Goal: Transaction & Acquisition: Obtain resource

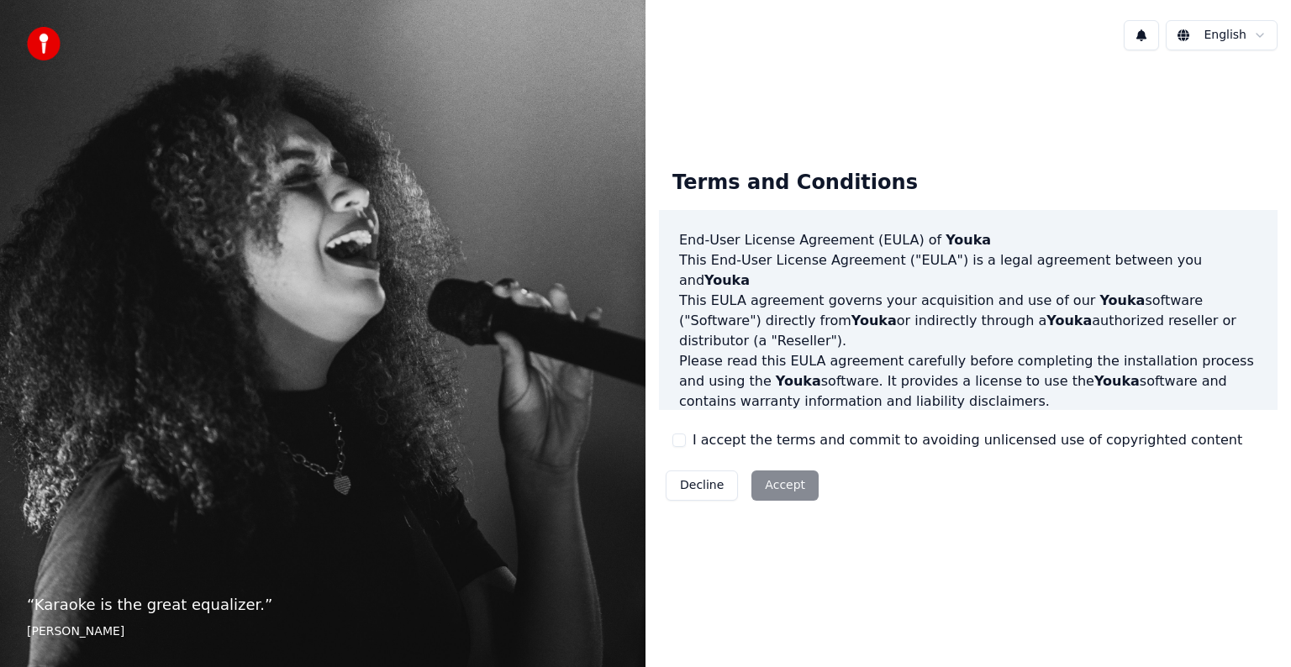
click at [680, 434] on button "I accept the terms and commit to avoiding unlicensed use of copyrighted content" at bounding box center [678, 440] width 13 height 13
click at [761, 477] on button "Accept" at bounding box center [784, 486] width 67 height 30
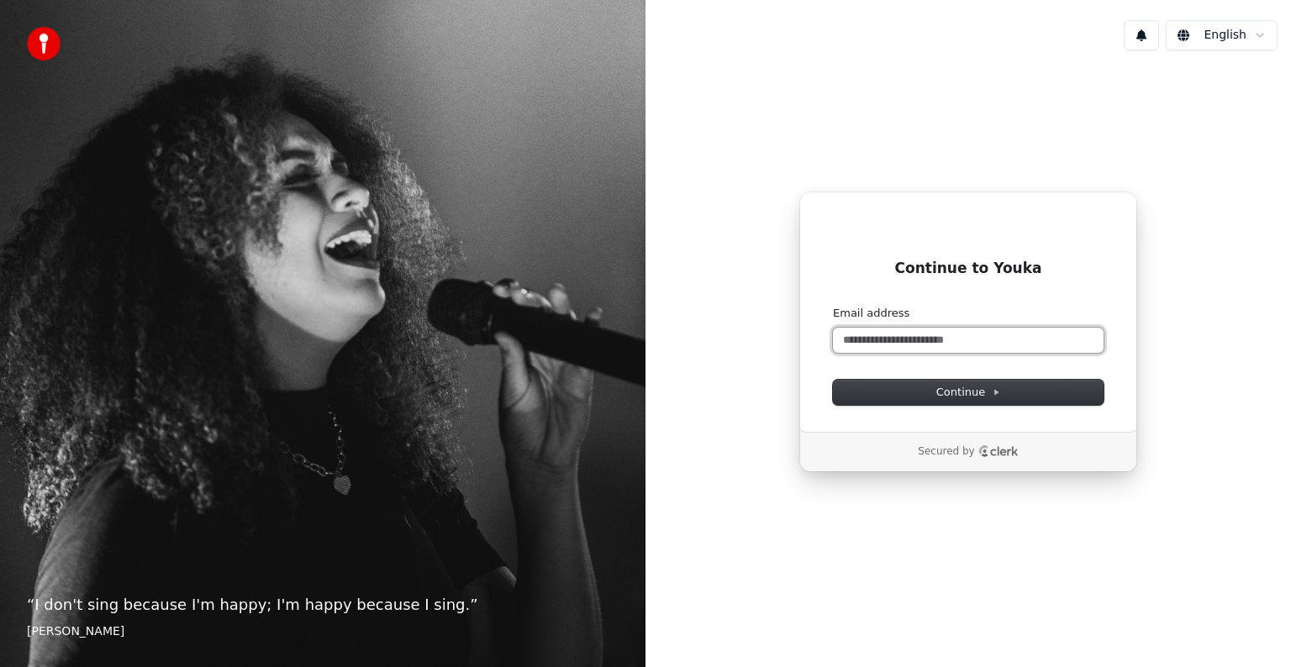
click at [881, 346] on input "Email address" at bounding box center [968, 340] width 271 height 25
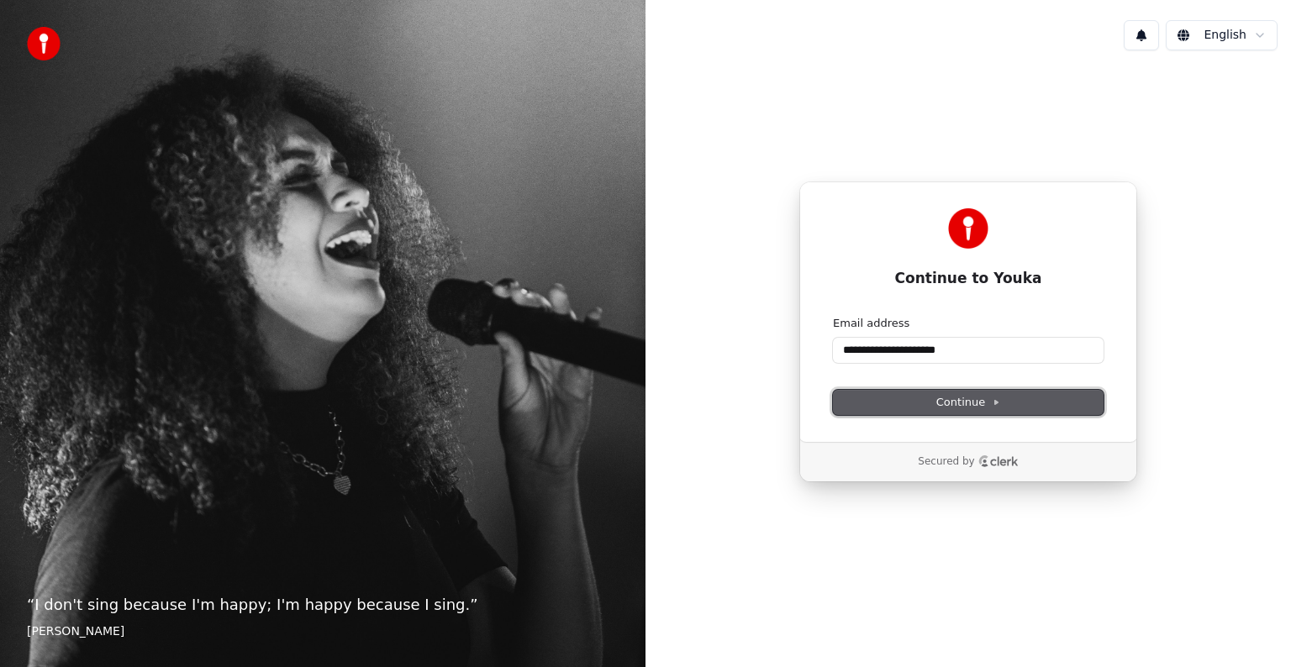
click at [957, 413] on button "Continue" at bounding box center [968, 402] width 271 height 25
type input "**********"
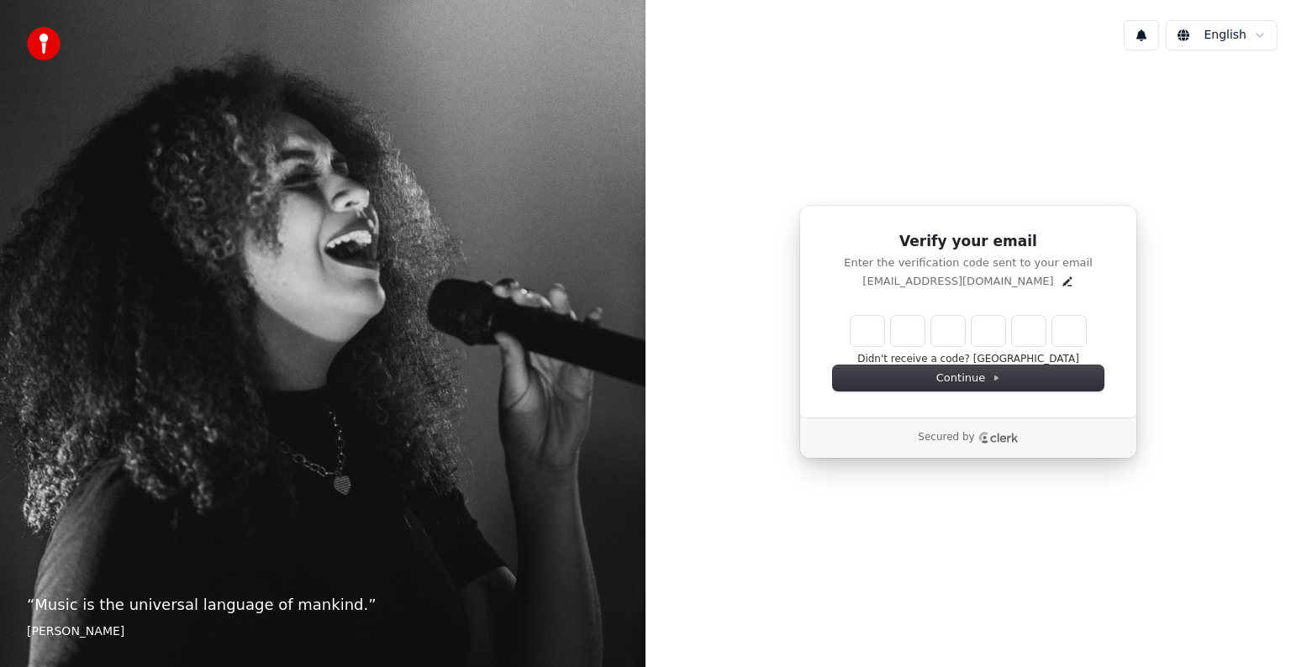
click at [870, 327] on input "Enter verification code" at bounding box center [967, 331] width 235 height 30
type input "******"
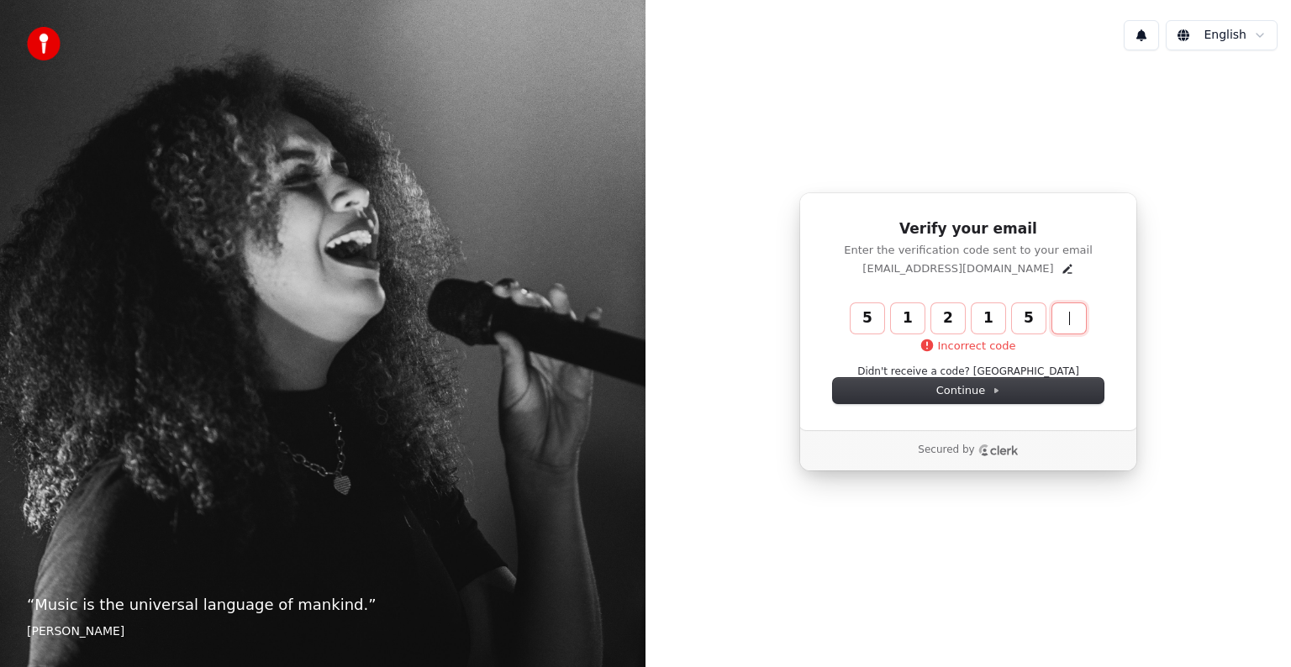
type input "******"
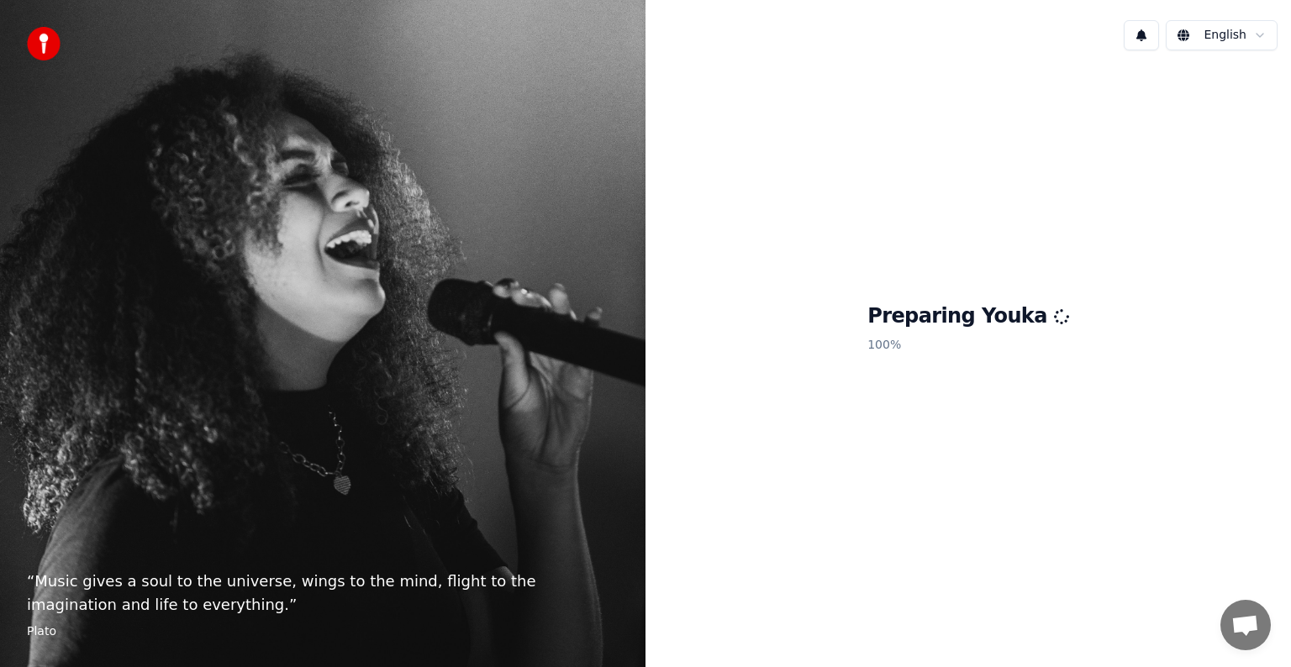
click at [1234, 630] on span "Open chat" at bounding box center [1245, 627] width 28 height 24
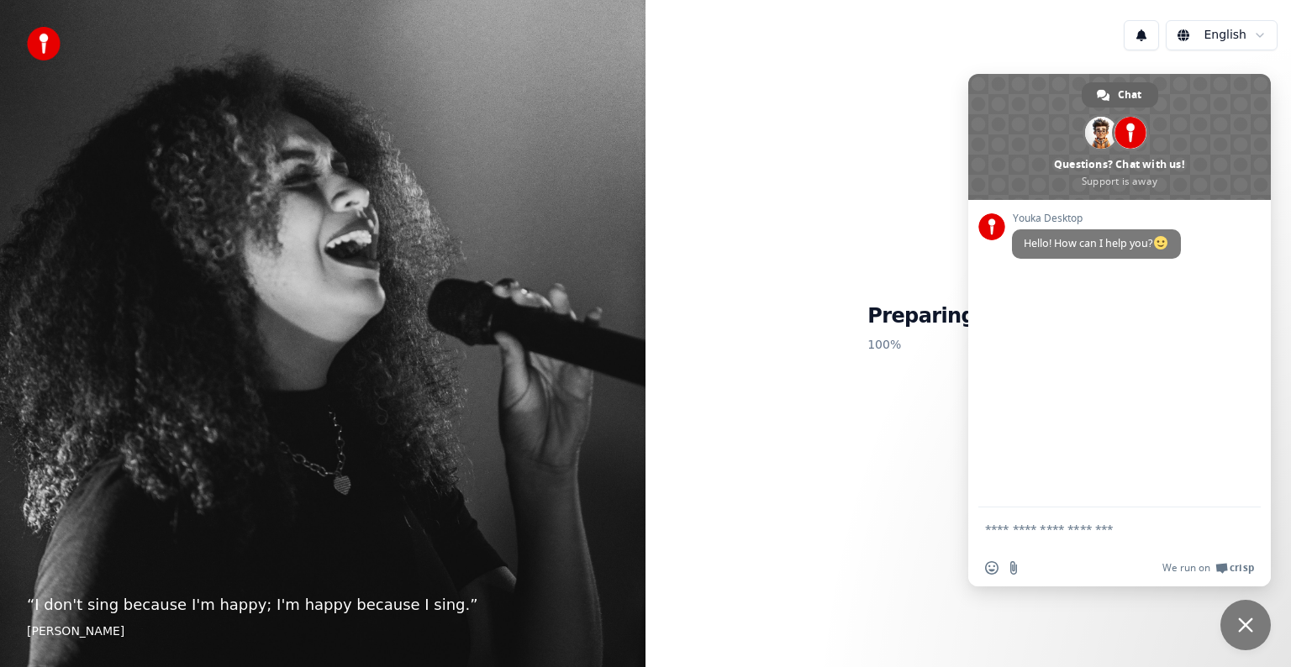
click at [1088, 624] on div "English Preparing Youka 100 %" at bounding box center [967, 333] width 645 height 667
click at [1239, 628] on span "Close chat" at bounding box center [1245, 625] width 15 height 15
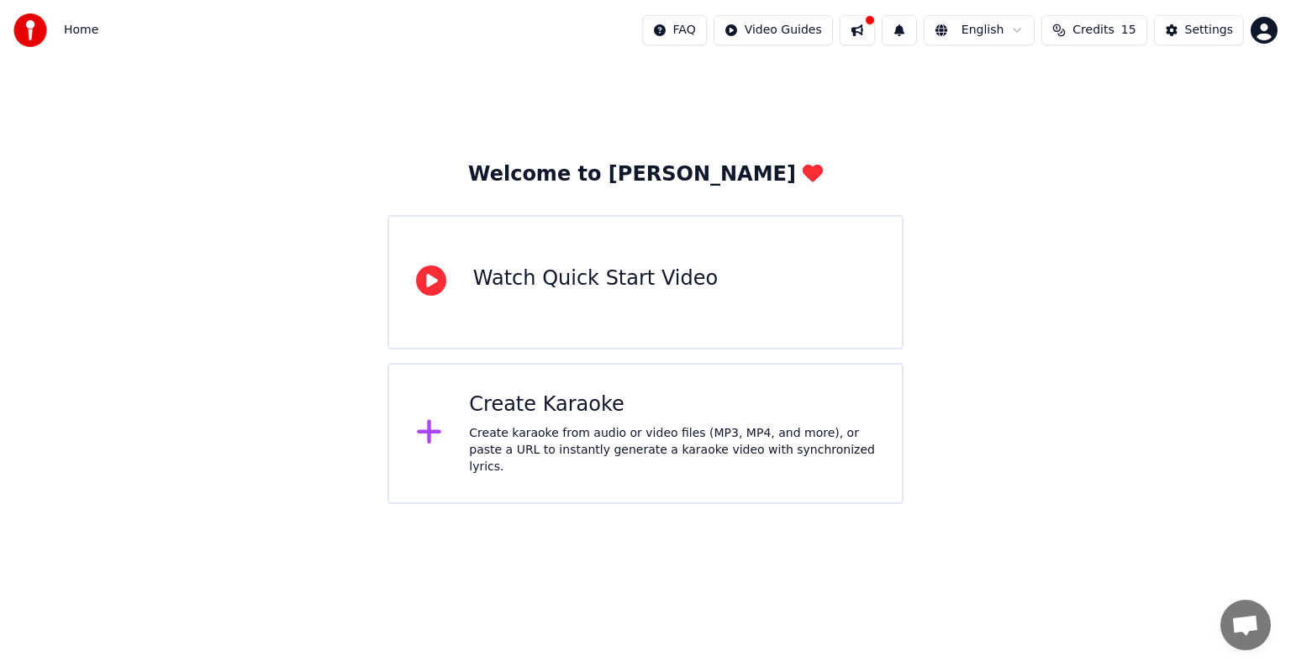
click at [678, 418] on div "Create Karaoke" at bounding box center [672, 405] width 406 height 27
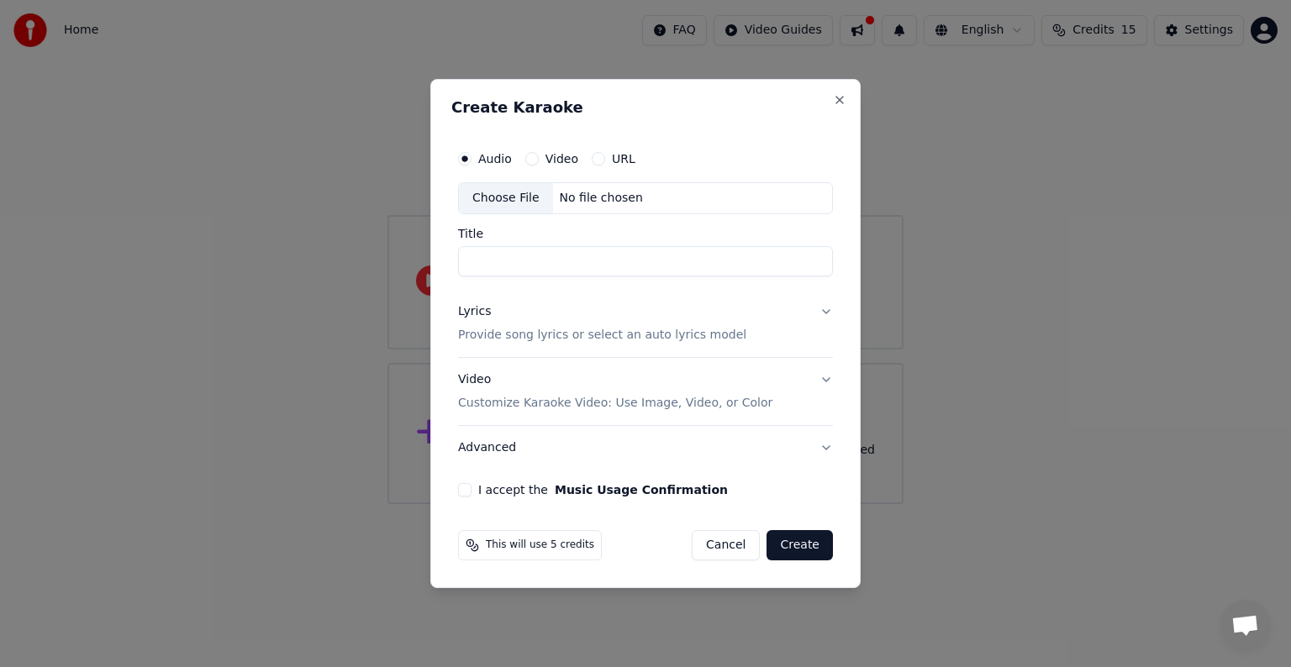
click at [602, 534] on div "This will use 5 credits Cancel Create" at bounding box center [645, 545] width 375 height 30
click at [734, 539] on button "Cancel" at bounding box center [726, 545] width 68 height 30
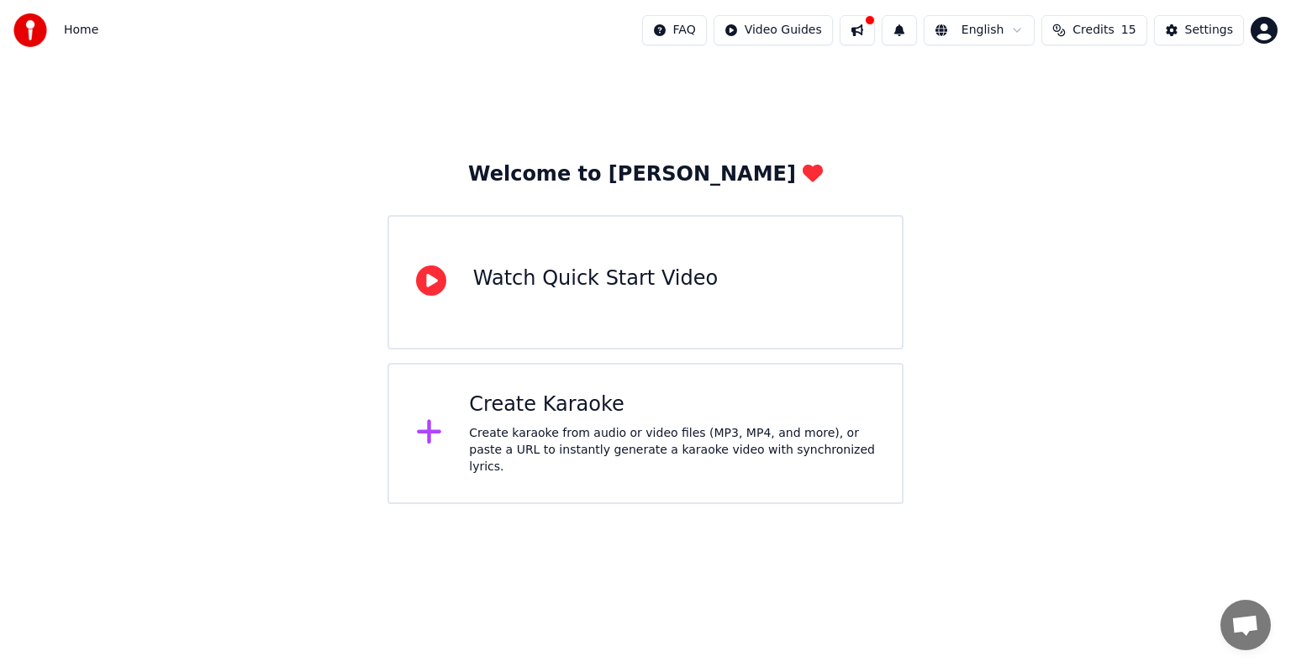
click at [1143, 34] on button "Credits 15" at bounding box center [1093, 30] width 105 height 30
click at [1022, 91] on th "Topup" at bounding box center [1006, 80] width 48 height 34
click at [1021, 110] on td "15" at bounding box center [1006, 112] width 48 height 30
click at [1021, 113] on td "15" at bounding box center [1006, 112] width 48 height 30
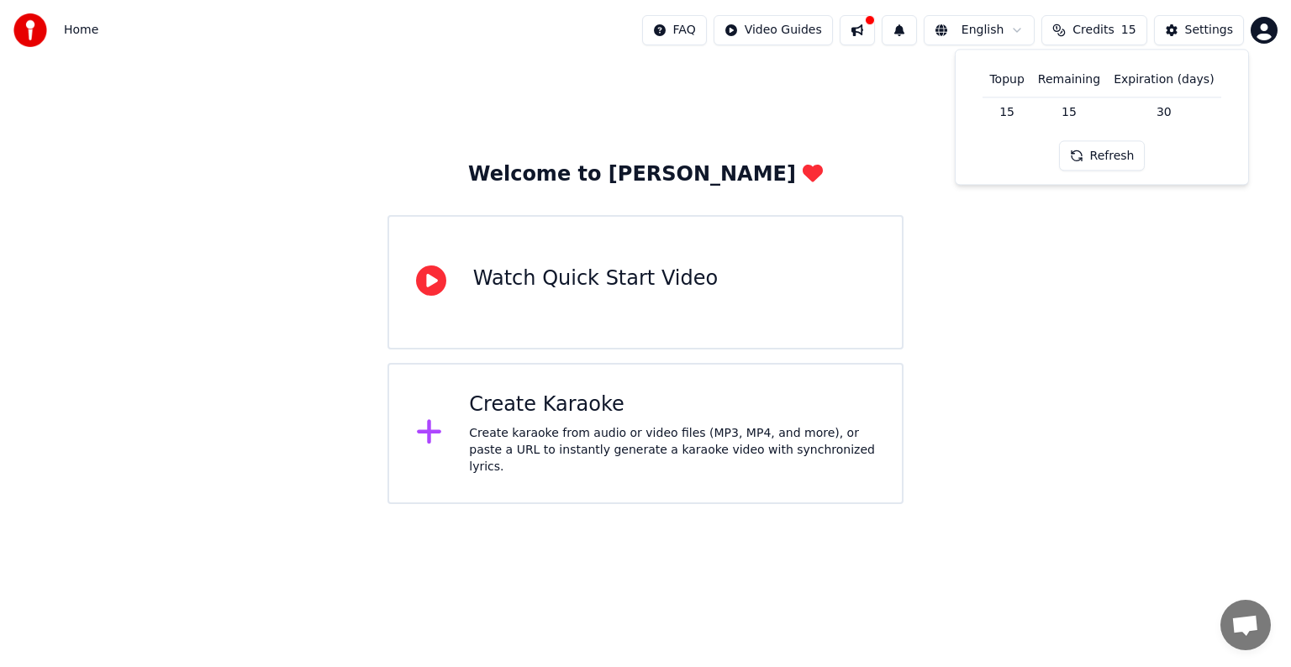
click at [1065, 71] on th "Remaining" at bounding box center [1069, 80] width 76 height 34
click at [1186, 33] on button "Settings" at bounding box center [1199, 30] width 90 height 30
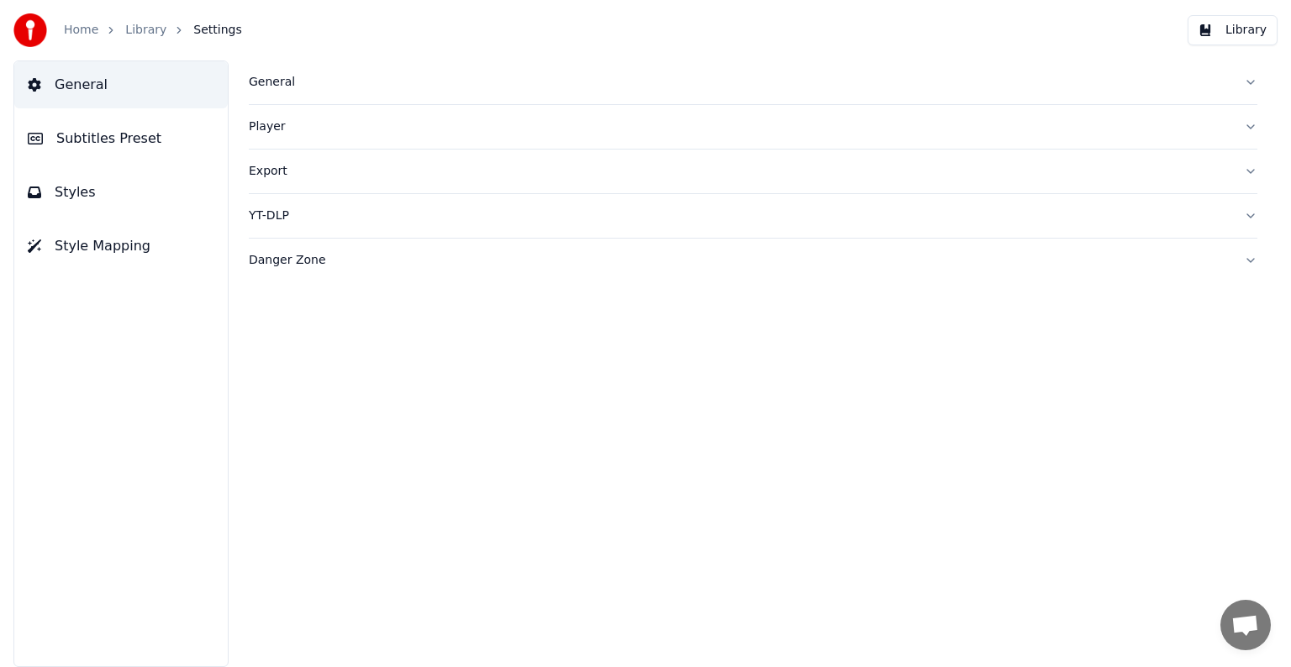
click at [91, 34] on link "Home" at bounding box center [81, 30] width 34 height 17
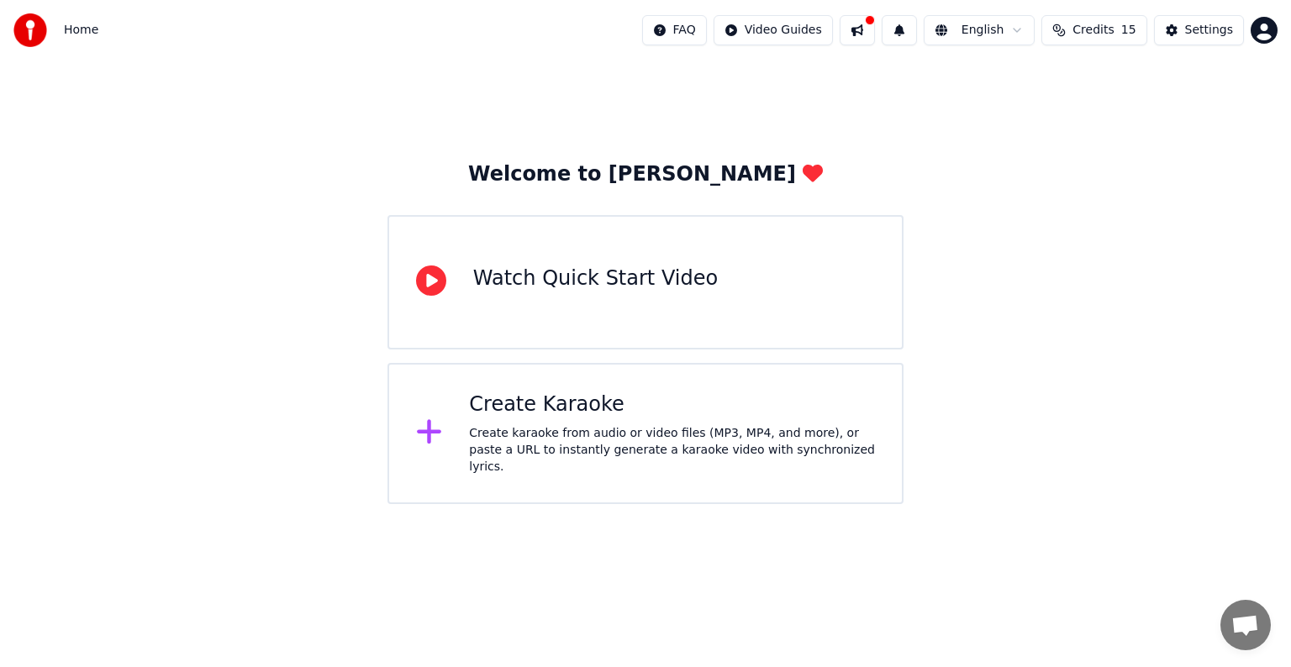
click at [1210, 13] on div "Home FAQ Video Guides English Credits 15 Settings" at bounding box center [645, 30] width 1291 height 60
click at [1211, 26] on div "Settings" at bounding box center [1209, 30] width 48 height 17
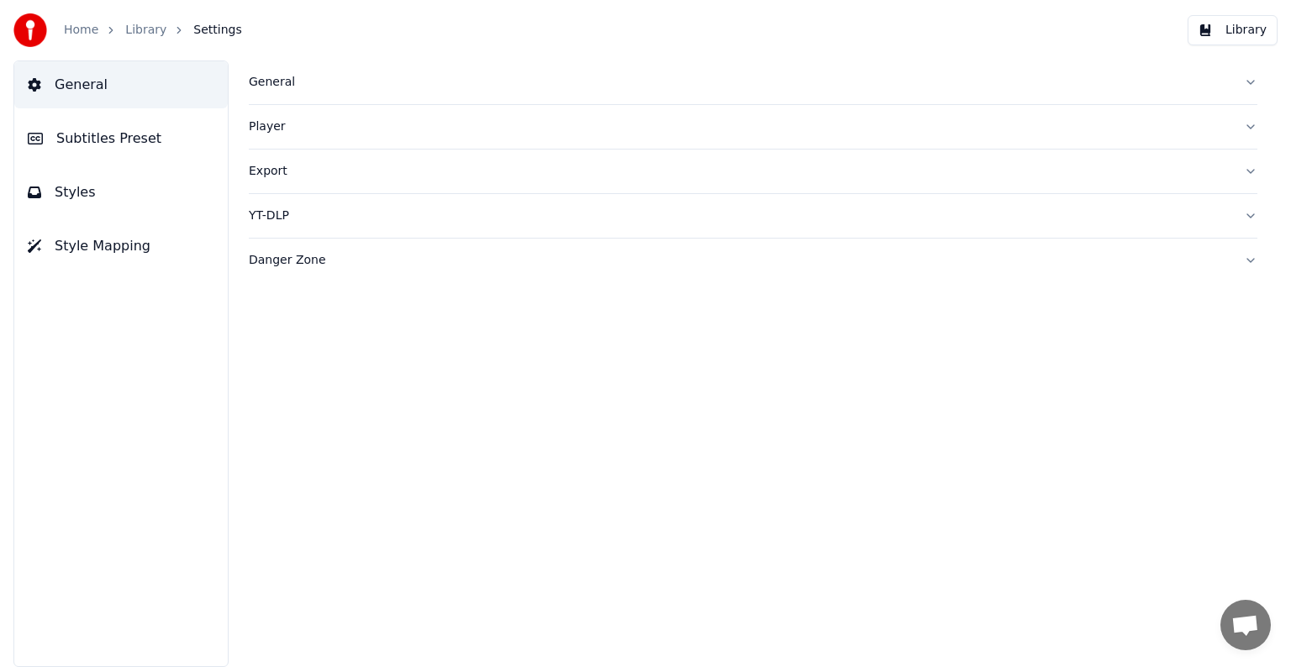
click at [108, 27] on icon "breadcrumb" at bounding box center [111, 30] width 12 height 12
click at [87, 27] on link "Home" at bounding box center [81, 30] width 34 height 17
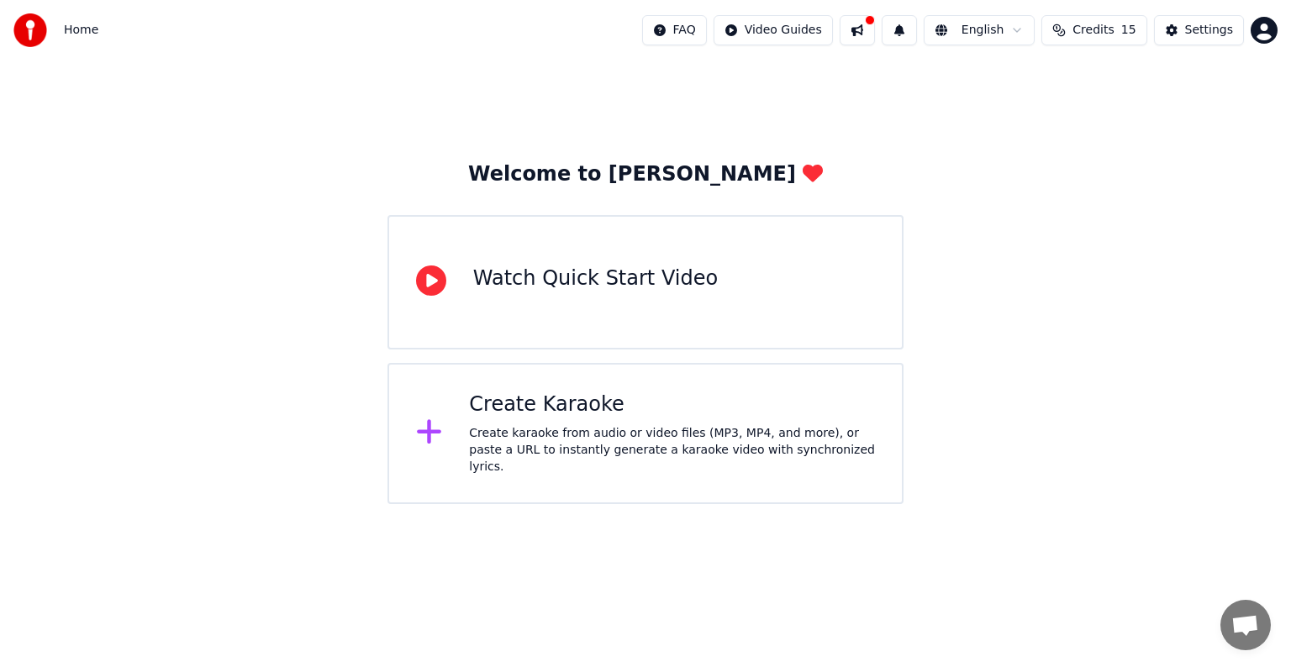
click at [875, 29] on button at bounding box center [856, 30] width 35 height 30
click at [839, 110] on div "Welcome to Youka Watch Quick Start Video Create Karaoke Create karaoke from aud…" at bounding box center [645, 282] width 1291 height 444
click at [568, 385] on div "Create Karaoke Create karaoke from audio or video files (MP3, MP4, and more), o…" at bounding box center [645, 433] width 516 height 141
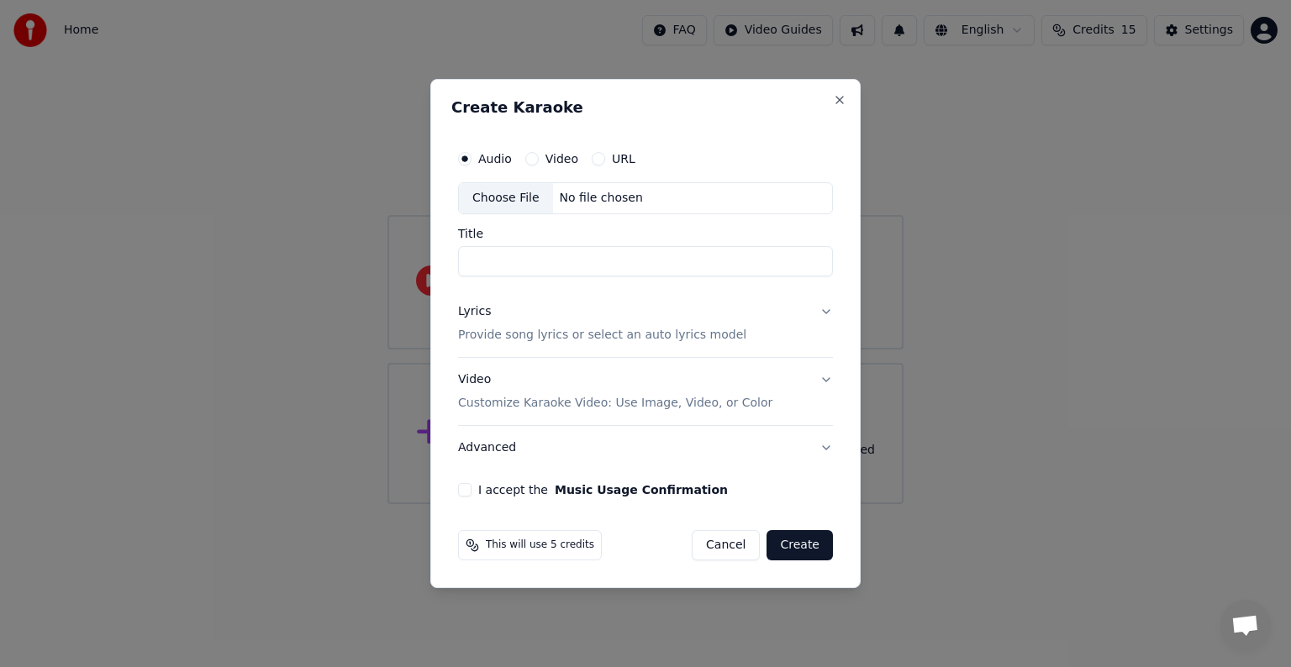
click at [571, 200] on div "No file chosen" at bounding box center [601, 198] width 97 height 17
click at [536, 156] on button "Video" at bounding box center [531, 158] width 13 height 13
click at [571, 191] on div "No file chosen" at bounding box center [601, 198] width 97 height 17
click at [589, 192] on div "No file chosen" at bounding box center [601, 198] width 97 height 17
click at [592, 161] on button "URL" at bounding box center [598, 158] width 13 height 13
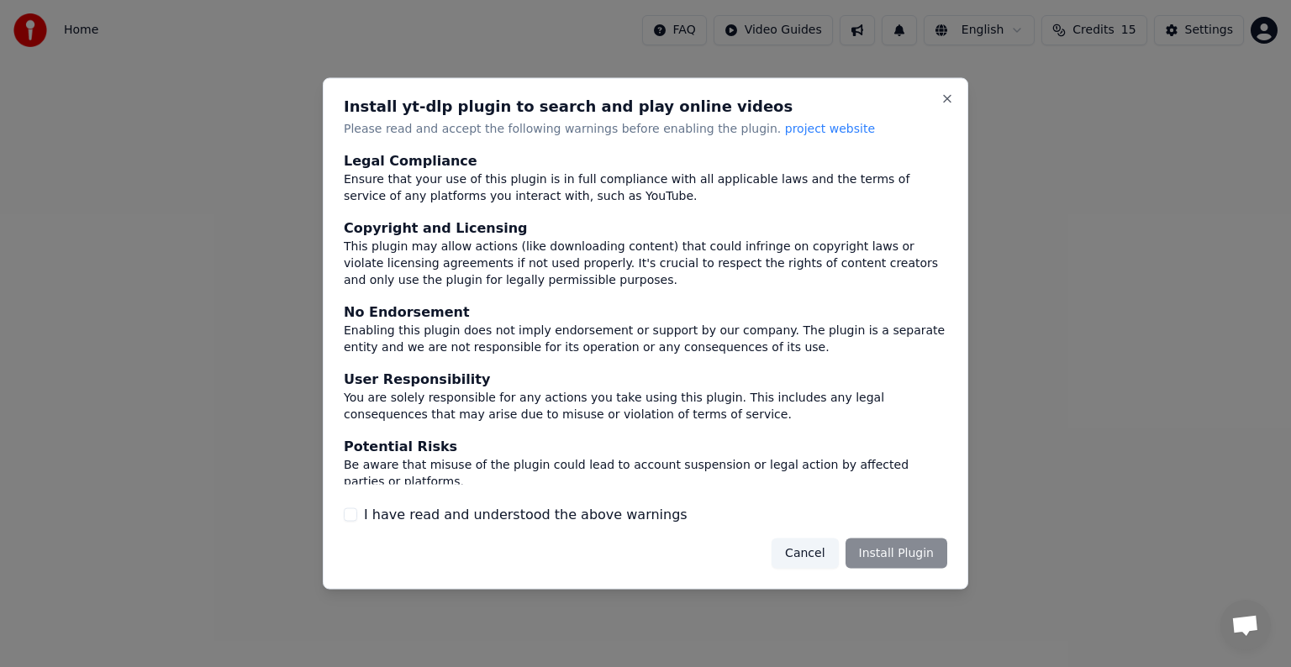
type button "on"
click at [342, 511] on div "Install yt-dlp plugin to search and play online videos Please read and accept t…" at bounding box center [645, 334] width 645 height 512
click at [347, 513] on button "on" at bounding box center [350, 514] width 13 height 13
click at [914, 558] on button "Install Plugin" at bounding box center [896, 553] width 102 height 30
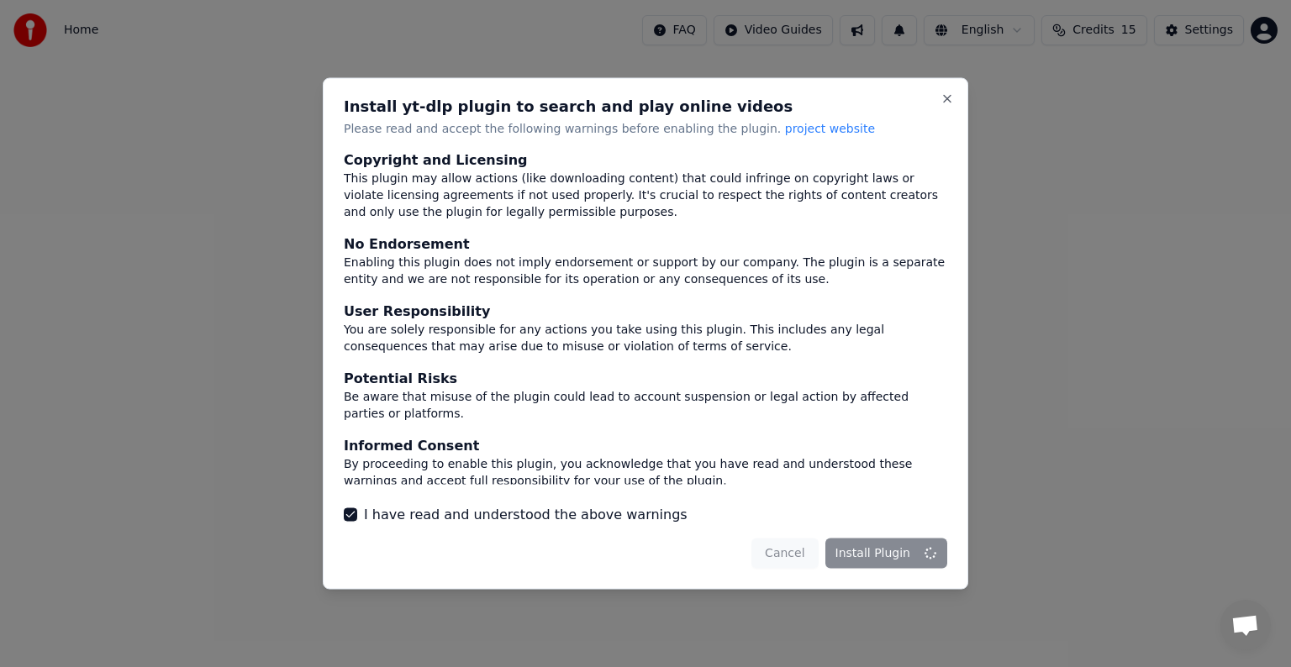
scroll to position [73, 0]
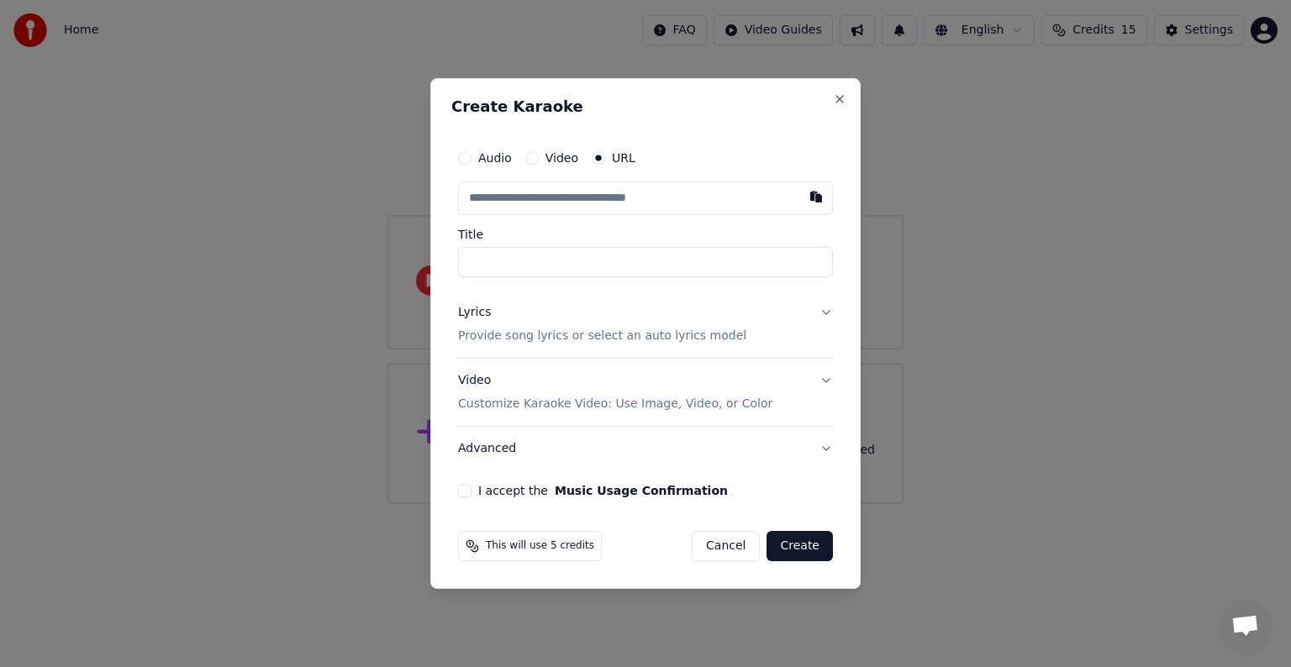
click at [568, 196] on input "text" at bounding box center [645, 198] width 375 height 34
click at [813, 198] on button "button" at bounding box center [816, 196] width 34 height 30
click at [569, 208] on input "text" at bounding box center [645, 198] width 375 height 34
click at [551, 245] on div "Title" at bounding box center [645, 253] width 375 height 49
click at [532, 261] on input "Title" at bounding box center [645, 262] width 375 height 30
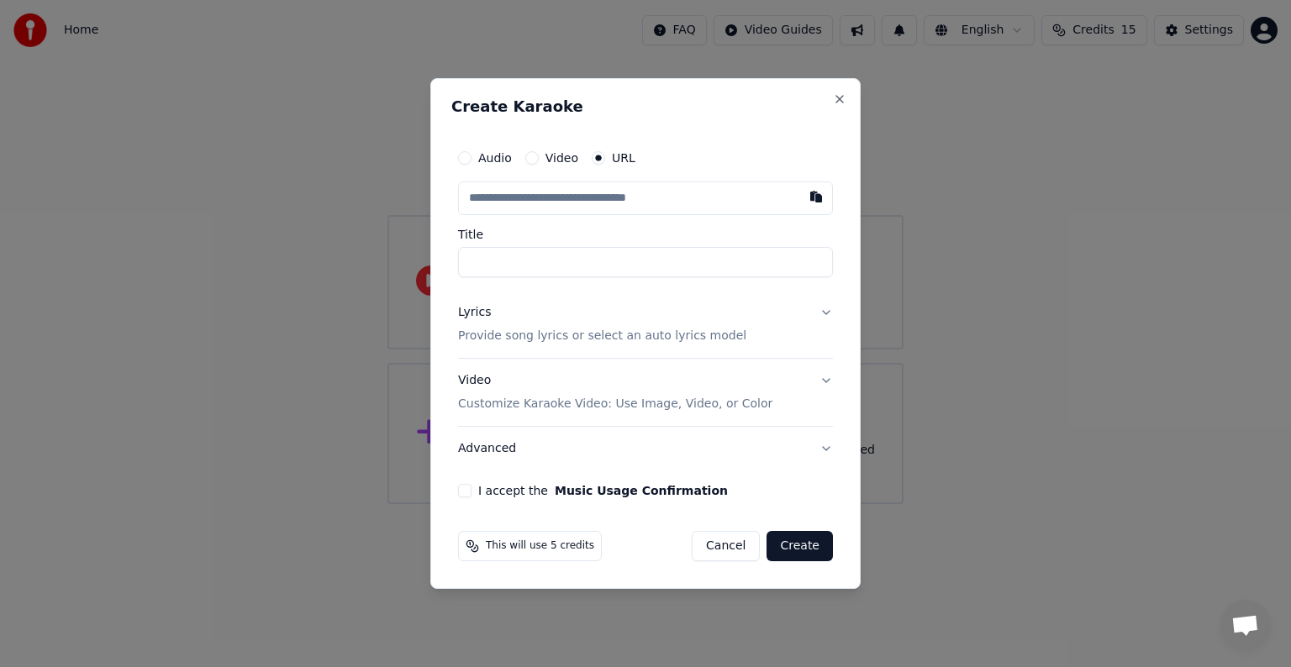
click at [521, 202] on input "text" at bounding box center [645, 198] width 375 height 34
click at [527, 334] on p "Provide song lyrics or select an auto lyrics model" at bounding box center [602, 336] width 288 height 17
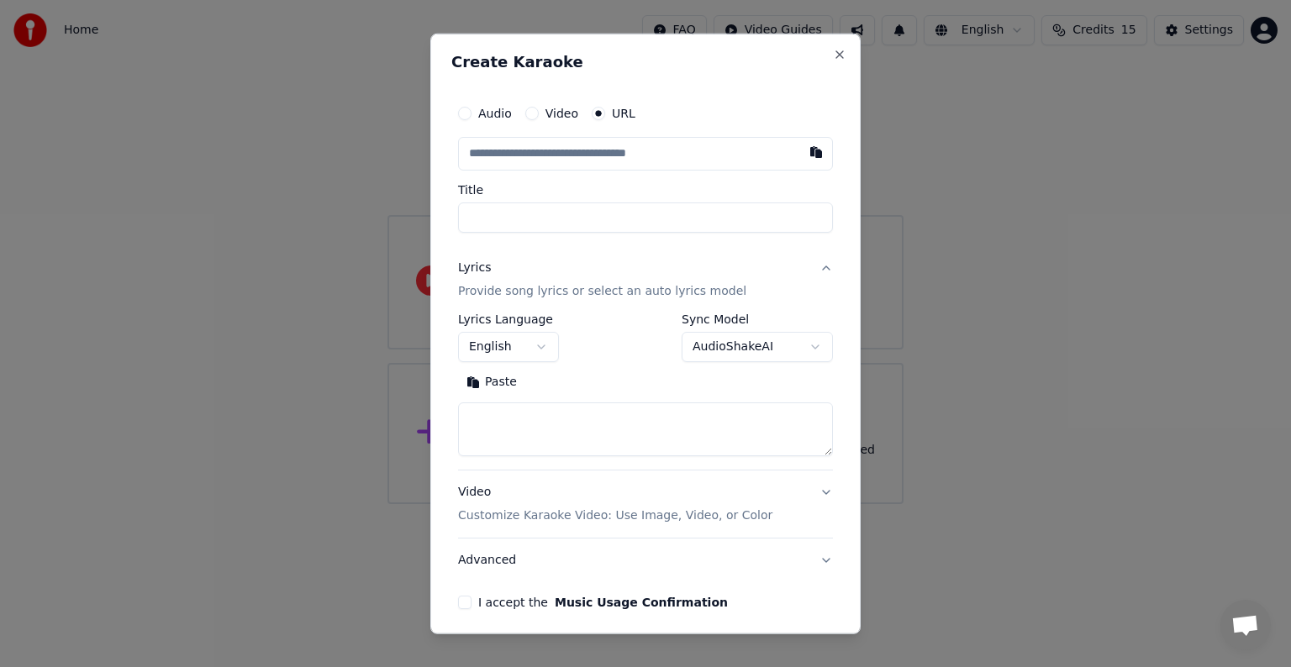
click at [527, 334] on button "English" at bounding box center [508, 347] width 101 height 30
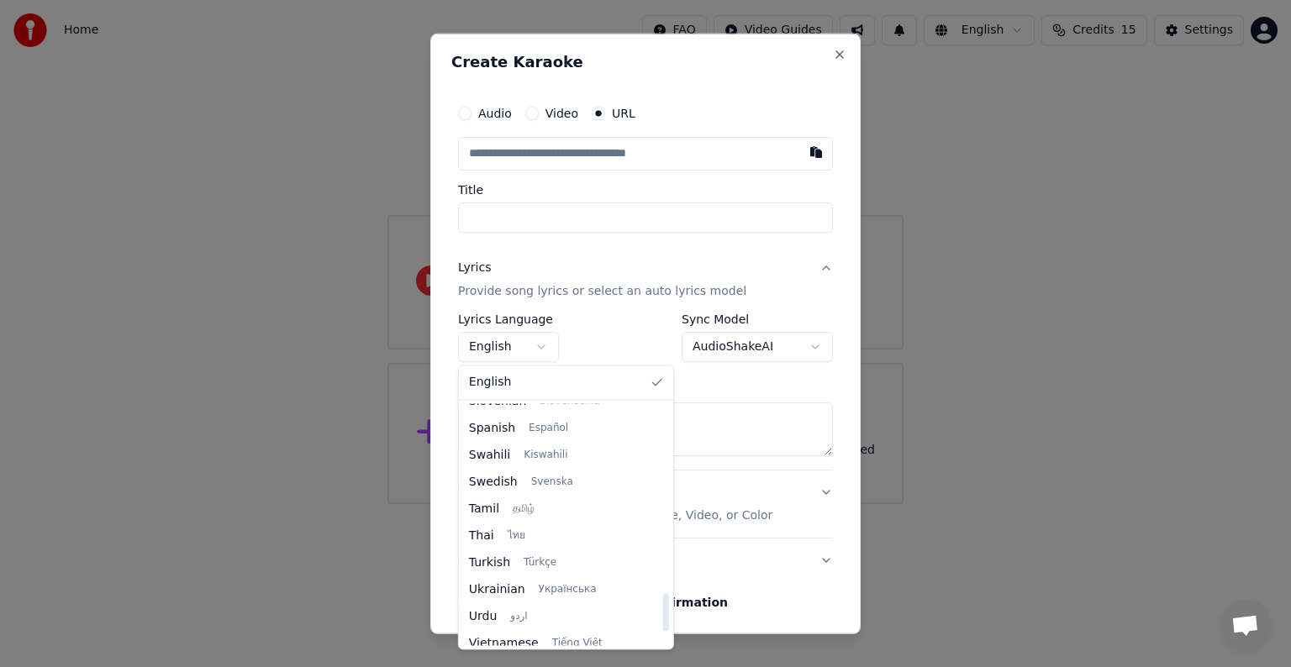
scroll to position [1290, 0]
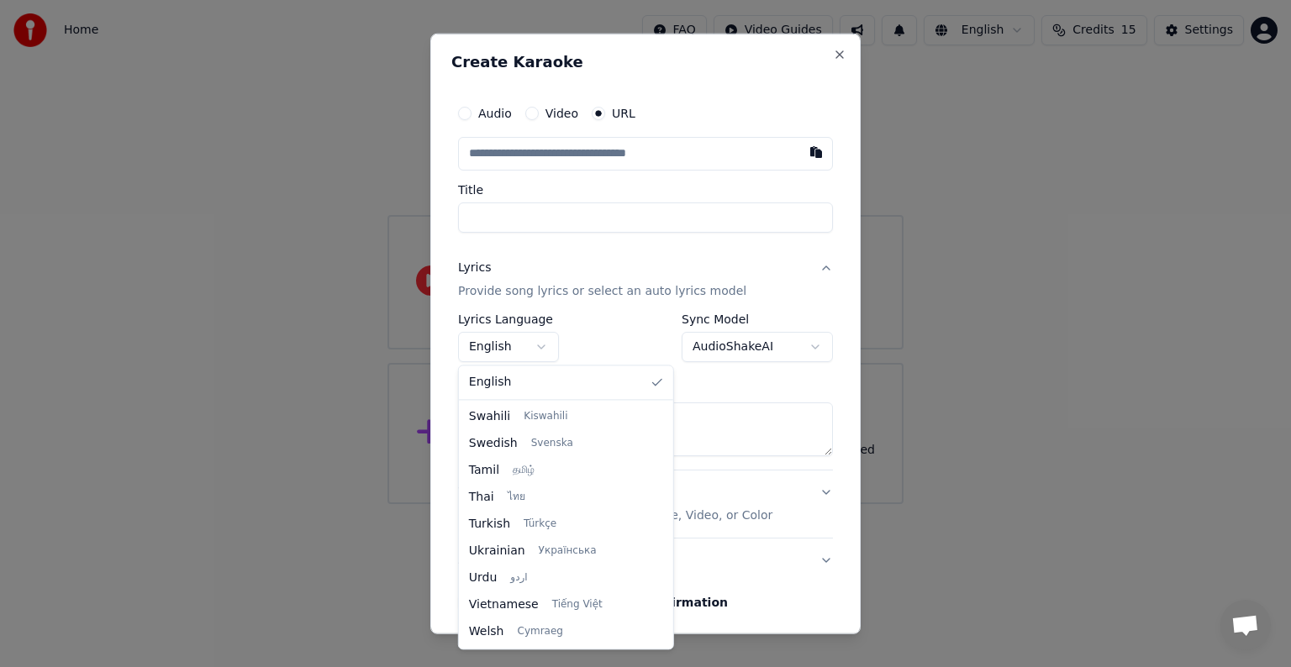
click at [541, 346] on body "**********" at bounding box center [645, 252] width 1291 height 504
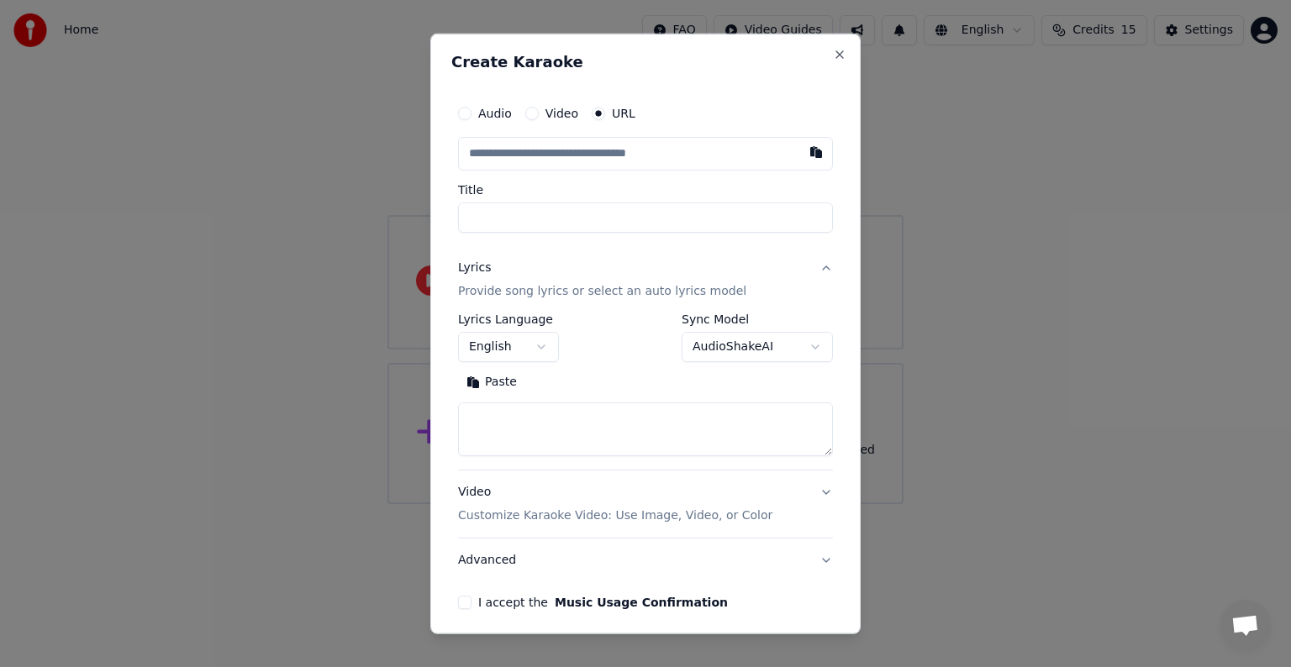
click at [541, 346] on body "**********" at bounding box center [645, 252] width 1291 height 504
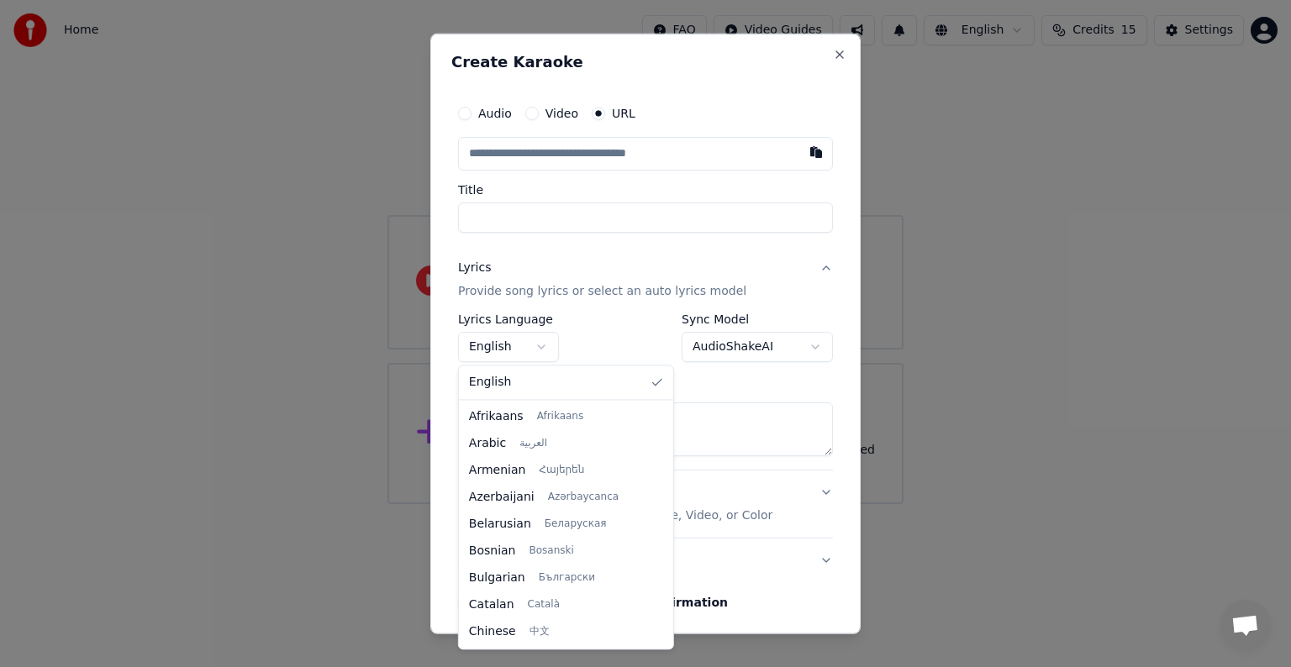
scroll to position [1236, 0]
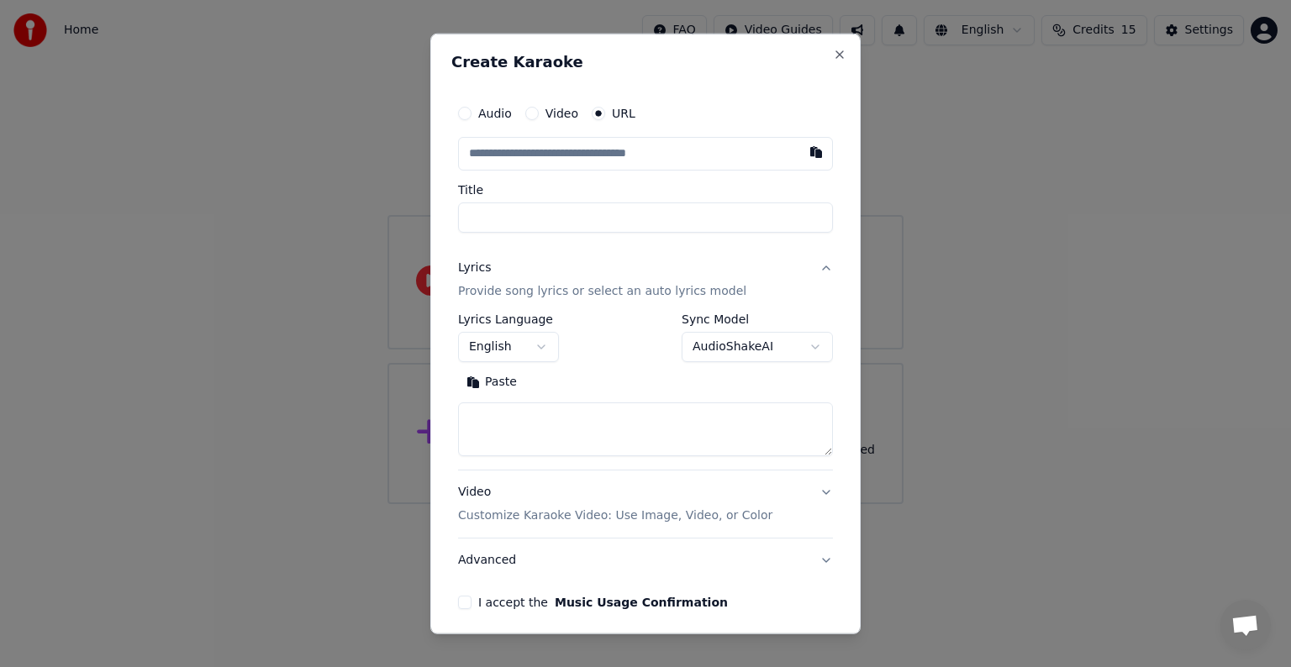
click at [602, 329] on body "**********" at bounding box center [645, 252] width 1291 height 504
click at [739, 350] on body "**********" at bounding box center [645, 252] width 1291 height 504
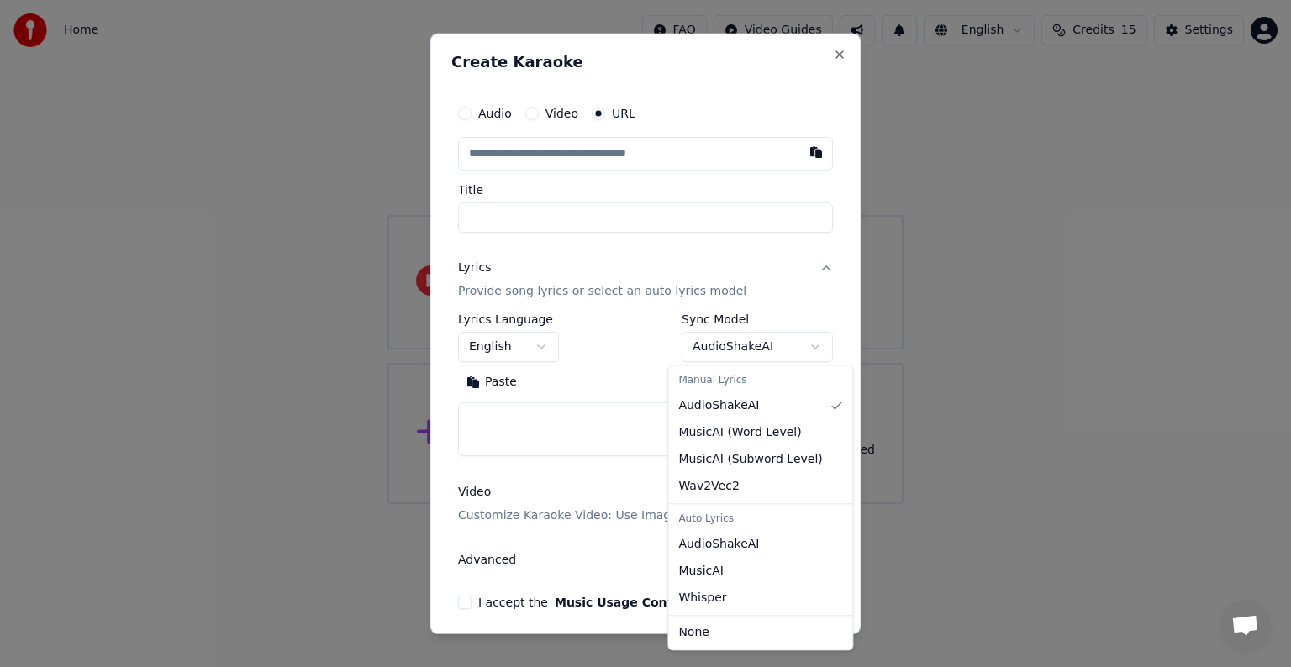
select select "**********"
click at [743, 350] on body "**********" at bounding box center [645, 252] width 1291 height 504
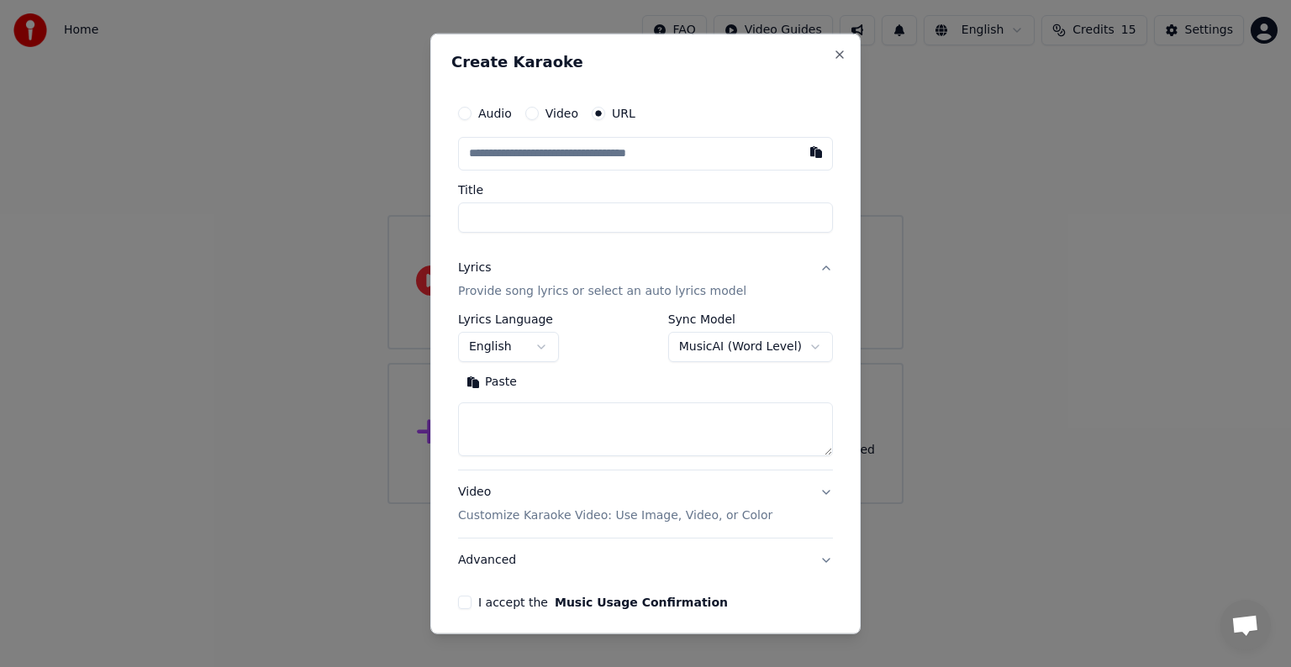
click at [491, 434] on textarea at bounding box center [645, 429] width 375 height 54
click at [495, 387] on button "Paste" at bounding box center [491, 382] width 67 height 27
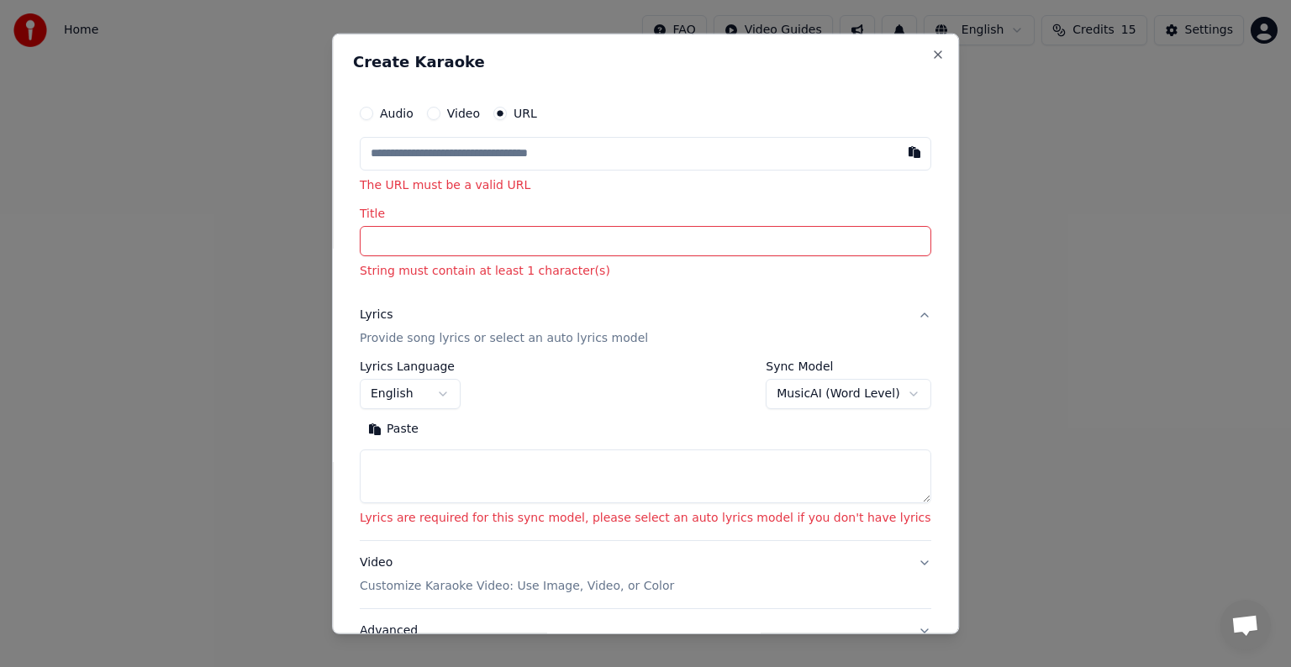
select select "**********"
select select
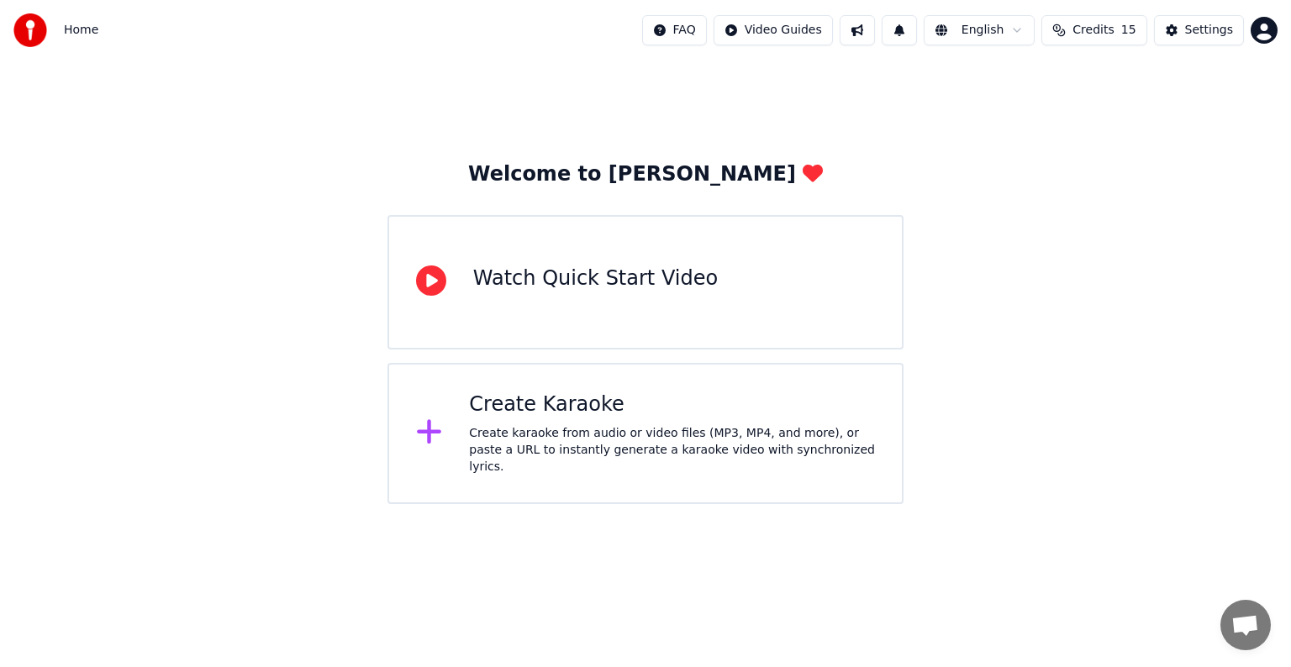
click at [583, 276] on div "Watch Quick Start Video" at bounding box center [595, 279] width 245 height 27
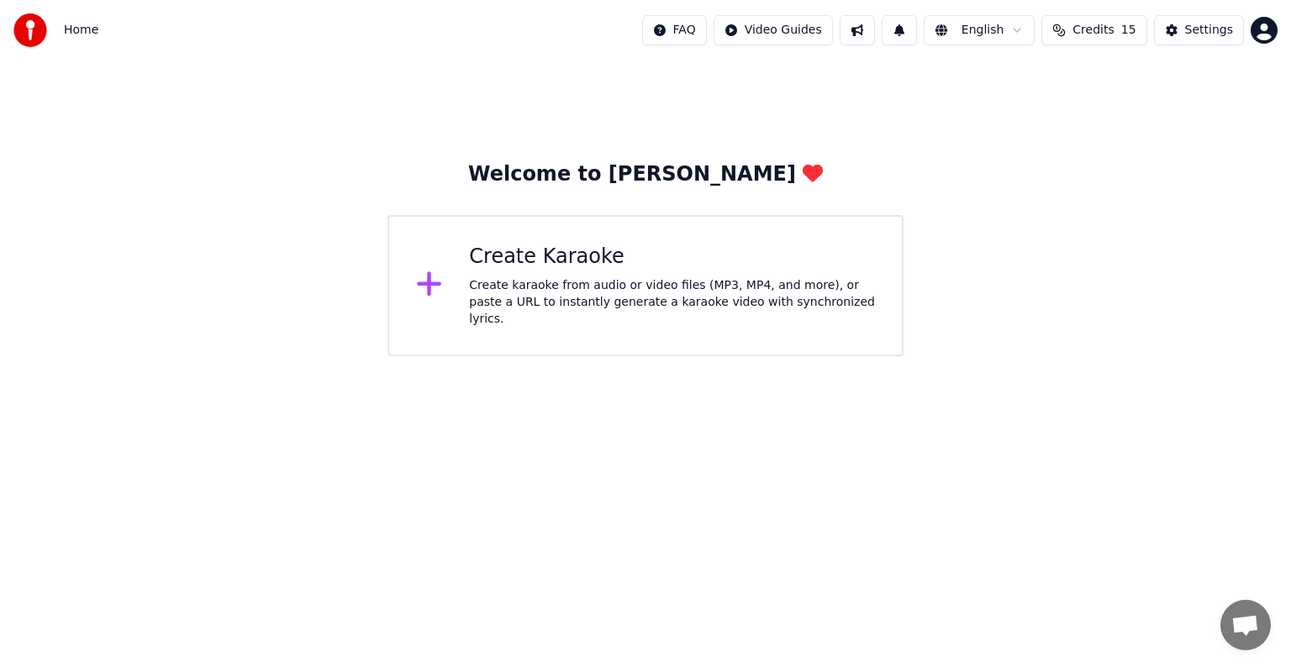
click at [630, 298] on div "Create karaoke from audio or video files (MP3, MP4, and more), or paste a URL t…" at bounding box center [672, 302] width 406 height 50
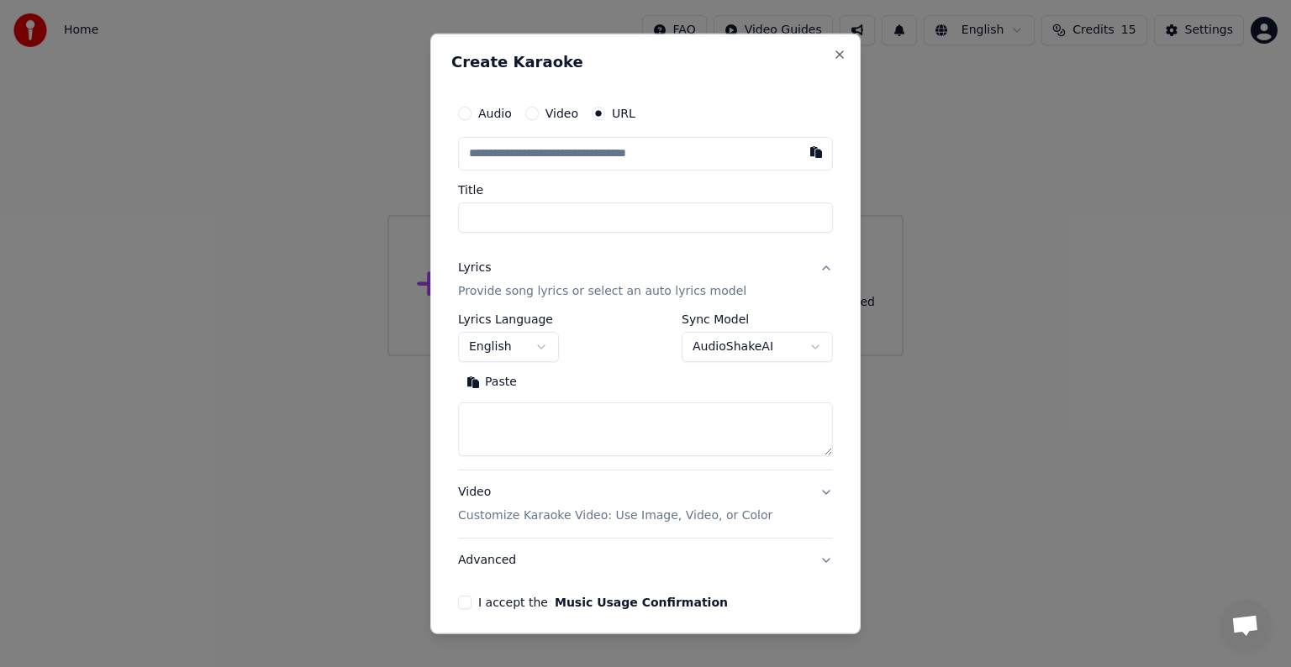
click at [555, 140] on input "text" at bounding box center [645, 154] width 375 height 34
click at [554, 145] on input "text" at bounding box center [645, 154] width 375 height 34
click at [553, 145] on input "text" at bounding box center [645, 154] width 375 height 34
click at [571, 150] on input "text" at bounding box center [645, 154] width 375 height 34
click at [799, 153] on button "button" at bounding box center [816, 152] width 34 height 30
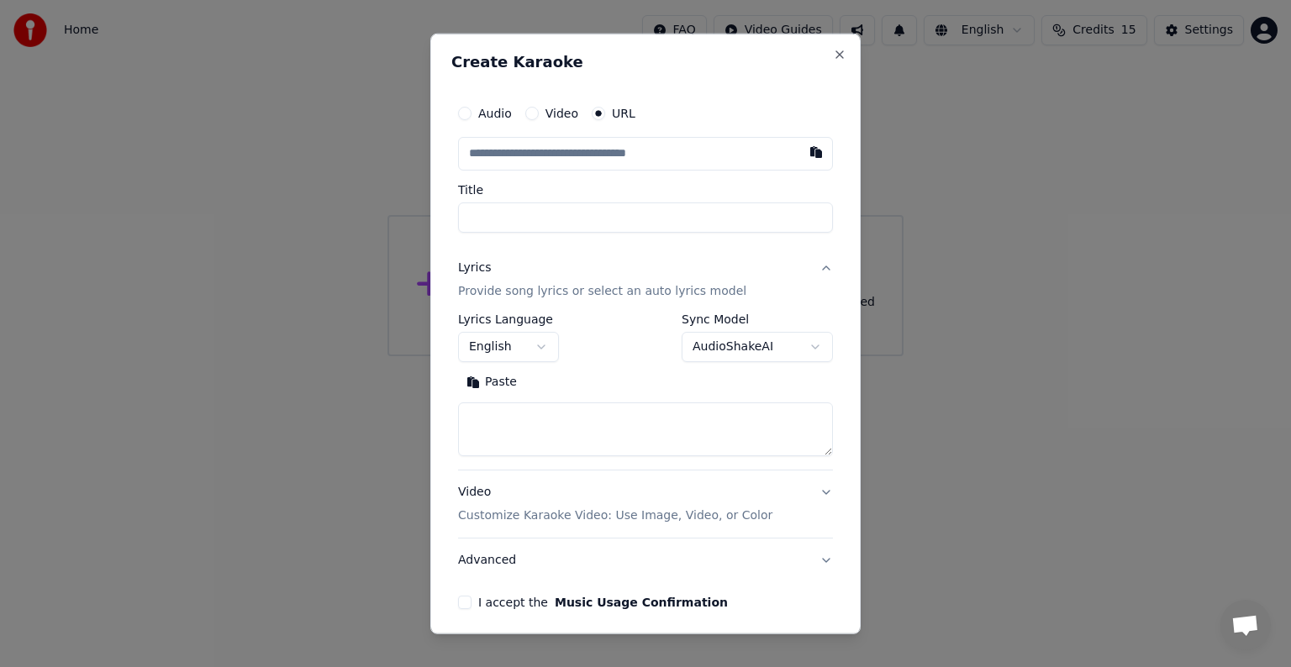
click at [692, 158] on input "text" at bounding box center [645, 154] width 375 height 34
click at [497, 220] on input "Title" at bounding box center [645, 218] width 375 height 30
click at [674, 158] on input "text" at bounding box center [645, 154] width 375 height 34
click at [833, 54] on button "Close" at bounding box center [839, 54] width 13 height 13
select select
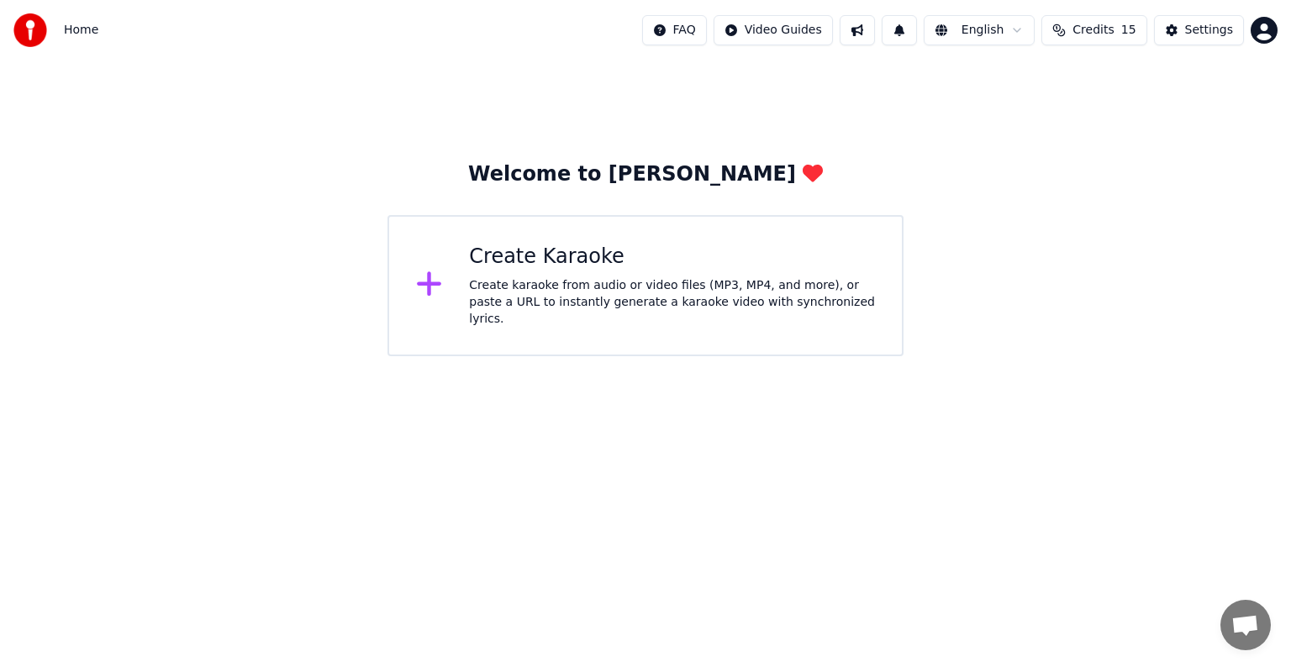
click at [692, 249] on div "Create Karaoke" at bounding box center [672, 257] width 406 height 27
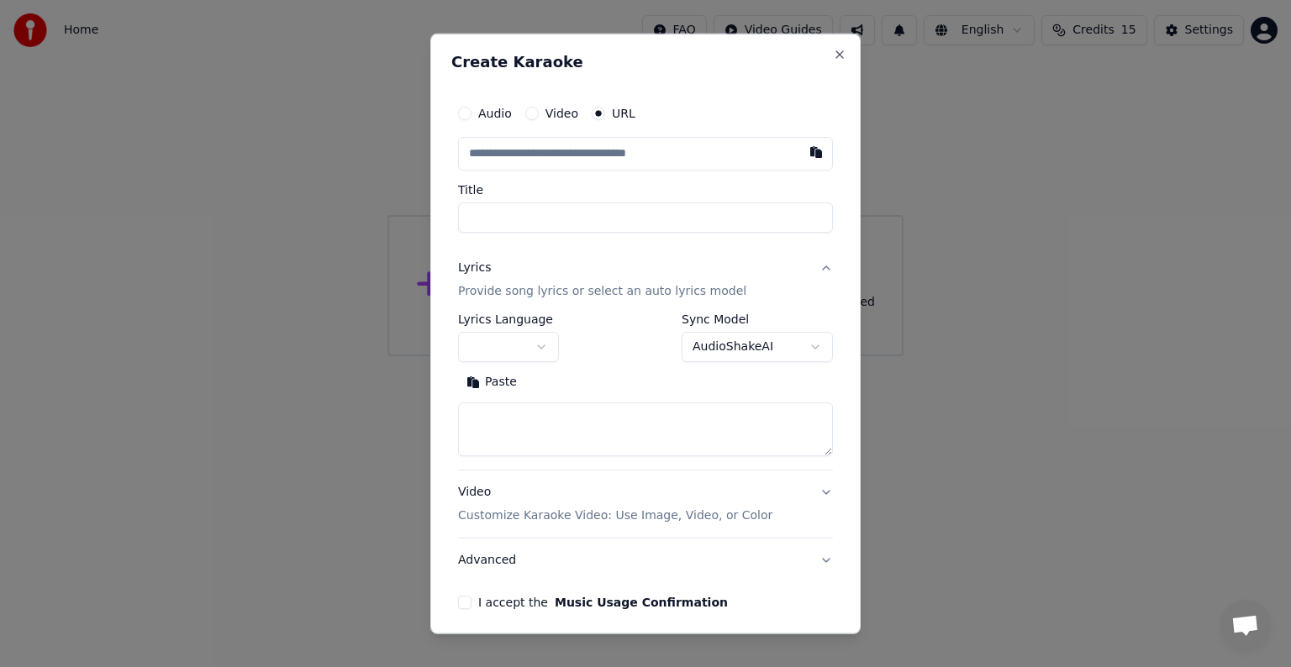
click at [596, 114] on circle "button" at bounding box center [599, 113] width 6 height 6
click at [618, 160] on input "text" at bounding box center [645, 154] width 375 height 34
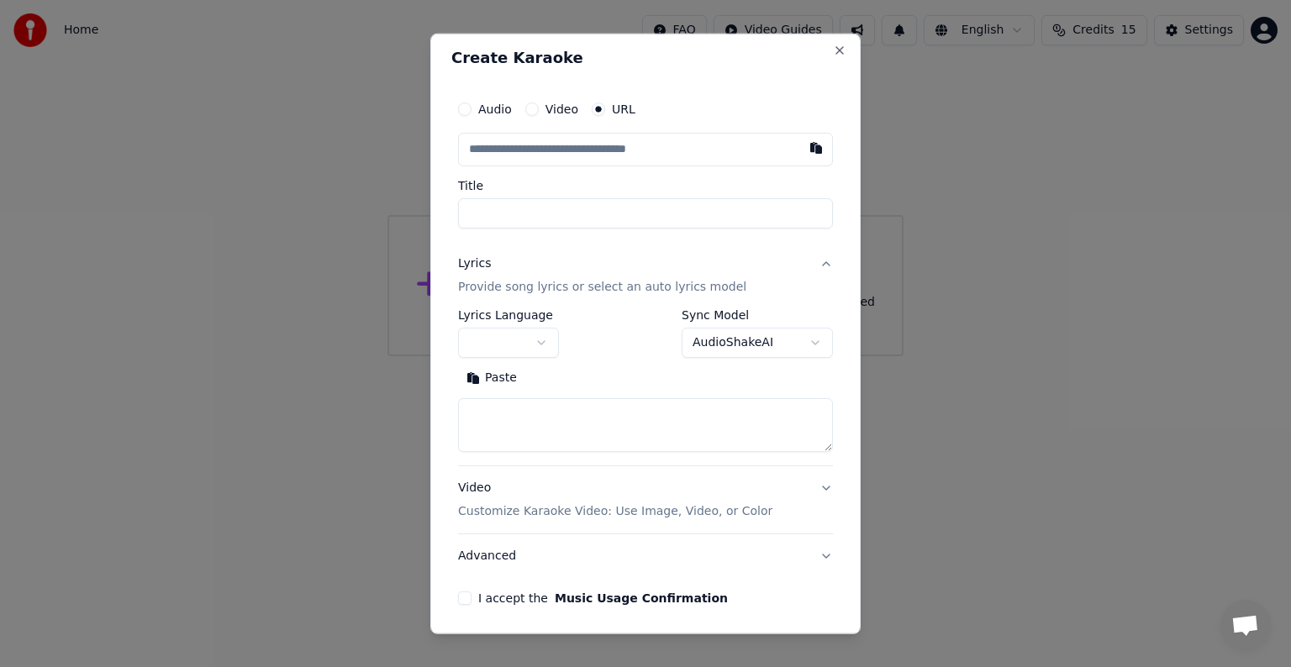
scroll to position [0, 0]
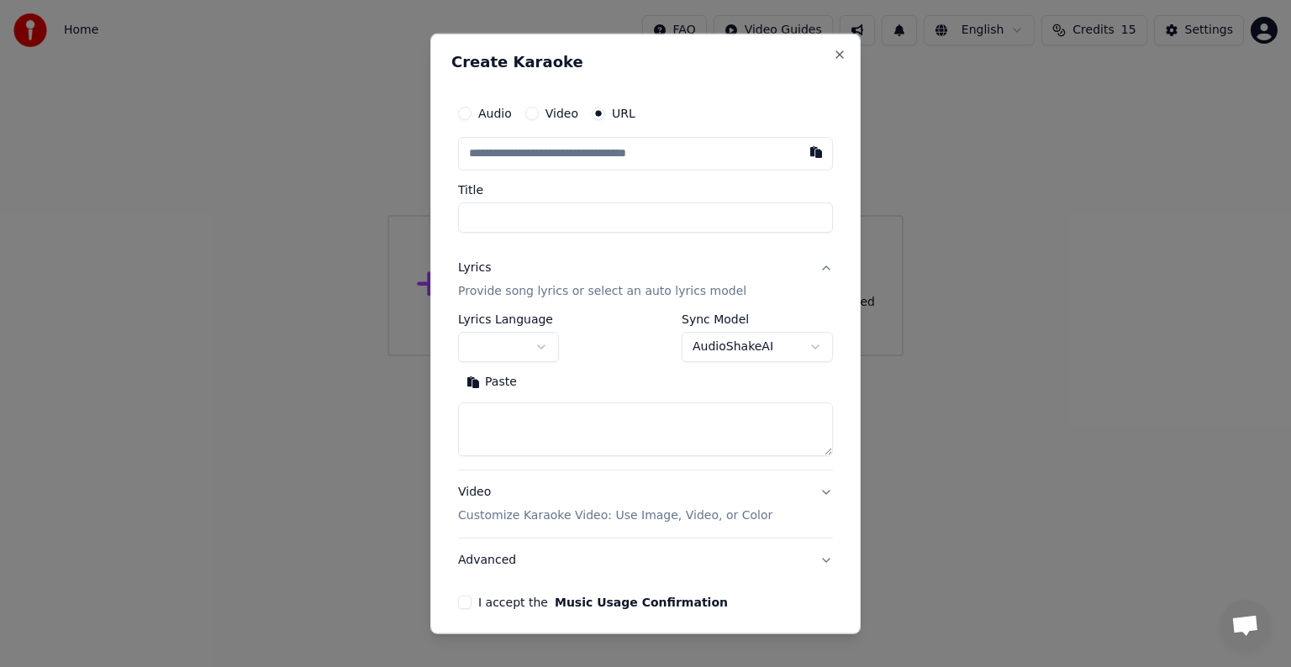
click at [560, 161] on input "text" at bounding box center [645, 154] width 375 height 34
click at [534, 158] on input "text" at bounding box center [645, 154] width 375 height 34
paste input "**********"
type input "**********"
click at [551, 229] on input "Title" at bounding box center [645, 218] width 375 height 30
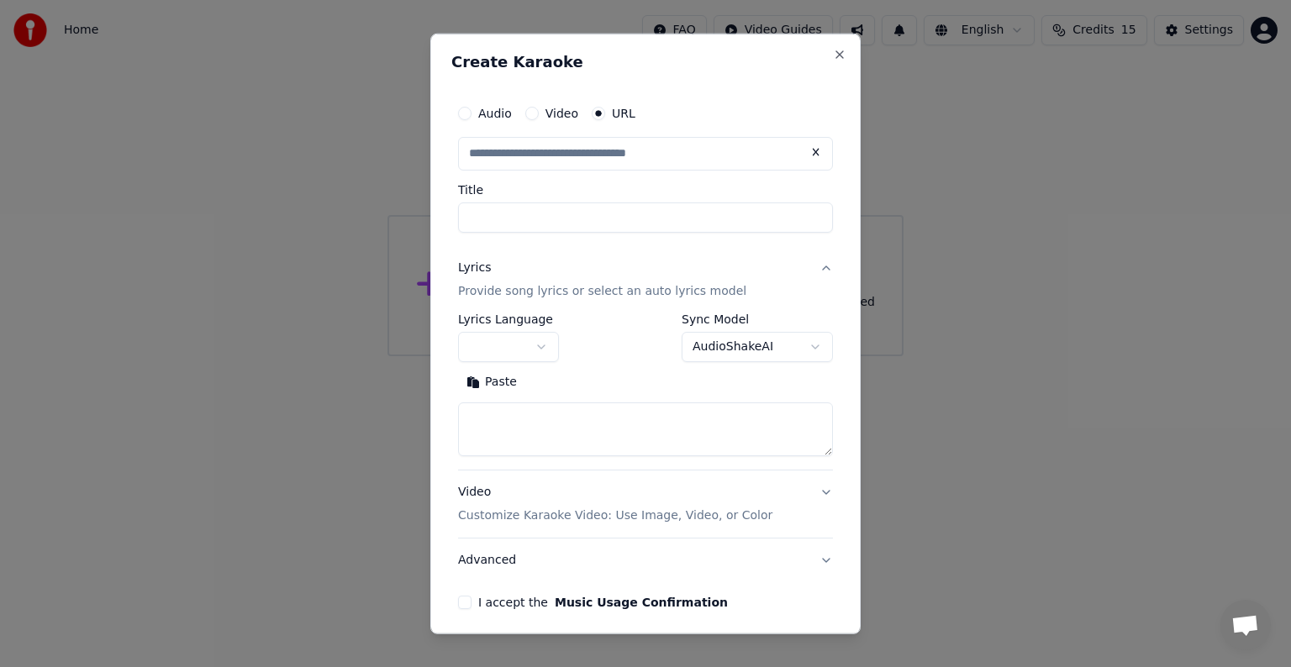
type input "**********"
drag, startPoint x: 763, startPoint y: 213, endPoint x: 613, endPoint y: 221, distance: 150.6
click at [613, 221] on input "**********" at bounding box center [645, 218] width 375 height 30
click at [609, 220] on input "**********" at bounding box center [645, 218] width 375 height 30
drag, startPoint x: 575, startPoint y: 217, endPoint x: 655, endPoint y: 219, distance: 80.7
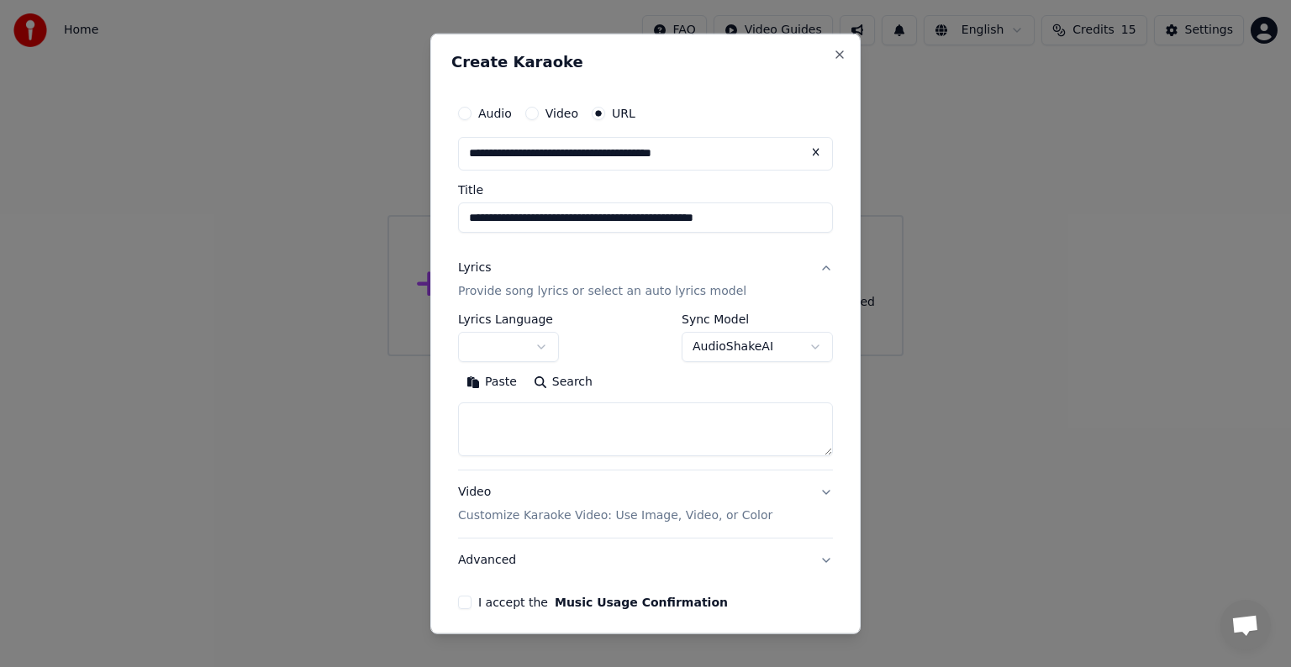
click at [655, 219] on input "**********" at bounding box center [645, 218] width 375 height 30
type input "**********"
click at [545, 292] on p "Provide song lyrics or select an auto lyrics model" at bounding box center [602, 291] width 288 height 17
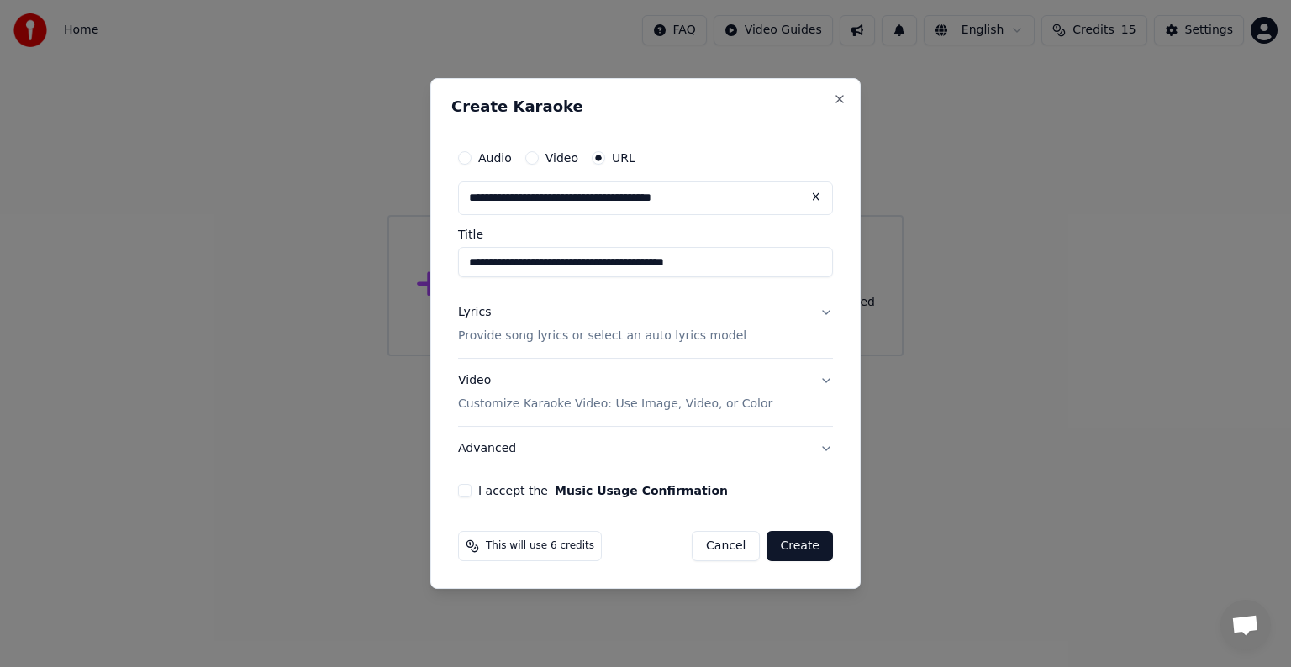
click at [551, 329] on p "Provide song lyrics or select an auto lyrics model" at bounding box center [602, 336] width 288 height 17
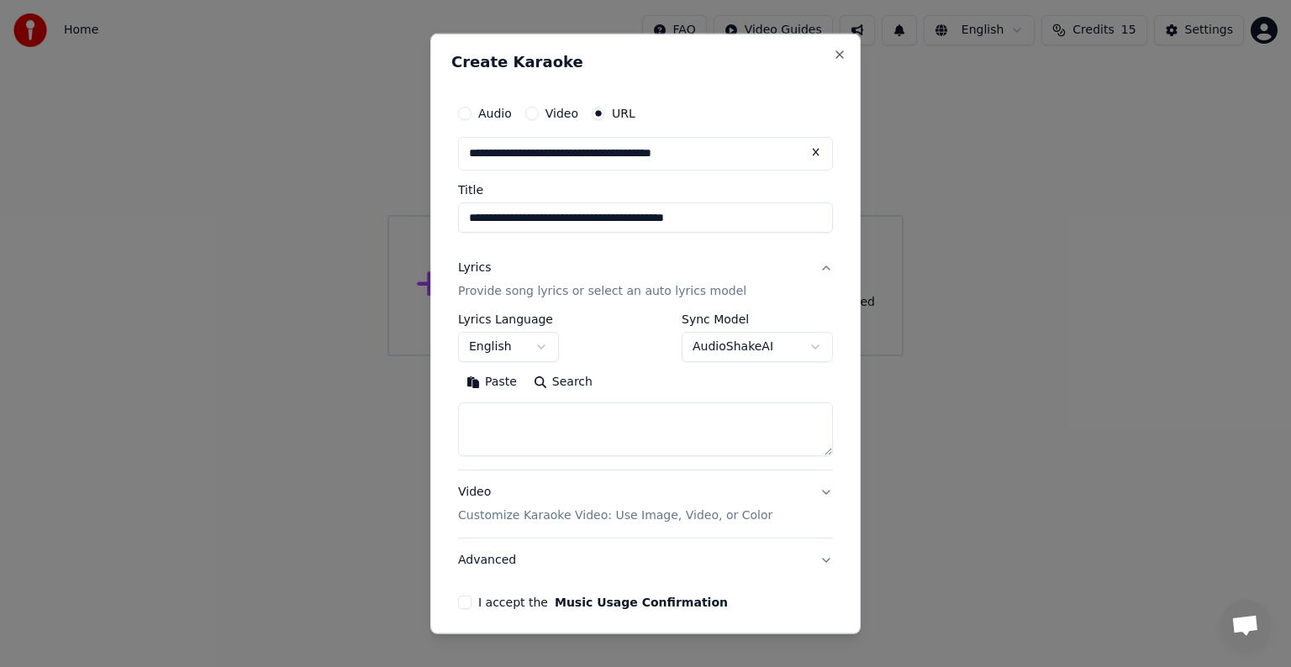
click at [539, 291] on p "Provide song lyrics or select an auto lyrics model" at bounding box center [602, 291] width 288 height 17
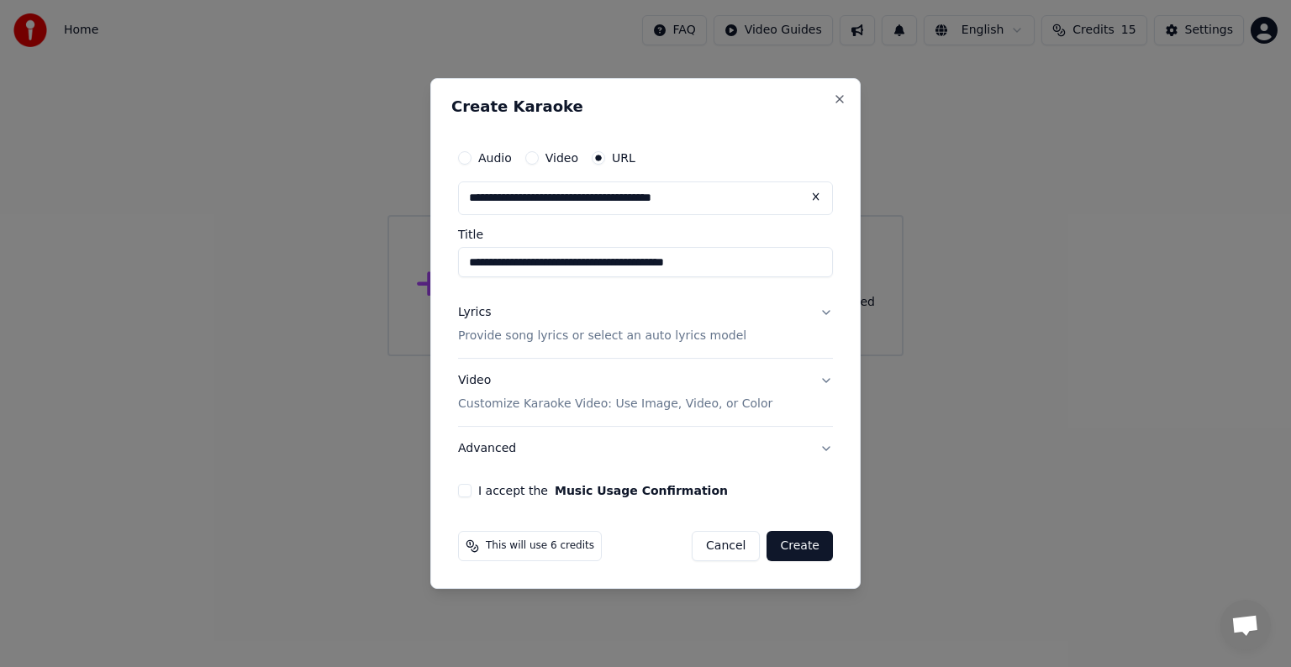
click at [829, 379] on button "Video Customize Karaoke Video: Use Image, Video, or Color" at bounding box center [645, 392] width 375 height 67
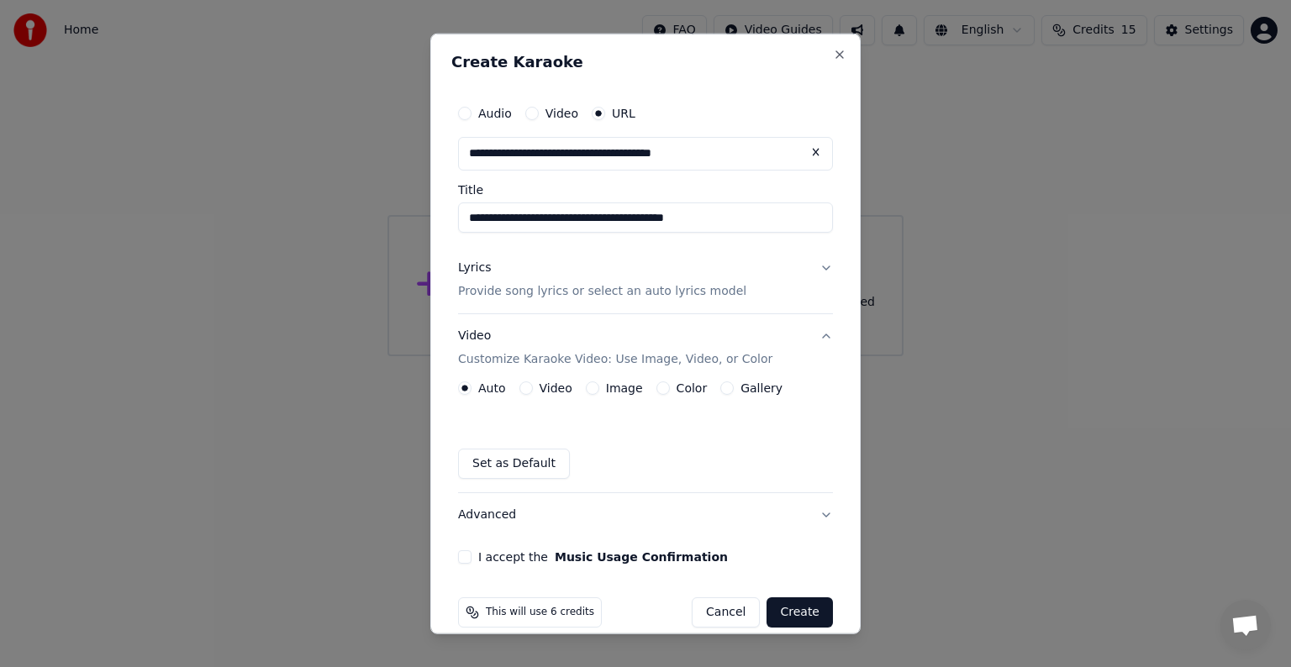
click at [528, 382] on button "Video" at bounding box center [525, 387] width 13 height 13
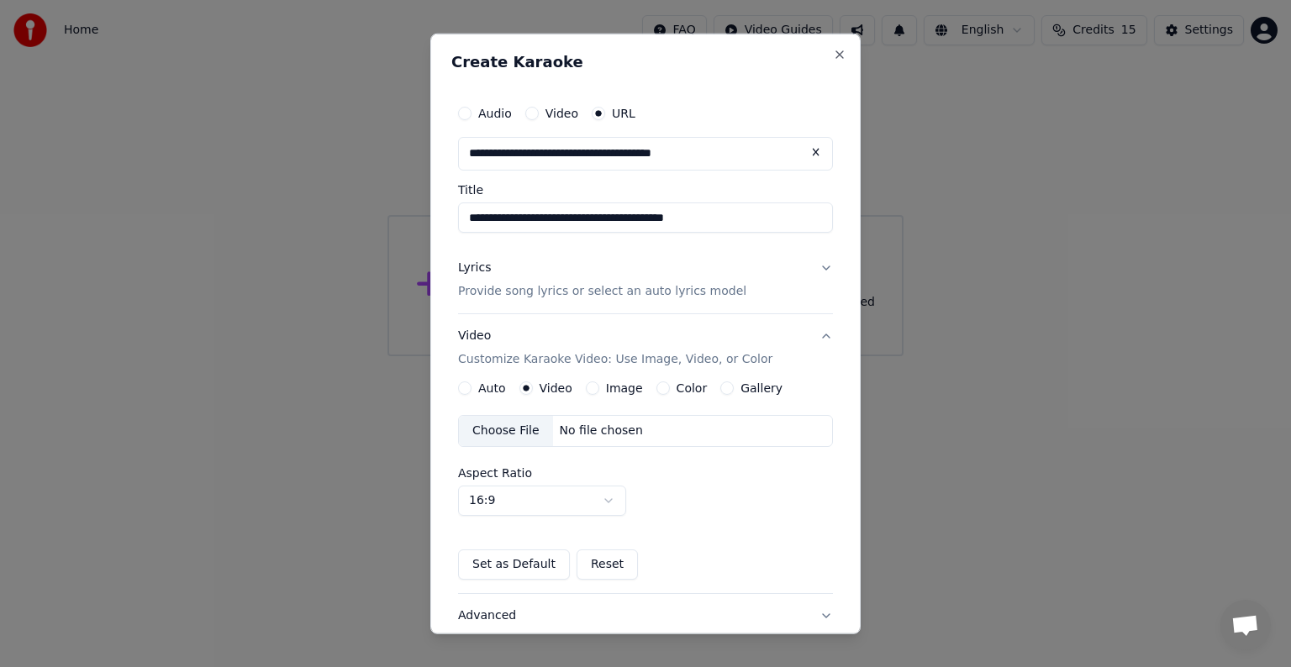
click at [532, 423] on div "Choose File" at bounding box center [506, 431] width 94 height 30
click at [471, 390] on div "Auto" at bounding box center [482, 387] width 48 height 13
click at [467, 387] on button "Auto" at bounding box center [464, 387] width 13 height 13
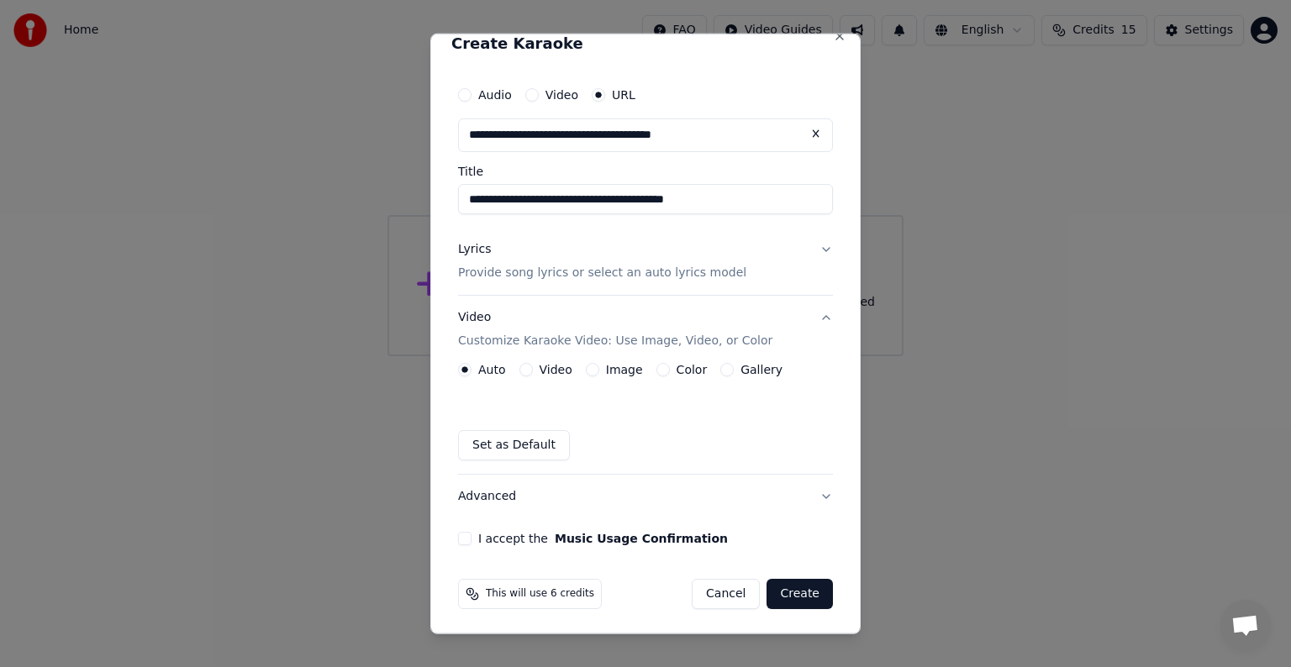
scroll to position [20, 0]
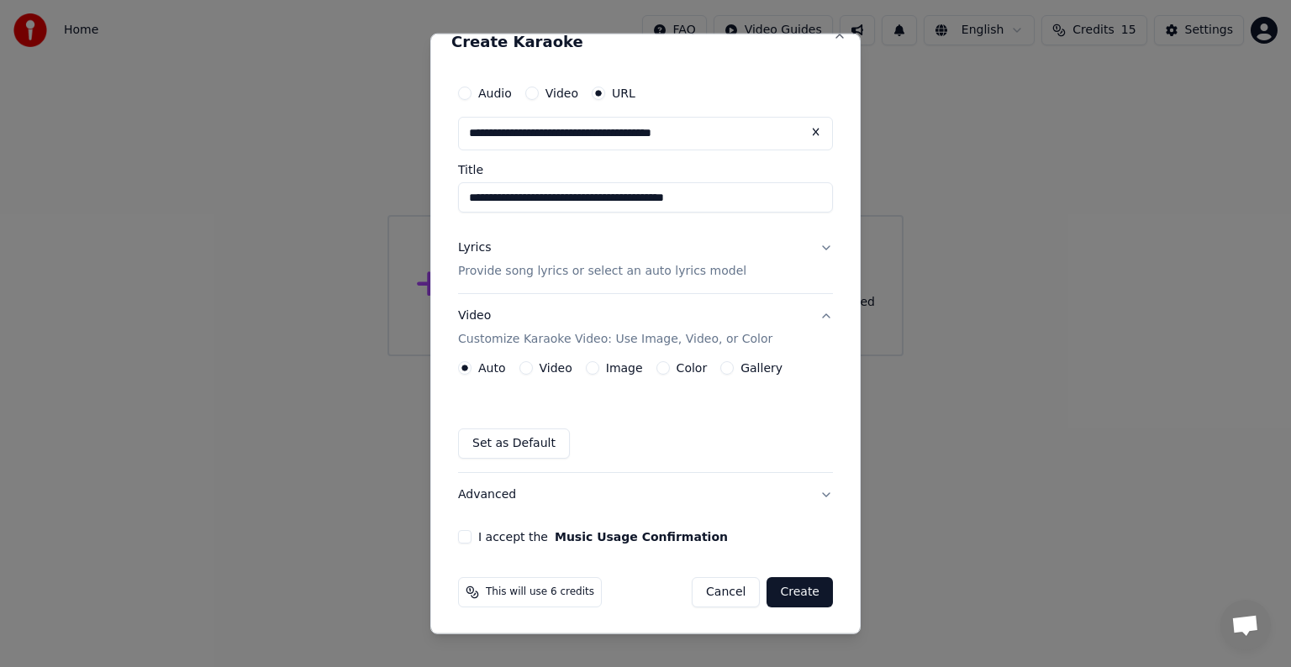
click at [460, 537] on button "I accept the Music Usage Confirmation" at bounding box center [464, 536] width 13 height 13
click at [802, 486] on button "Advanced" at bounding box center [645, 495] width 375 height 44
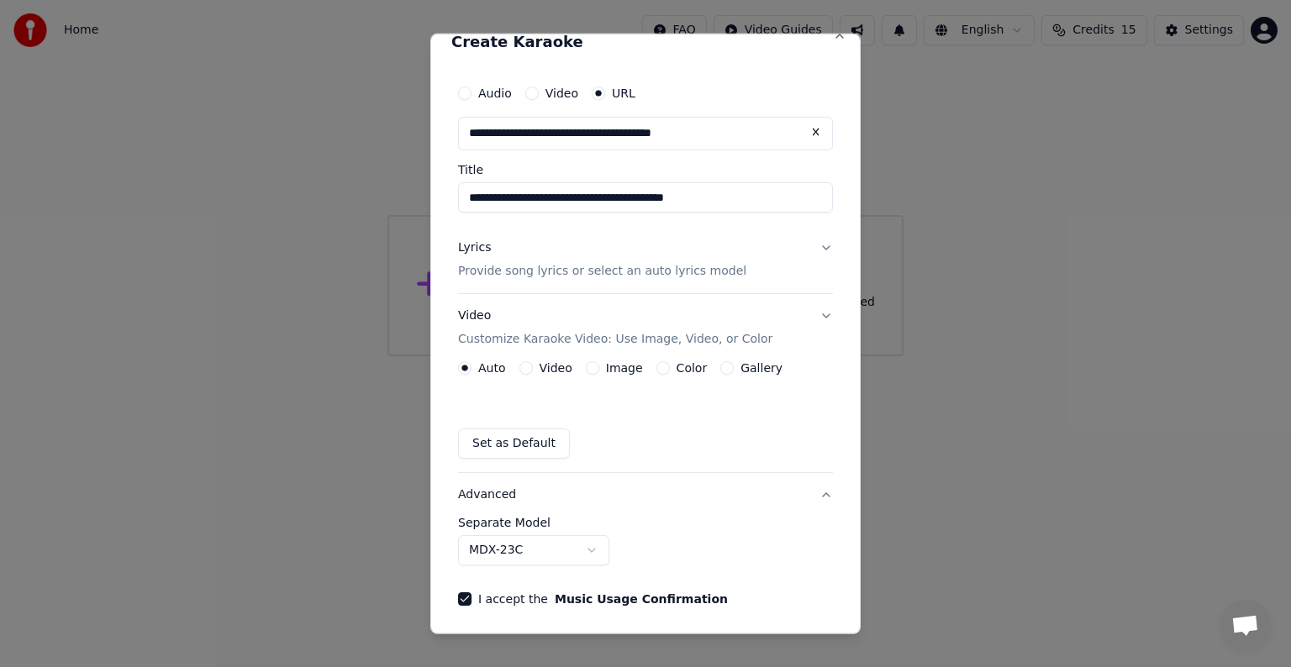
scroll to position [0, 0]
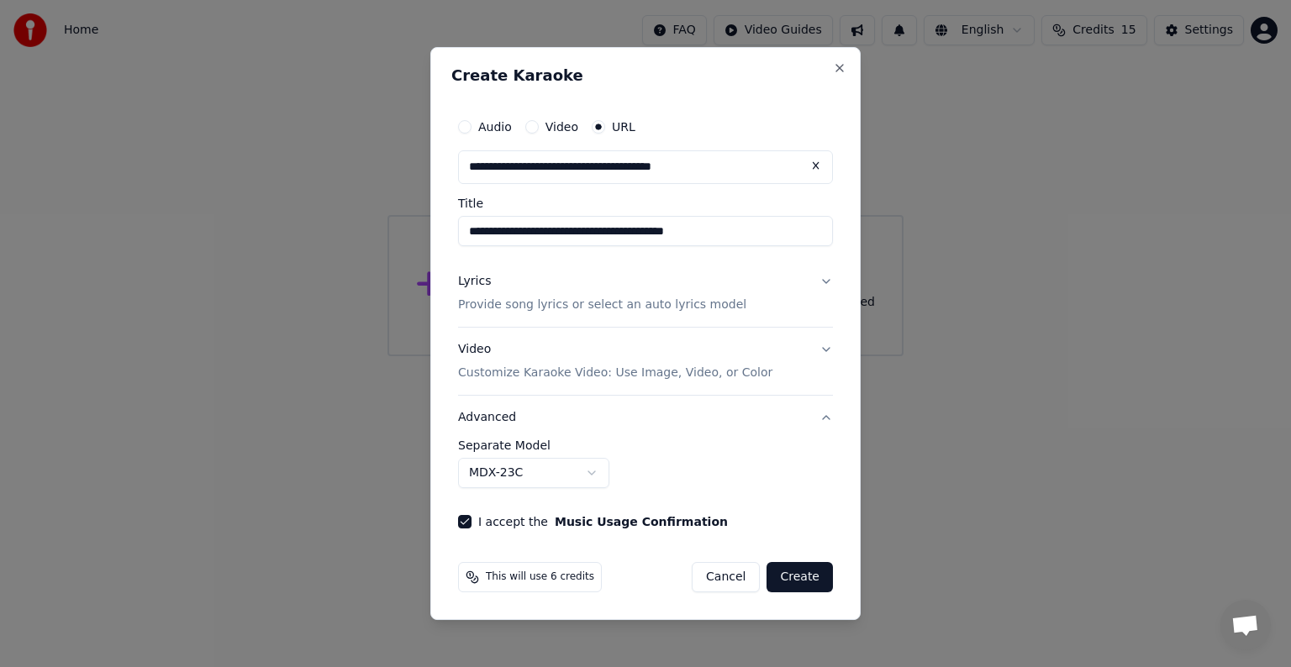
click at [818, 408] on button "Advanced" at bounding box center [645, 418] width 375 height 44
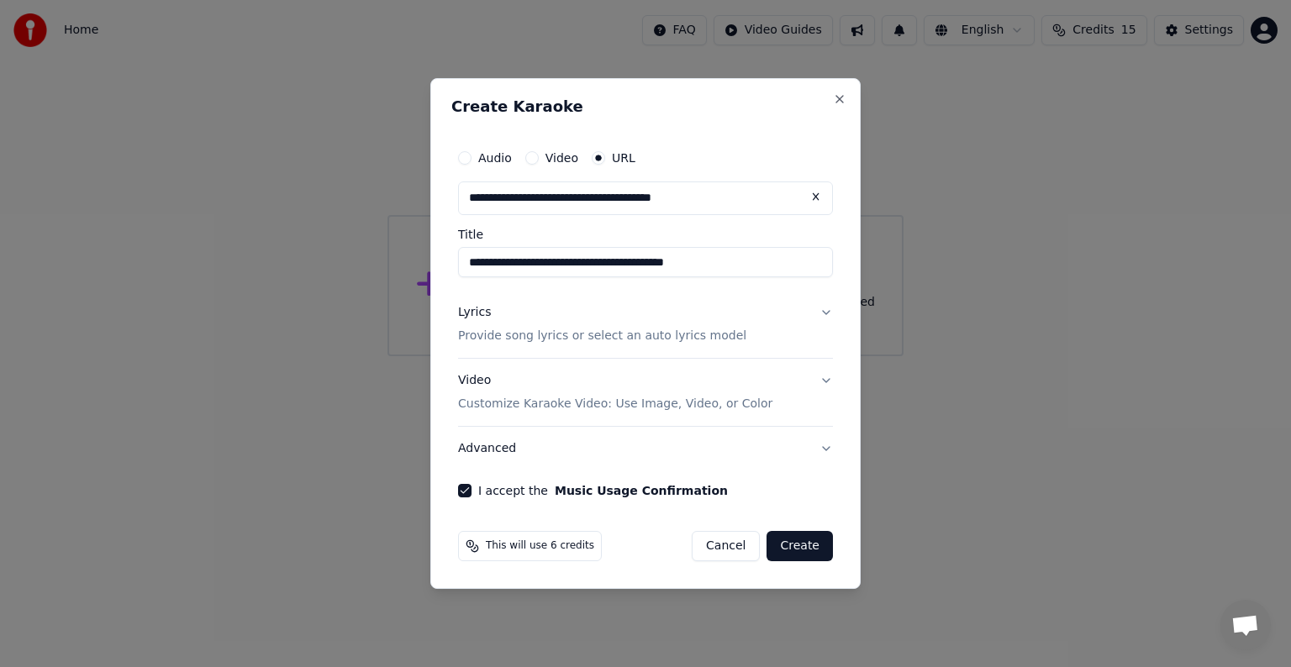
click at [839, 257] on div "**********" at bounding box center [645, 333] width 430 height 511
click at [820, 376] on button "Video Customize Karaoke Video: Use Image, Video, or Color" at bounding box center [645, 392] width 375 height 67
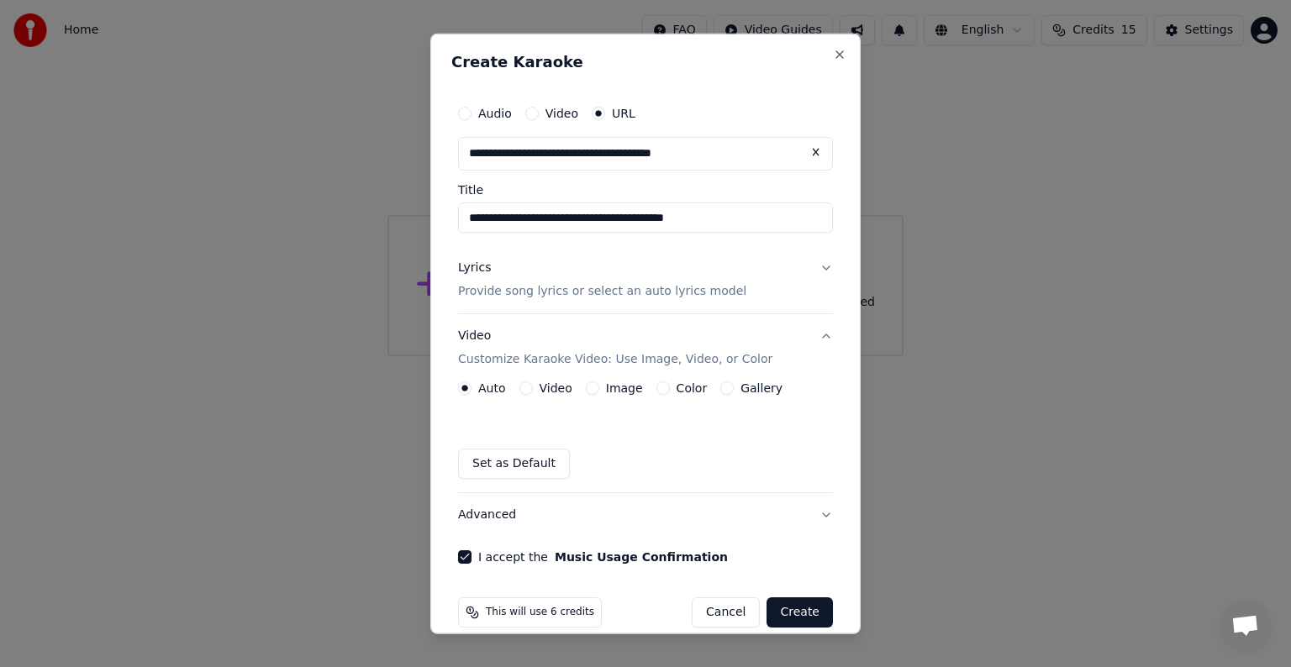
click at [599, 388] on div "Image" at bounding box center [614, 387] width 57 height 13
click at [591, 388] on button "Image" at bounding box center [592, 387] width 13 height 13
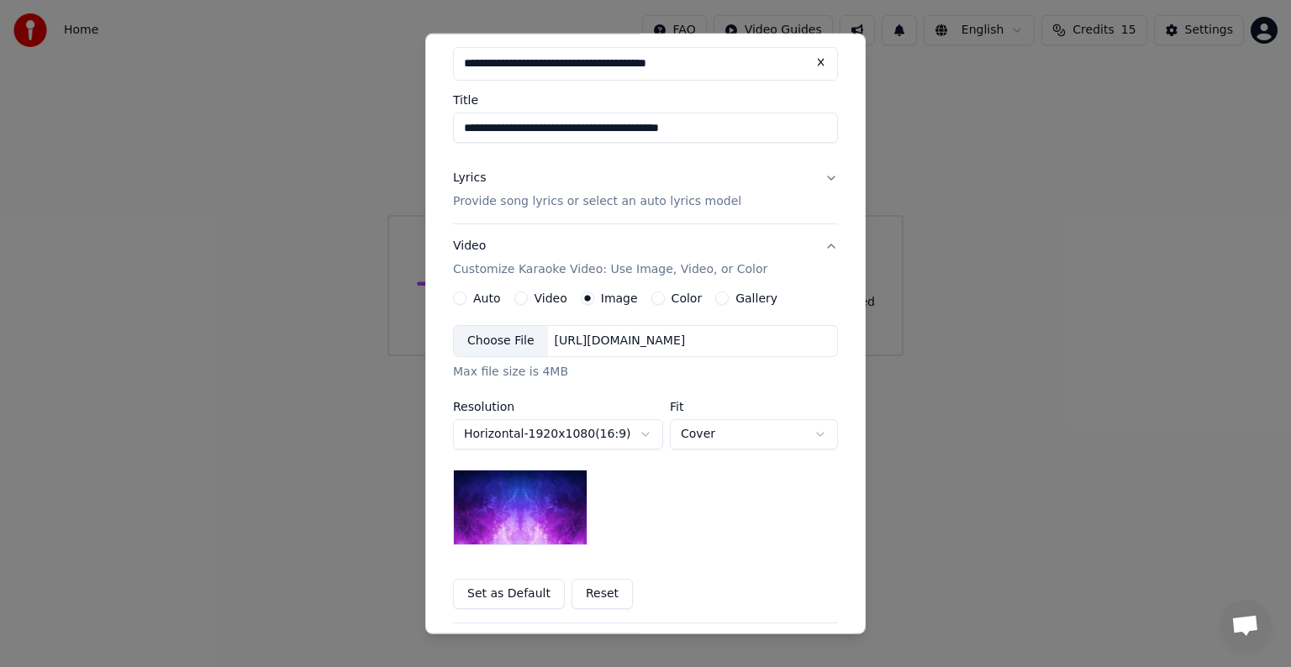
scroll to position [84, 0]
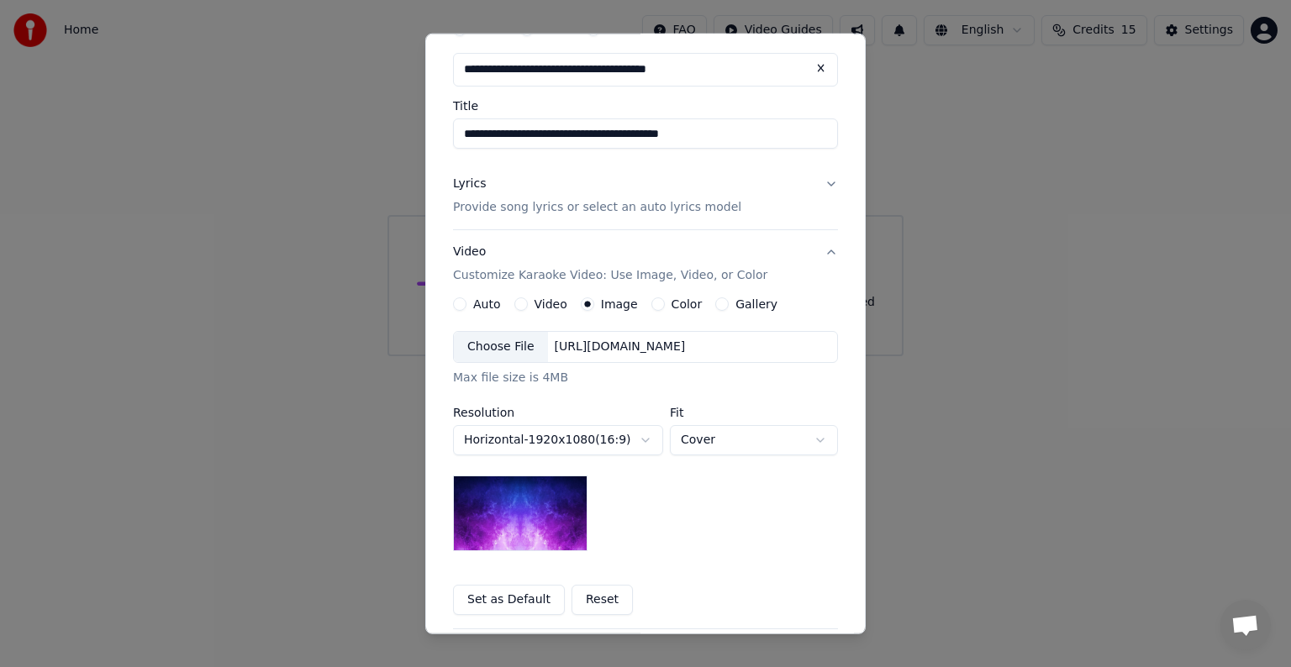
click at [655, 315] on div "**********" at bounding box center [645, 456] width 385 height 318
click at [651, 305] on button "Color" at bounding box center [657, 303] width 13 height 13
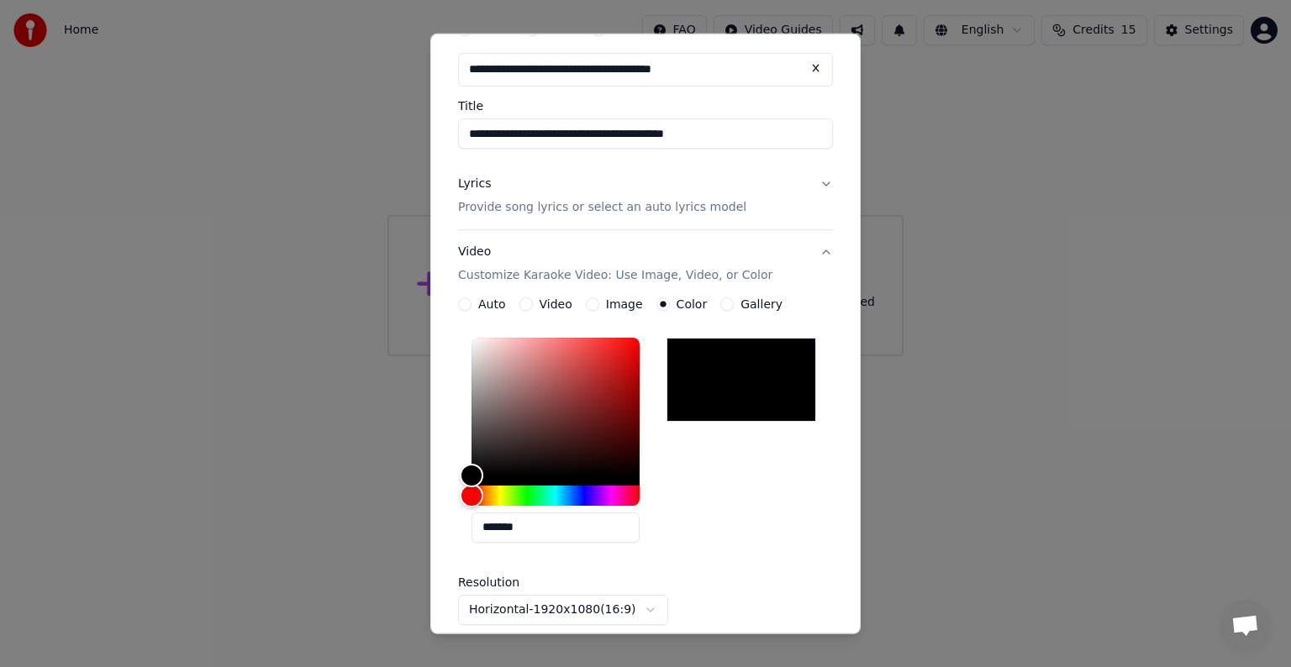
click at [592, 297] on div "Image" at bounding box center [614, 303] width 57 height 13
click at [595, 305] on button "Image" at bounding box center [592, 303] width 13 height 13
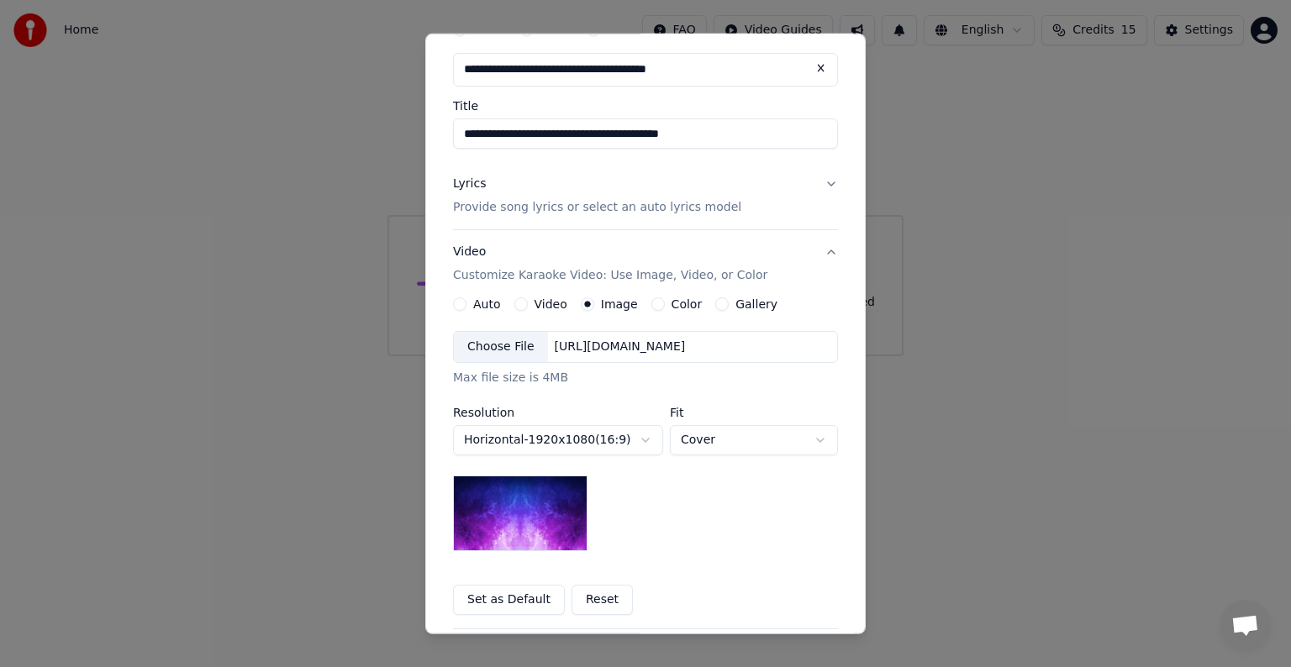
click at [522, 498] on img at bounding box center [520, 514] width 134 height 76
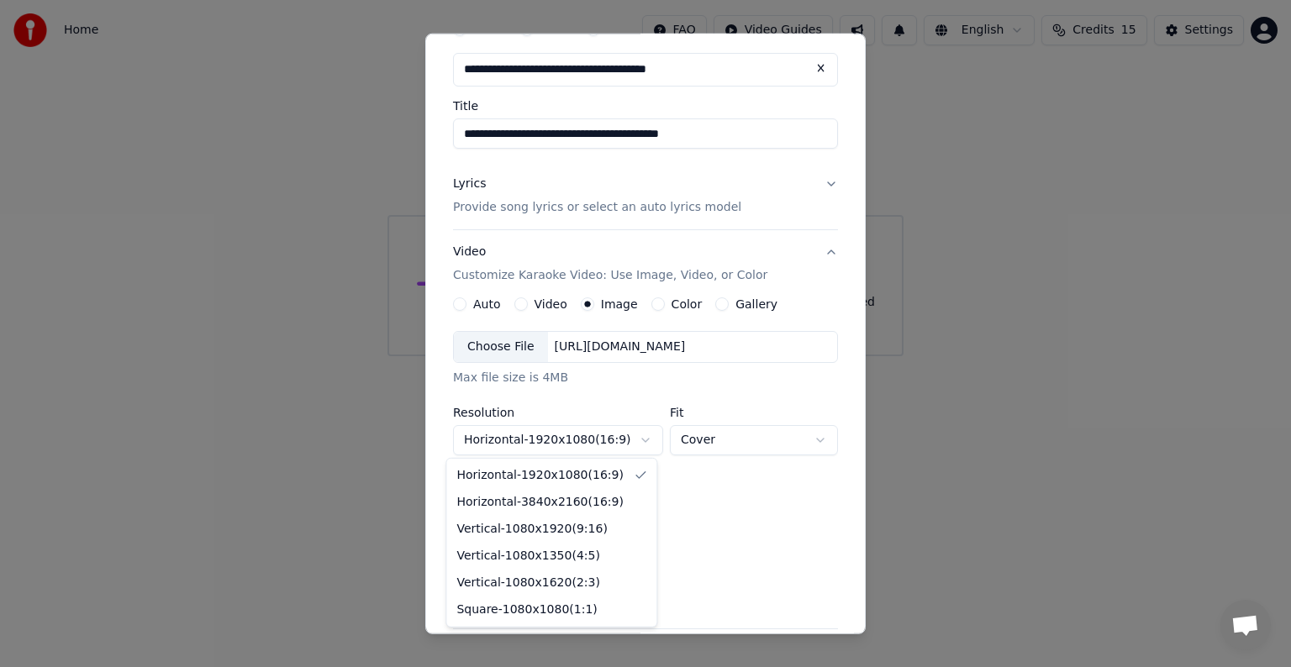
click at [631, 356] on body "**********" at bounding box center [645, 178] width 1291 height 356
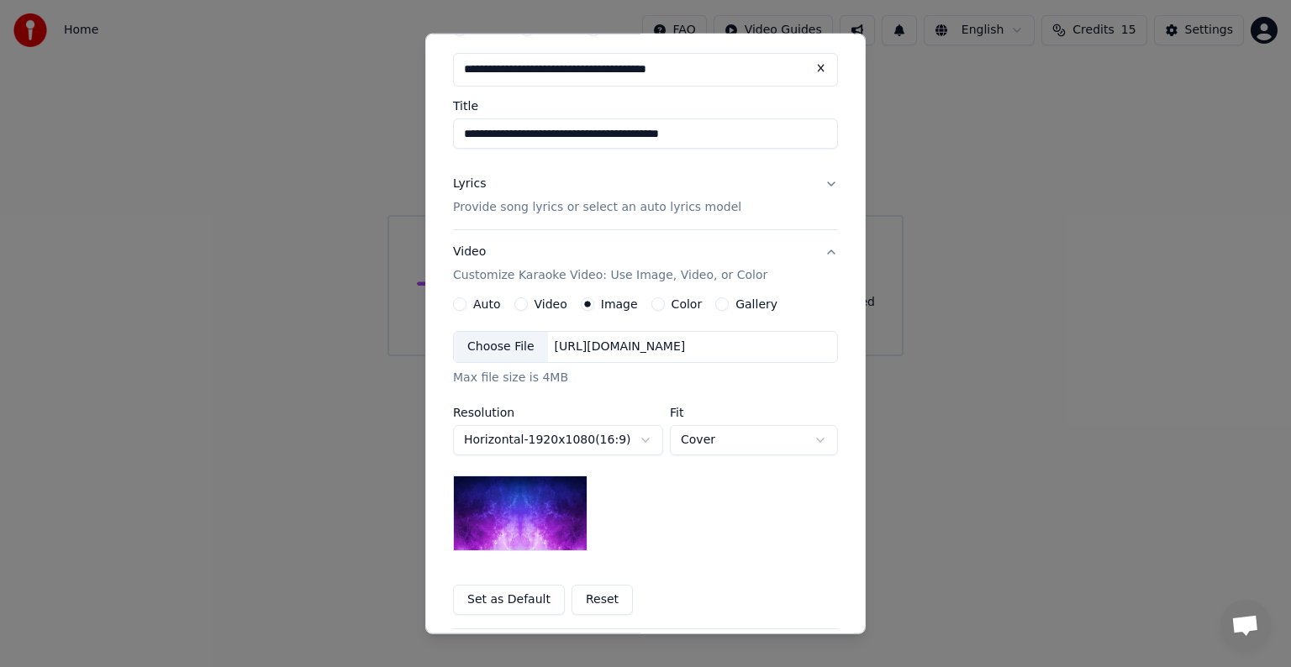
click at [631, 356] on body "**********" at bounding box center [645, 178] width 1291 height 356
click at [715, 356] on body "**********" at bounding box center [645, 178] width 1291 height 356
click at [718, 301] on div "Gallery" at bounding box center [746, 303] width 62 height 13
click at [715, 303] on button "Gallery" at bounding box center [721, 303] width 13 height 13
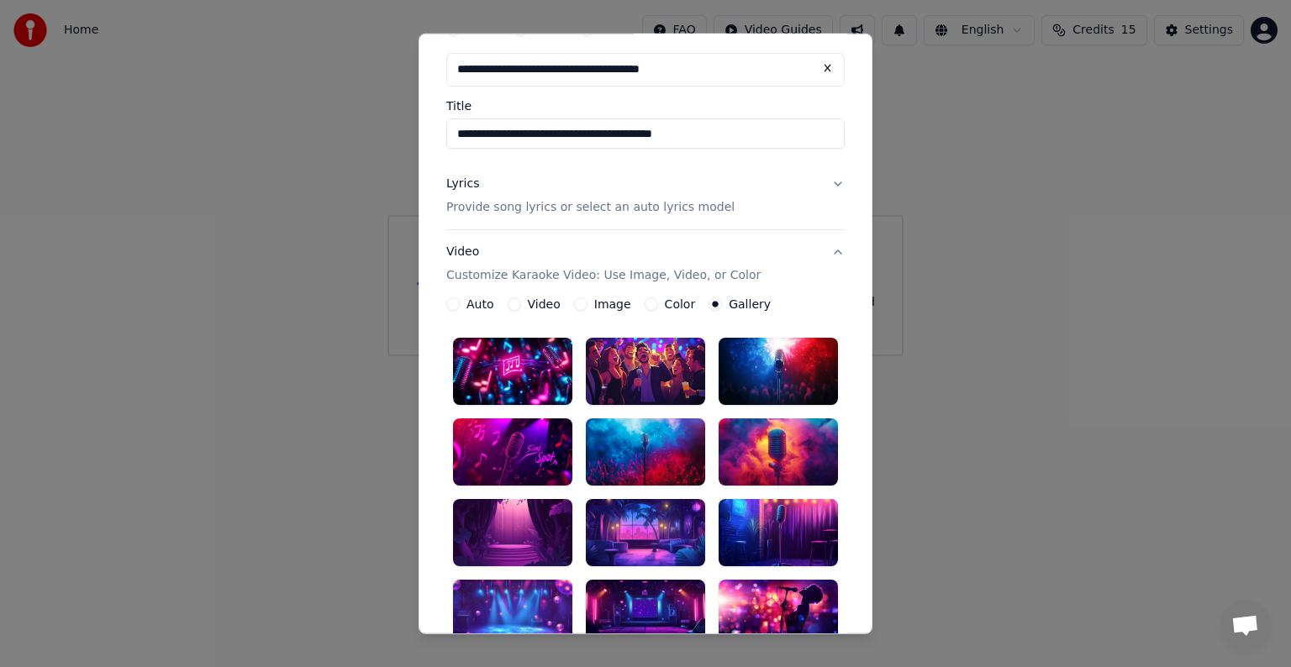
click at [567, 310] on div "**********" at bounding box center [645, 541] width 398 height 489
click at [574, 305] on button "Image" at bounding box center [580, 303] width 13 height 13
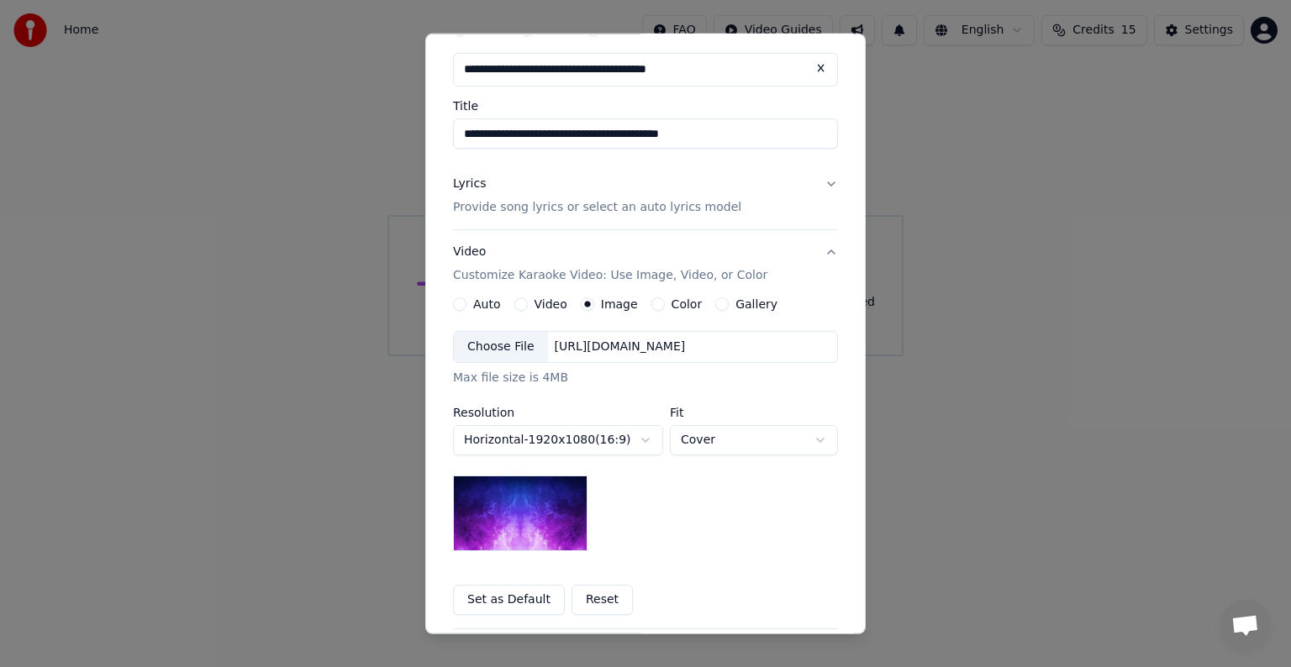
click at [715, 304] on button "Gallery" at bounding box center [721, 303] width 13 height 13
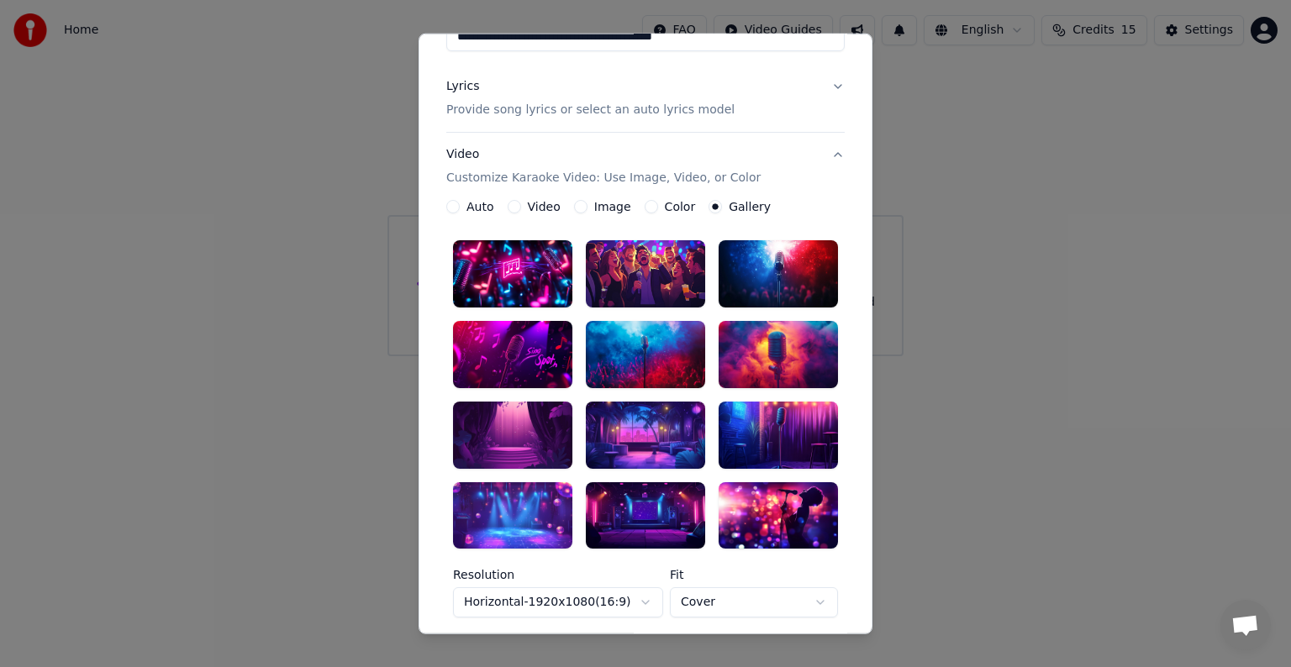
scroll to position [168, 0]
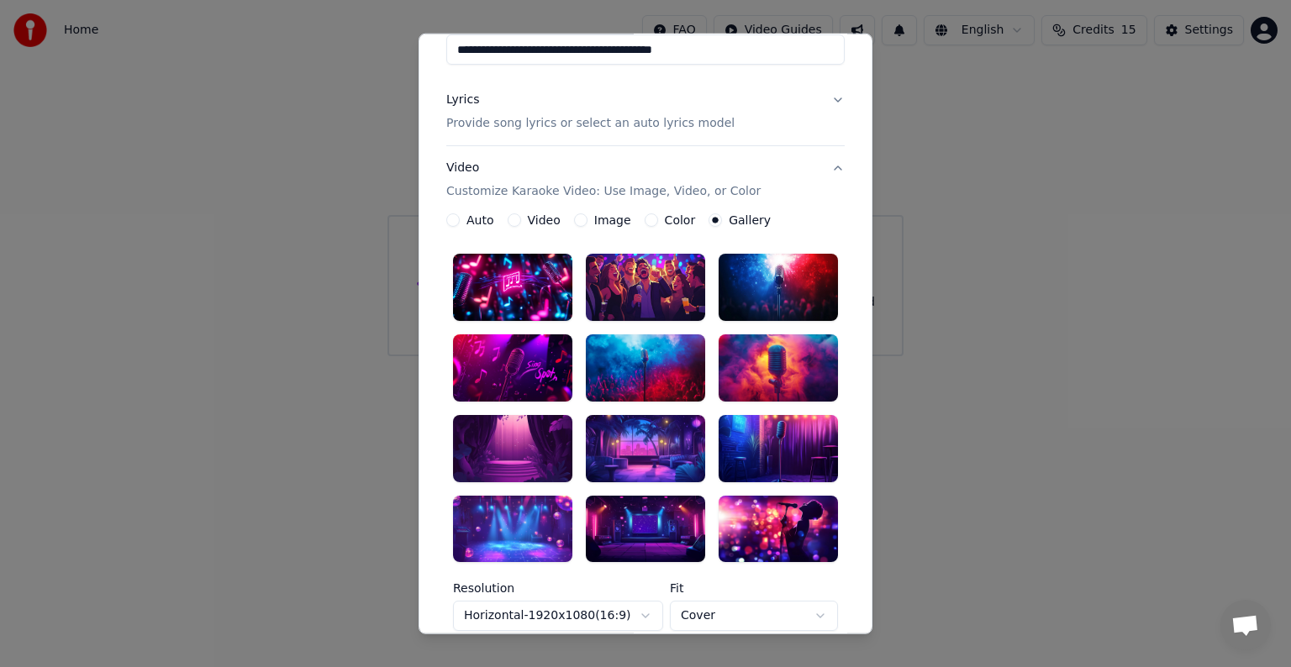
click at [644, 215] on button "Color" at bounding box center [650, 219] width 13 height 13
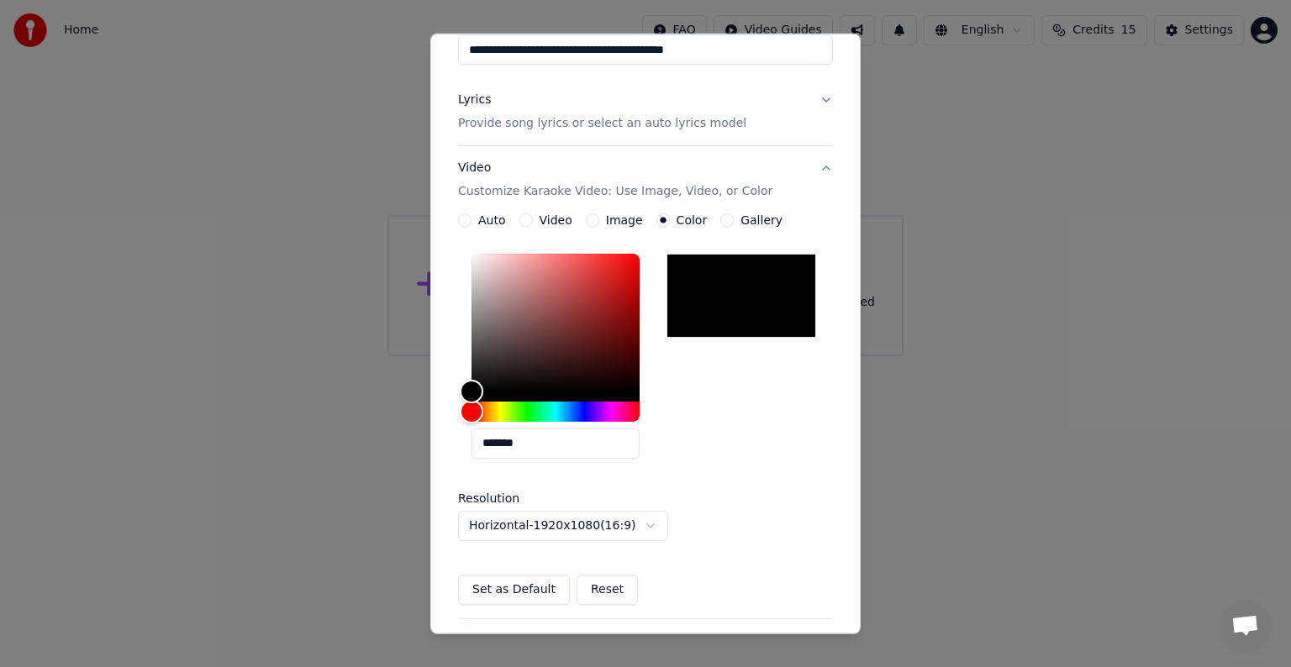
click at [592, 220] on button "Image" at bounding box center [592, 219] width 13 height 13
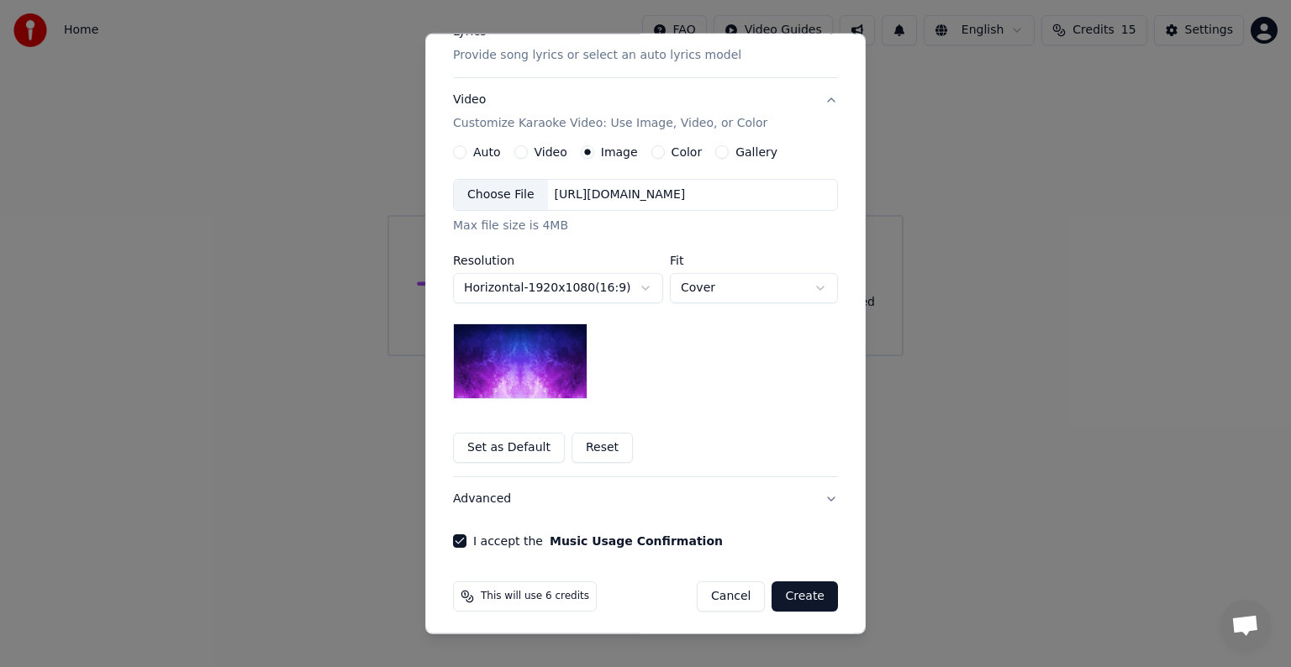
scroll to position [240, 0]
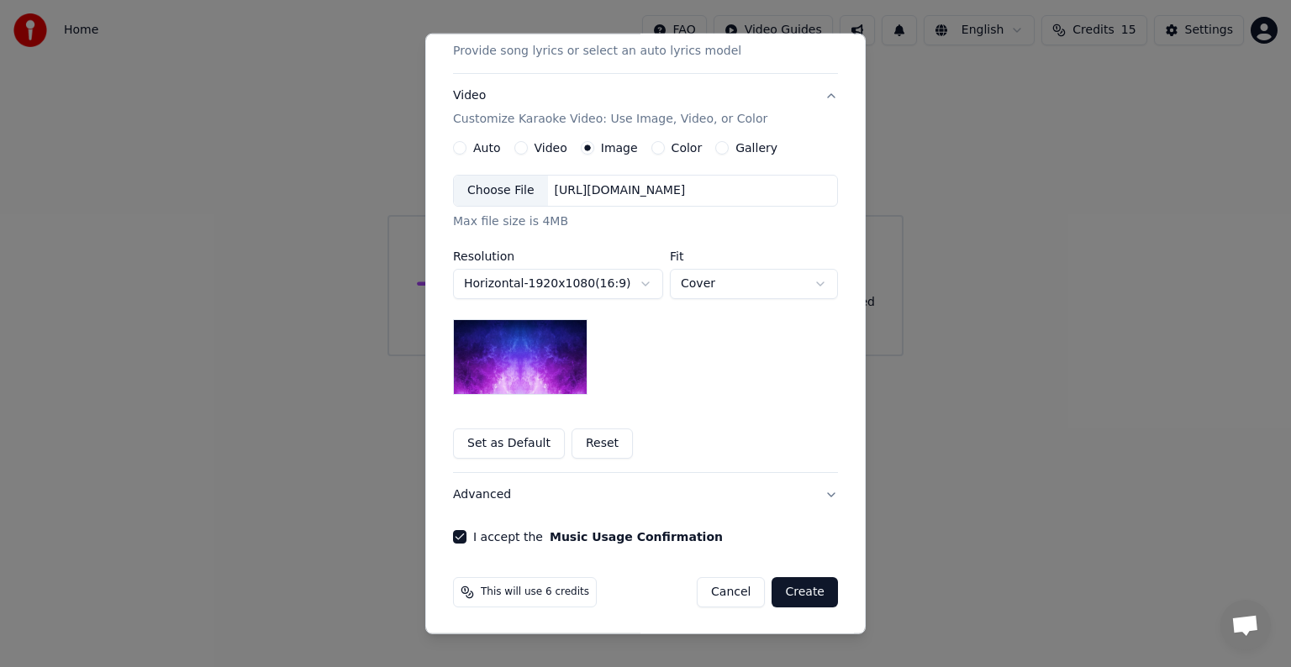
click at [800, 593] on button "Create" at bounding box center [804, 592] width 66 height 30
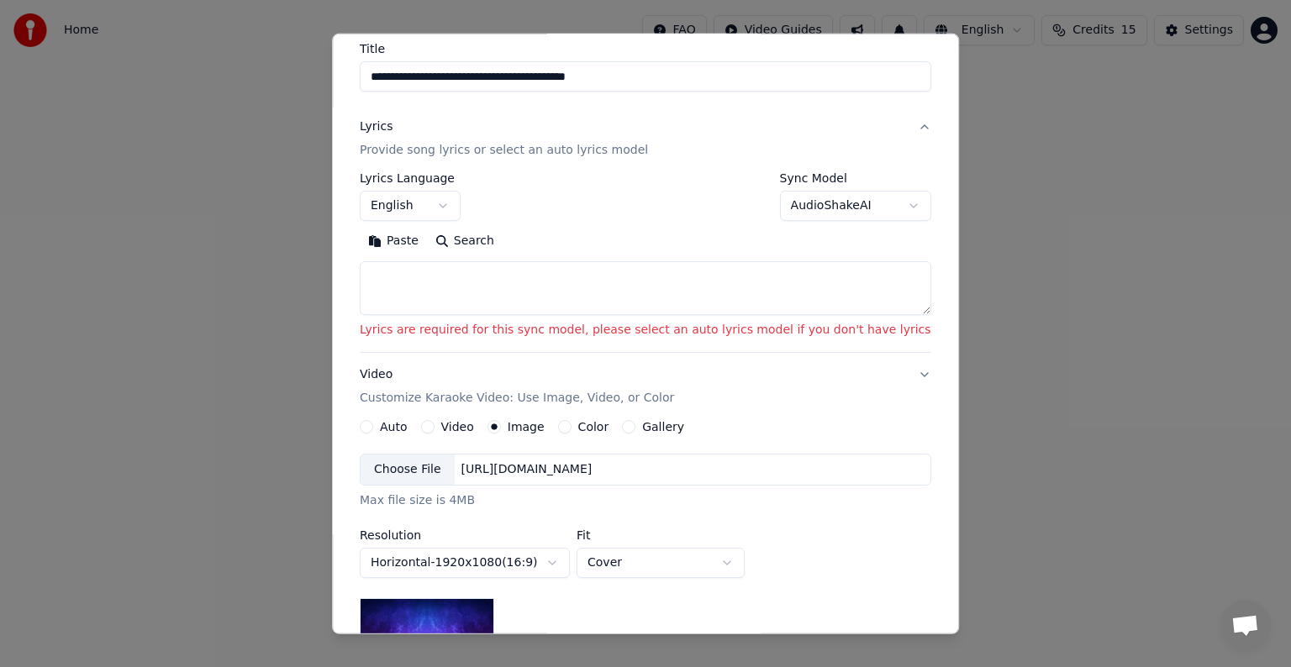
scroll to position [89, 0]
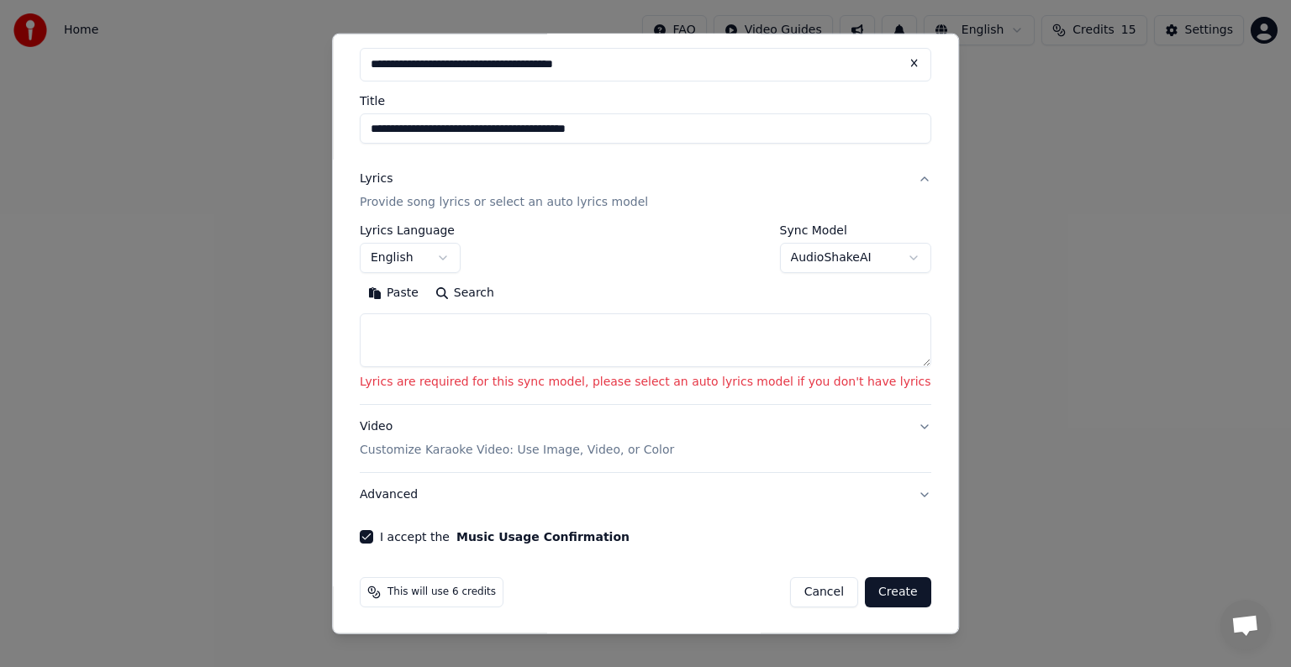
click at [491, 346] on textarea at bounding box center [645, 340] width 571 height 54
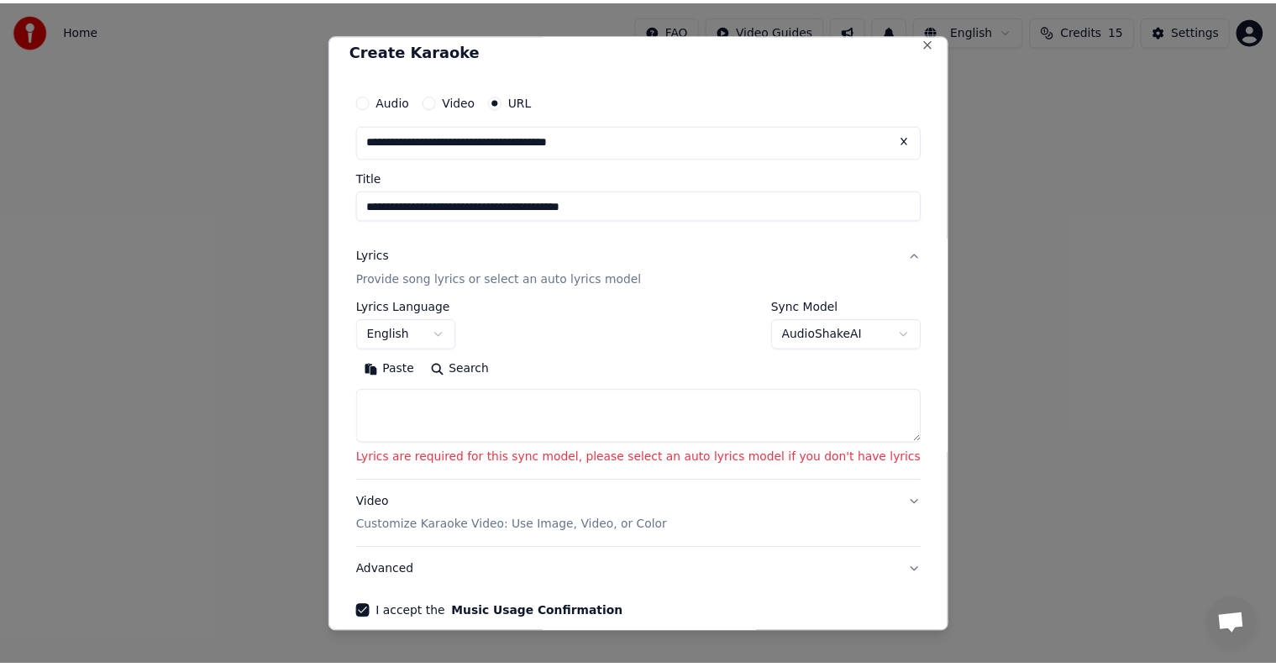
scroll to position [0, 0]
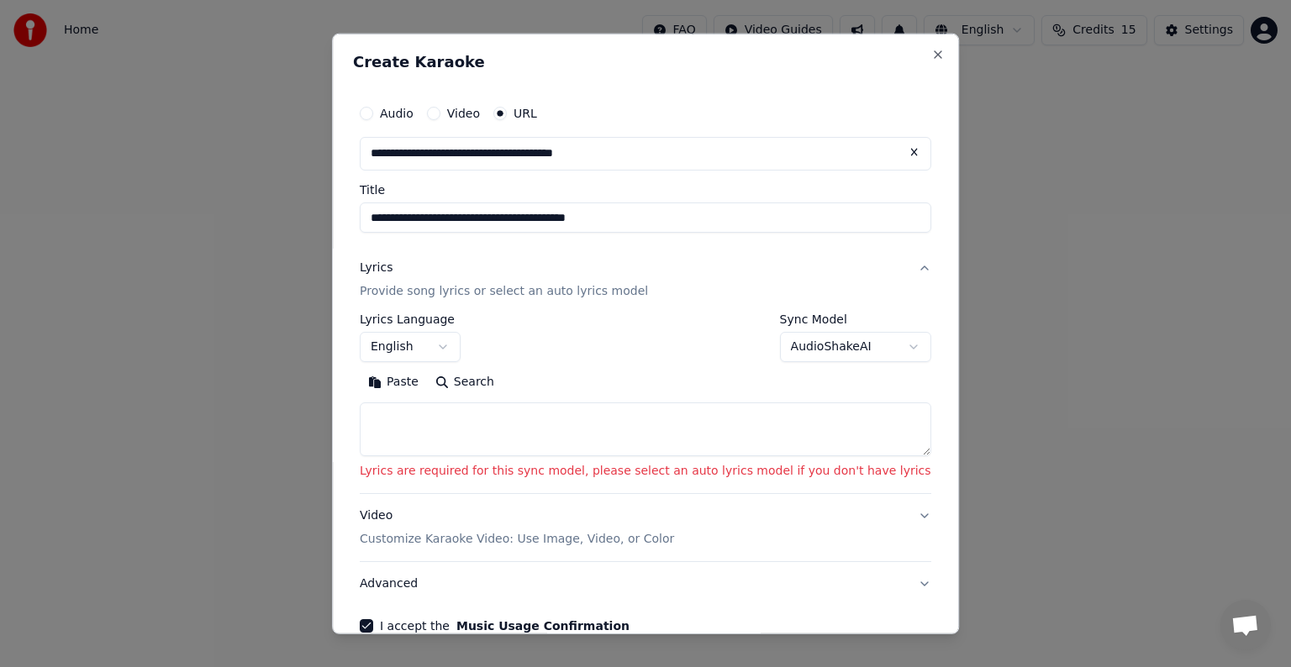
click at [845, 339] on body "**********" at bounding box center [645, 178] width 1291 height 356
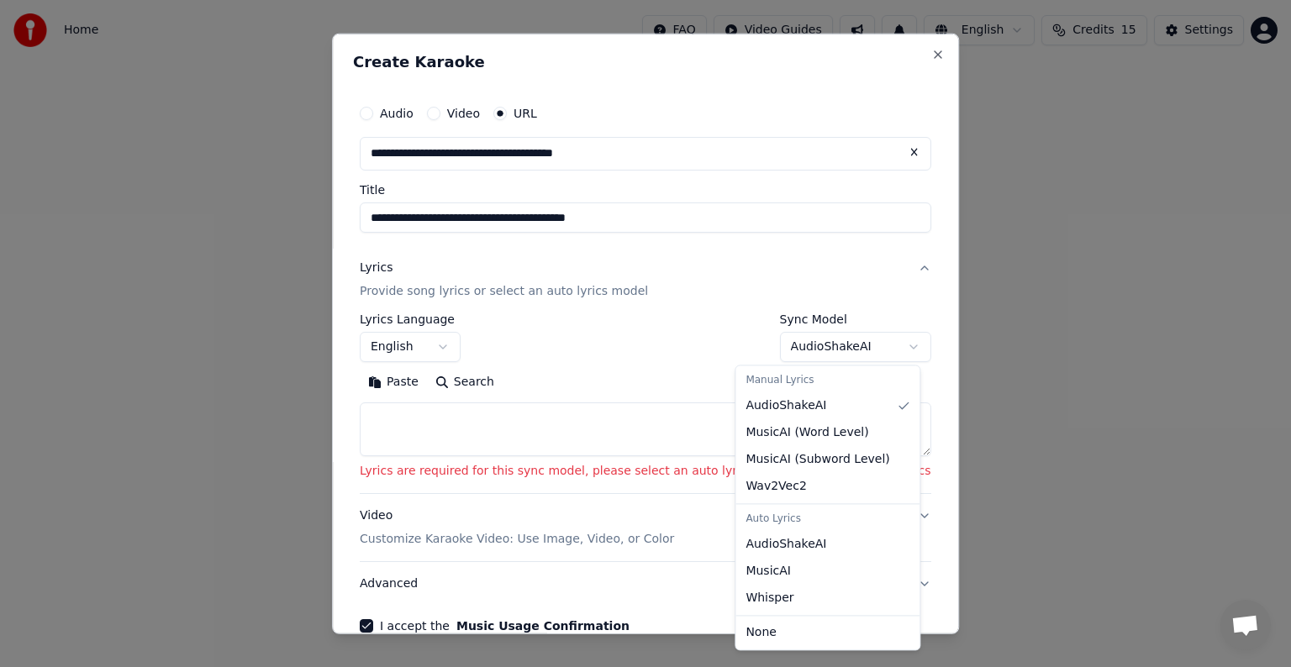
click at [688, 339] on body "**********" at bounding box center [645, 178] width 1291 height 356
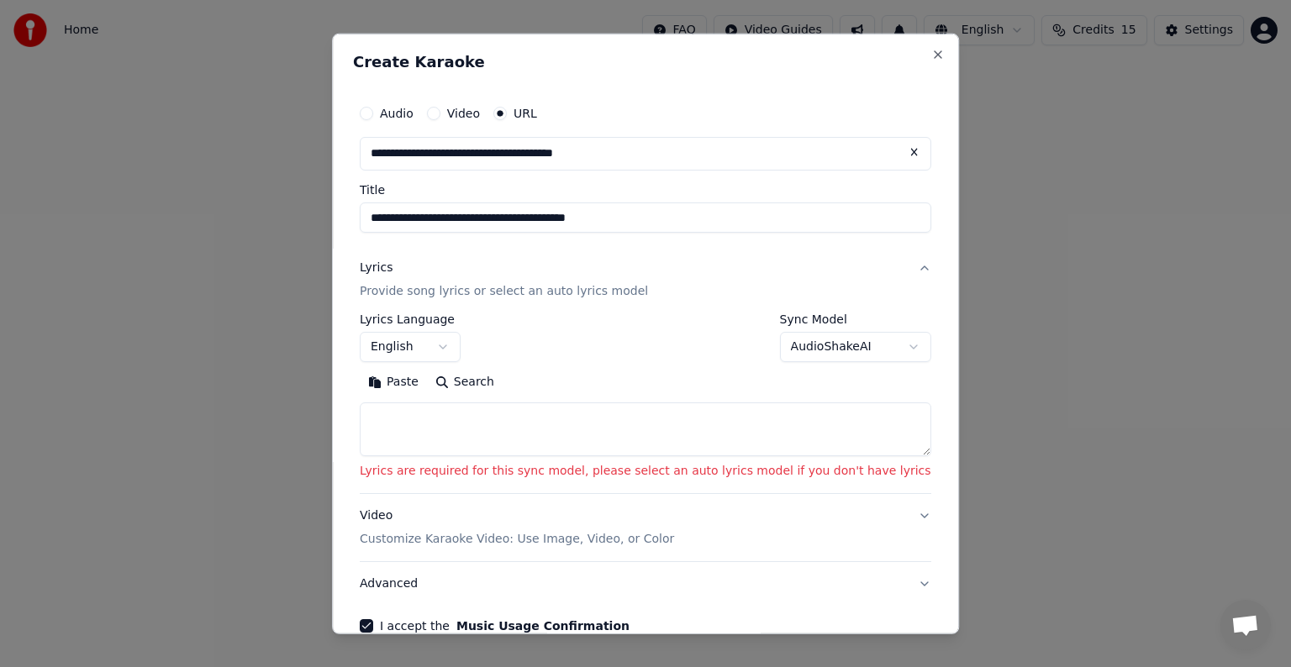
click at [464, 351] on body "**********" at bounding box center [645, 178] width 1291 height 356
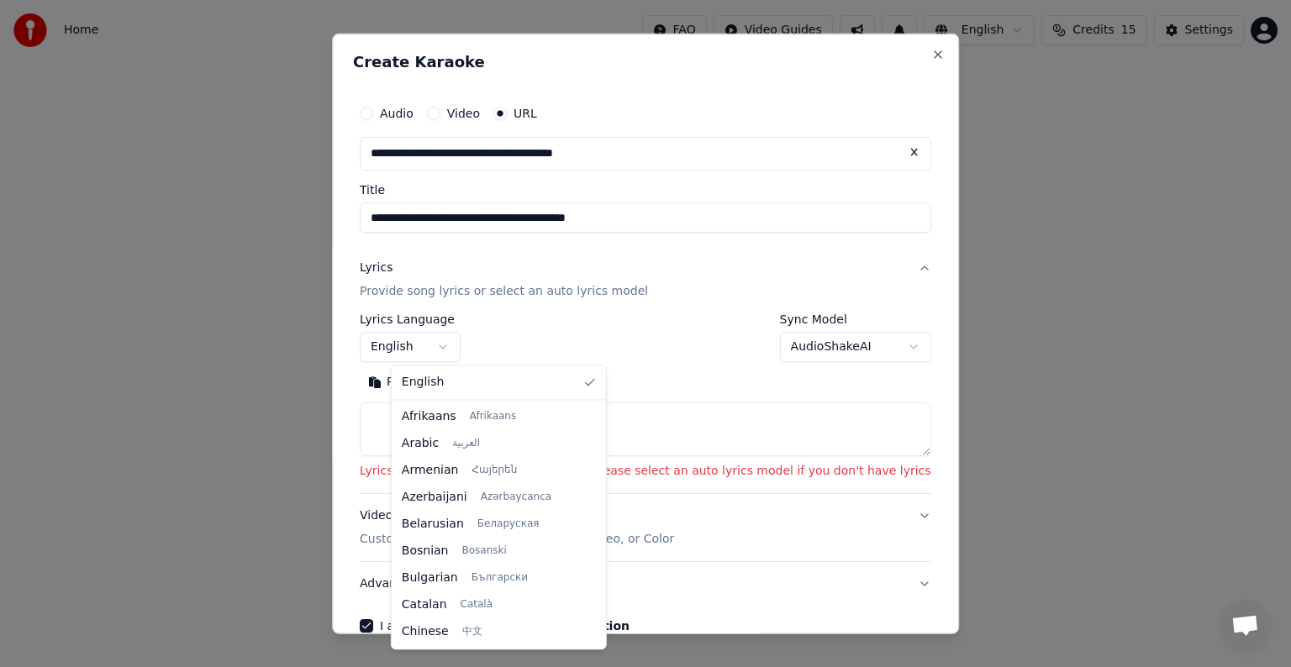
click at [464, 351] on body "**********" at bounding box center [645, 178] width 1291 height 356
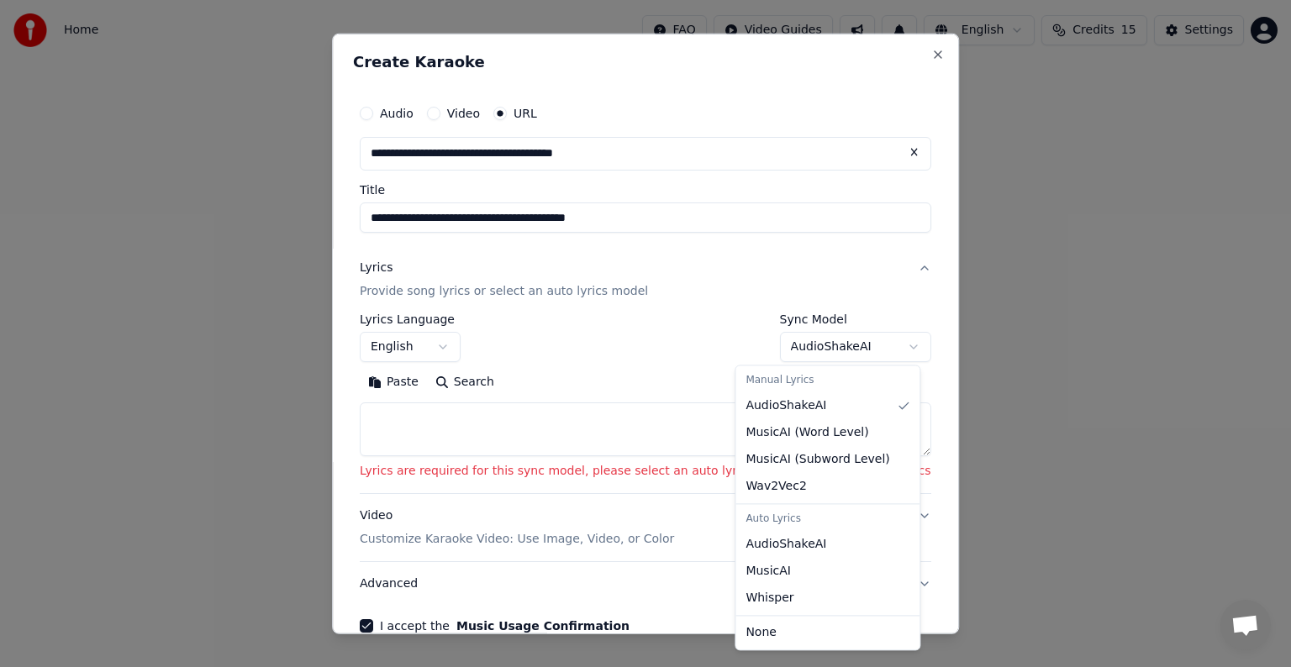
click at [860, 344] on body "**********" at bounding box center [645, 178] width 1291 height 356
select select "**********"
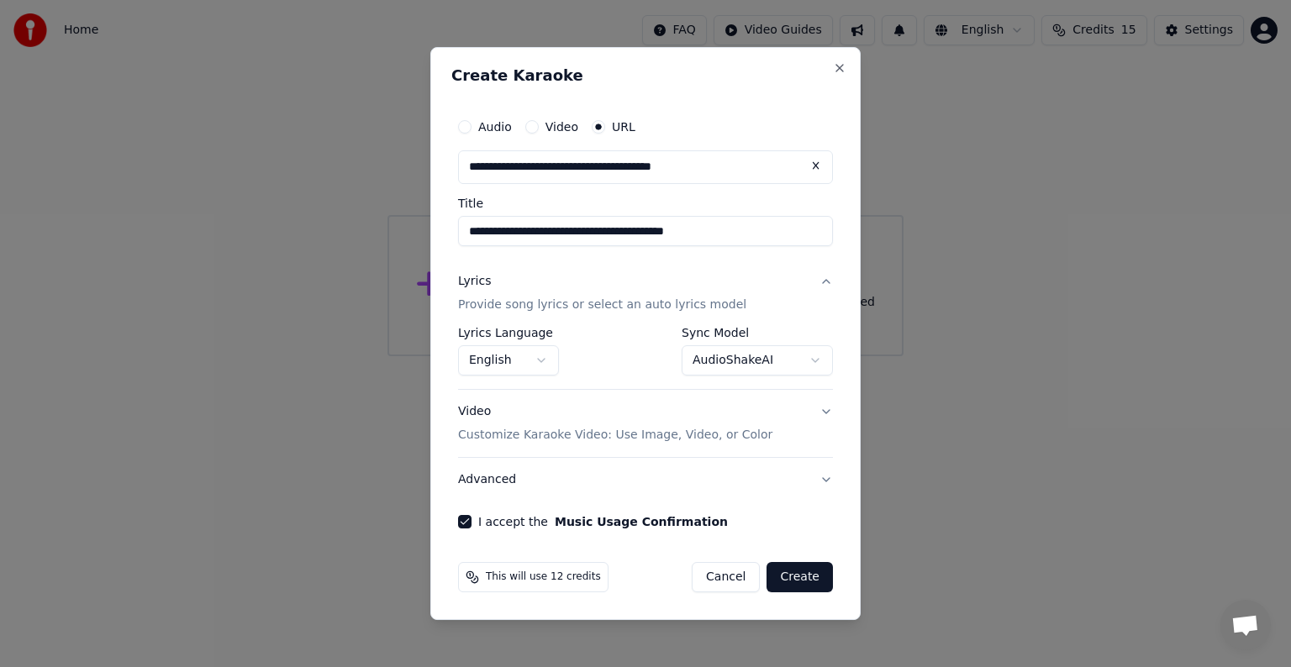
click at [807, 574] on button "Create" at bounding box center [799, 577] width 66 height 30
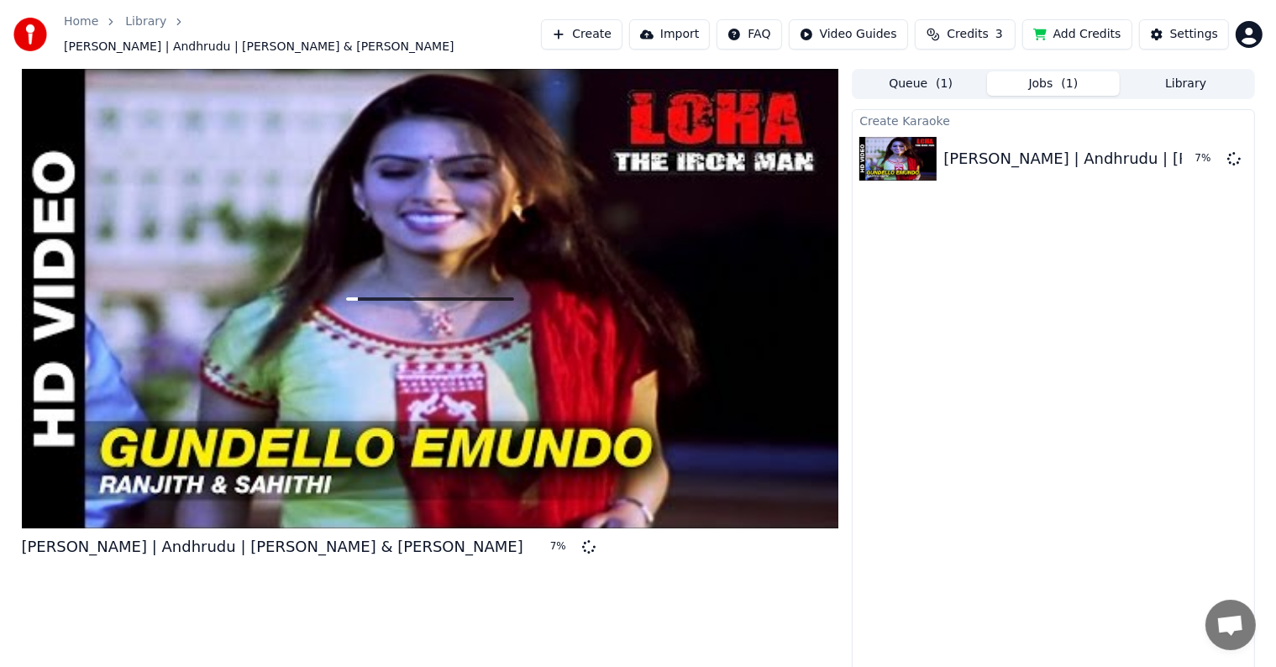
click at [1001, 34] on button "Credits 3" at bounding box center [965, 34] width 101 height 30
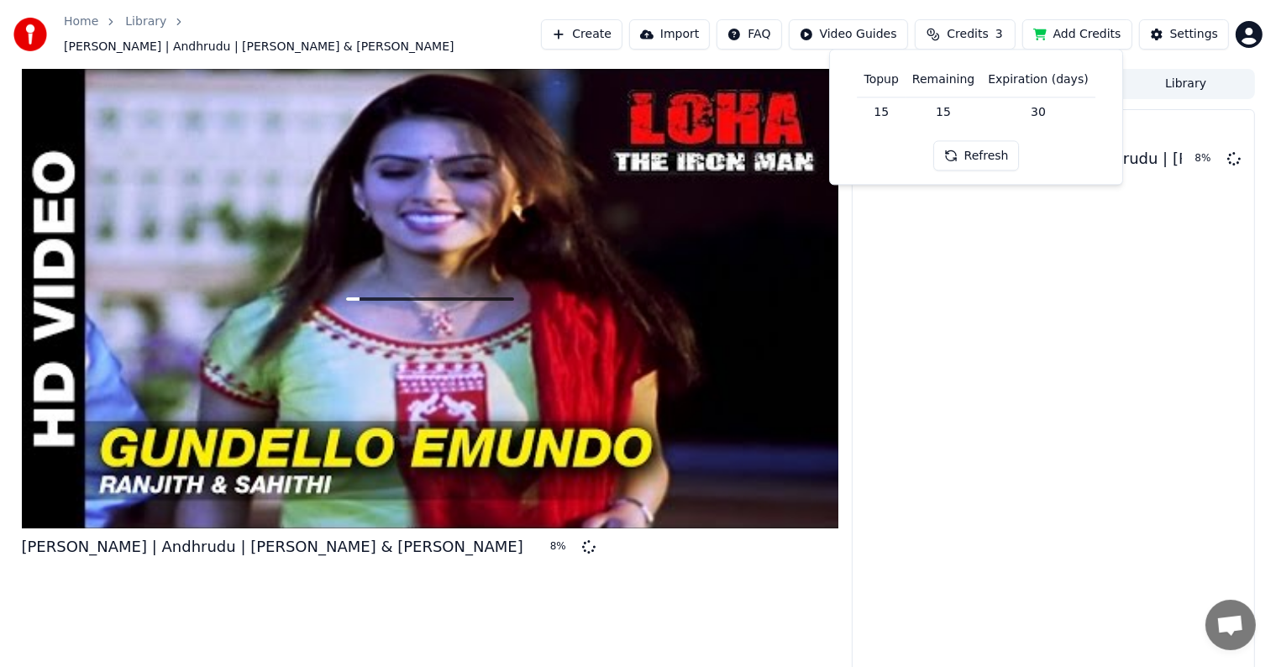
click at [991, 151] on button "Refresh" at bounding box center [977, 156] width 87 height 30
click at [1107, 31] on button "Add Credits" at bounding box center [1078, 34] width 110 height 30
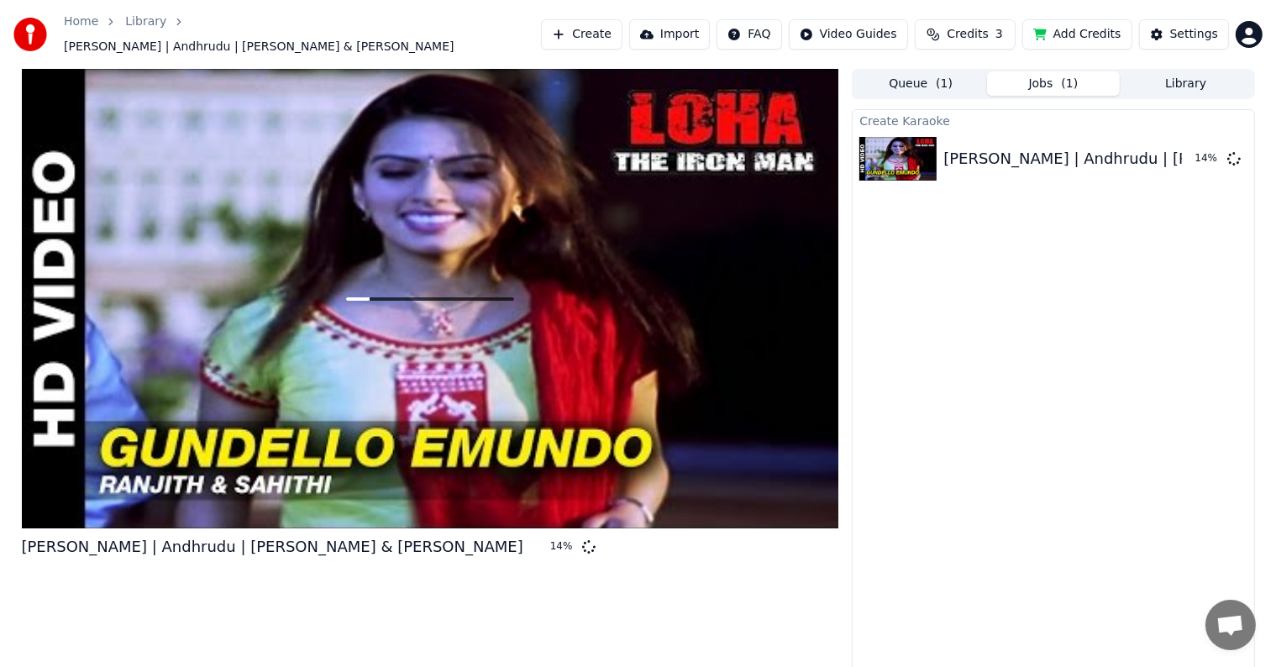
click at [691, 27] on button "Import" at bounding box center [669, 34] width 81 height 30
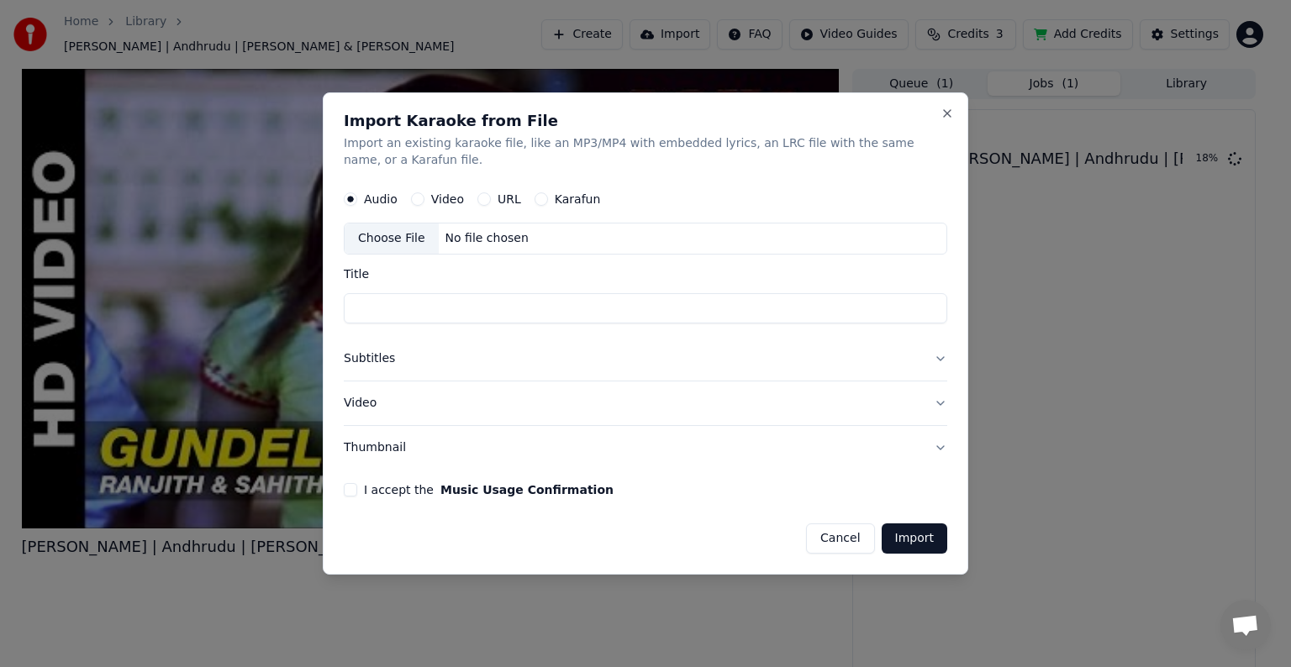
click at [939, 352] on button "Subtitles" at bounding box center [645, 359] width 603 height 44
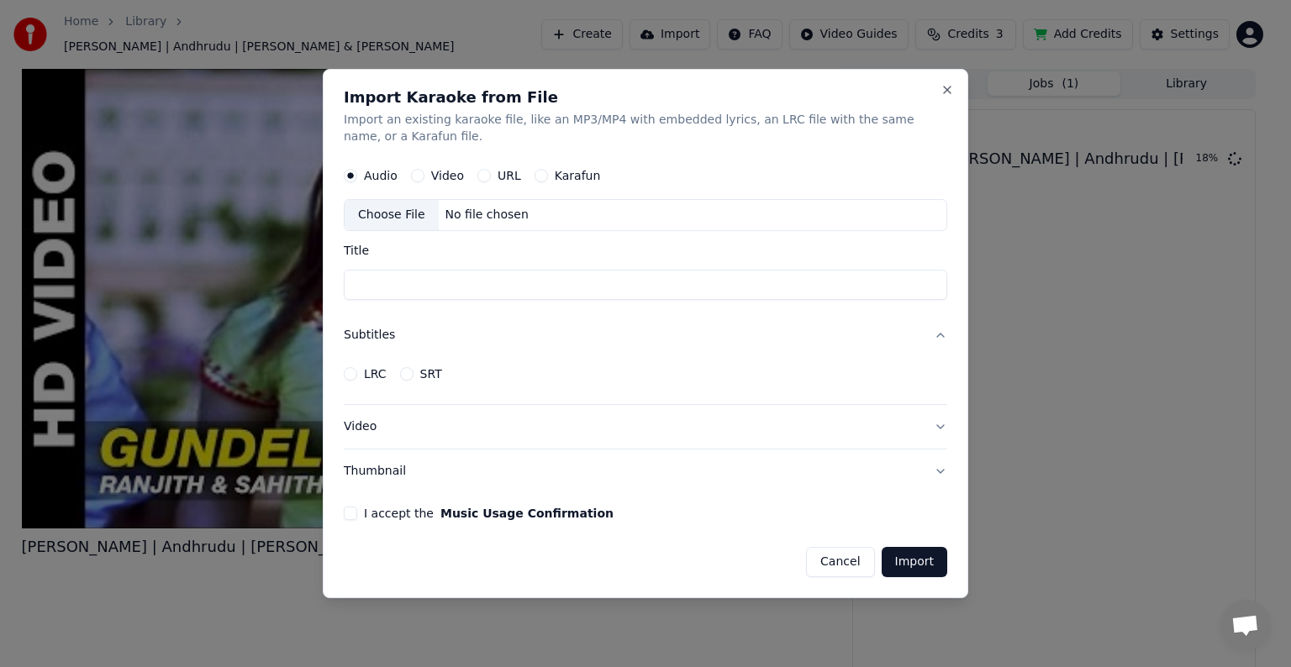
click at [945, 335] on button "Subtitles" at bounding box center [645, 335] width 603 height 44
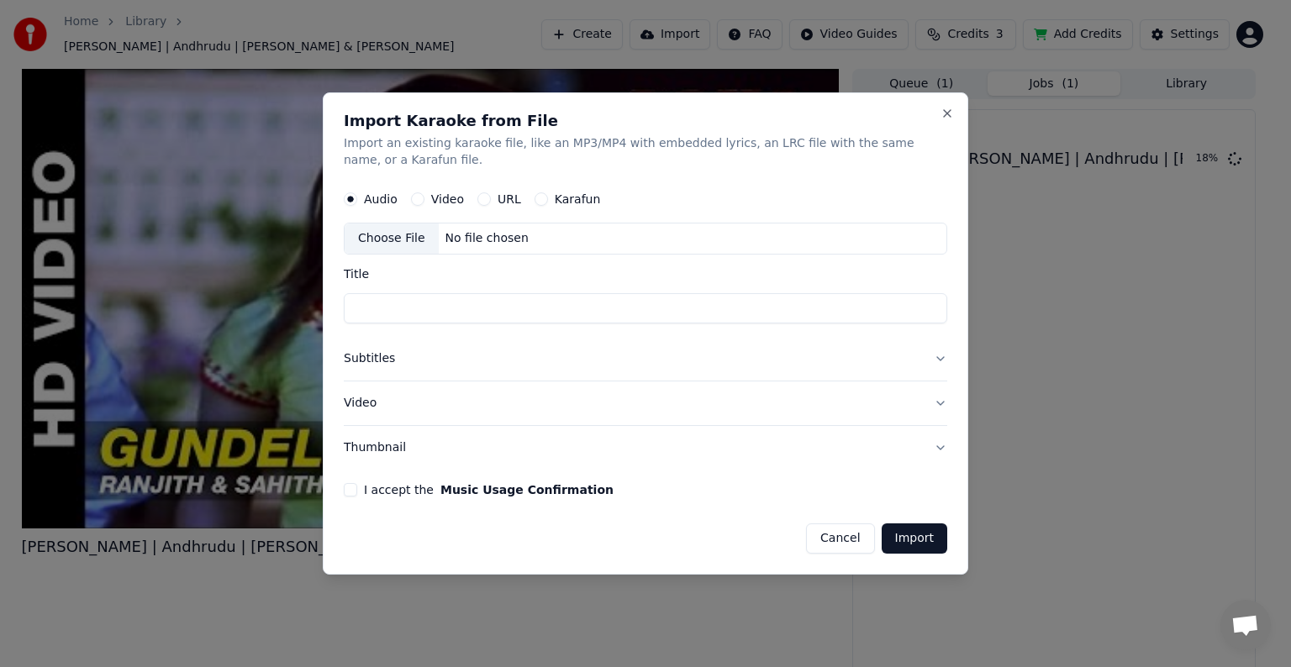
click at [511, 397] on button "Video" at bounding box center [645, 403] width 603 height 44
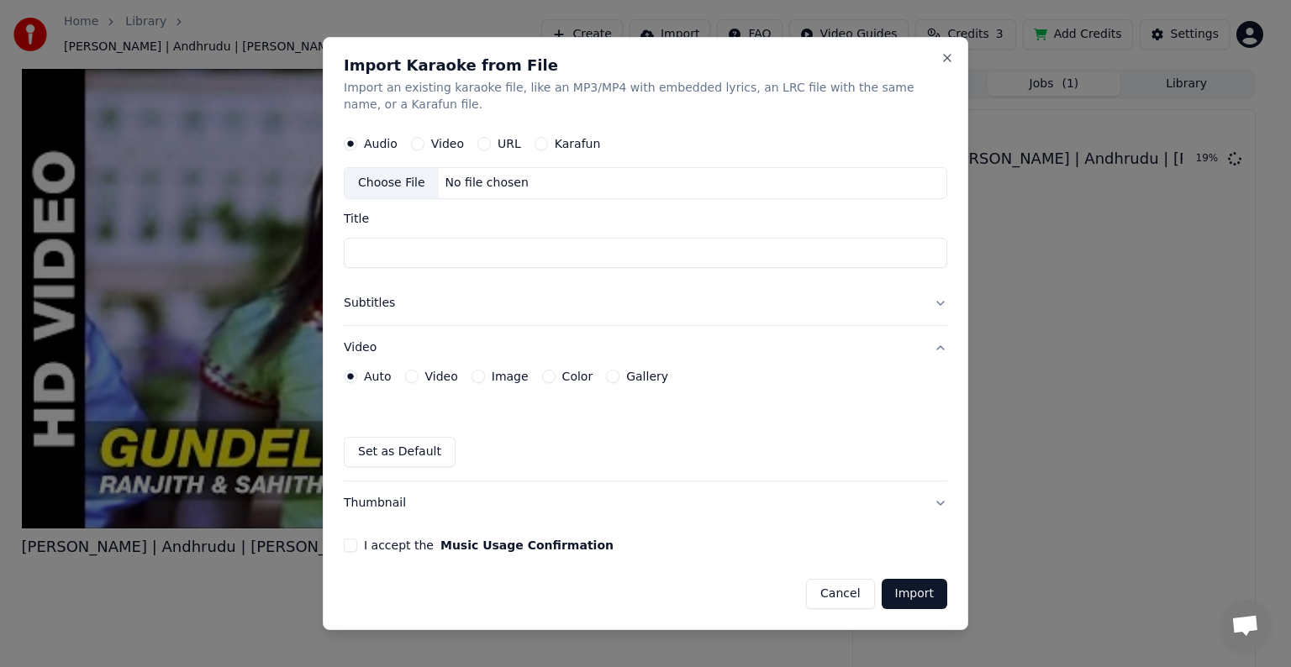
click at [943, 348] on button "Video" at bounding box center [645, 348] width 603 height 44
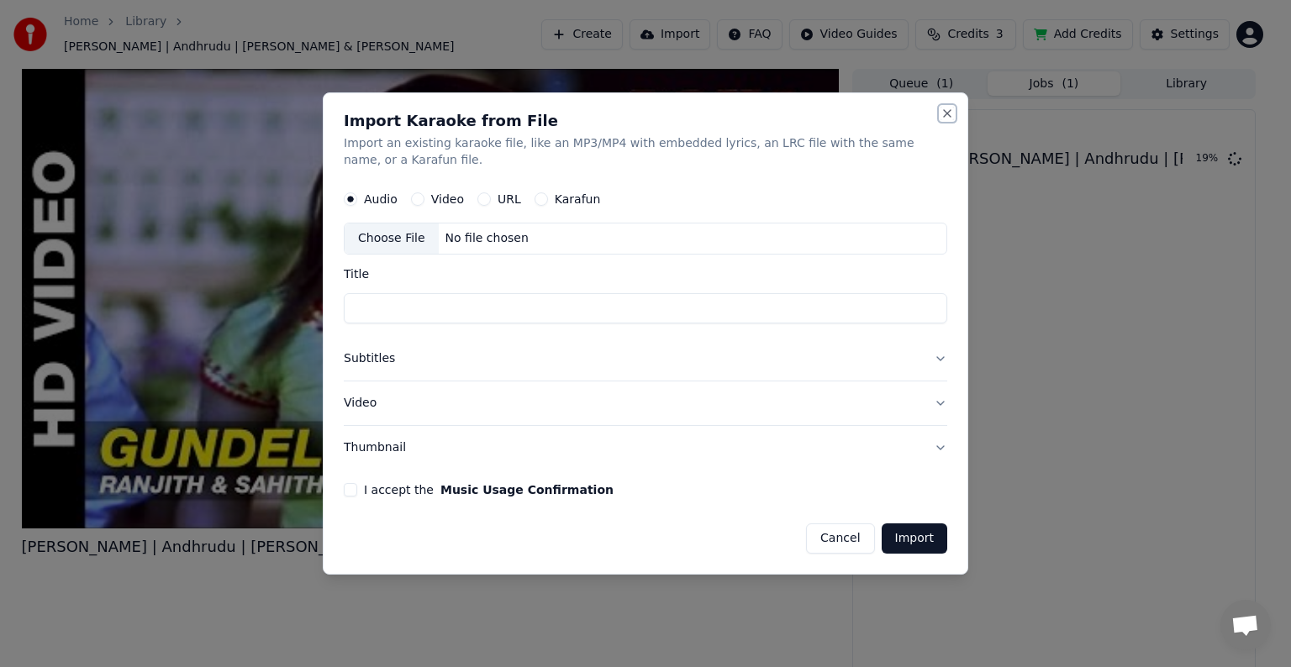
click at [941, 110] on button "Close" at bounding box center [946, 113] width 13 height 13
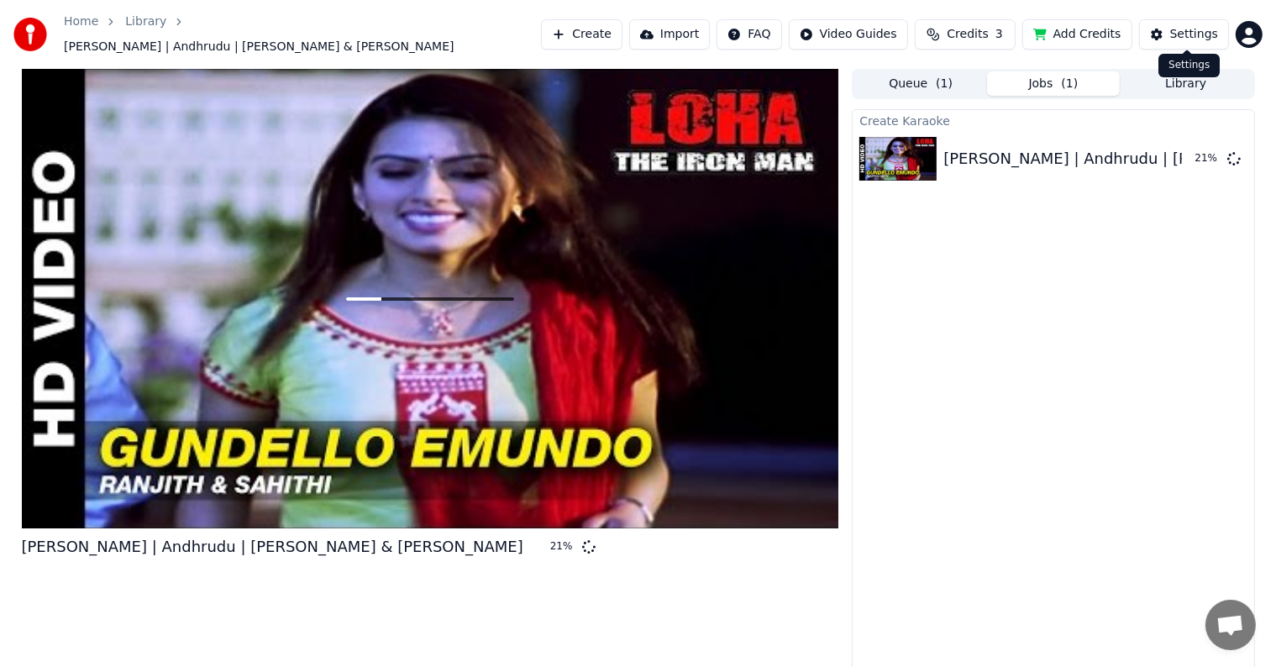
click at [1207, 38] on div "Settings" at bounding box center [1194, 34] width 48 height 17
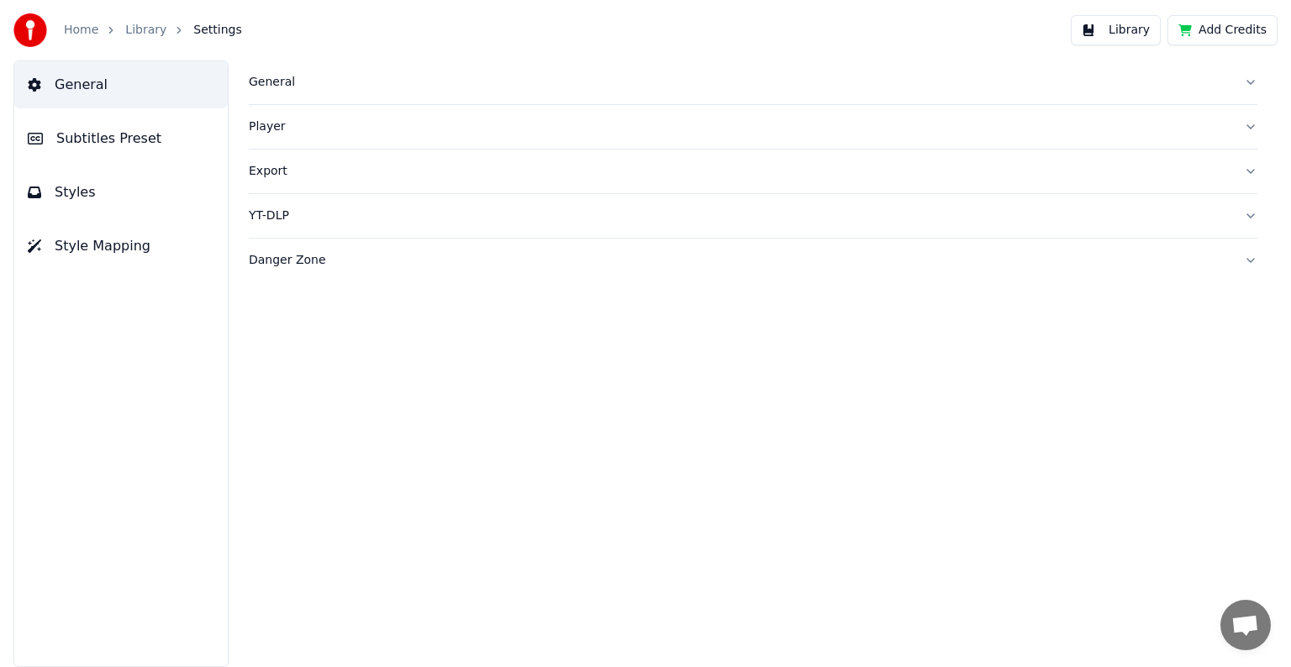
click at [66, 37] on link "Home" at bounding box center [81, 30] width 34 height 17
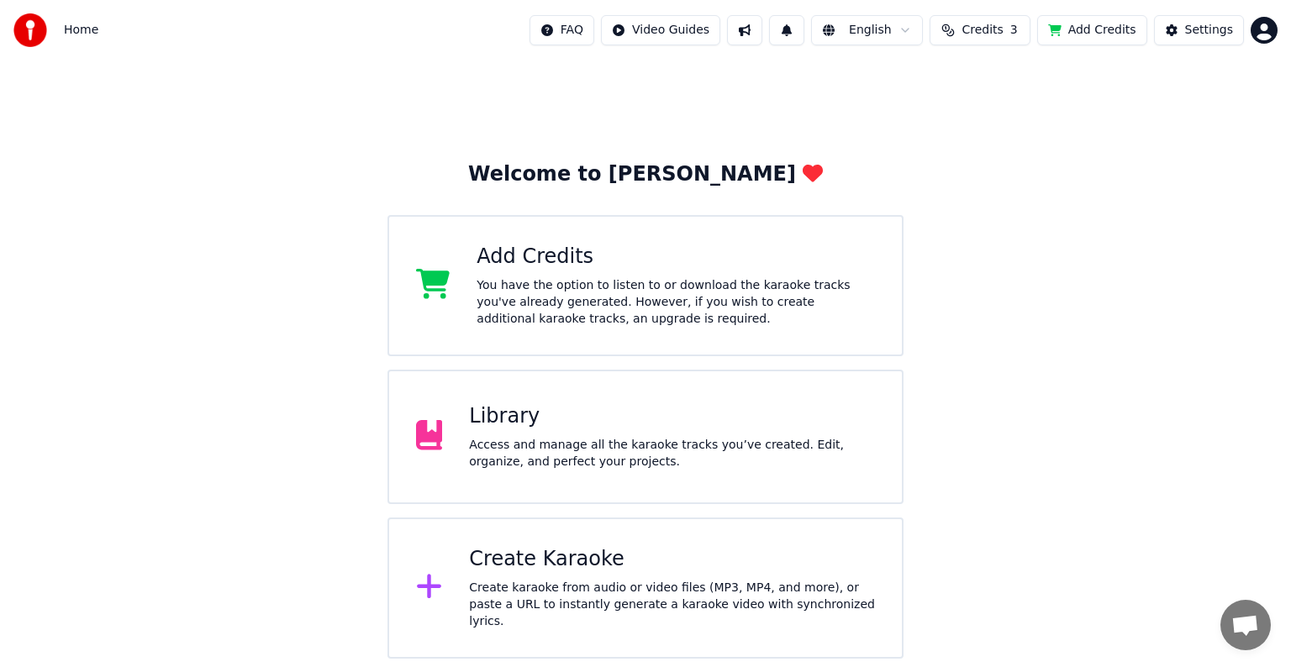
click at [497, 423] on div "Library" at bounding box center [672, 416] width 406 height 27
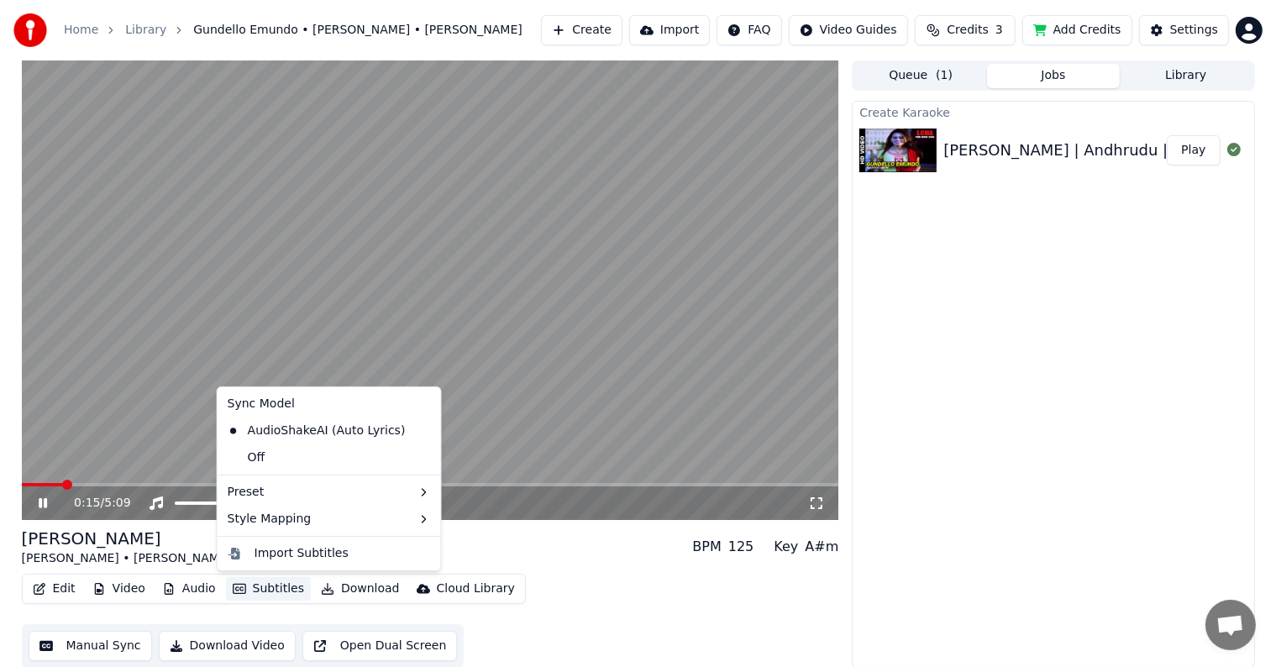
click at [234, 587] on icon "button" at bounding box center [239, 589] width 13 height 12
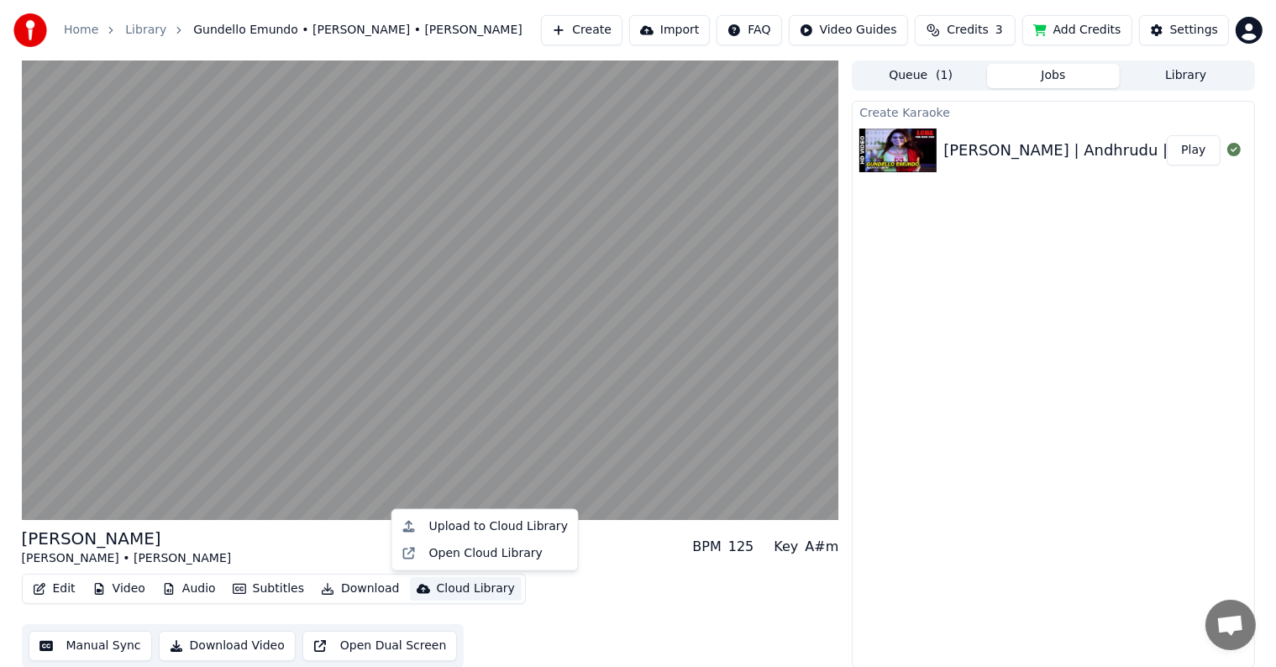
click at [598, 605] on div "Edit Video Audio Subtitles Download Cloud Library Manual Sync Download Video Op…" at bounding box center [431, 621] width 818 height 94
click at [196, 591] on button "Audio" at bounding box center [188, 589] width 67 height 24
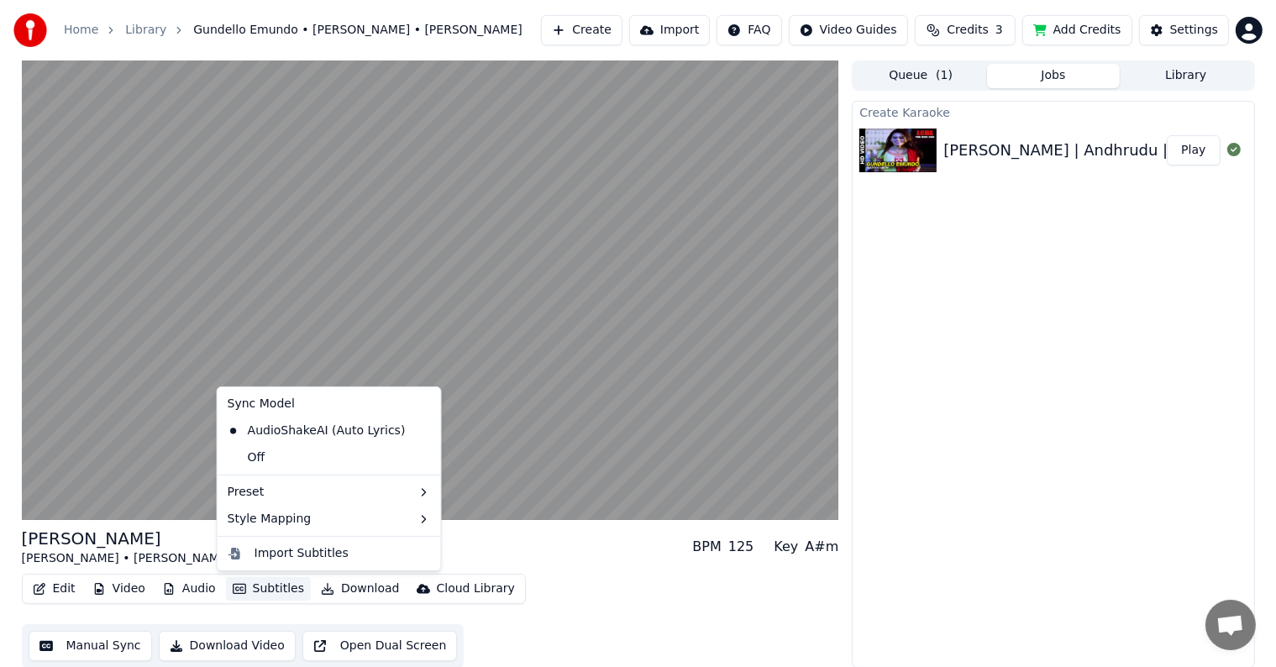
click at [235, 593] on icon "button" at bounding box center [239, 589] width 13 height 10
click at [244, 589] on button "Subtitles" at bounding box center [268, 589] width 85 height 24
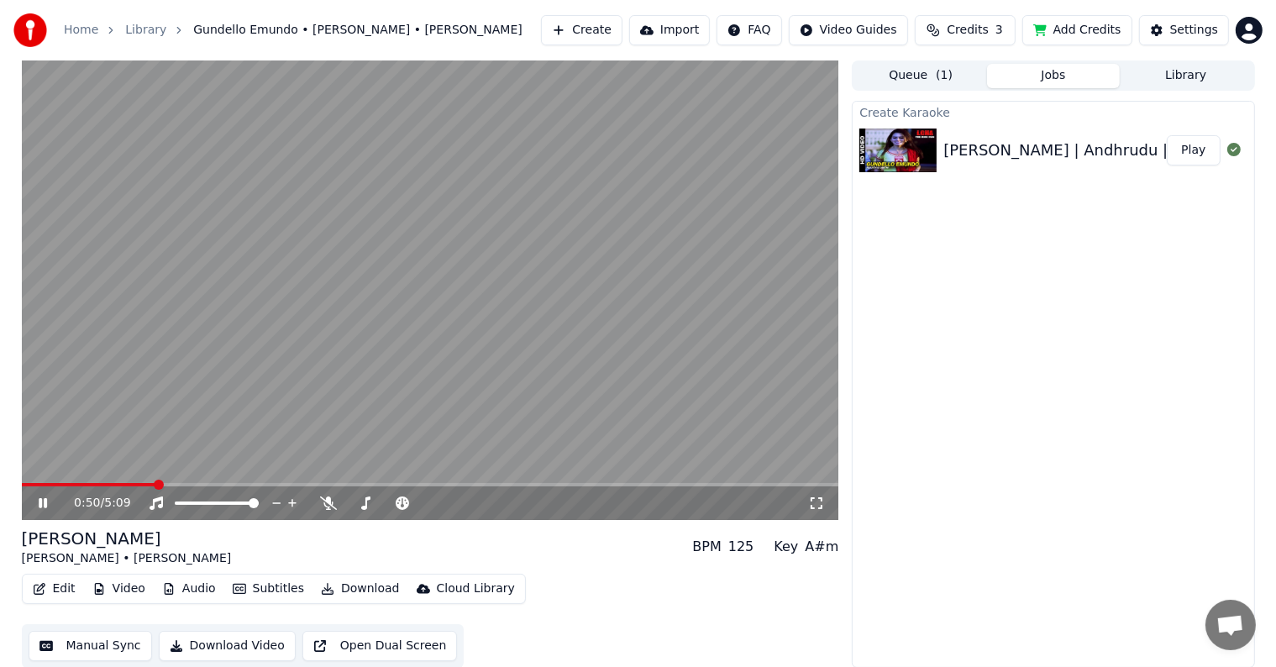
click at [1166, 552] on div "Create [PERSON_NAME] | [GEOGRAPHIC_DATA] | [PERSON_NAME] & [PERSON_NAME] Play" at bounding box center [1053, 384] width 402 height 567
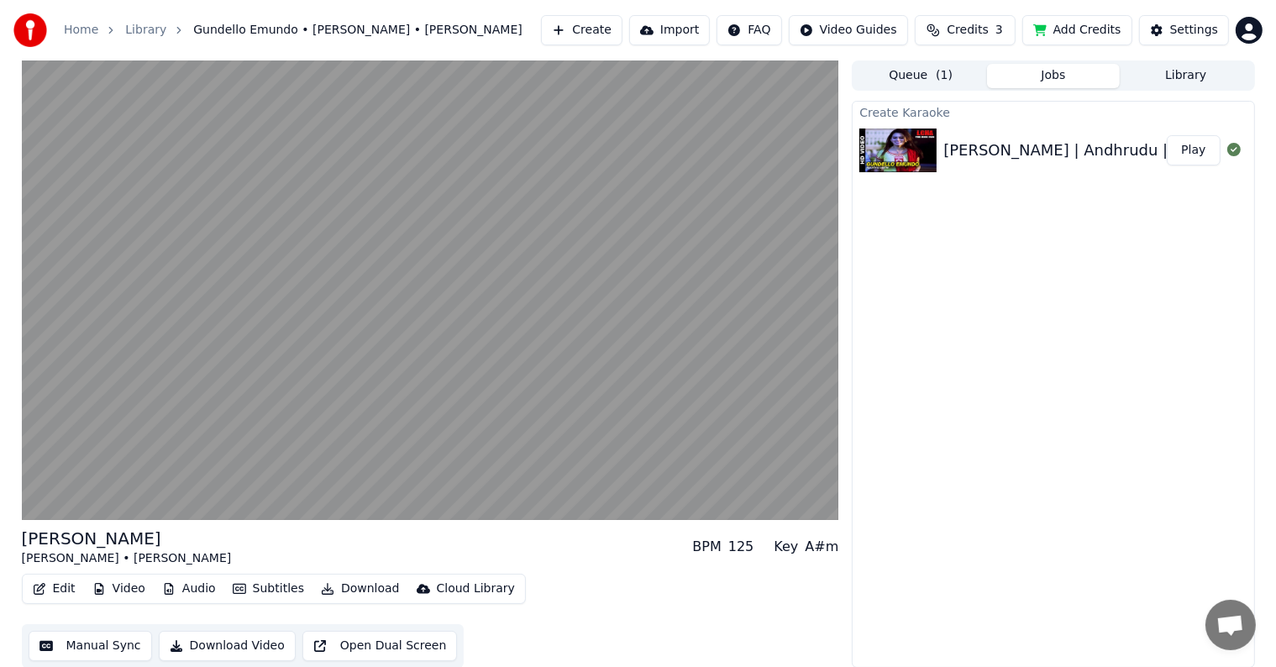
click at [888, 552] on div "Create [PERSON_NAME] | [GEOGRAPHIC_DATA] | [PERSON_NAME] & [PERSON_NAME] Play" at bounding box center [1053, 384] width 402 height 567
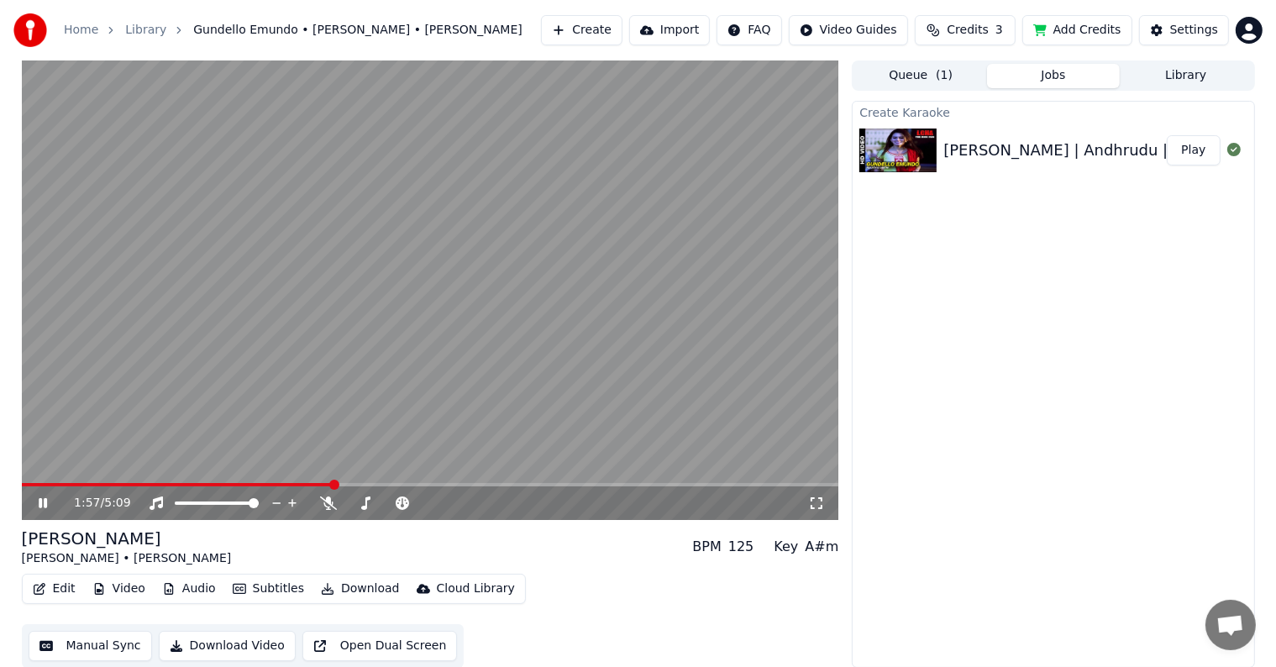
scroll to position [1, 0]
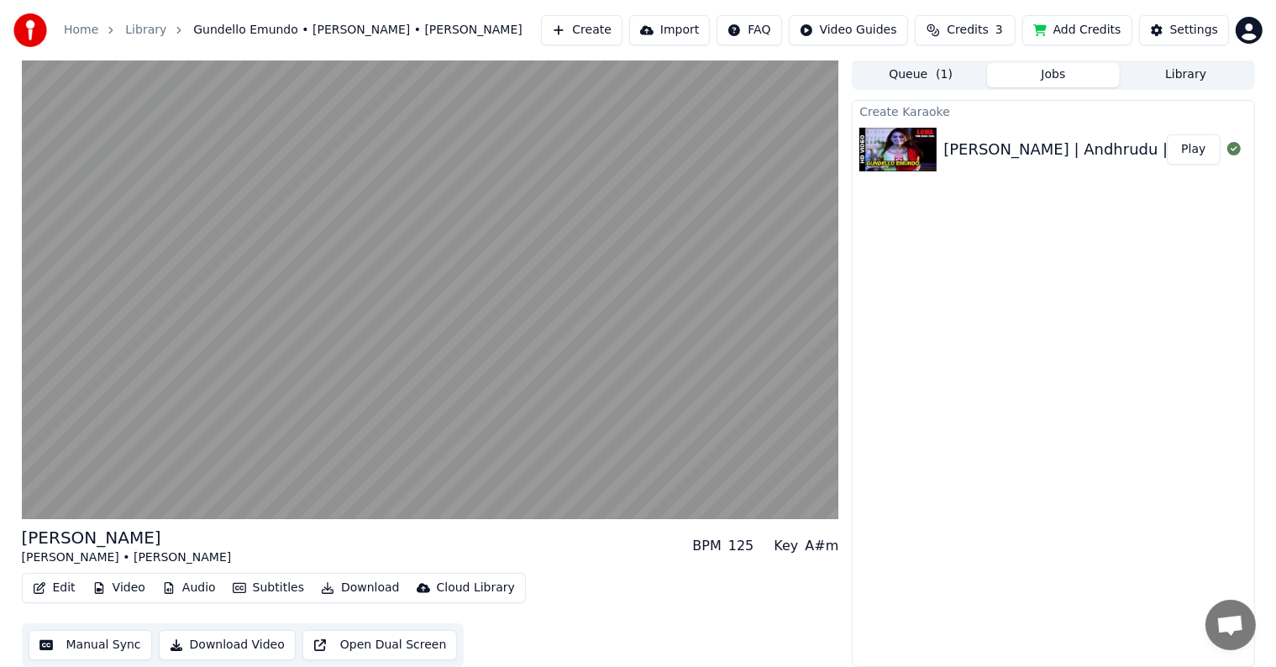
click at [259, 583] on button "Subtitles" at bounding box center [268, 588] width 85 height 24
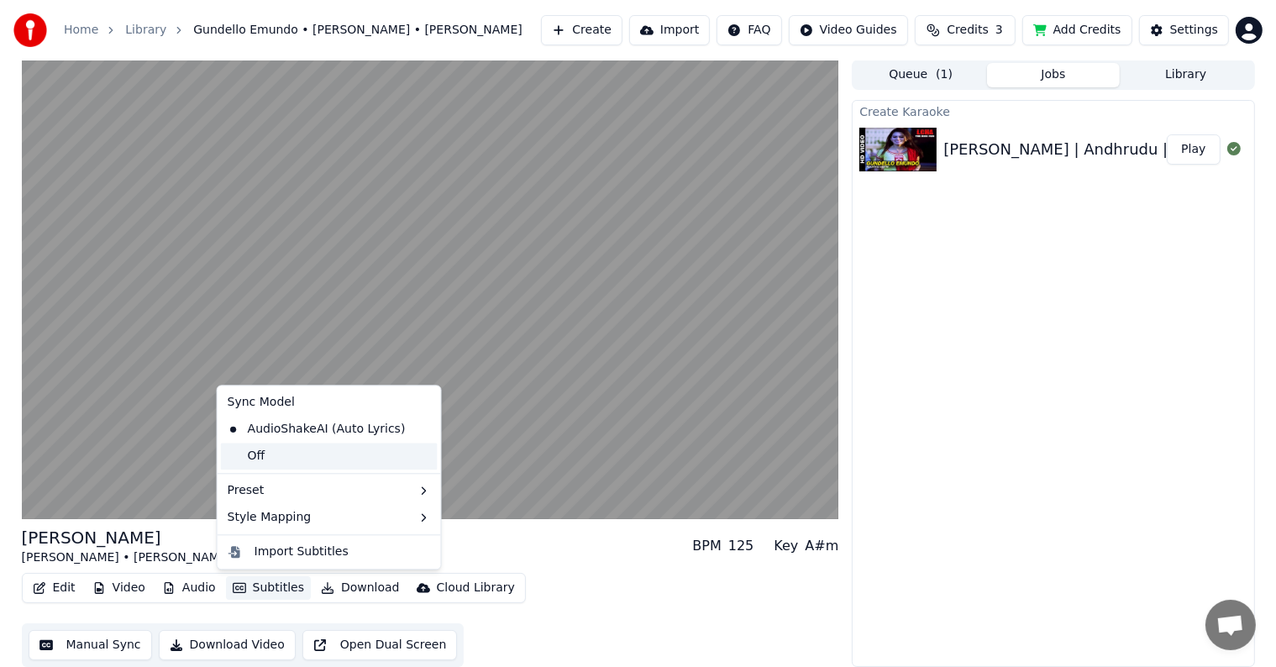
click at [287, 457] on div "Off" at bounding box center [329, 456] width 217 height 27
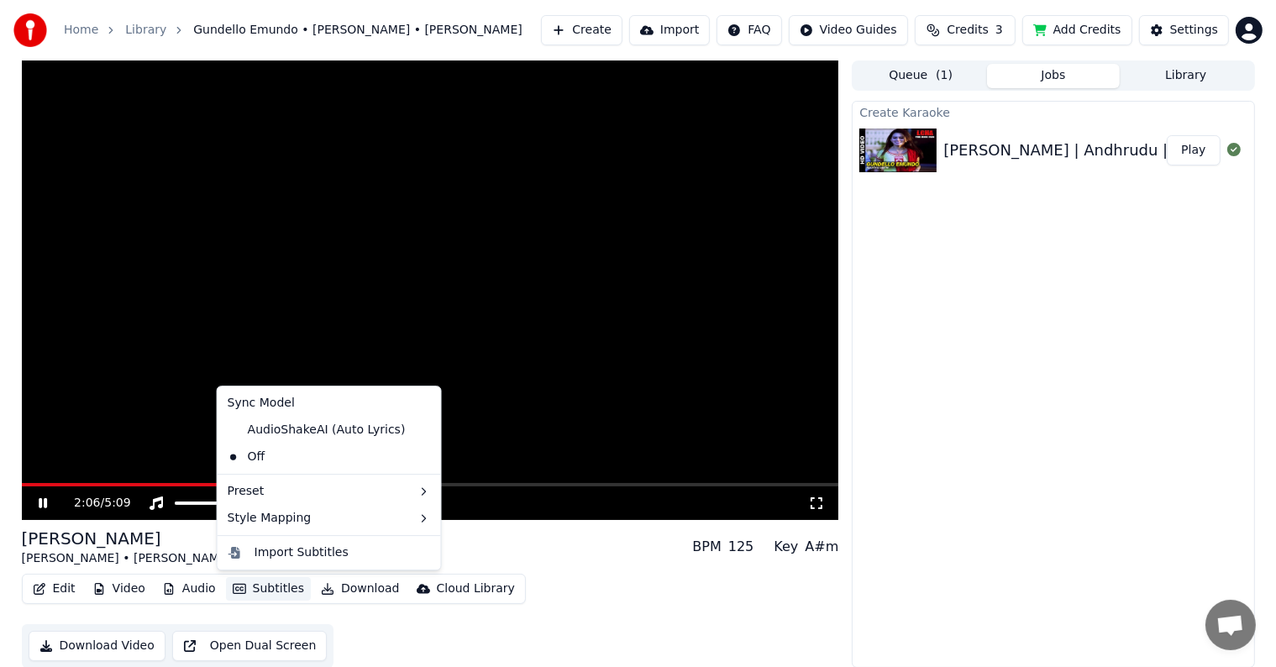
click at [271, 587] on button "Subtitles" at bounding box center [268, 589] width 85 height 24
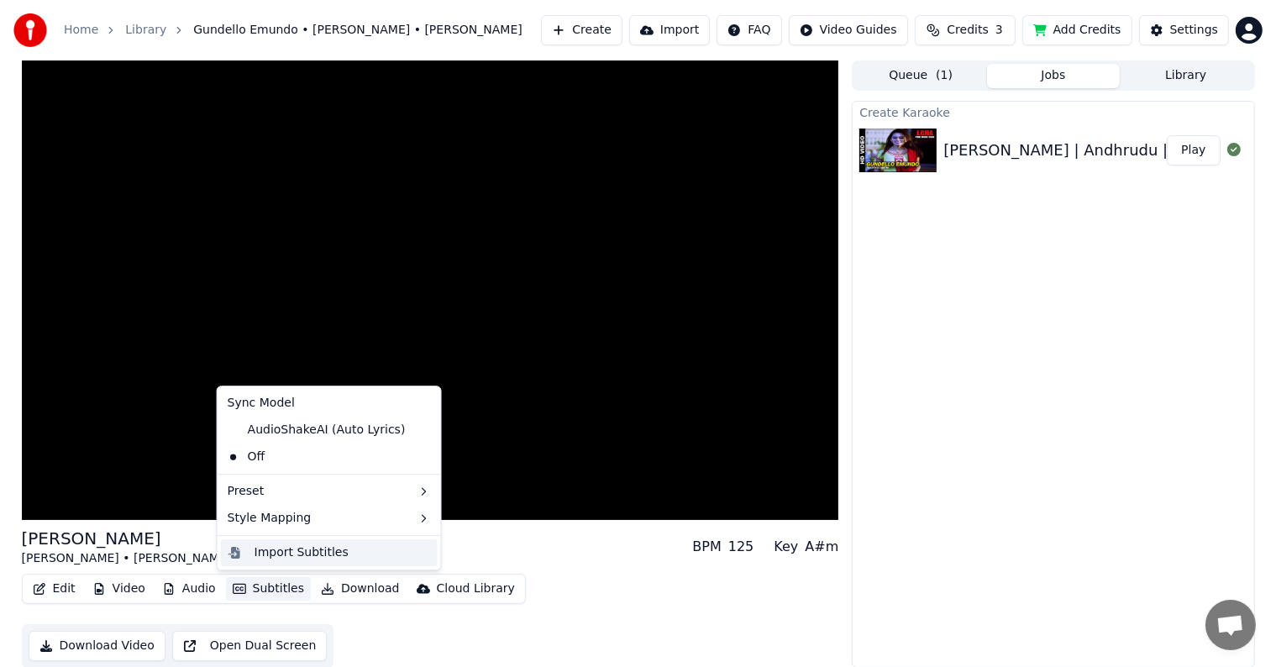
click at [312, 556] on div "Import Subtitles" at bounding box center [302, 552] width 94 height 17
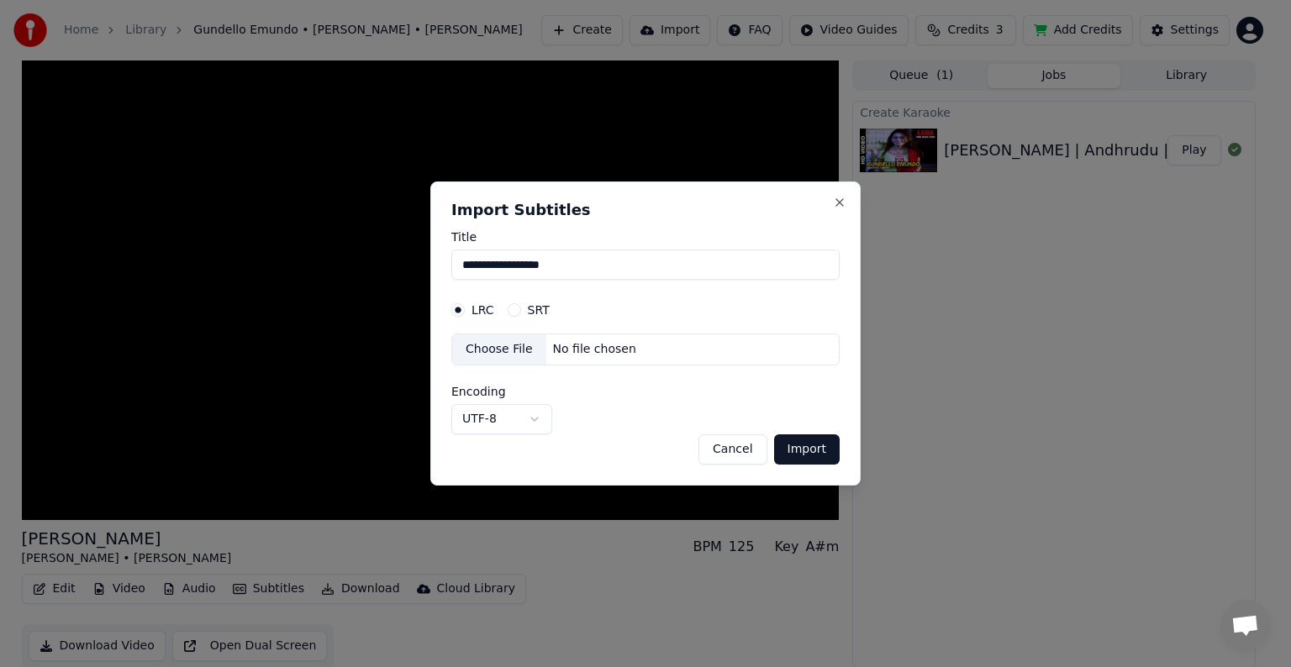
click at [602, 353] on div "No file chosen" at bounding box center [594, 349] width 97 height 17
click at [721, 453] on button "Cancel" at bounding box center [732, 449] width 68 height 30
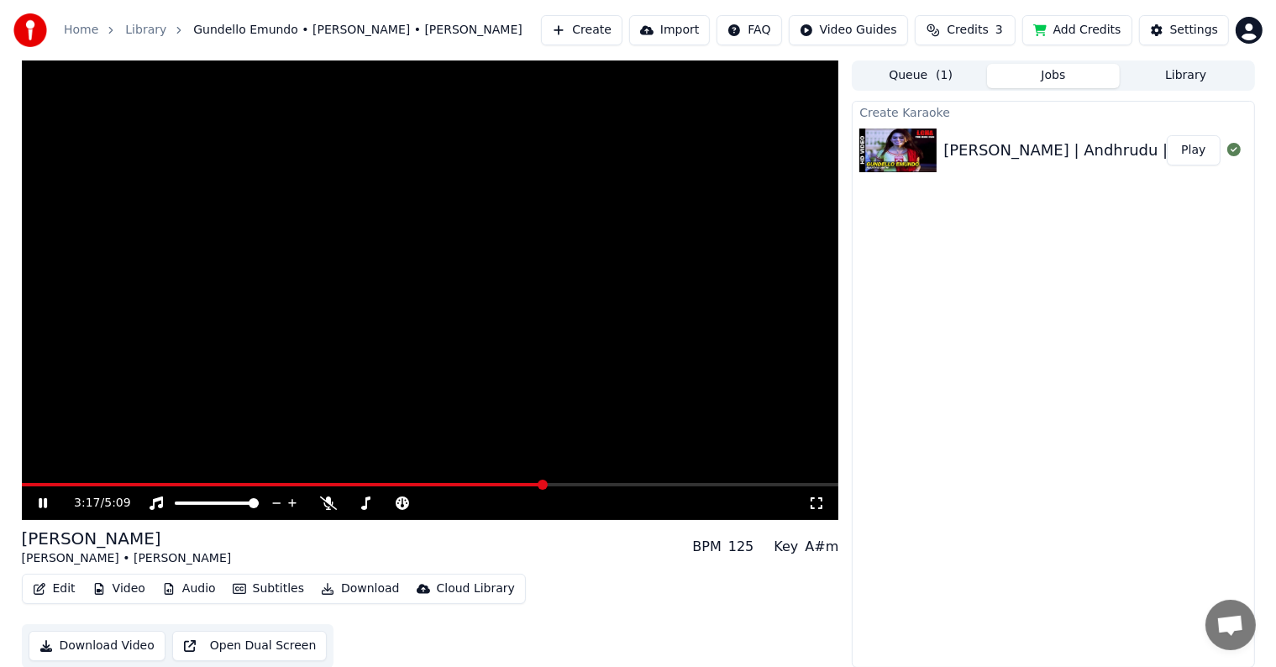
click at [166, 631] on button "Download Video" at bounding box center [97, 646] width 137 height 30
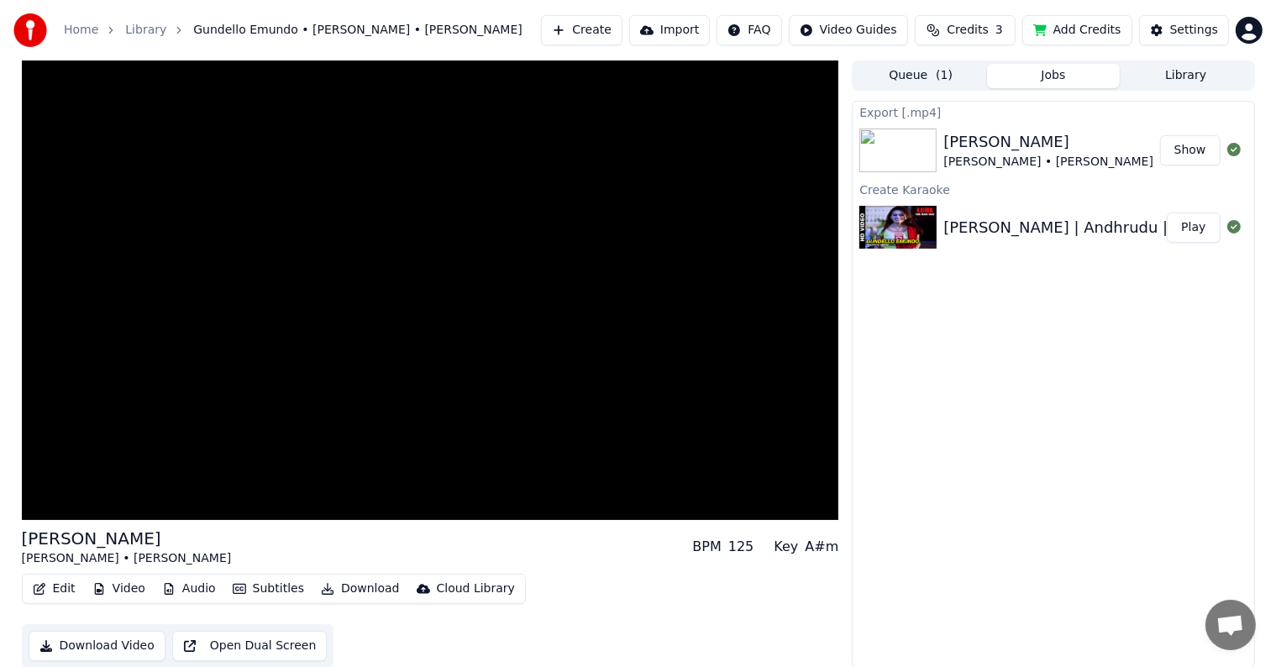
click at [166, 631] on button "Download Video" at bounding box center [97, 646] width 137 height 30
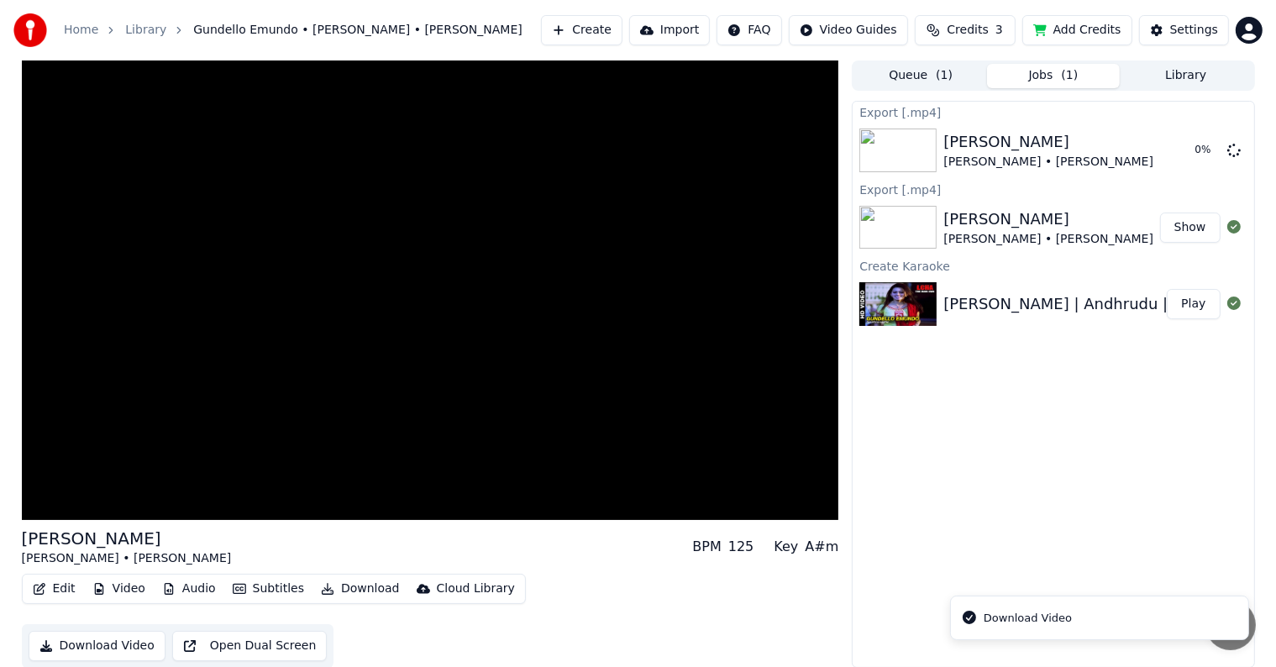
click at [1034, 423] on div "Export [.mp4] [PERSON_NAME] • [PERSON_NAME] 0 % Export [.mp4] Gundello [PERSON_…" at bounding box center [1053, 384] width 402 height 567
click at [1203, 224] on button "Show" at bounding box center [1190, 228] width 60 height 30
click at [1239, 152] on icon at bounding box center [1234, 149] width 13 height 13
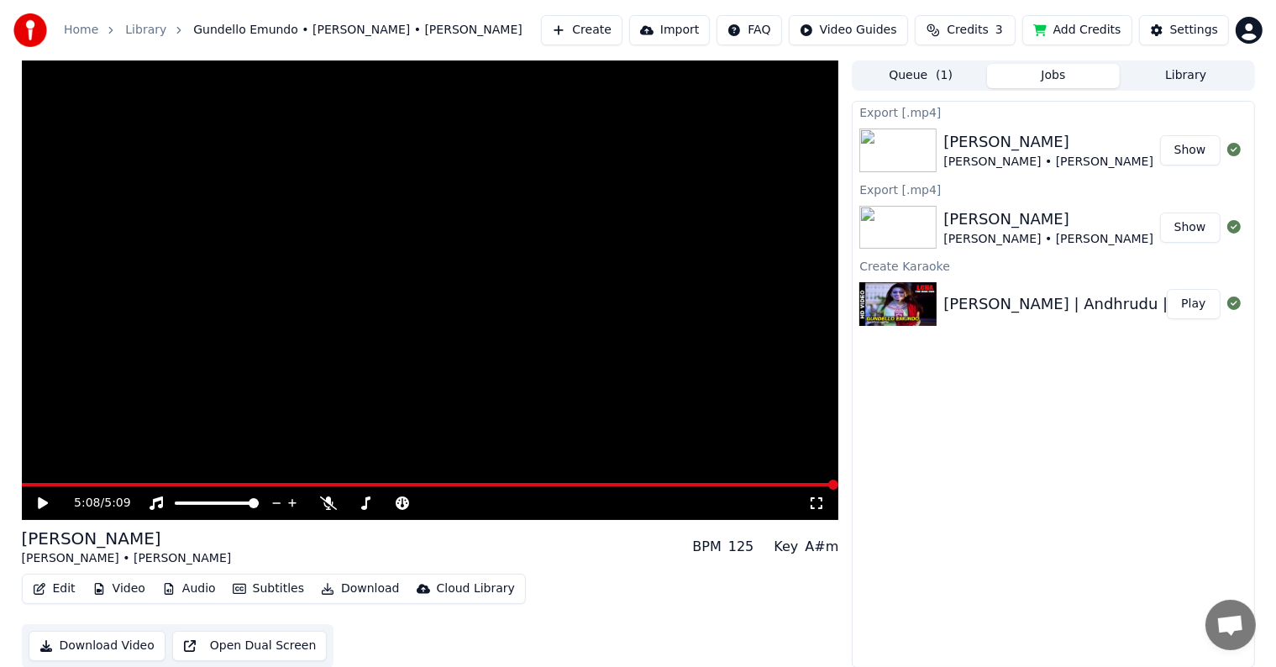
click at [1083, 428] on div "Export [.mp4] [PERSON_NAME] • [PERSON_NAME] Show Export [.mp4] Gundello [PERSON…" at bounding box center [1053, 384] width 402 height 567
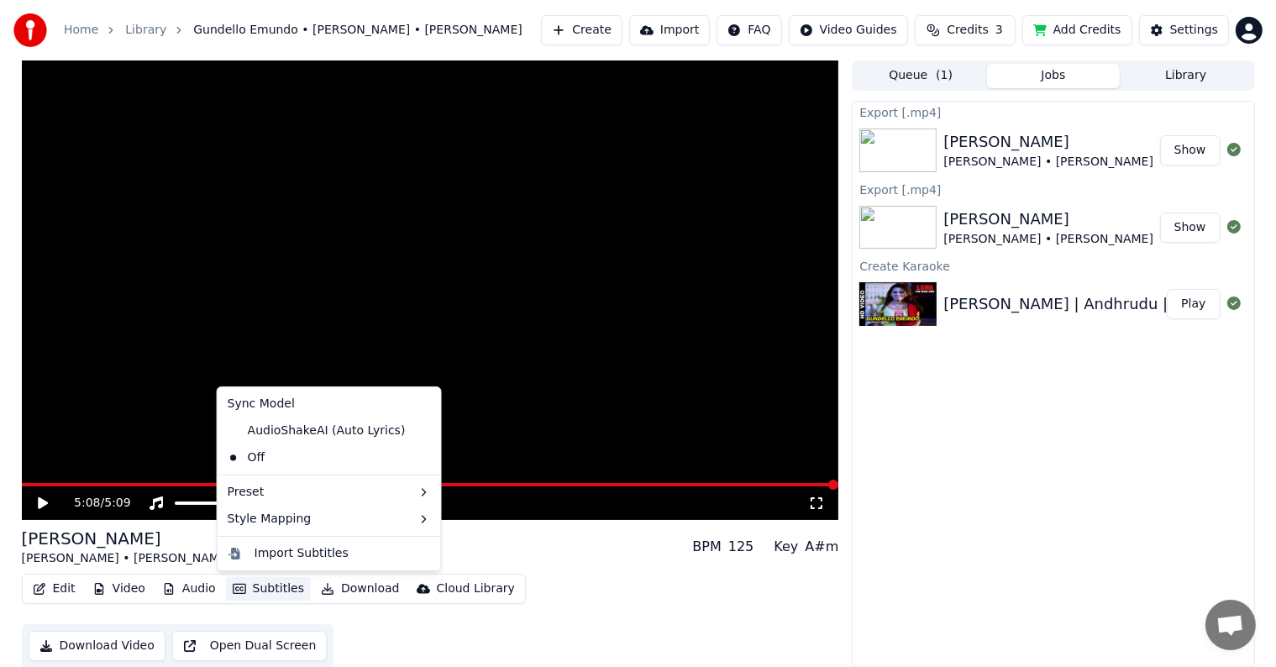
click at [266, 586] on button "Subtitles" at bounding box center [268, 589] width 85 height 24
click at [284, 559] on div "Import Subtitles" at bounding box center [302, 553] width 94 height 17
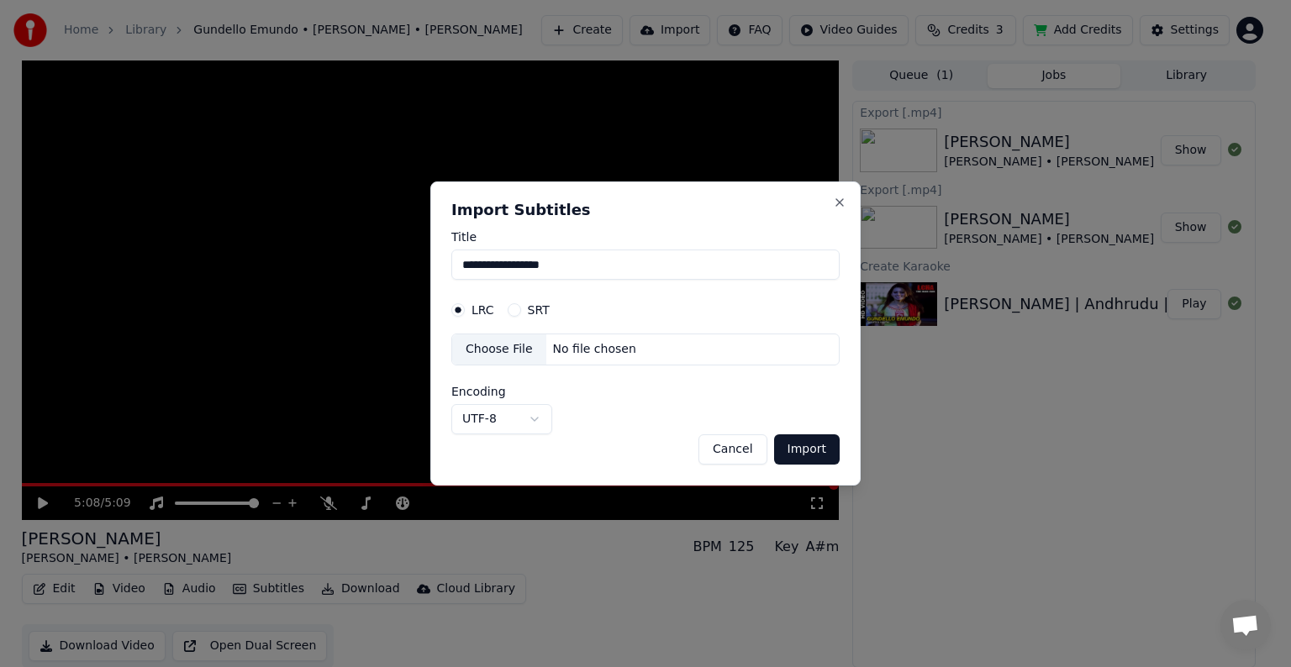
click at [516, 313] on button "SRT" at bounding box center [514, 309] width 13 height 13
click at [510, 342] on div "Choose File" at bounding box center [499, 349] width 94 height 30
click at [790, 450] on button "Import" at bounding box center [807, 449] width 66 height 30
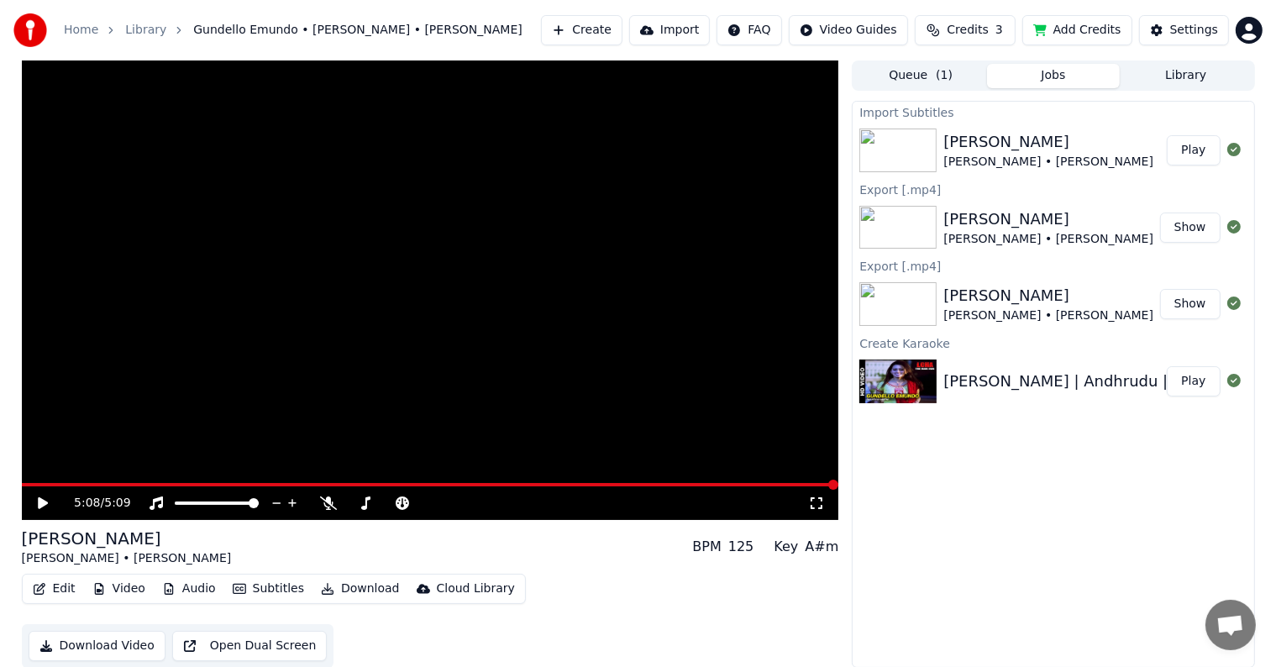
click at [328, 631] on button "Open Dual Screen" at bounding box center [249, 646] width 155 height 30
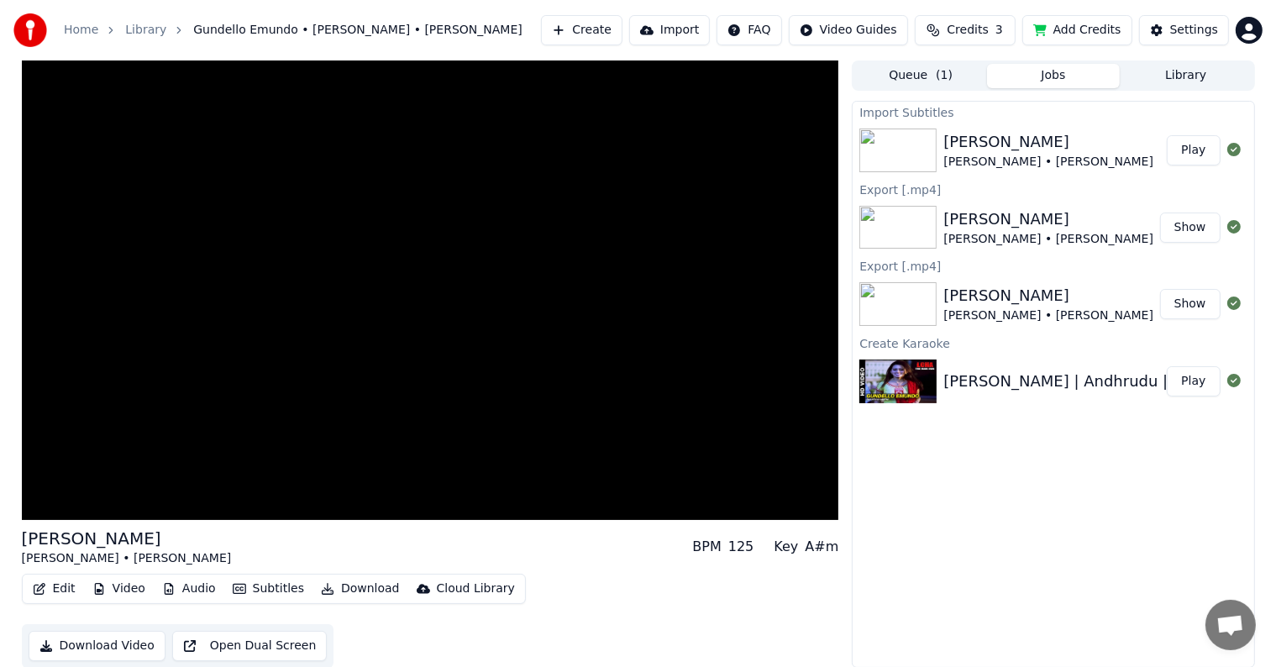
click at [244, 587] on button "Subtitles" at bounding box center [268, 589] width 85 height 24
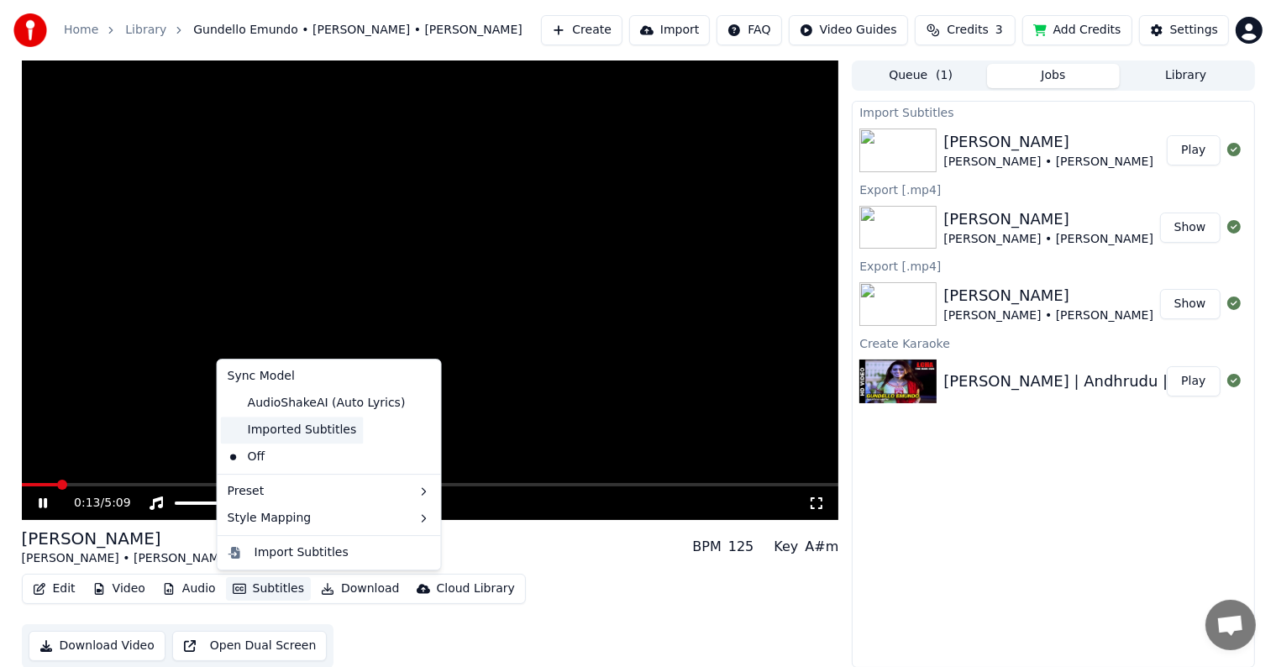
click at [244, 430] on div "Imported Subtitles" at bounding box center [292, 430] width 143 height 27
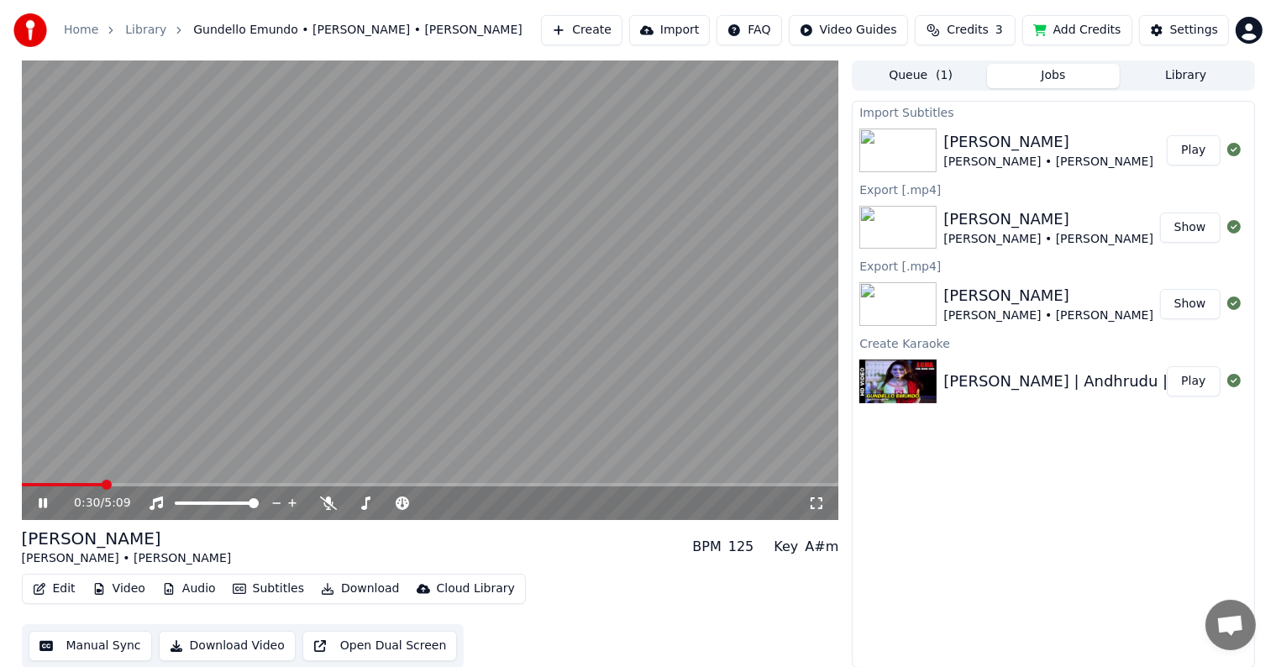
click at [268, 583] on button "Subtitles" at bounding box center [268, 589] width 85 height 24
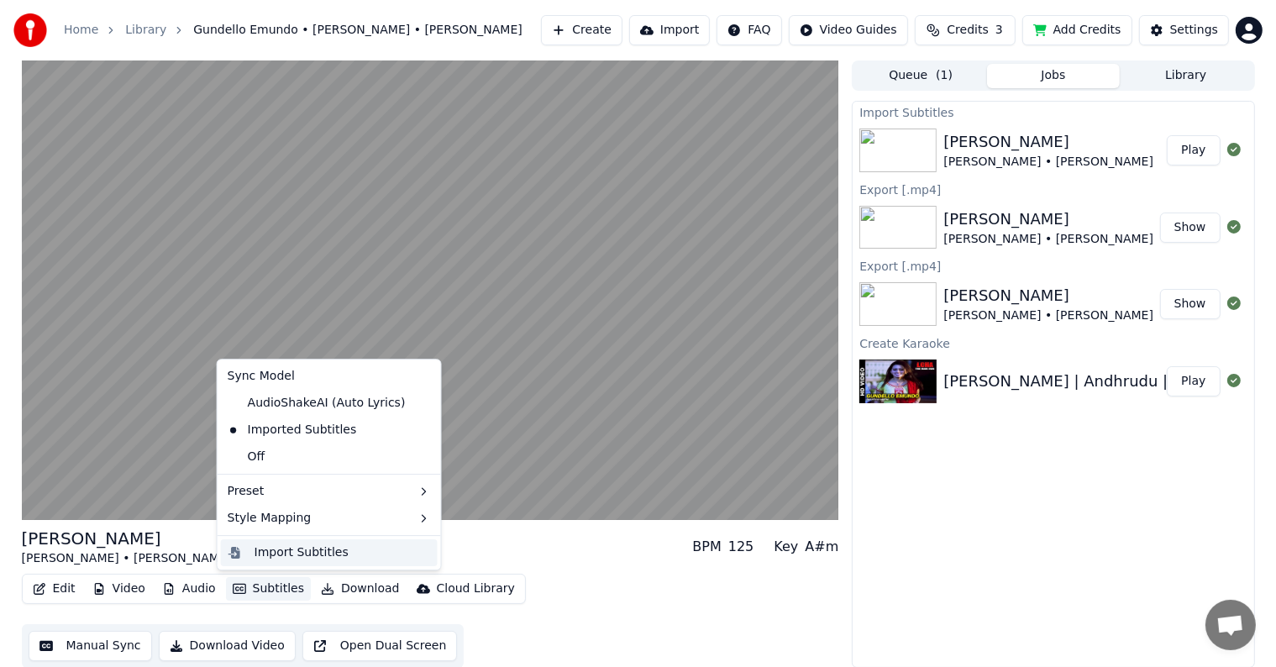
click at [318, 555] on div "Import Subtitles" at bounding box center [302, 552] width 94 height 17
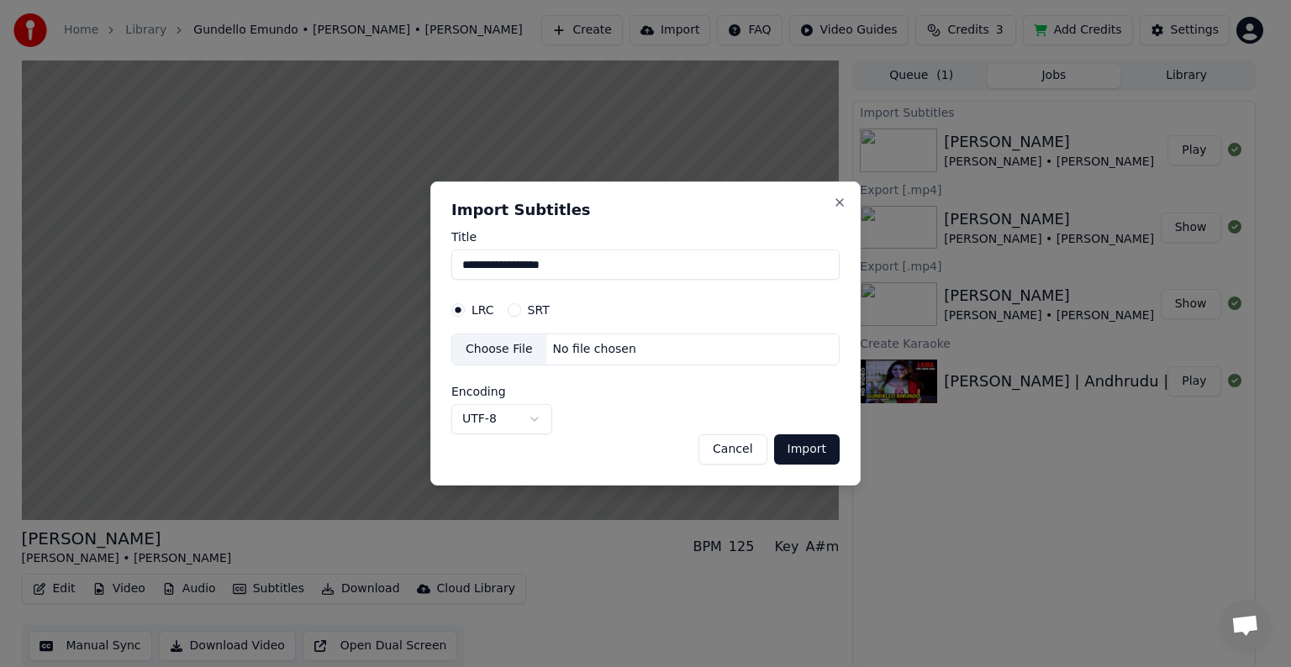
click at [510, 306] on button "SRT" at bounding box center [514, 309] width 13 height 13
click at [520, 360] on div "Choose File" at bounding box center [499, 349] width 94 height 30
click at [817, 446] on button "Import" at bounding box center [807, 449] width 66 height 30
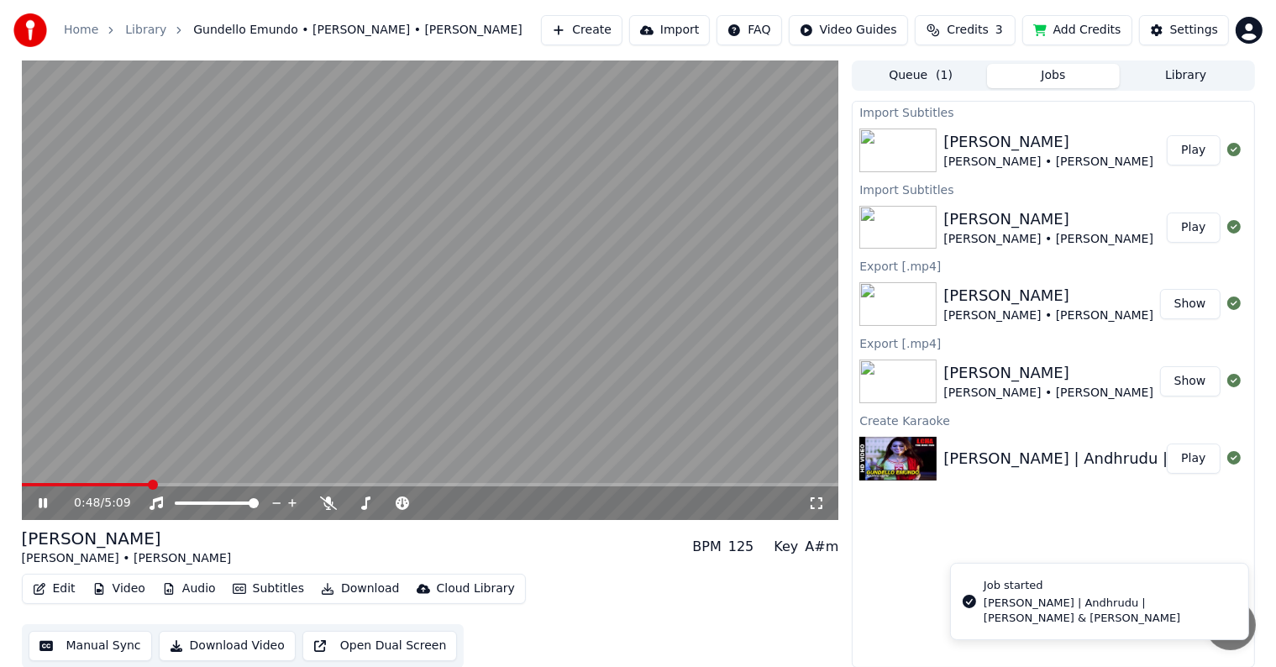
click at [262, 592] on button "Subtitles" at bounding box center [268, 589] width 85 height 24
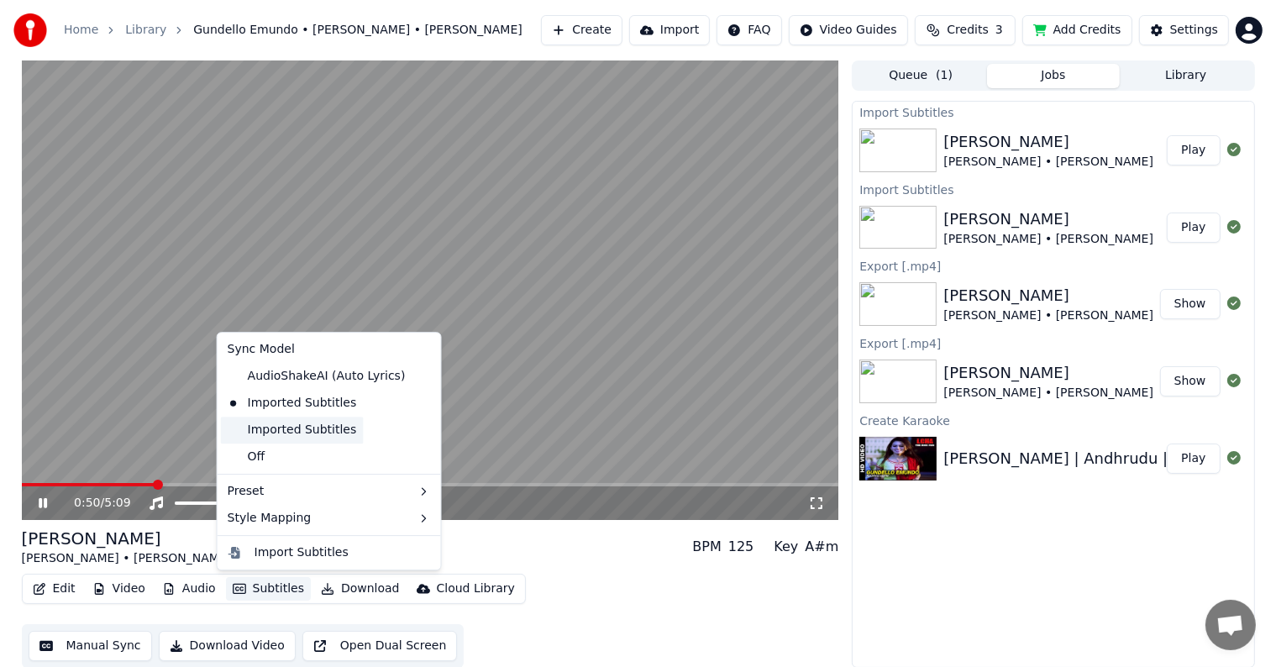
click at [250, 430] on div "Imported Subtitles" at bounding box center [292, 430] width 143 height 27
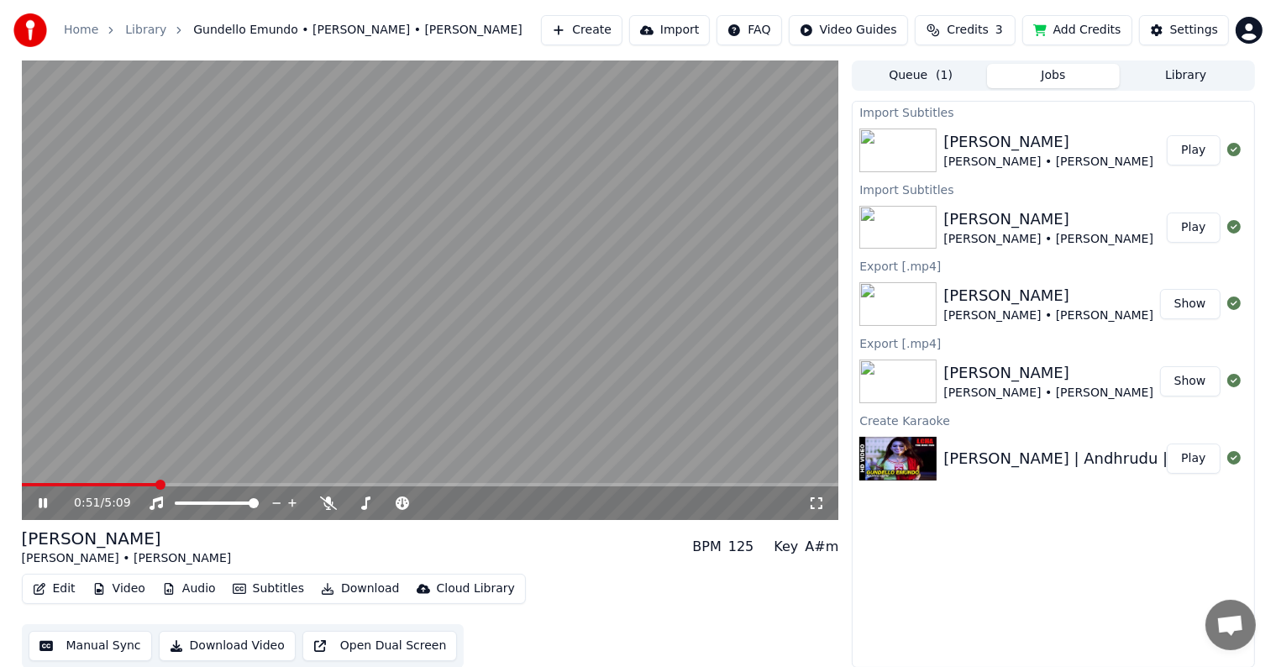
click at [258, 580] on button "Subtitles" at bounding box center [268, 589] width 85 height 24
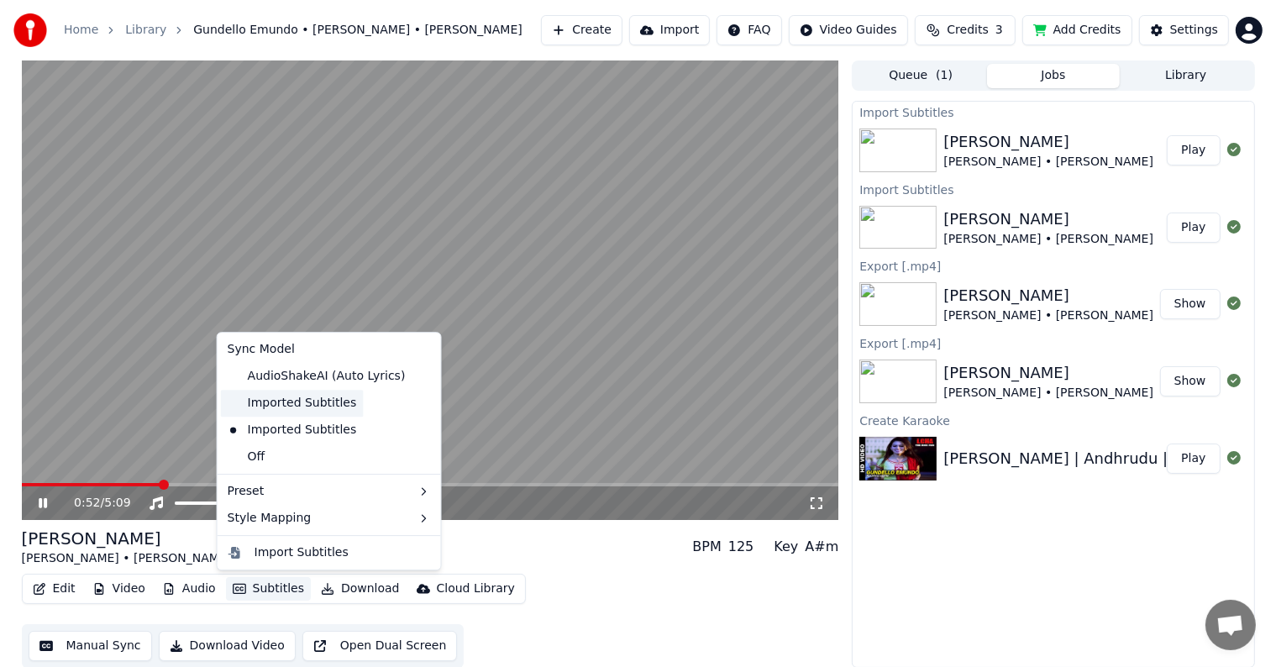
click at [346, 410] on div "Imported Subtitles" at bounding box center [292, 403] width 143 height 27
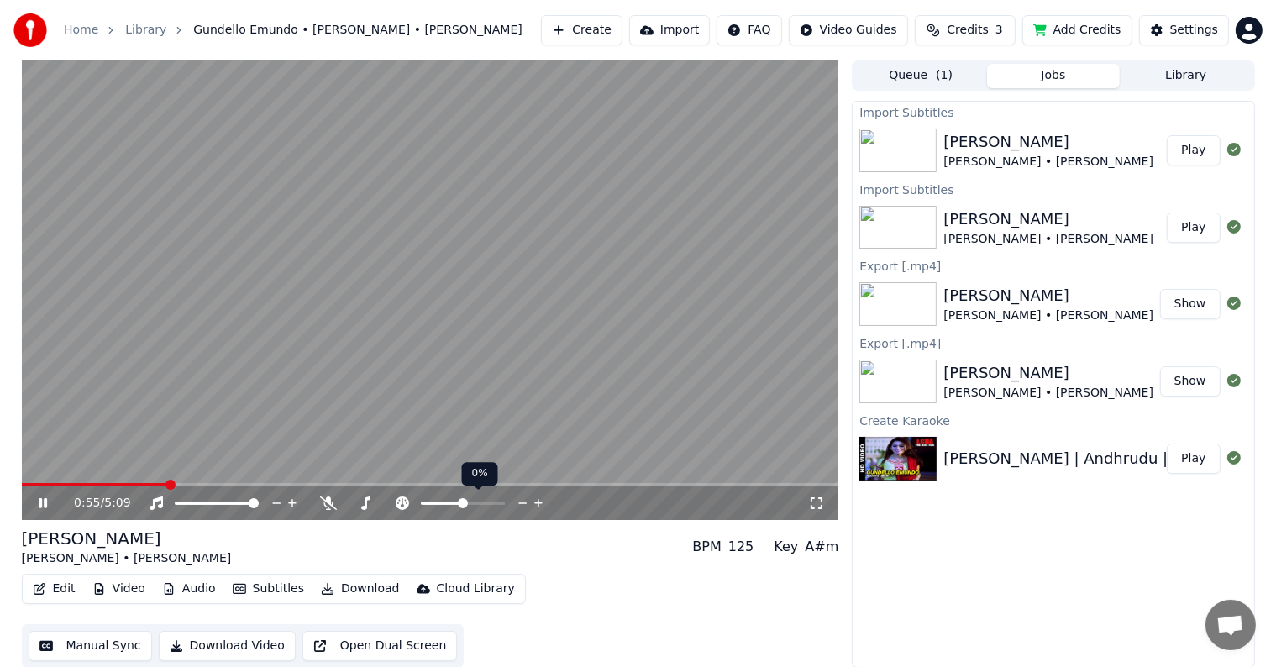
click at [394, 504] on icon at bounding box center [402, 503] width 17 height 13
click at [504, 531] on div "[PERSON_NAME] • [PERSON_NAME] BPM 125 Key A#m" at bounding box center [431, 547] width 818 height 40
click at [239, 586] on icon "button" at bounding box center [239, 589] width 13 height 10
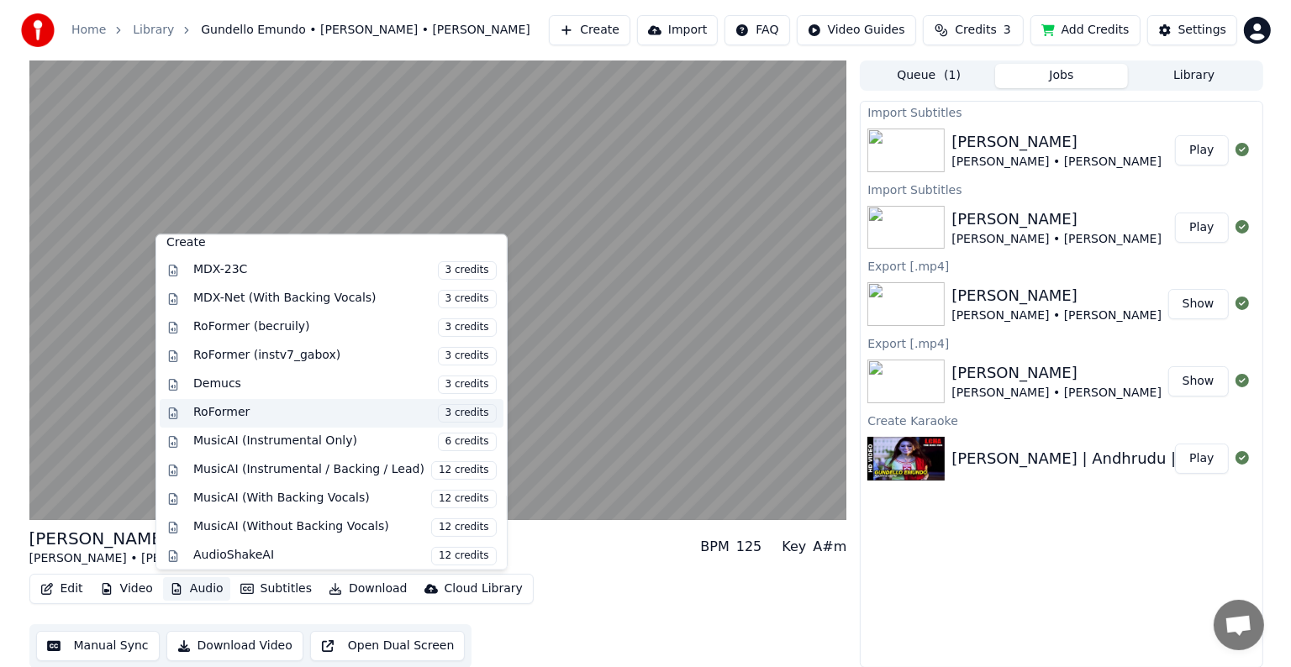
scroll to position [1, 0]
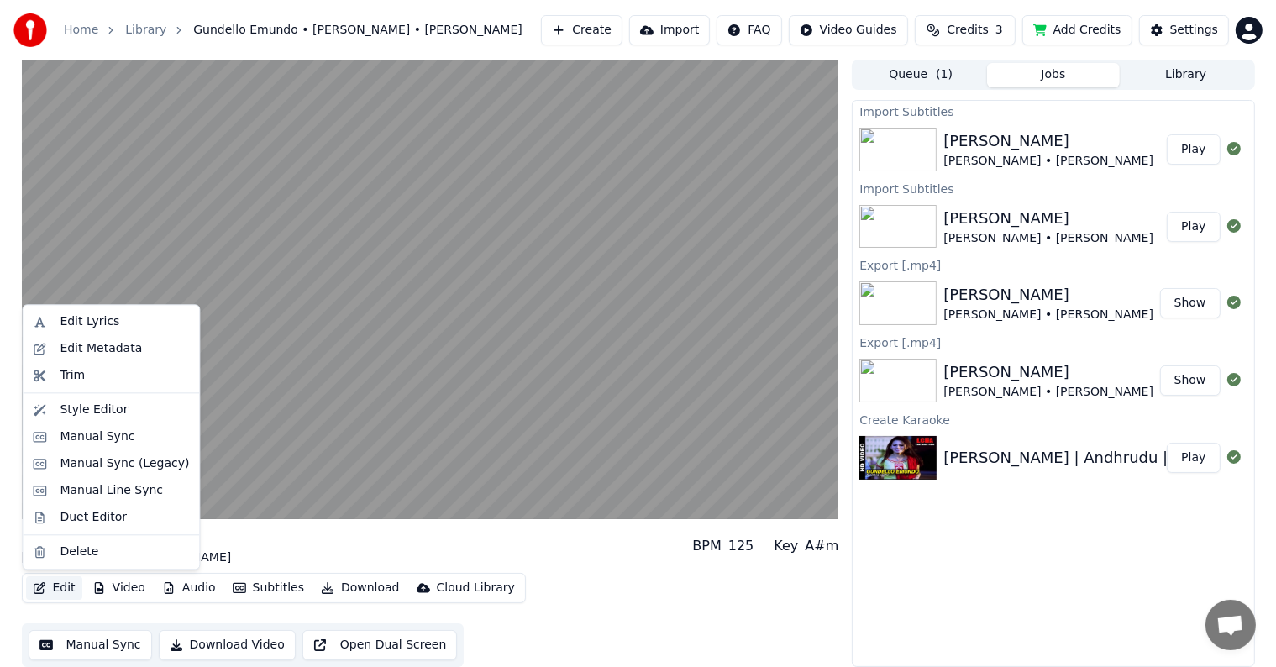
click at [74, 589] on button "Edit" at bounding box center [54, 588] width 56 height 24
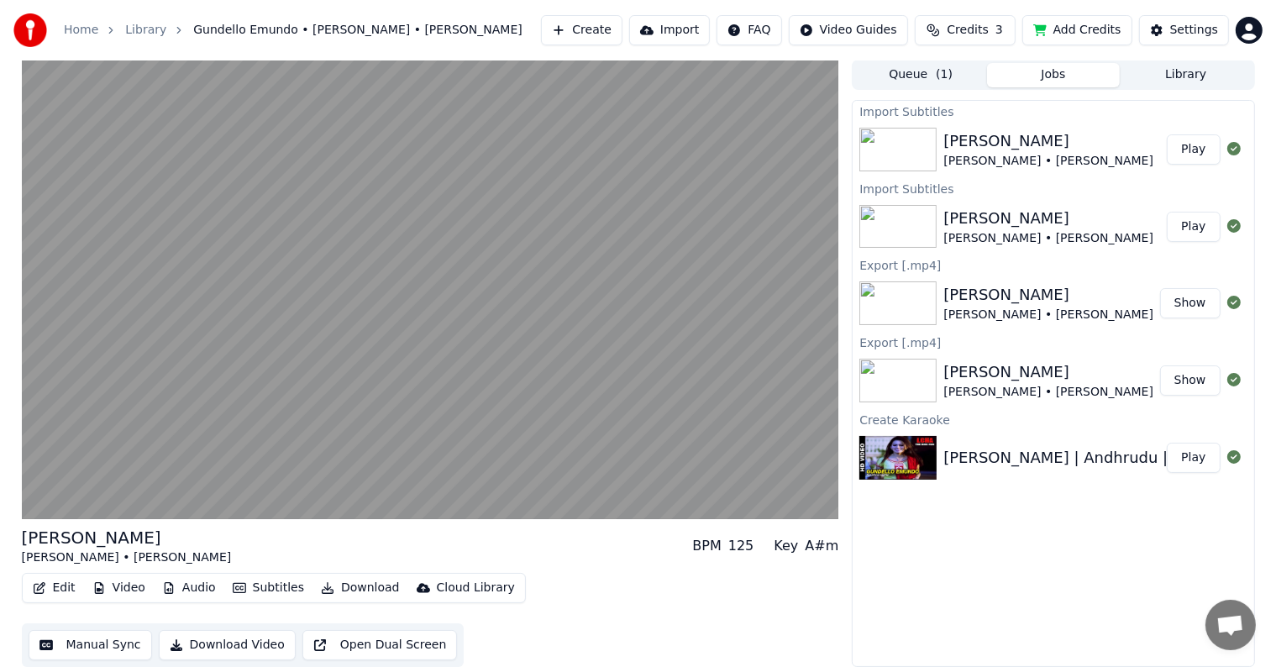
click at [76, 588] on button "Edit" at bounding box center [54, 588] width 56 height 24
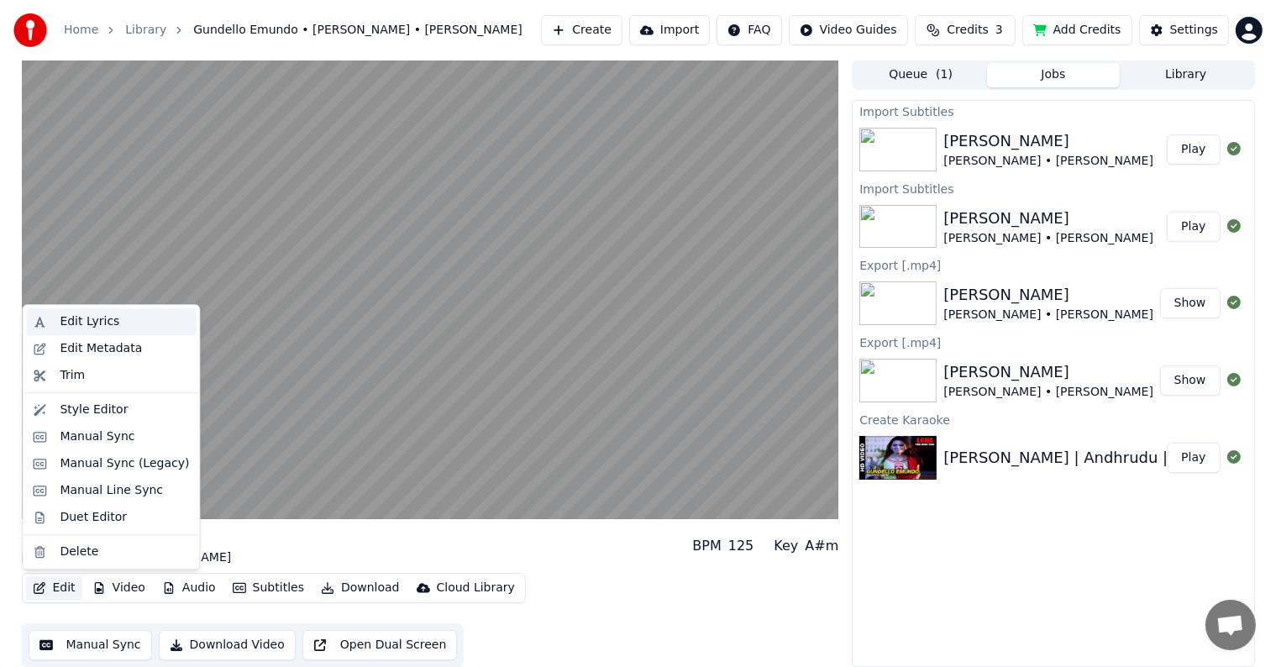
click at [83, 330] on div "Edit Lyrics" at bounding box center [111, 321] width 170 height 27
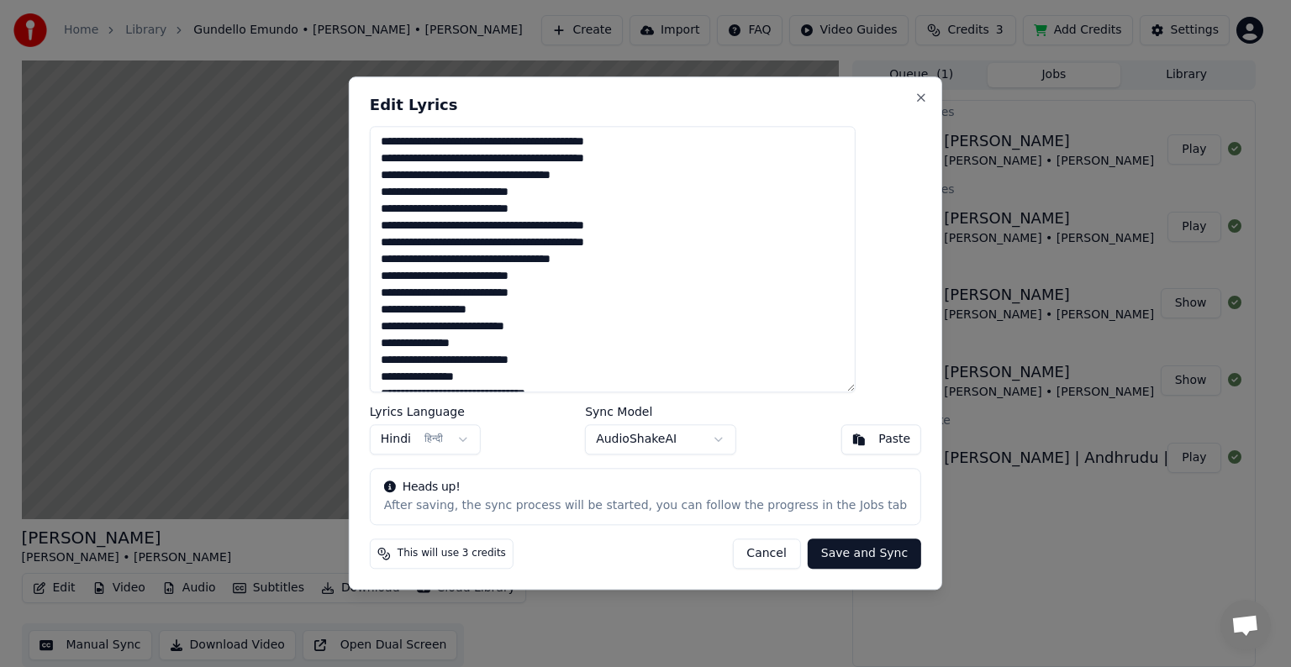
click at [484, 448] on body "Home Library Gundello Emundo • [GEOGRAPHIC_DATA] • [PERSON_NAME] Create Import …" at bounding box center [638, 332] width 1276 height 667
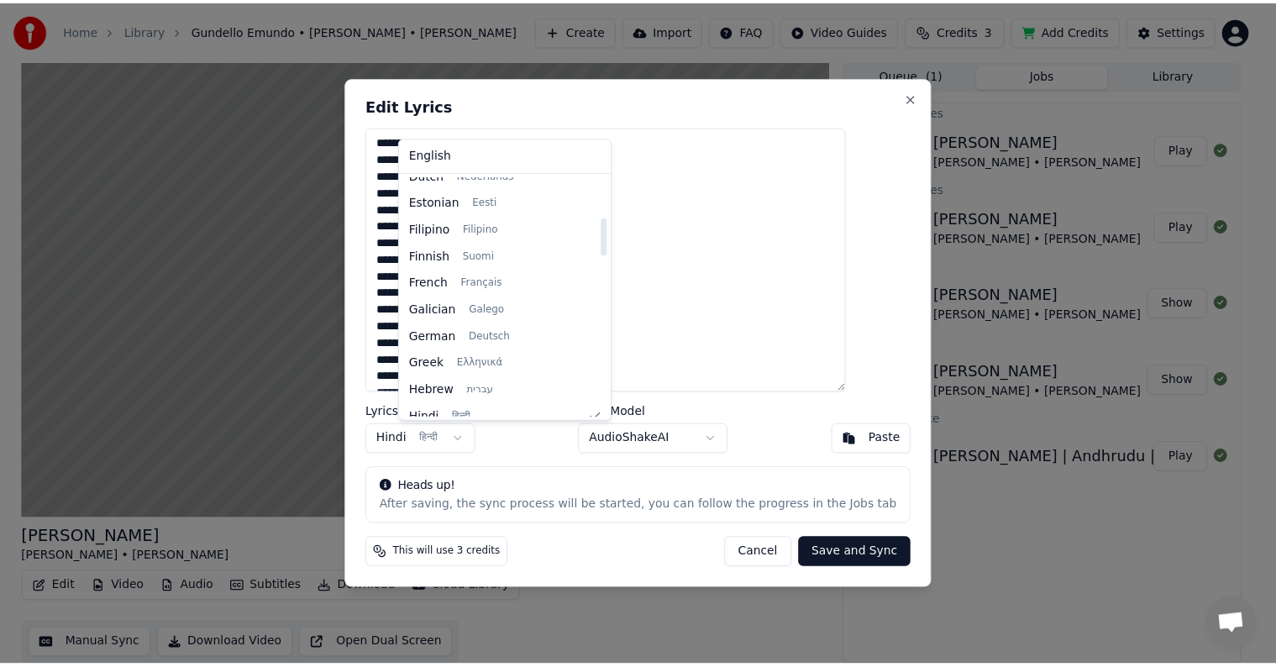
scroll to position [0, 0]
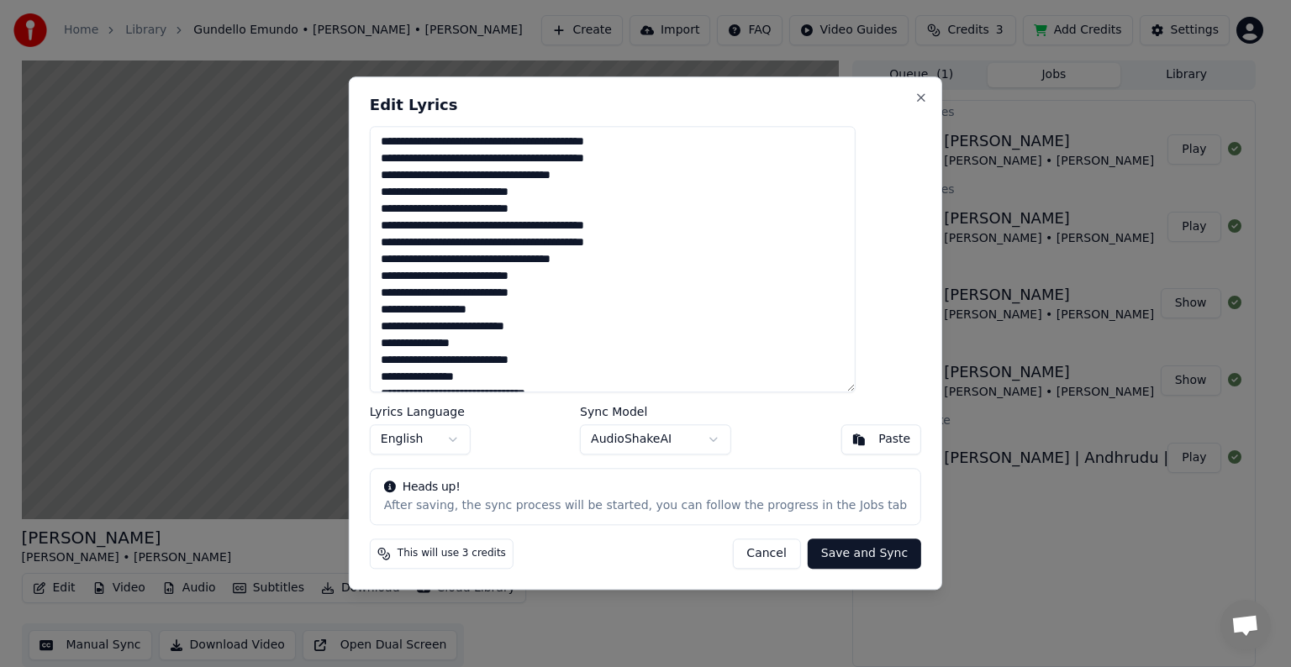
click at [822, 550] on button "Save and Sync" at bounding box center [863, 554] width 113 height 30
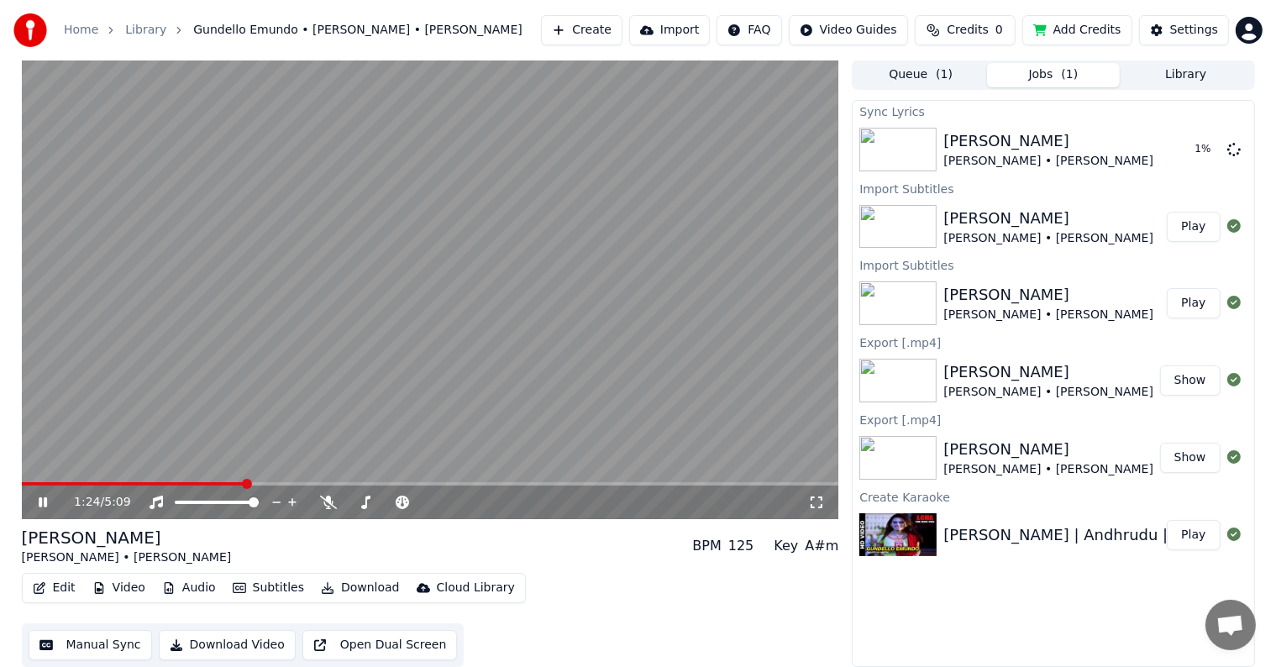
click at [623, 29] on button "Create" at bounding box center [582, 30] width 82 height 30
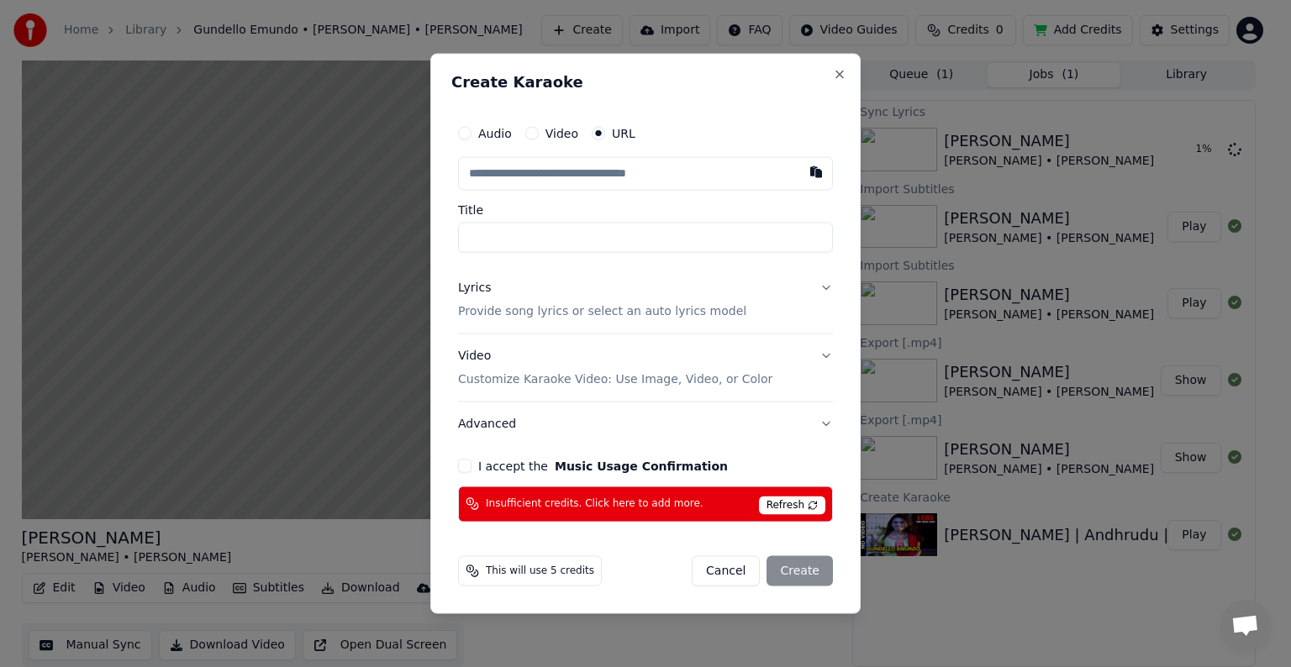
click at [734, 561] on button "Cancel" at bounding box center [726, 570] width 68 height 30
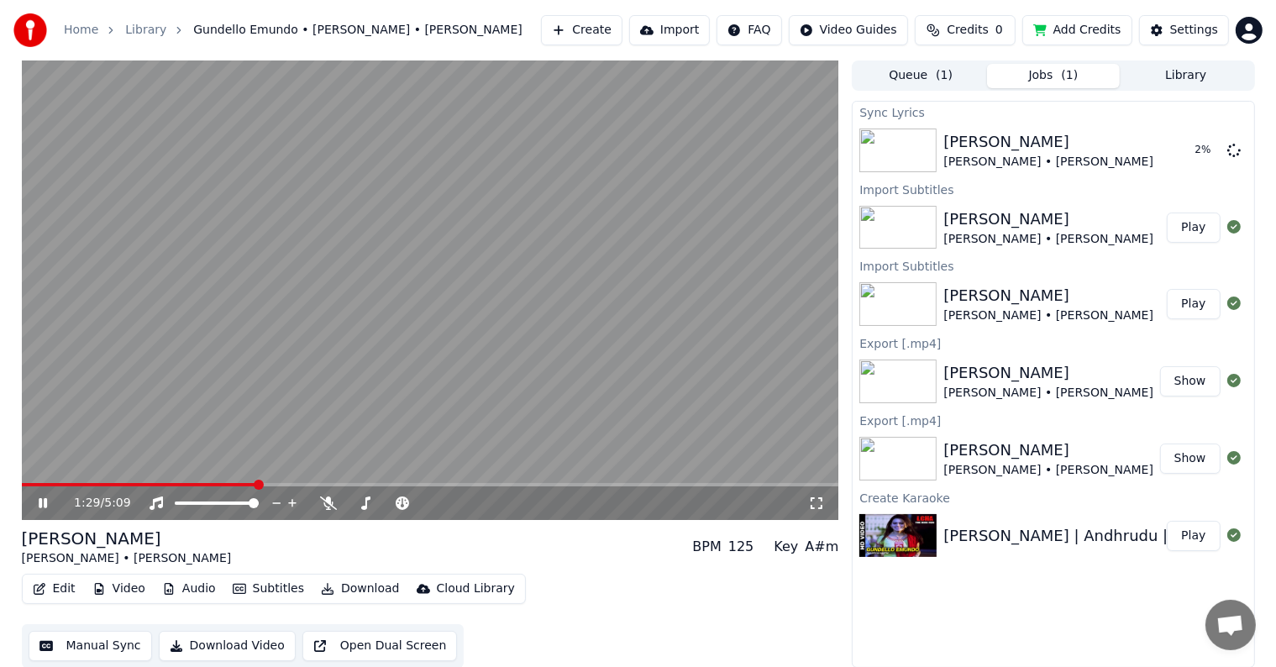
click at [605, 269] on video at bounding box center [431, 290] width 818 height 460
click at [699, 29] on button "Import" at bounding box center [669, 30] width 81 height 30
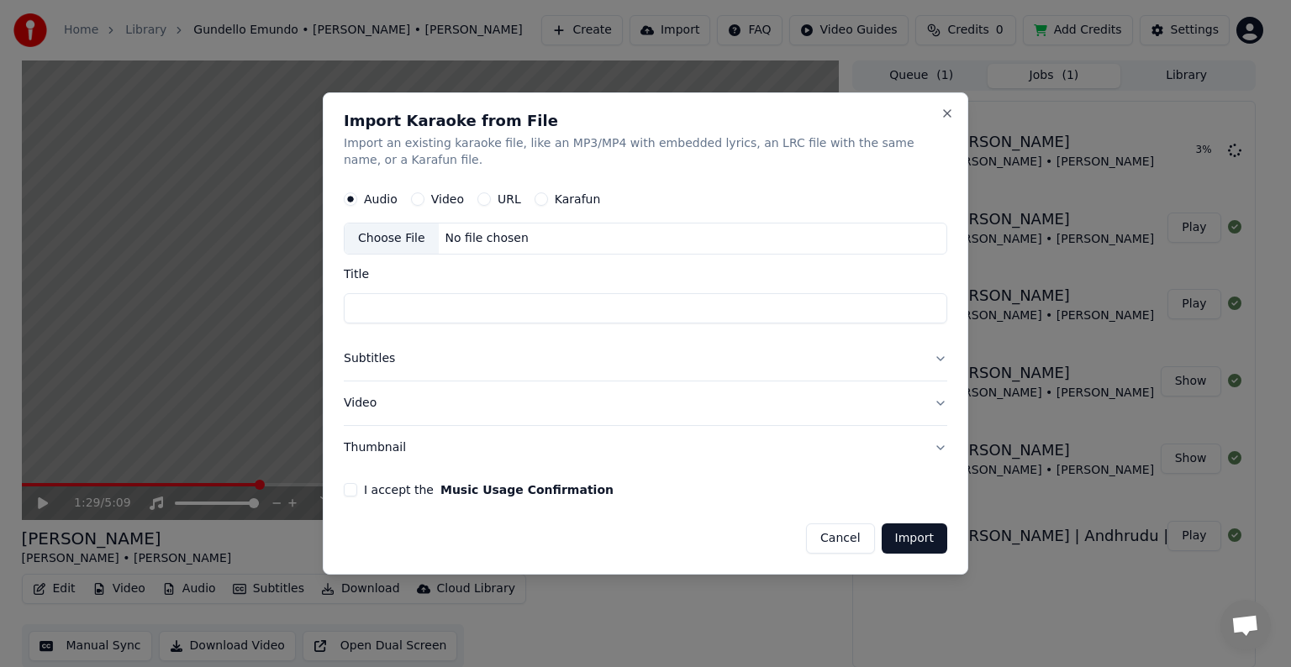
click at [413, 202] on button "Video" at bounding box center [417, 198] width 13 height 13
click at [611, 175] on div "Import Karaoke from File Import an existing karaoke file, like an MP3/MP4 with …" at bounding box center [645, 333] width 645 height 482
click at [943, 117] on button "Close" at bounding box center [946, 113] width 13 height 13
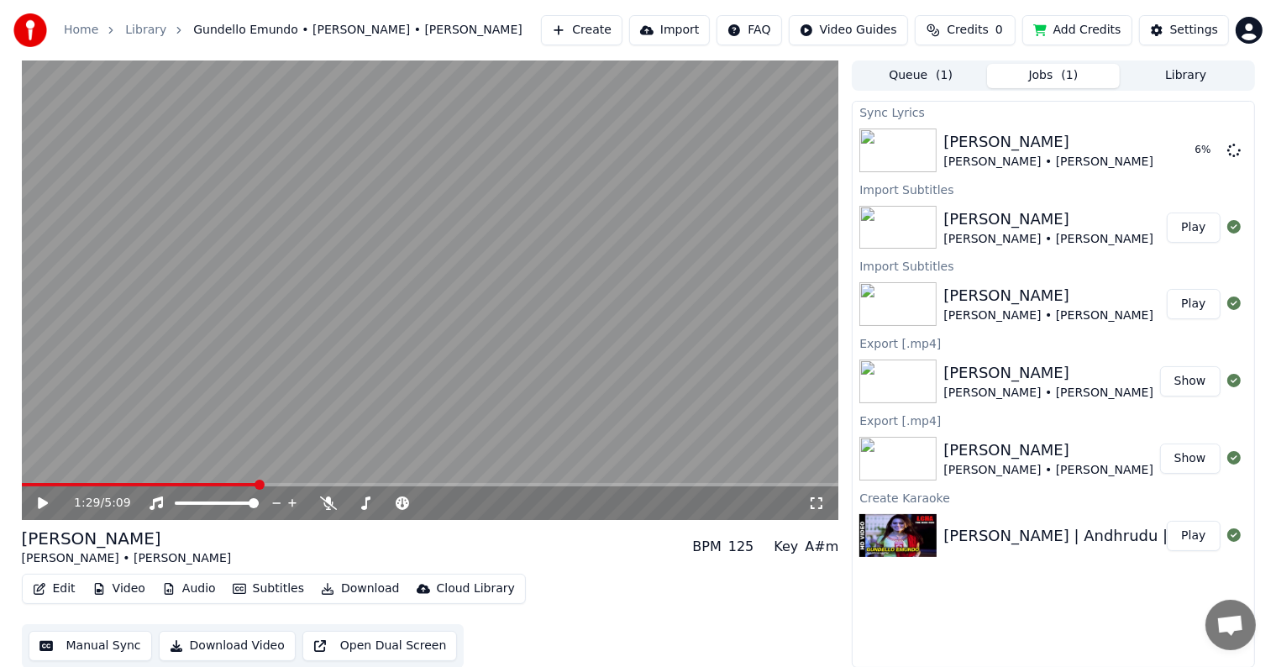
click at [623, 30] on button "Create" at bounding box center [582, 30] width 82 height 30
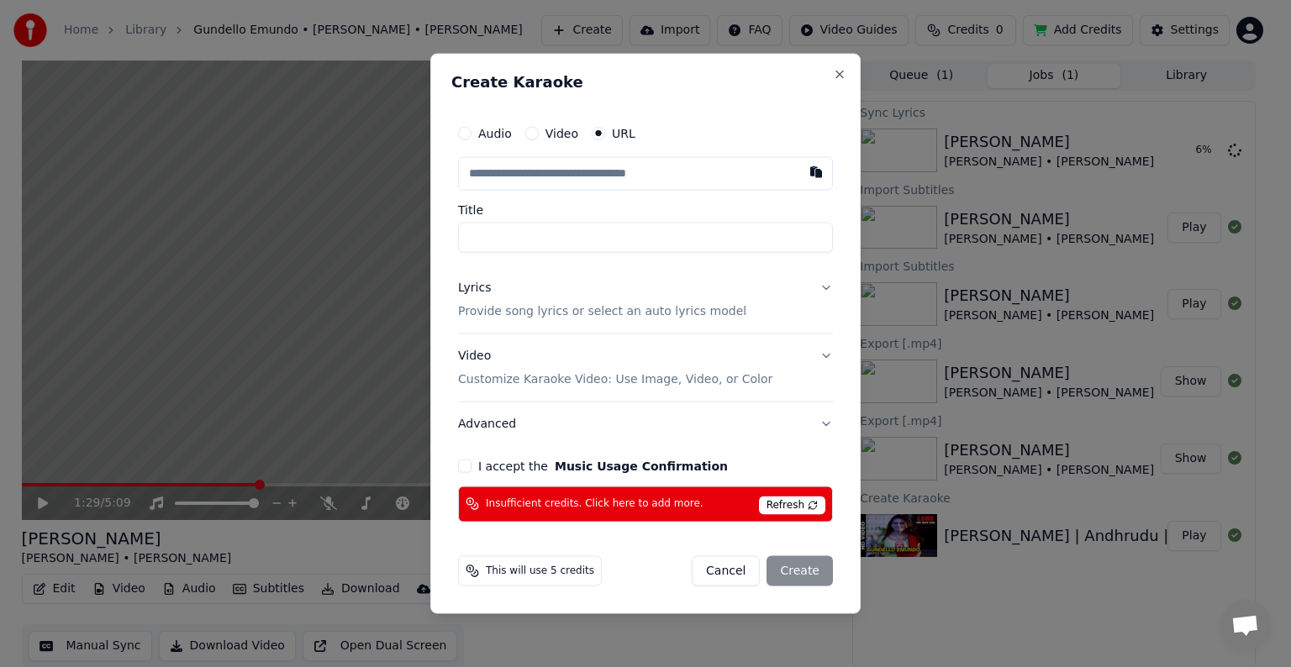
click at [533, 188] on input "text" at bounding box center [645, 174] width 375 height 34
click at [643, 531] on form "Audio Video URL Title Lyrics Provide song lyrics or select an auto lyrics model…" at bounding box center [645, 351] width 388 height 483
click at [802, 511] on span "Refresh" at bounding box center [792, 505] width 66 height 18
click at [734, 569] on button "Cancel" at bounding box center [726, 570] width 68 height 30
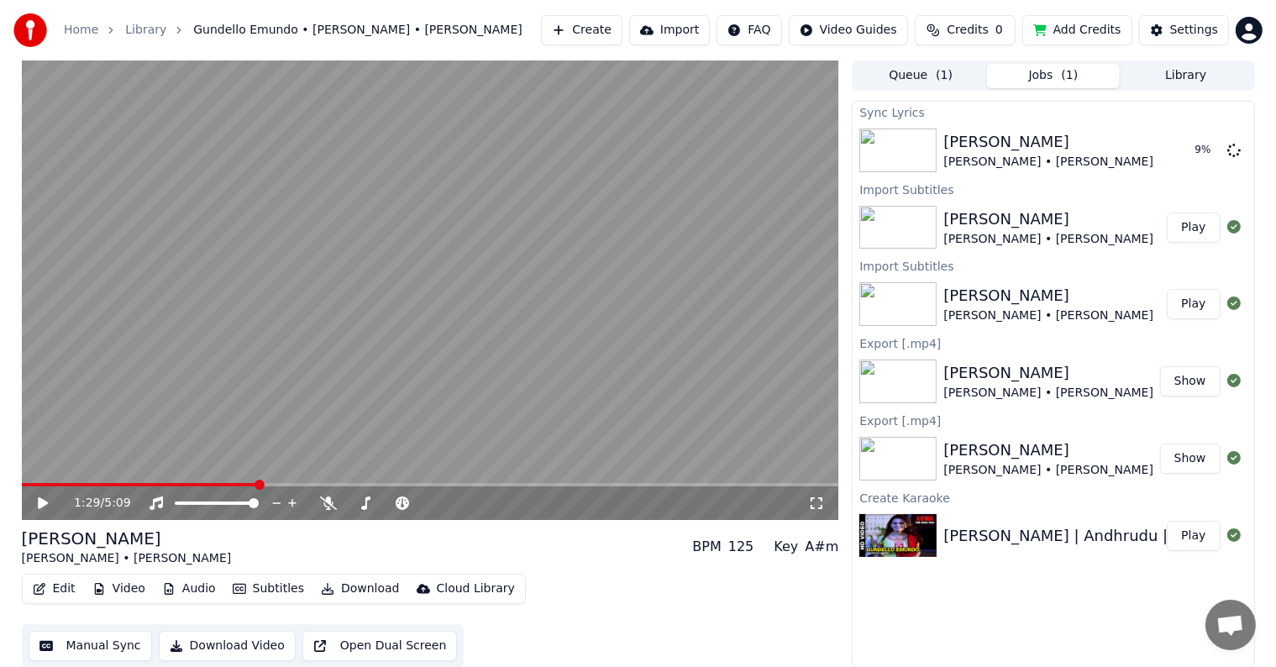
click at [1092, 34] on button "Add Credits" at bounding box center [1078, 30] width 110 height 30
click at [383, 483] on span at bounding box center [431, 484] width 818 height 3
click at [590, 487] on div "2:17 / 5:09" at bounding box center [431, 504] width 818 height 34
click at [605, 482] on video at bounding box center [431, 290] width 818 height 460
click at [678, 485] on span at bounding box center [431, 484] width 818 height 3
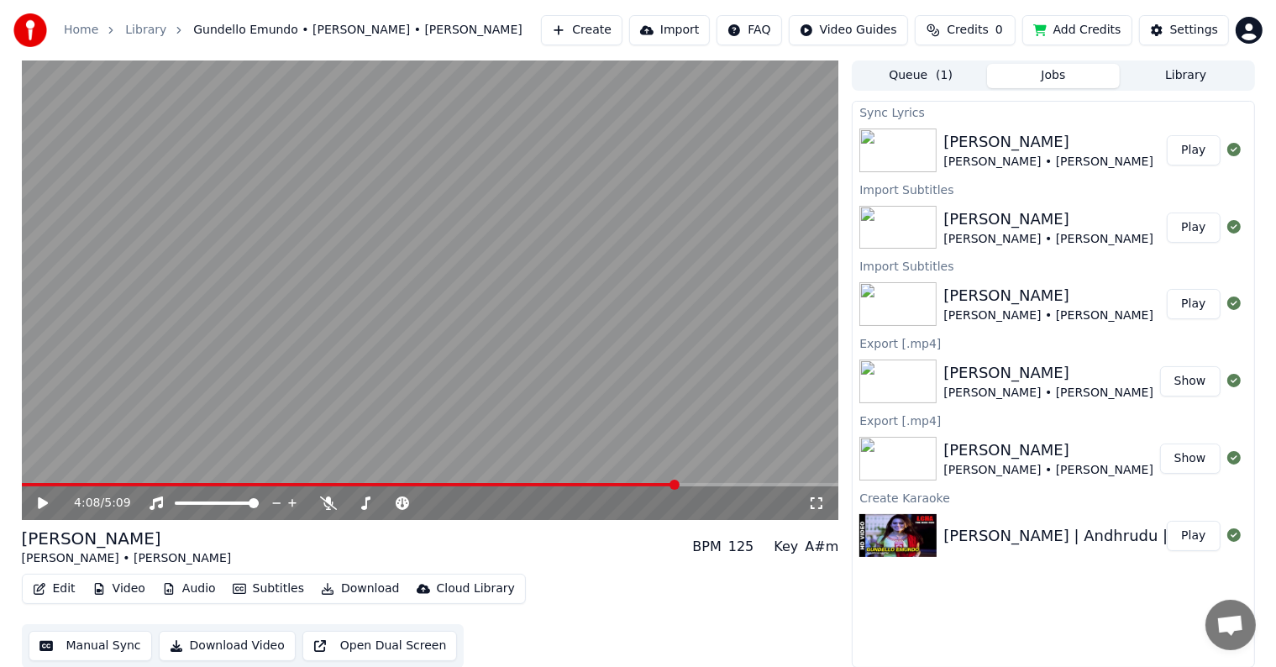
click at [38, 484] on span at bounding box center [350, 484] width 656 height 3
click at [30, 484] on span at bounding box center [30, 484] width 16 height 3
click at [44, 502] on icon at bounding box center [43, 503] width 10 height 12
click at [64, 487] on span at bounding box center [431, 484] width 818 height 3
click at [29, 484] on span at bounding box center [26, 484] width 8 height 3
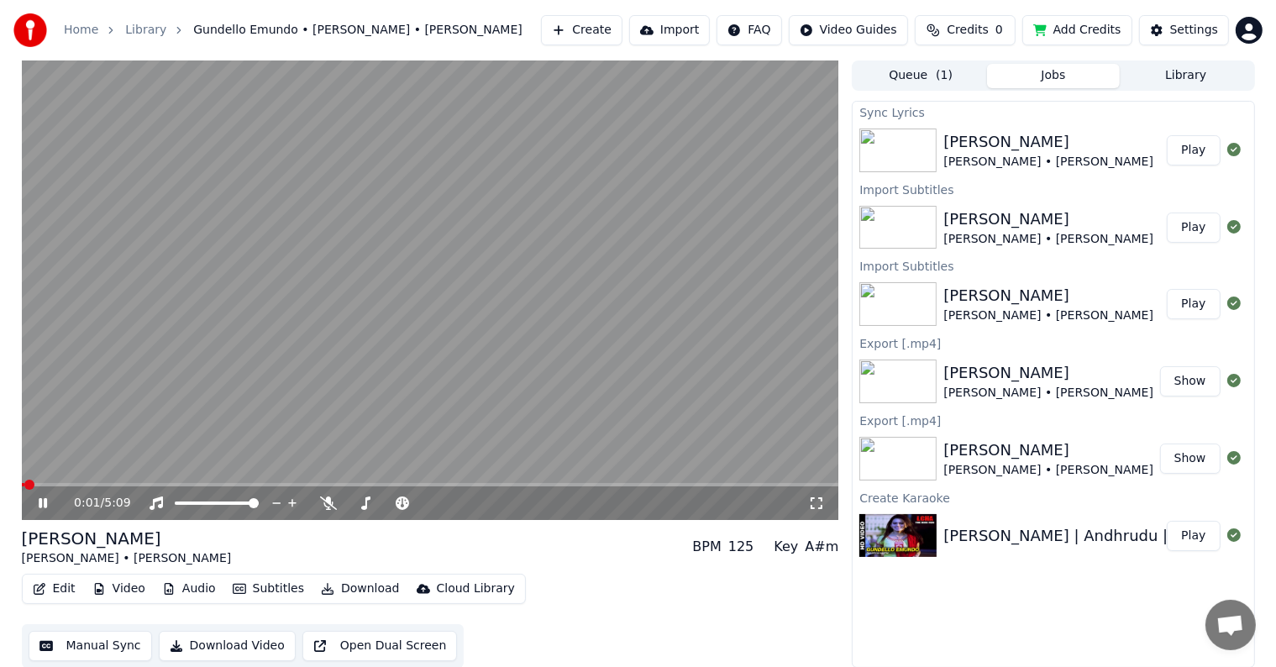
click at [24, 484] on span at bounding box center [23, 484] width 3 height 3
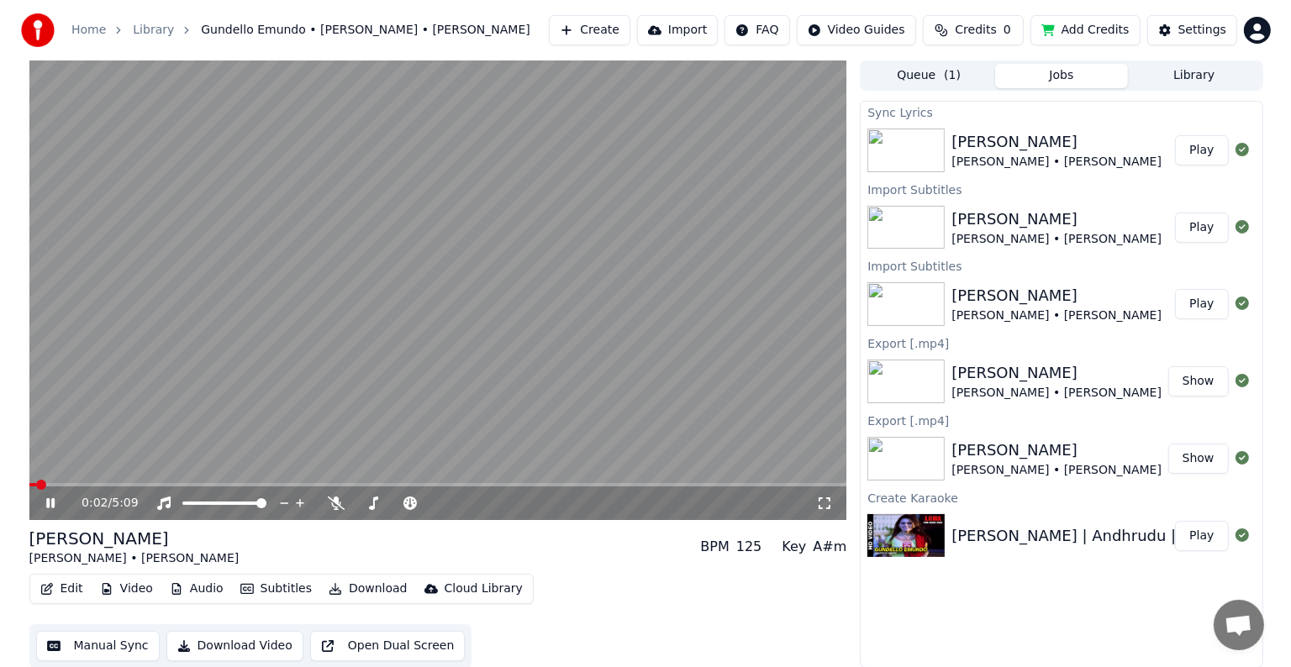
scroll to position [1, 0]
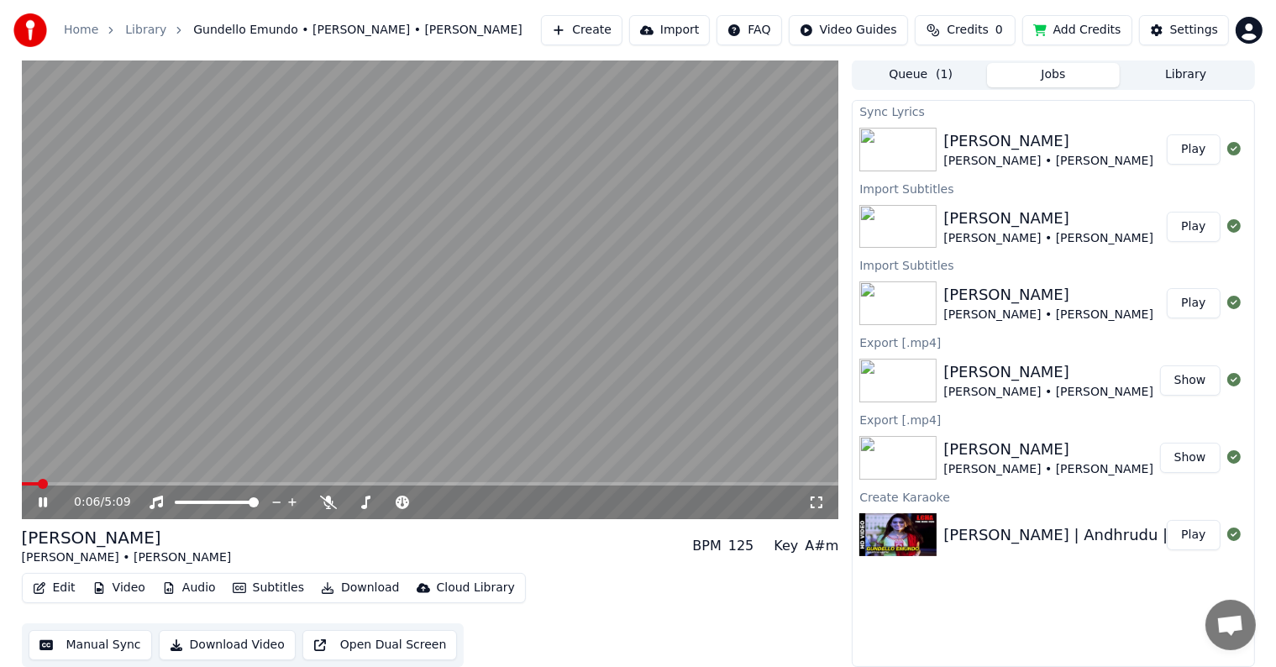
click at [355, 271] on video at bounding box center [431, 290] width 818 height 460
click at [360, 290] on video at bounding box center [431, 290] width 818 height 460
click at [477, 289] on video at bounding box center [431, 290] width 818 height 460
click at [40, 490] on div "0:07 / 5:09" at bounding box center [431, 503] width 818 height 34
click at [43, 500] on icon at bounding box center [43, 503] width 10 height 12
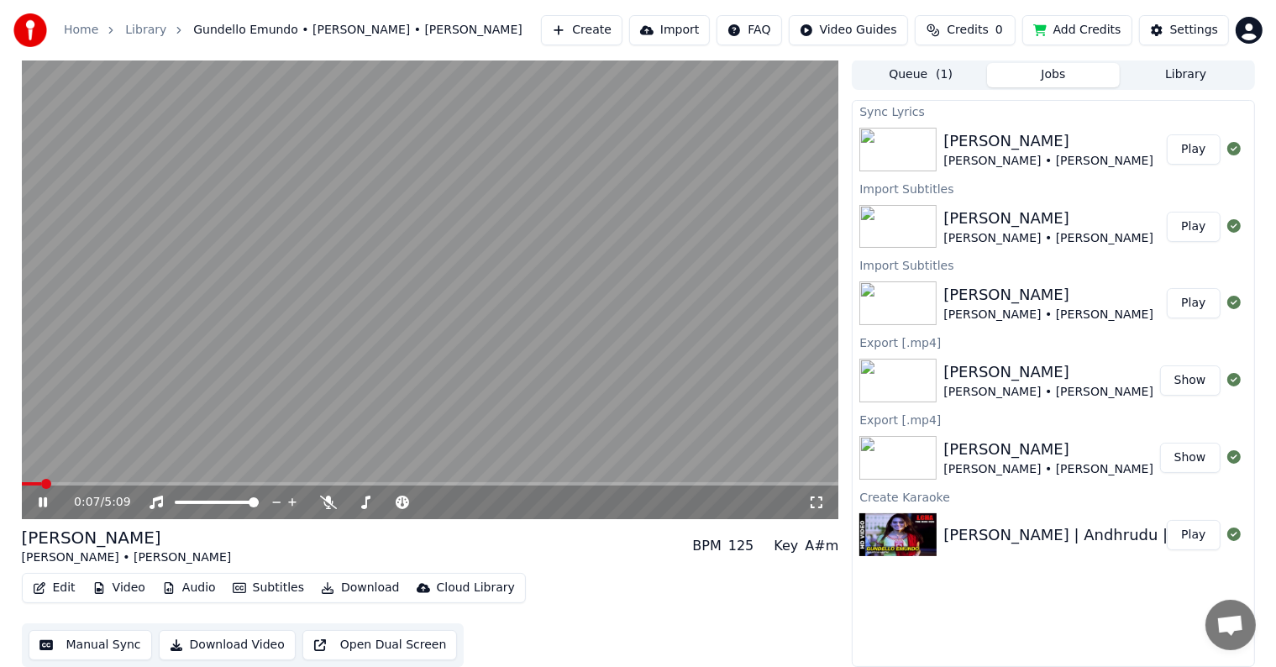
click at [92, 478] on video at bounding box center [431, 290] width 818 height 460
click at [43, 500] on icon at bounding box center [43, 503] width 10 height 12
click at [183, 582] on button "Audio" at bounding box center [188, 588] width 67 height 24
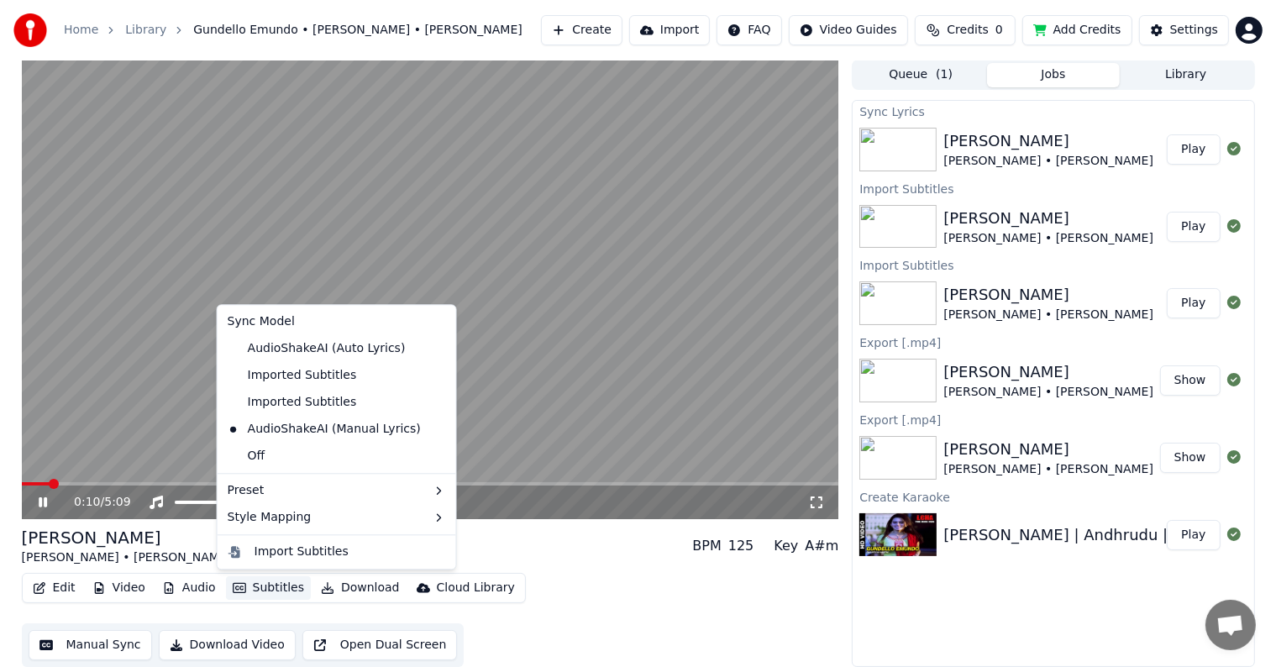
click at [242, 582] on button "Subtitles" at bounding box center [268, 588] width 85 height 24
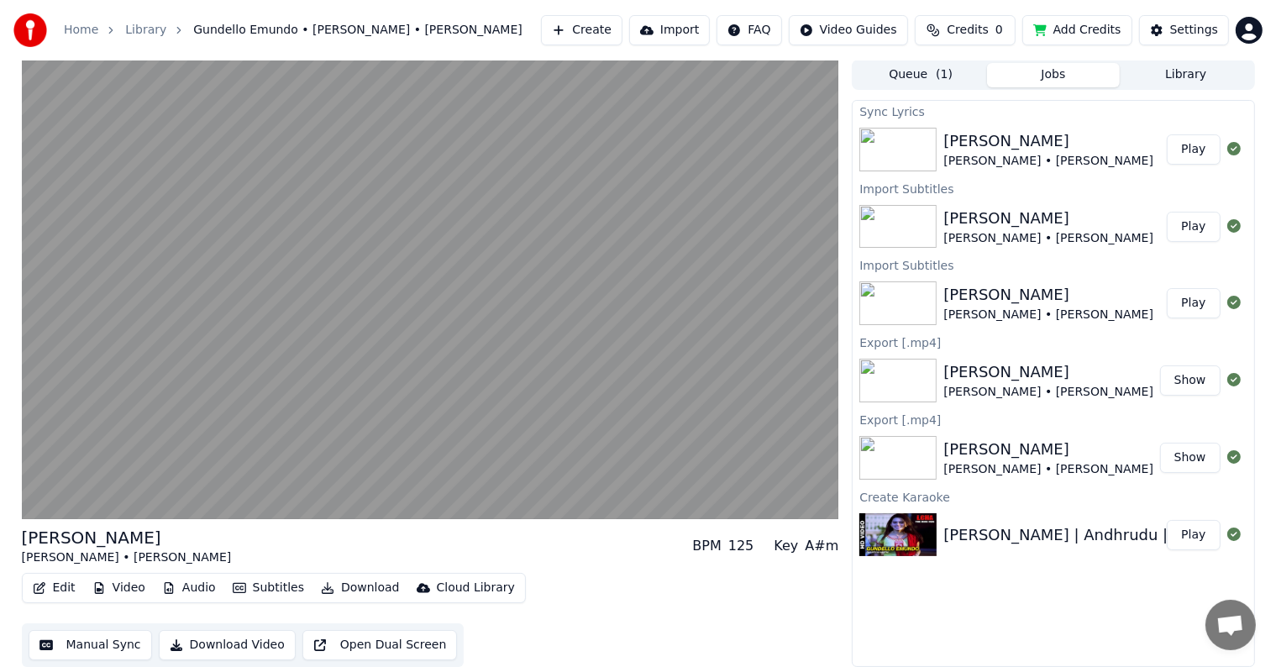
click at [242, 582] on button "Subtitles" at bounding box center [268, 588] width 85 height 24
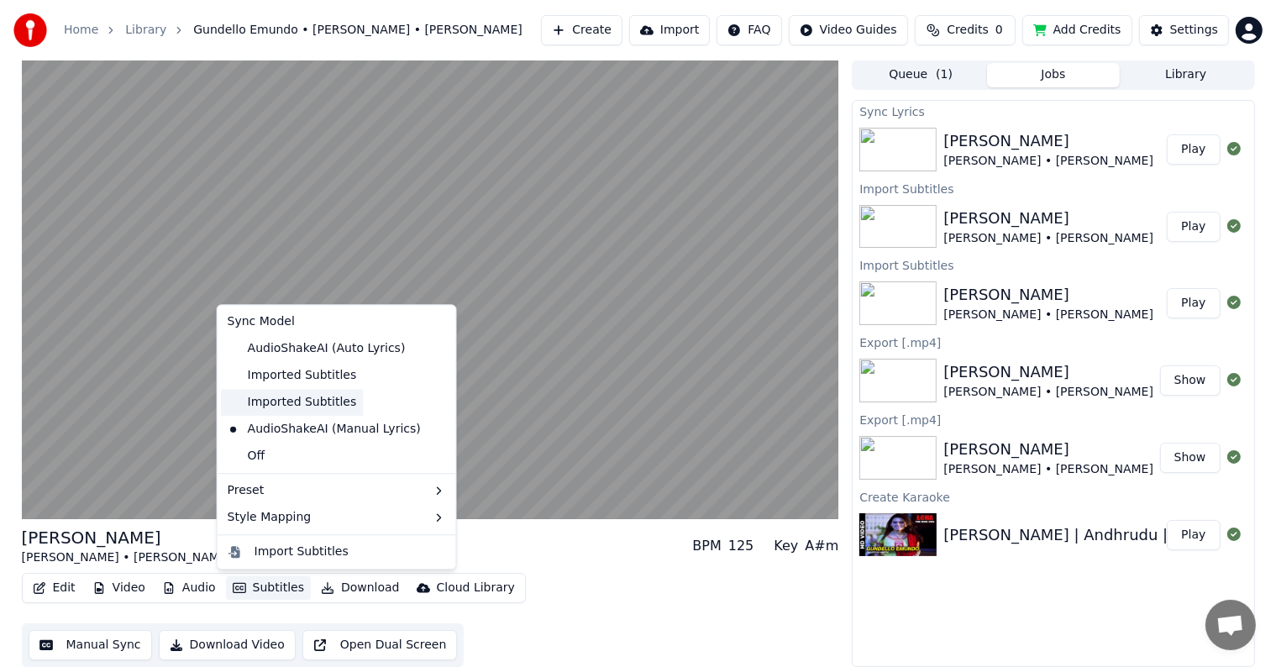
click at [281, 410] on div "Imported Subtitles" at bounding box center [292, 402] width 143 height 27
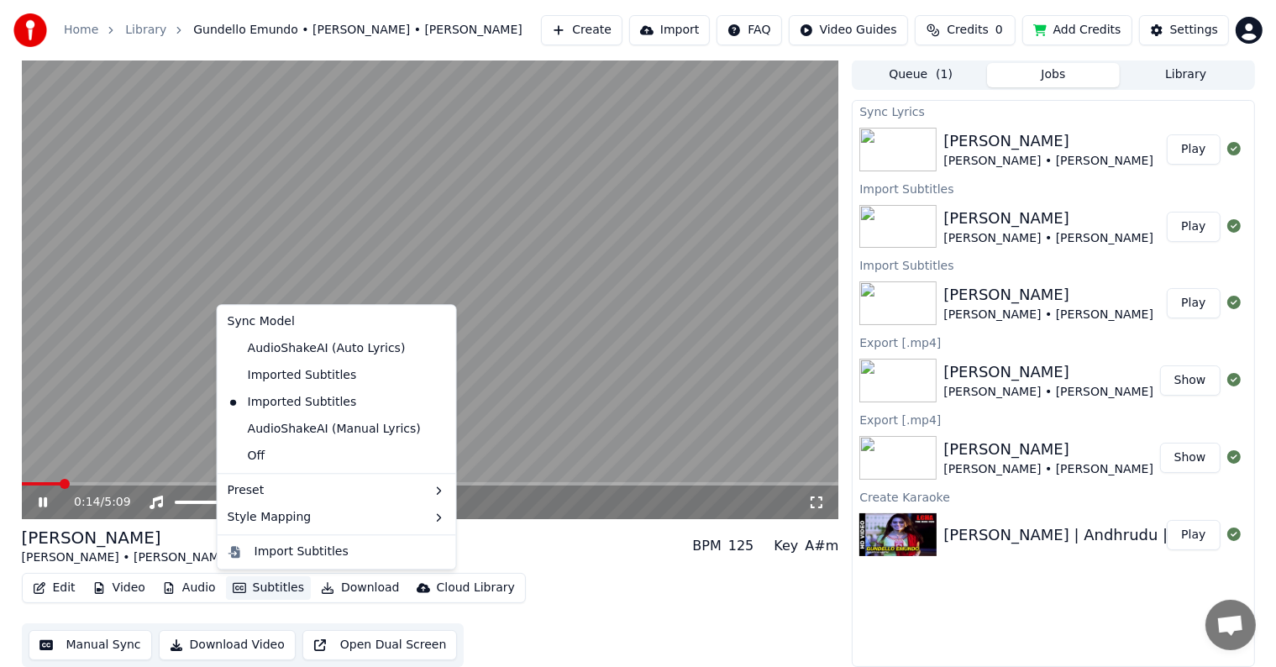
click at [265, 578] on button "Subtitles" at bounding box center [268, 588] width 85 height 24
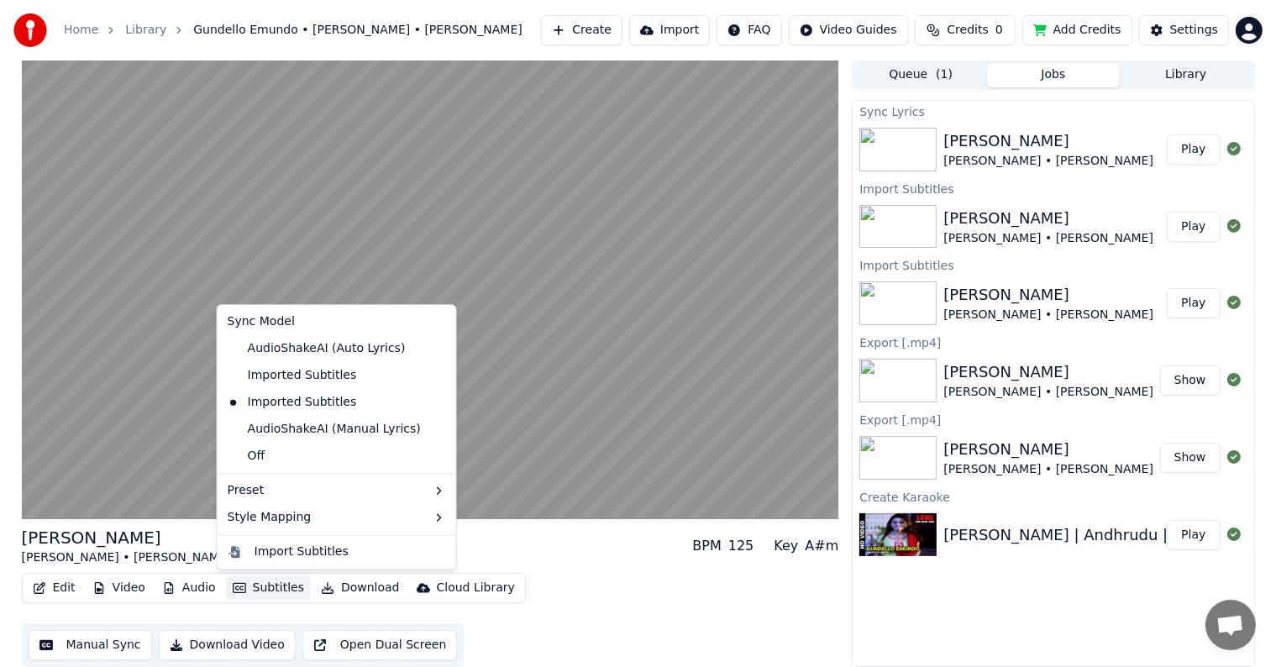
click at [498, 558] on div "[PERSON_NAME] • [PERSON_NAME] BPM 125 Key A#m" at bounding box center [431, 546] width 818 height 40
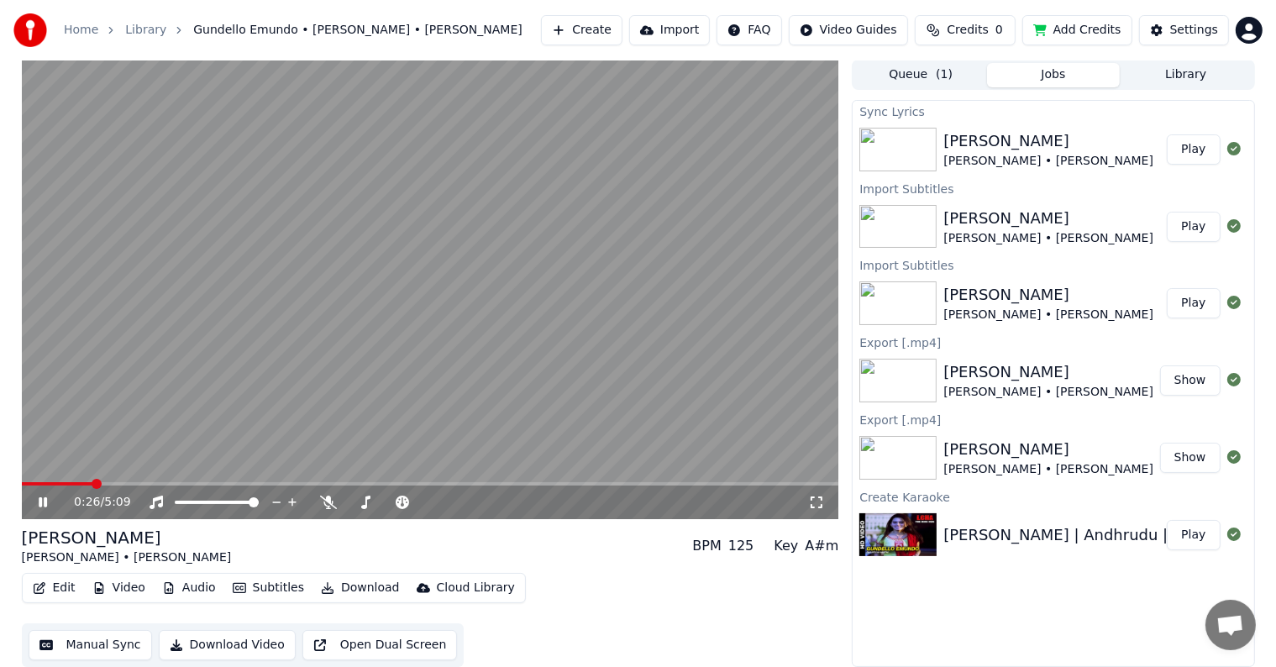
click at [698, 24] on button "Import" at bounding box center [669, 30] width 81 height 30
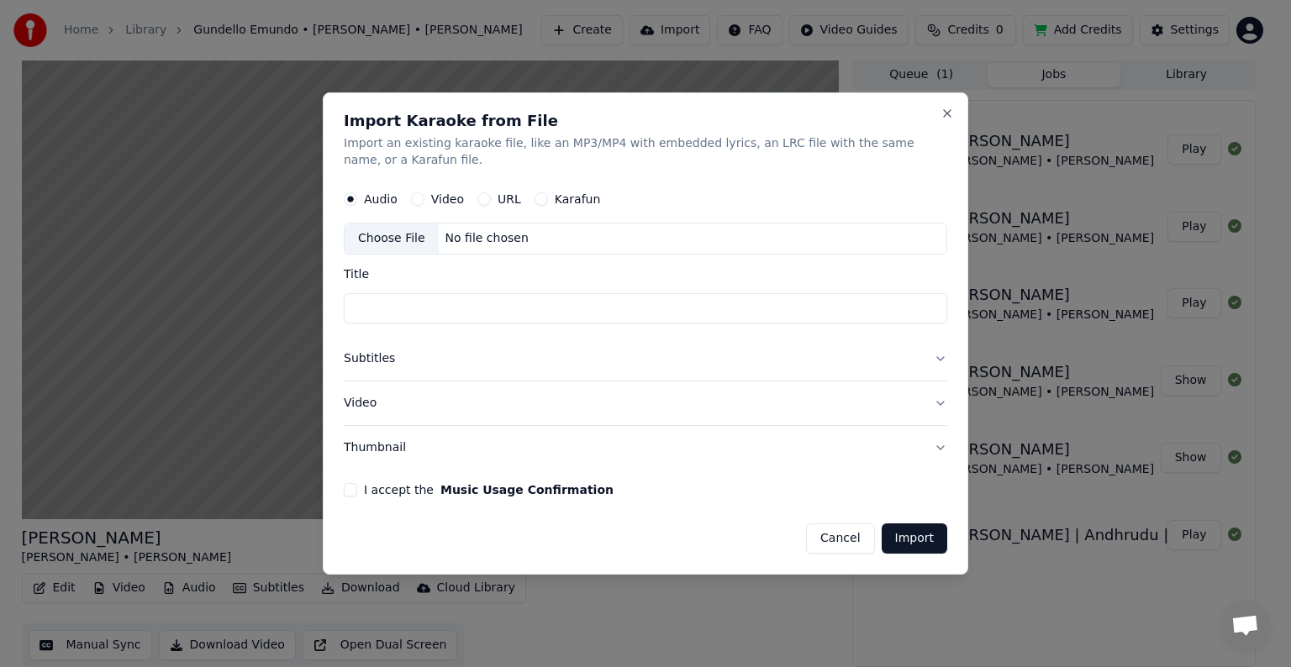
click at [484, 198] on button "URL" at bounding box center [483, 198] width 13 height 13
click at [543, 198] on div "Karafun" at bounding box center [567, 198] width 66 height 13
click at [539, 198] on button "Karafun" at bounding box center [540, 198] width 13 height 13
click at [480, 193] on button "URL" at bounding box center [483, 198] width 13 height 13
click at [487, 195] on div "URL" at bounding box center [499, 198] width 44 height 13
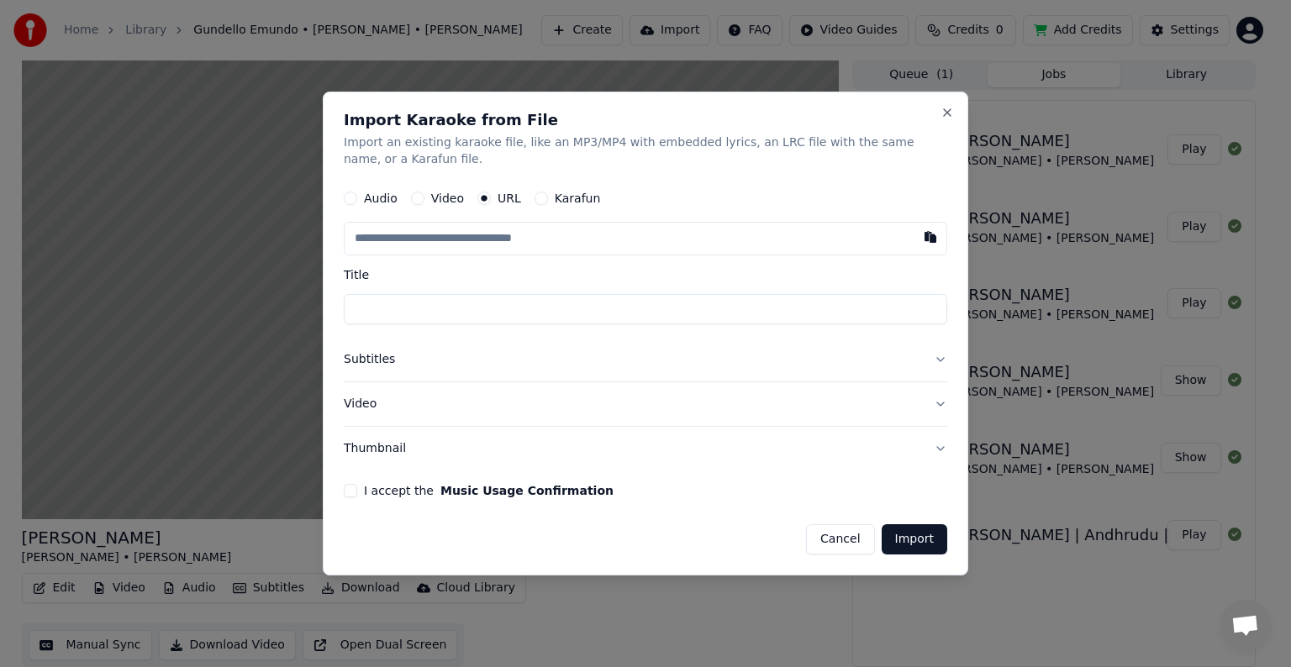
click at [402, 242] on input "text" at bounding box center [645, 239] width 603 height 34
click at [860, 529] on button "Cancel" at bounding box center [840, 539] width 68 height 30
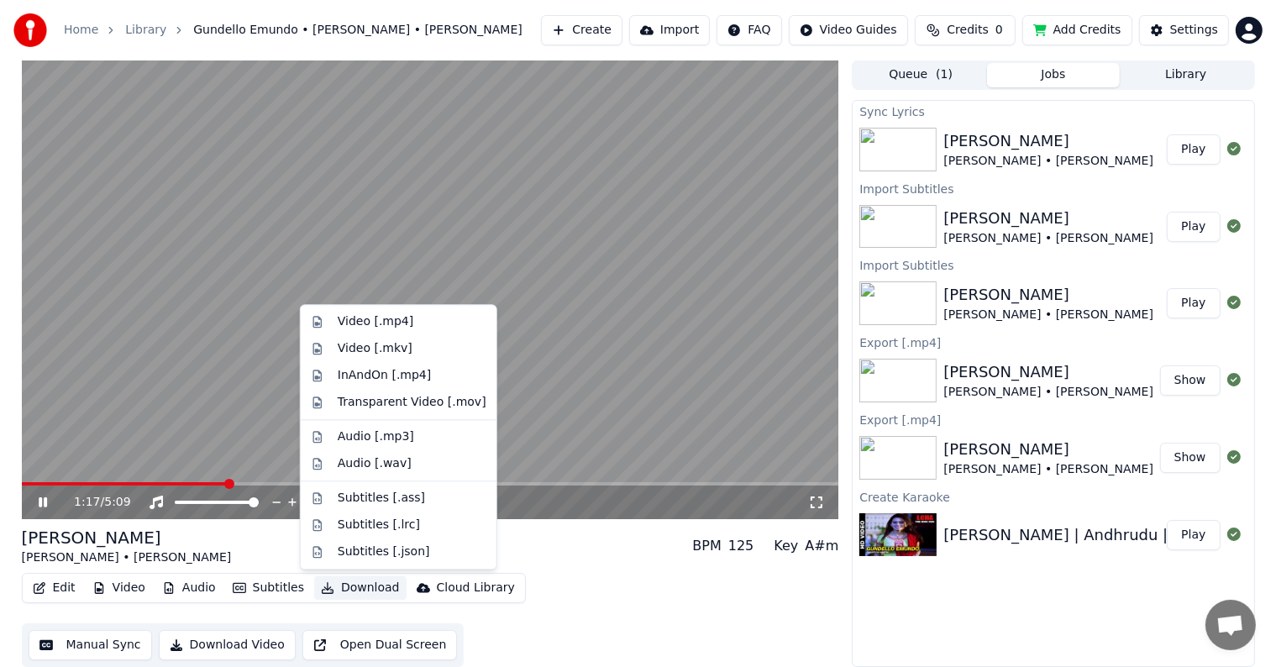
click at [360, 587] on button "Download" at bounding box center [360, 588] width 92 height 24
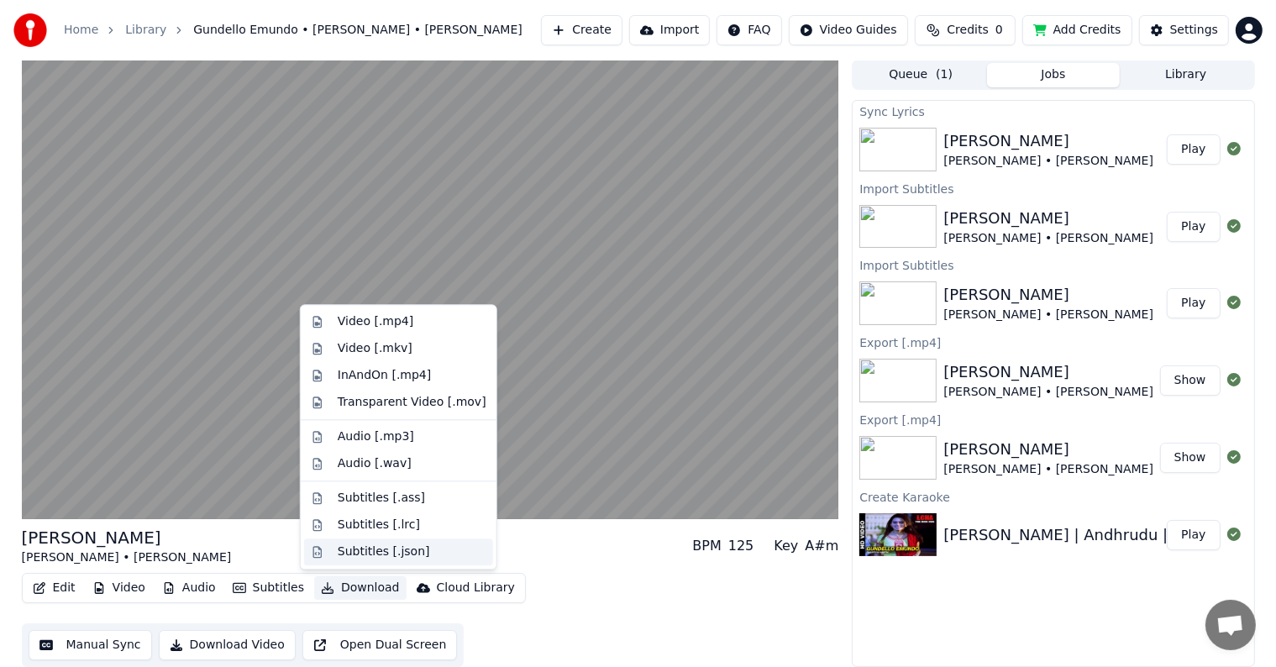
click at [374, 553] on div "Subtitles [.json]" at bounding box center [384, 552] width 92 height 17
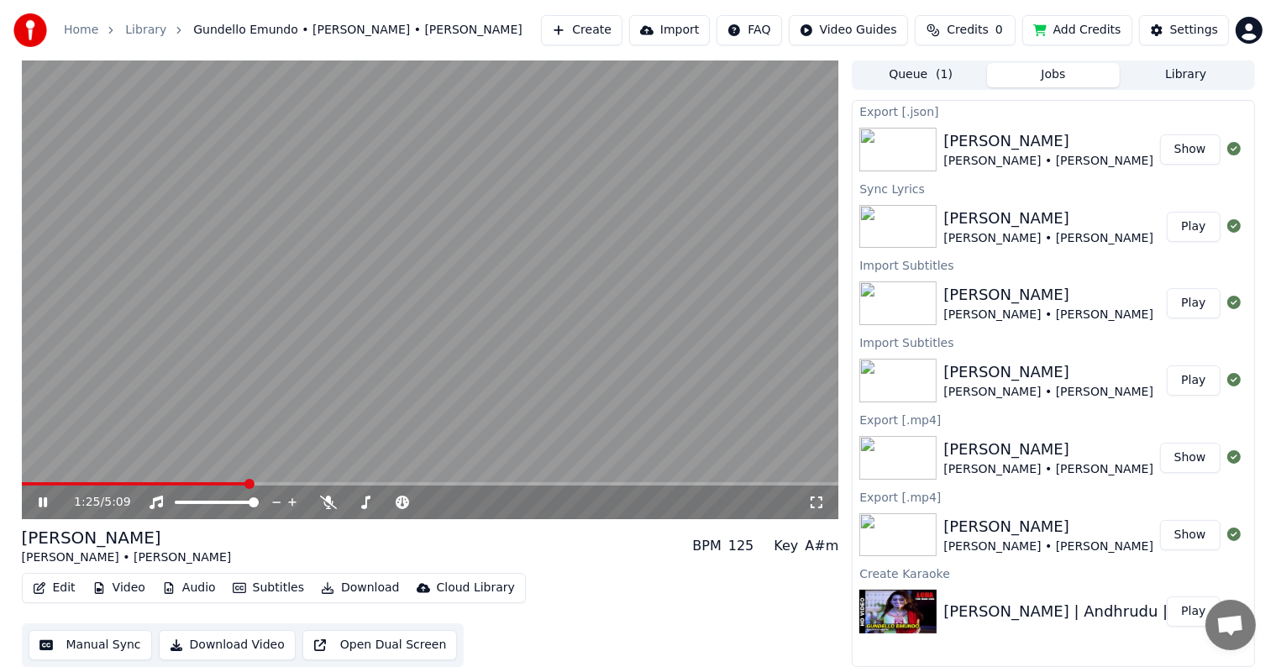
click at [350, 579] on button "Download" at bounding box center [360, 588] width 92 height 24
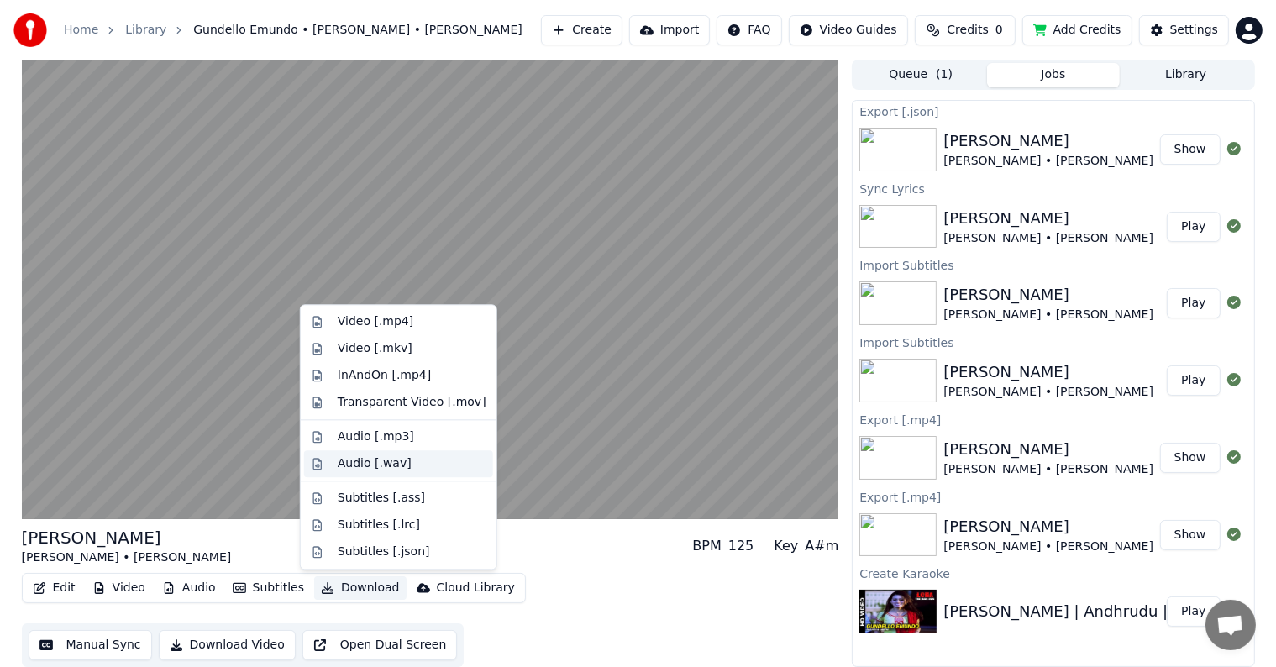
click at [376, 460] on div "Audio [.wav]" at bounding box center [375, 463] width 74 height 17
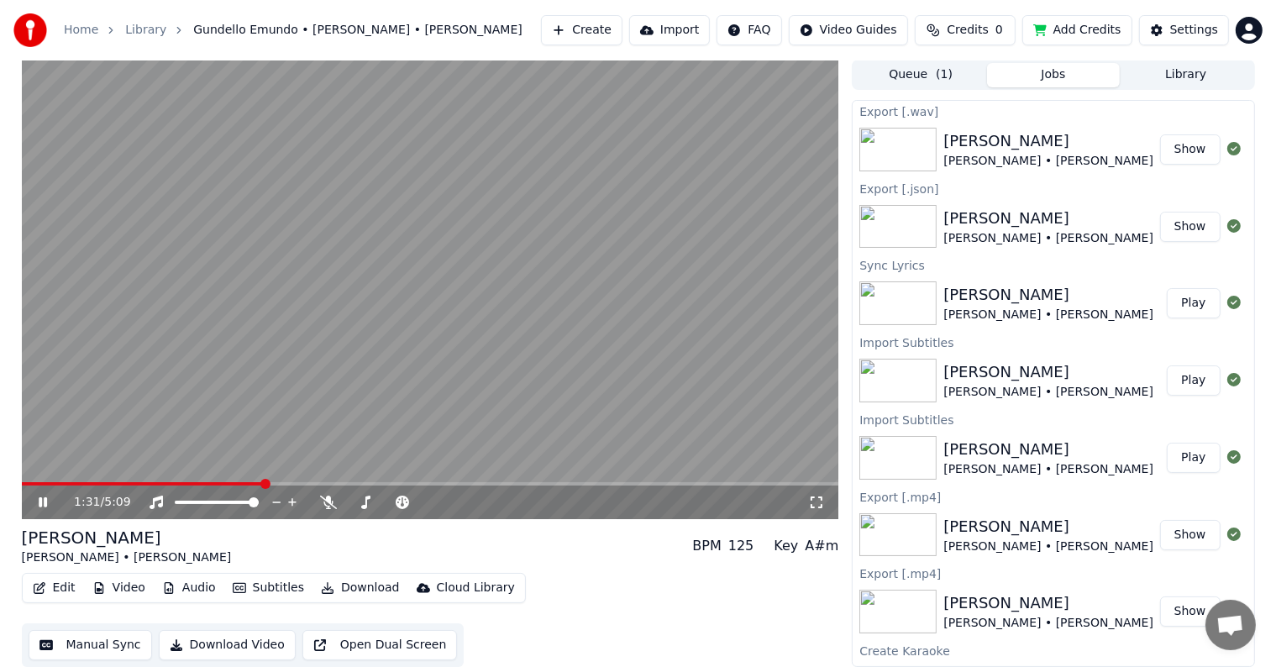
click at [1186, 134] on button "Show" at bounding box center [1190, 149] width 60 height 30
click at [343, 289] on video at bounding box center [431, 290] width 818 height 460
click at [600, 24] on button "Create" at bounding box center [582, 30] width 82 height 30
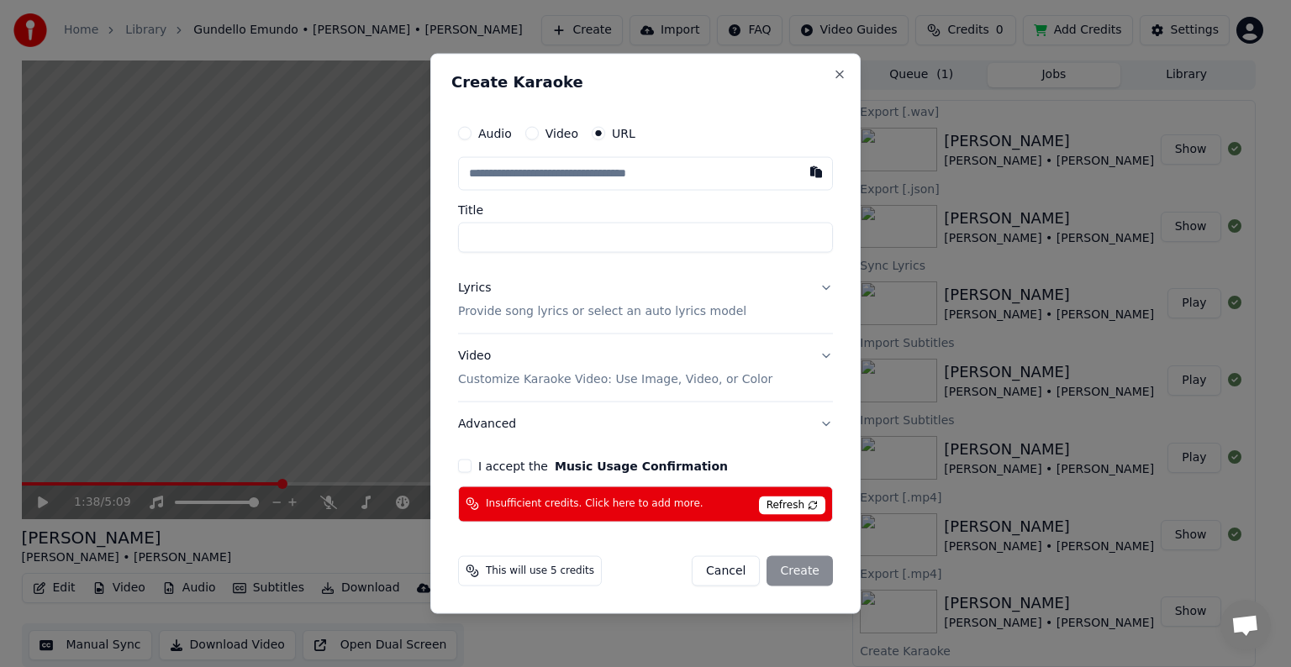
click at [807, 497] on span "Refresh" at bounding box center [792, 505] width 66 height 18
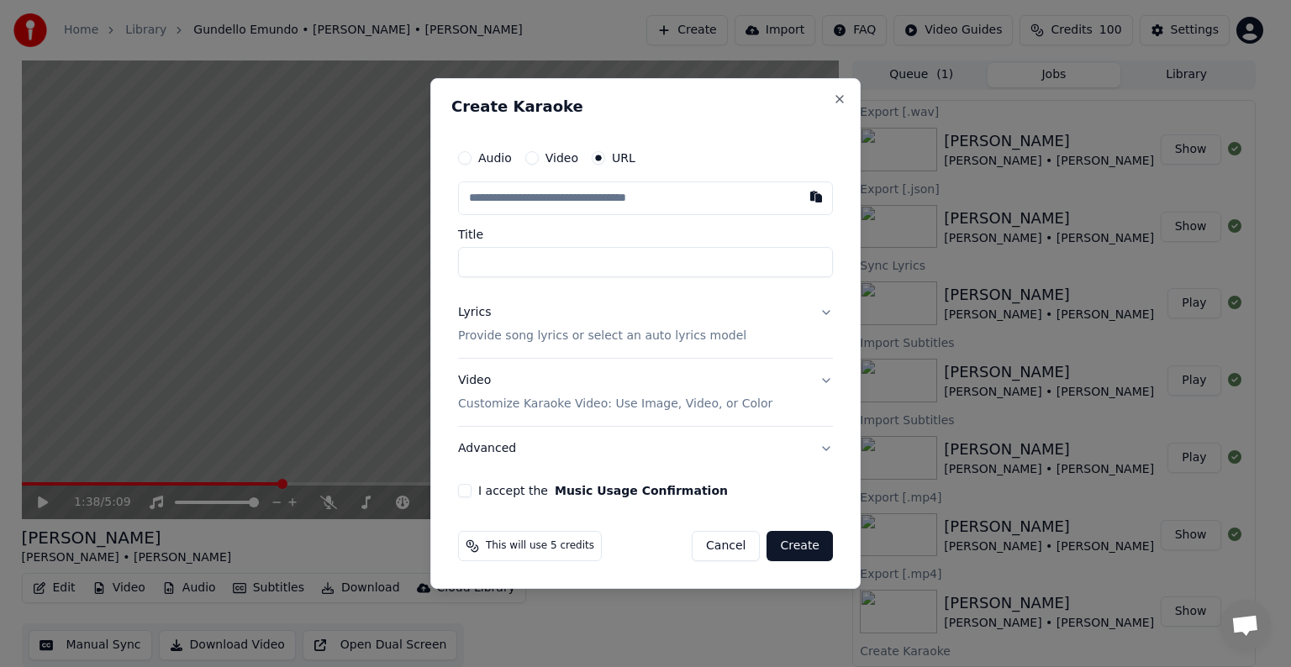
click at [517, 203] on input "text" at bounding box center [645, 198] width 375 height 34
paste input "**********"
type input "**********"
click at [522, 268] on input "Title" at bounding box center [645, 262] width 375 height 30
type input "**********"
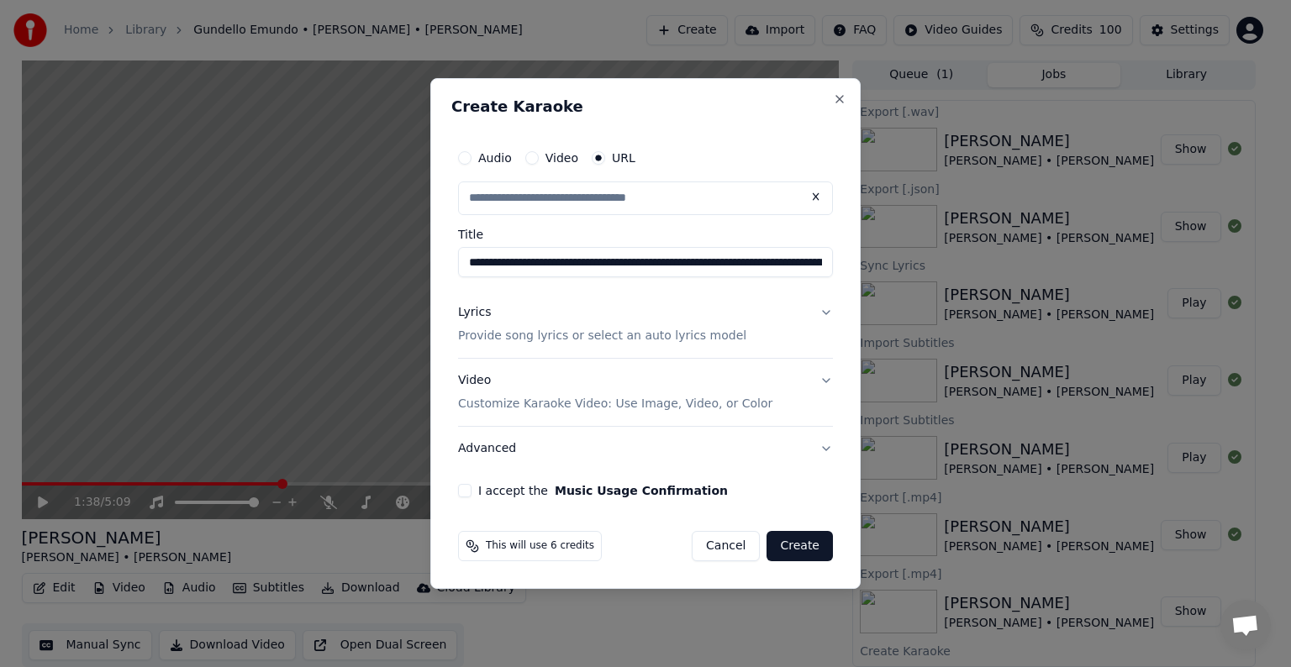
click at [819, 310] on button "Lyrics Provide song lyrics or select an auto lyrics model" at bounding box center [645, 324] width 375 height 67
type input "**********"
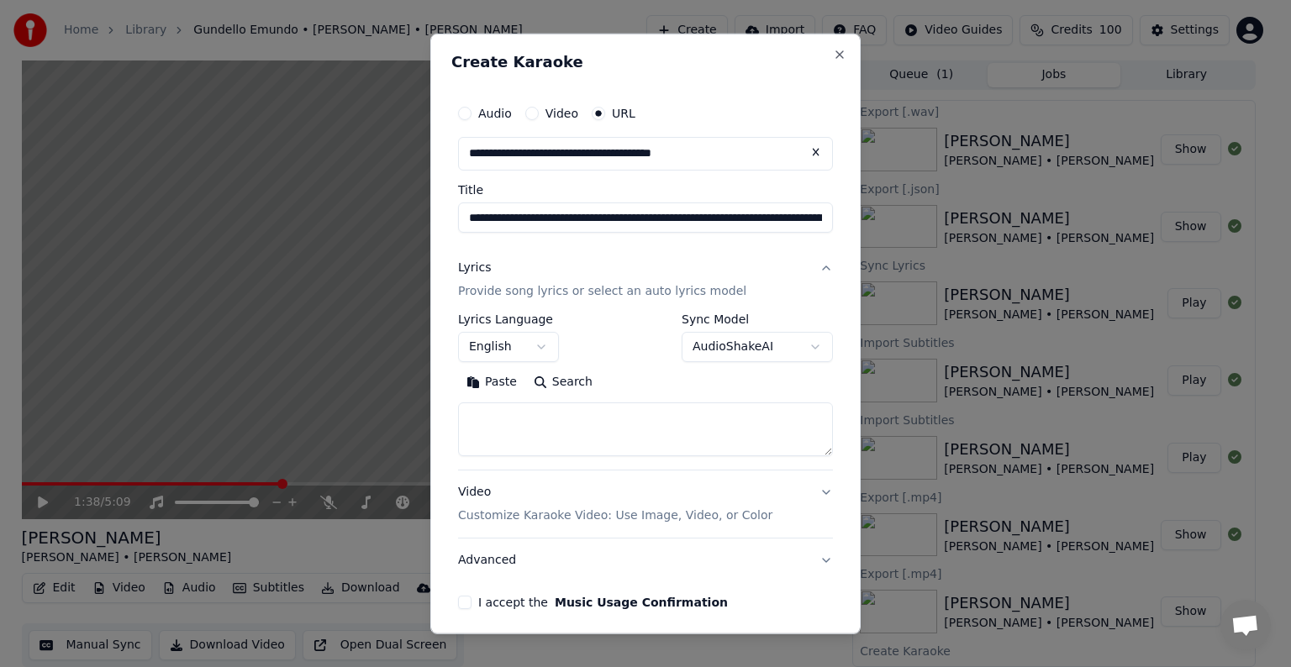
click at [807, 272] on button "Lyrics Provide song lyrics or select an auto lyrics model" at bounding box center [645, 279] width 375 height 67
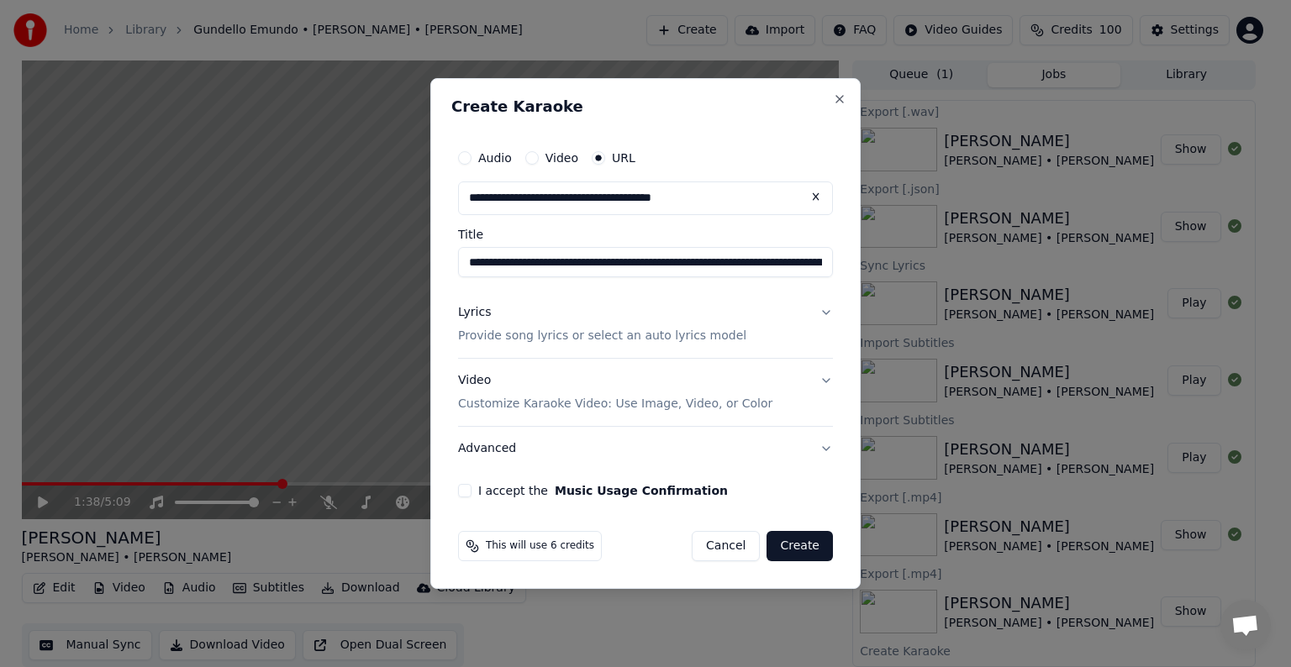
click at [811, 316] on button "Lyrics Provide song lyrics or select an auto lyrics model" at bounding box center [645, 324] width 375 height 67
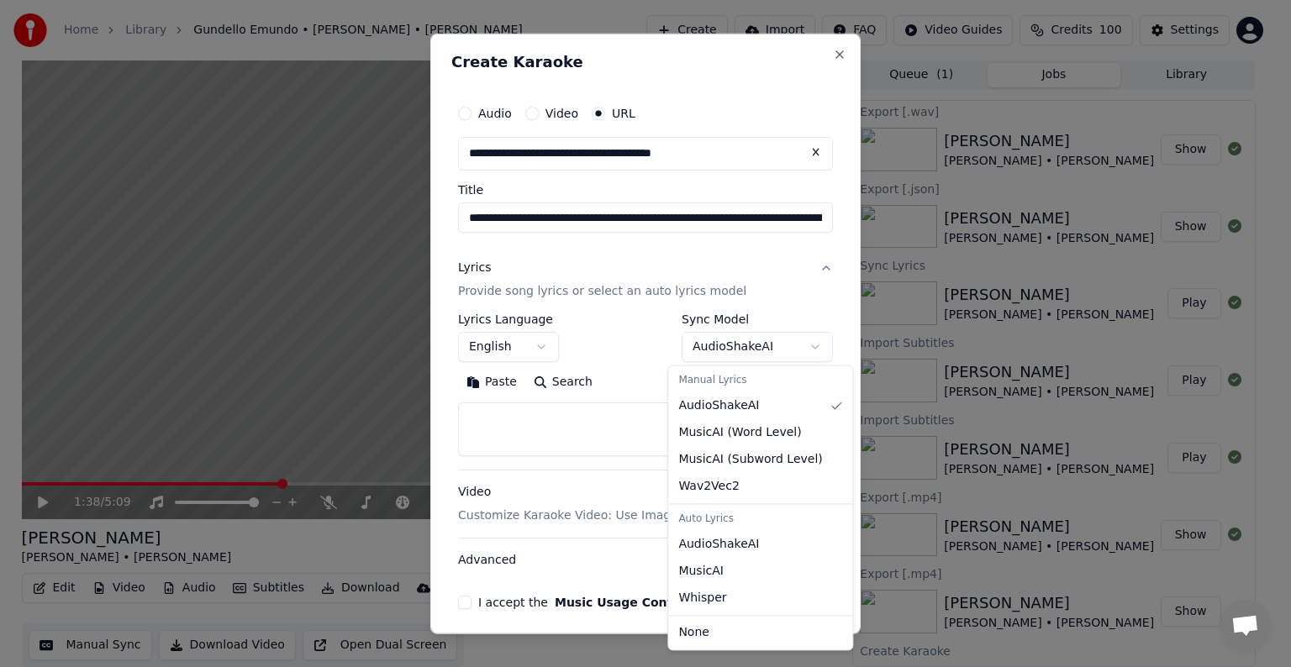
click at [803, 337] on body "Home Library [PERSON_NAME][GEOGRAPHIC_DATA] • [PERSON_NAME] Create Import FAQ V…" at bounding box center [638, 332] width 1276 height 667
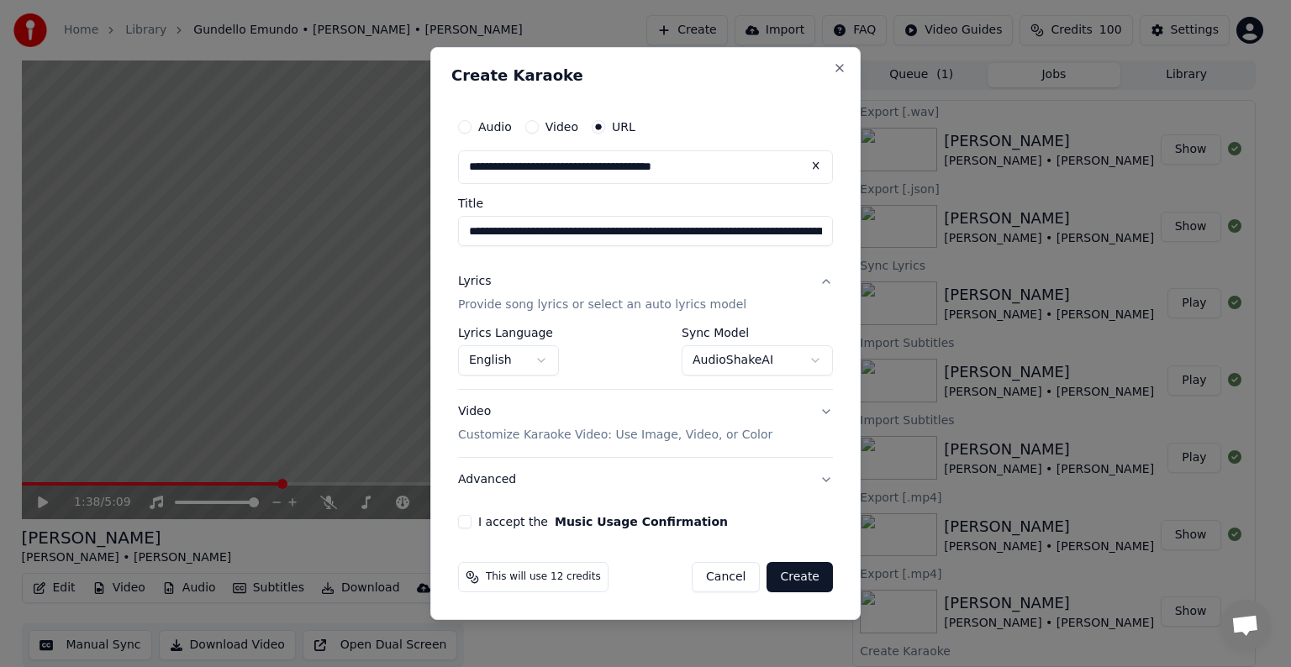
click at [463, 516] on button "I accept the Music Usage Confirmation" at bounding box center [464, 521] width 13 height 13
click at [793, 568] on button "Create" at bounding box center [799, 577] width 66 height 30
select select "**********"
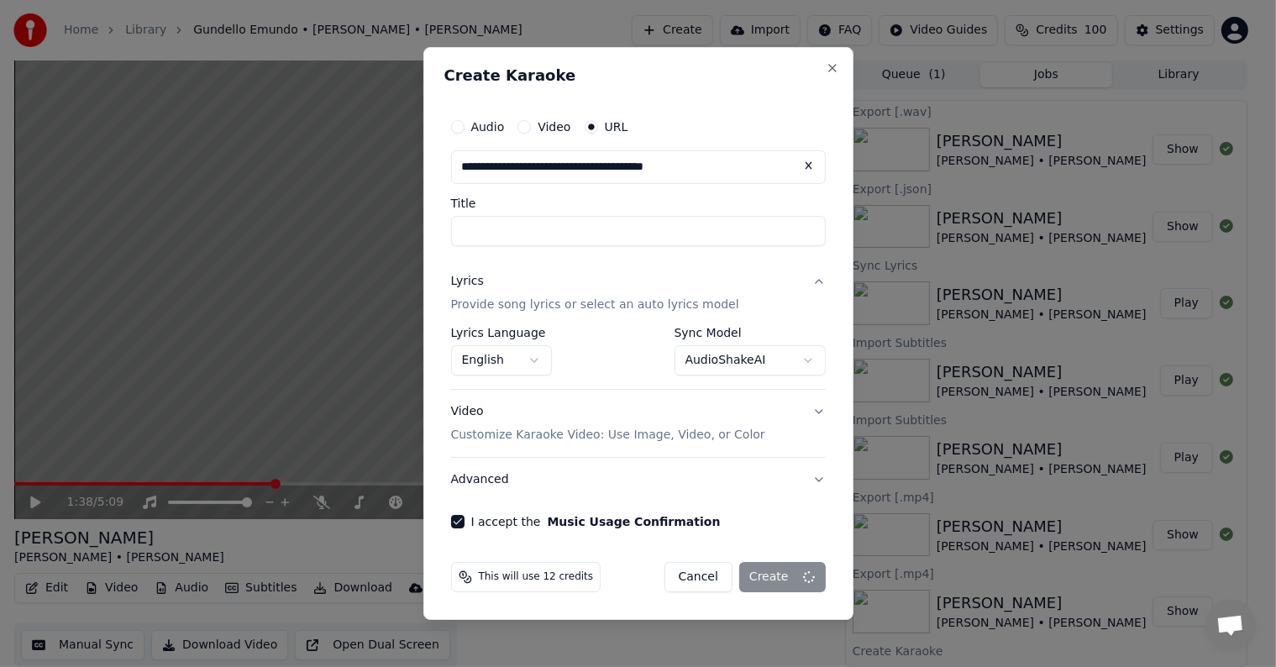
select select
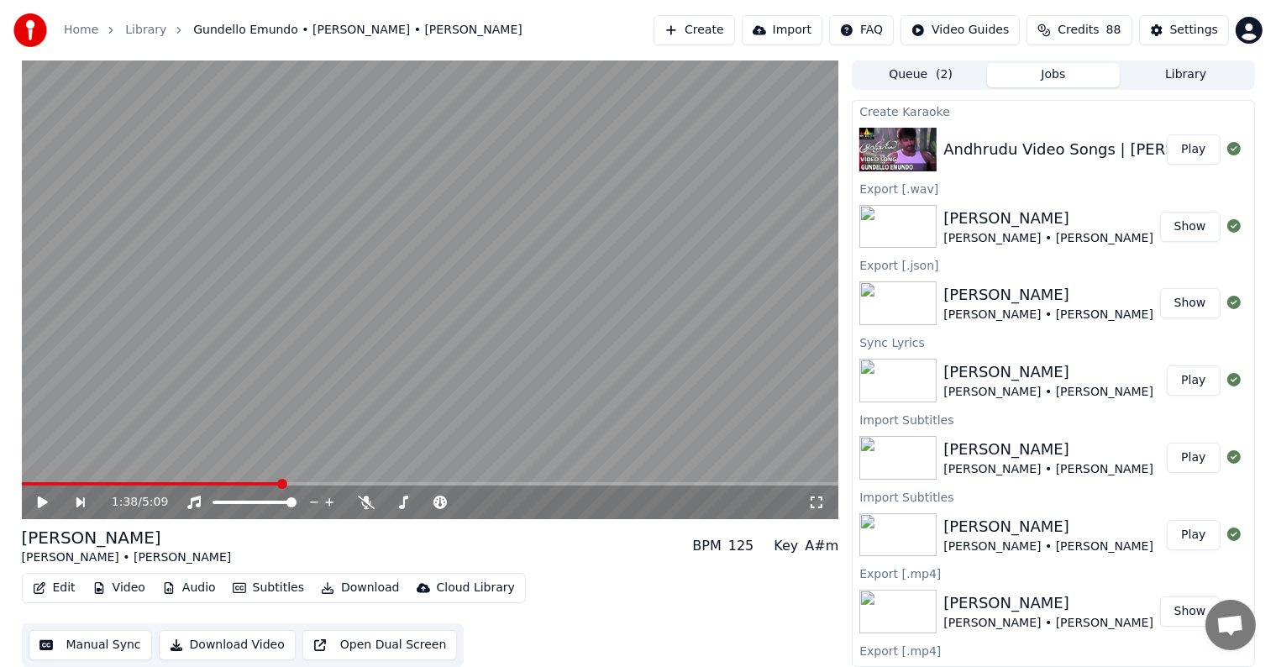
click at [1180, 155] on button "Play" at bounding box center [1193, 149] width 53 height 30
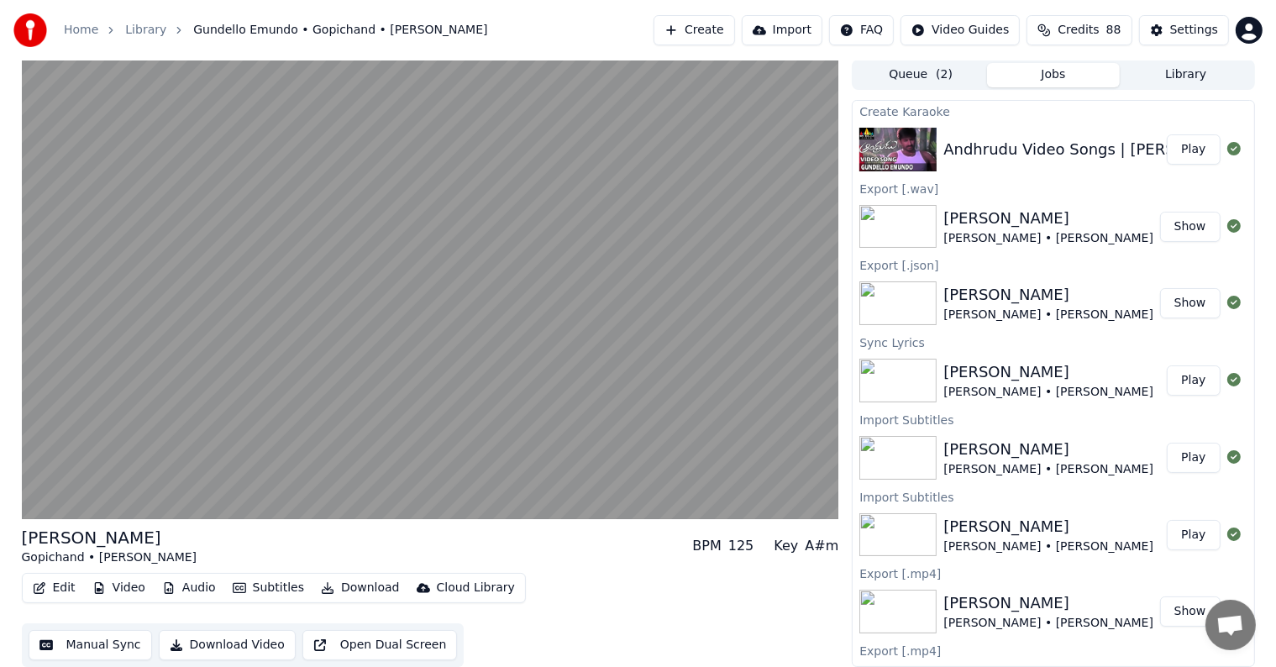
click at [255, 579] on button "Subtitles" at bounding box center [268, 588] width 85 height 24
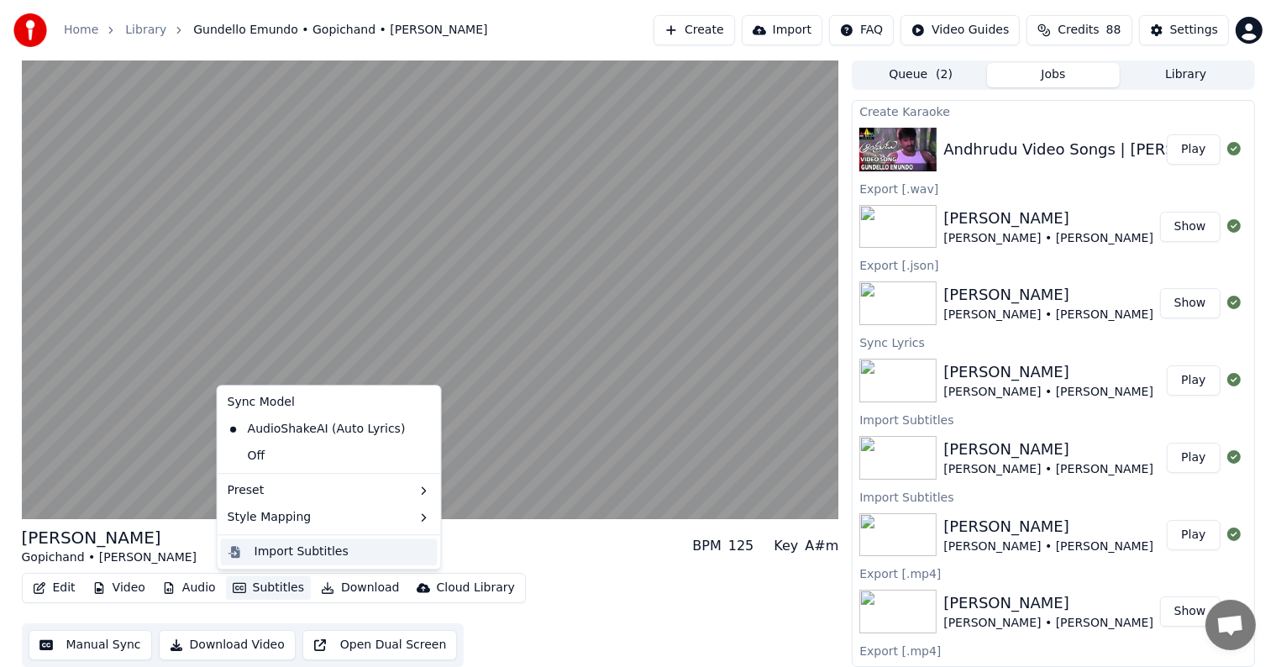
click at [268, 548] on div "Import Subtitles" at bounding box center [302, 552] width 94 height 17
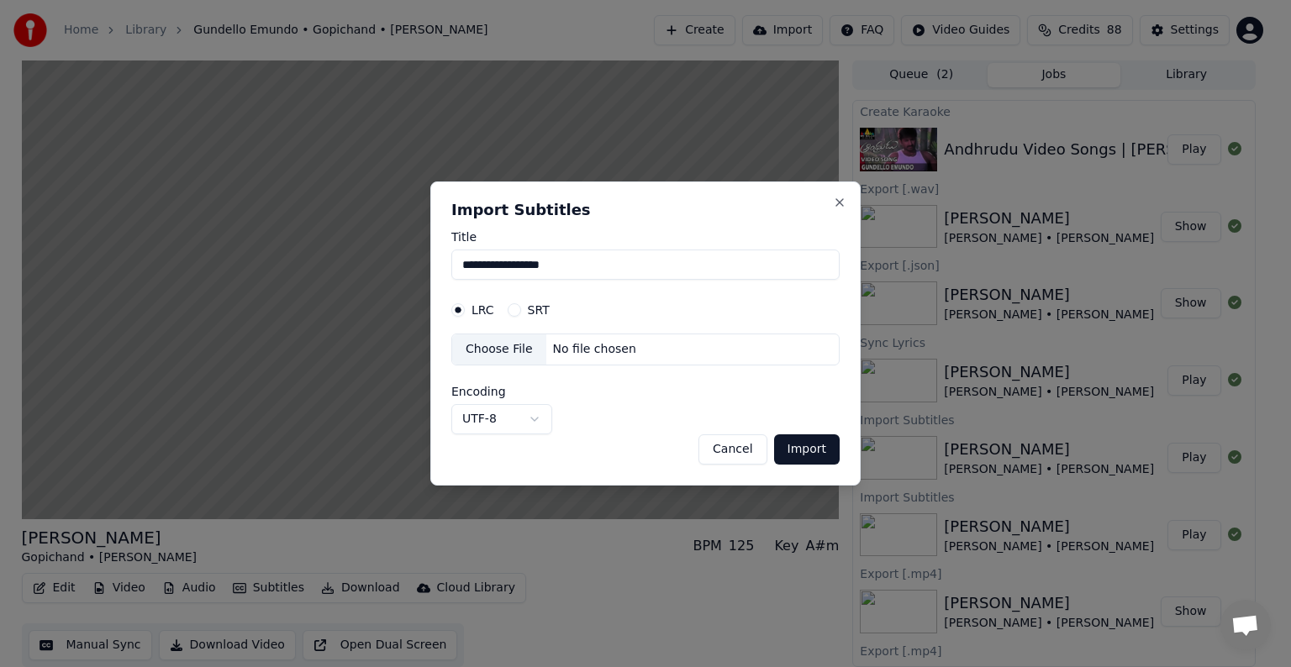
click at [513, 316] on div "SRT" at bounding box center [529, 309] width 42 height 13
click at [514, 311] on button "SRT" at bounding box center [514, 309] width 13 height 13
click at [514, 360] on div "Choose File" at bounding box center [499, 349] width 94 height 30
click at [807, 453] on button "Import" at bounding box center [807, 449] width 66 height 30
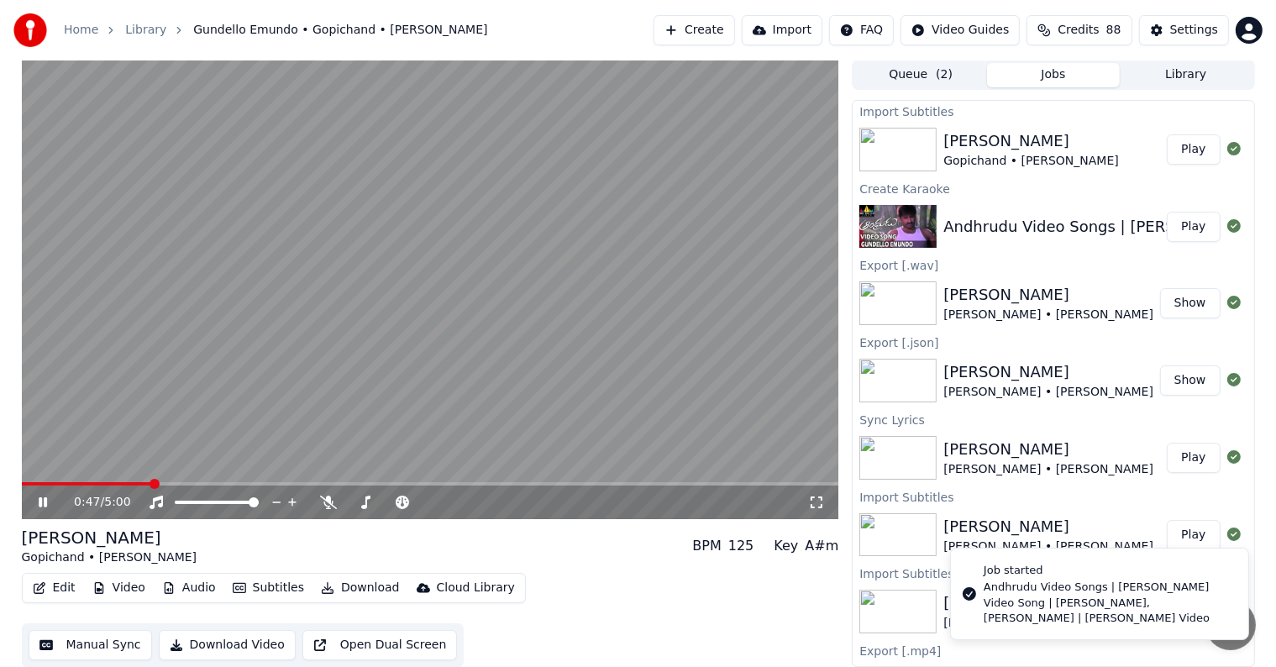
click at [274, 585] on button "Subtitles" at bounding box center [268, 588] width 85 height 24
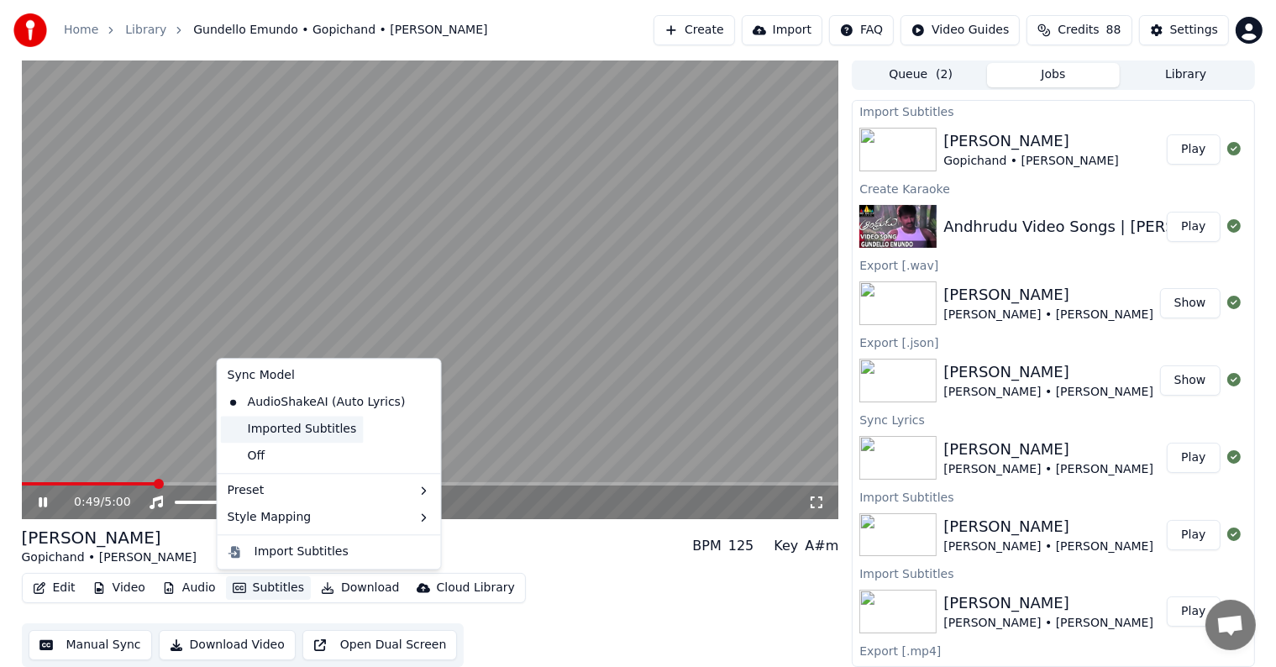
click at [271, 431] on div "Imported Subtitles" at bounding box center [292, 429] width 143 height 27
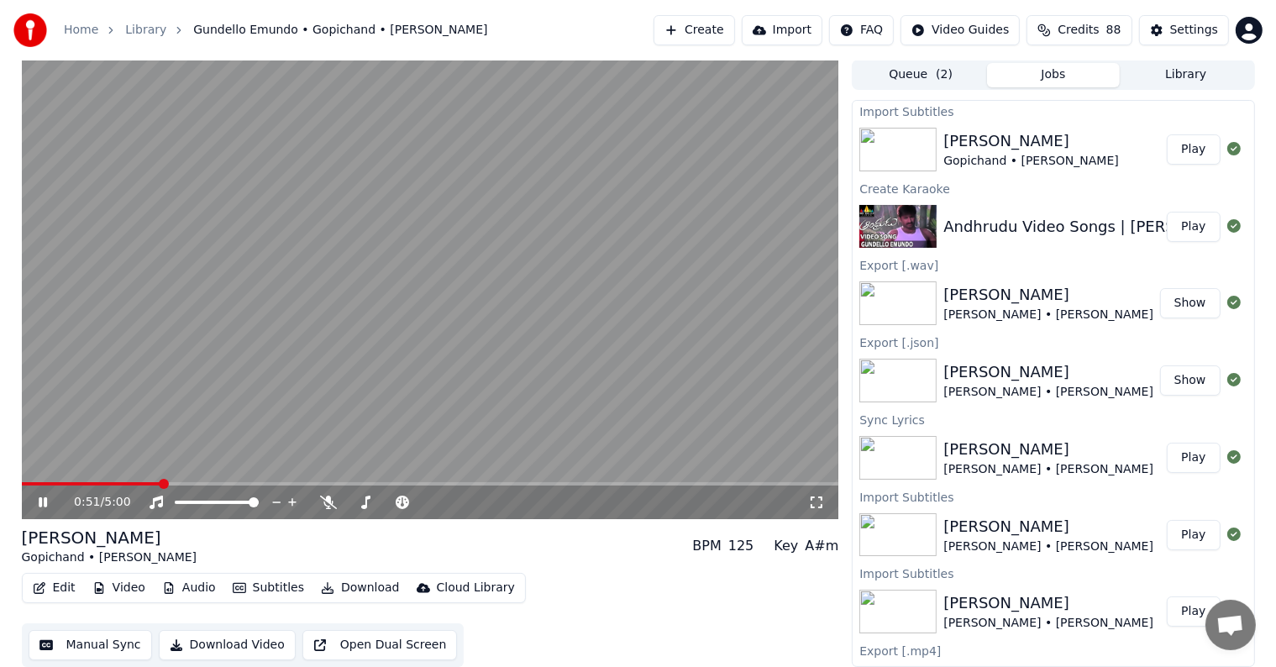
click at [270, 582] on button "Subtitles" at bounding box center [268, 588] width 85 height 24
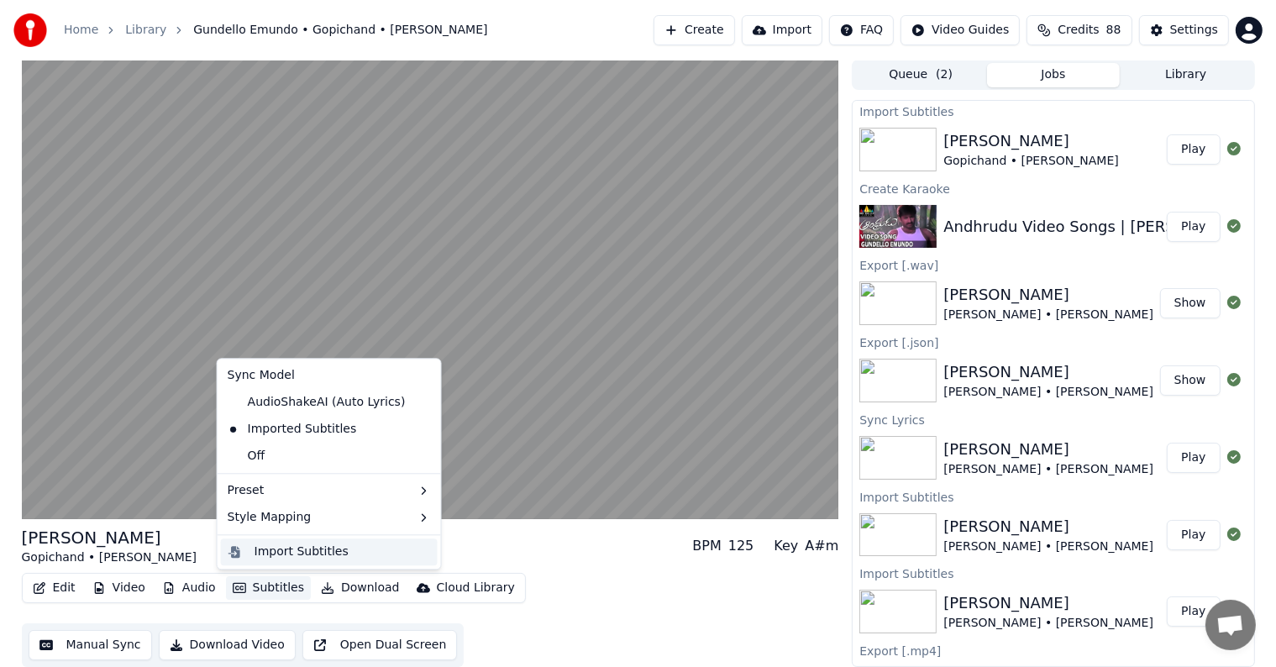
click at [286, 551] on div "Import Subtitles" at bounding box center [302, 552] width 94 height 17
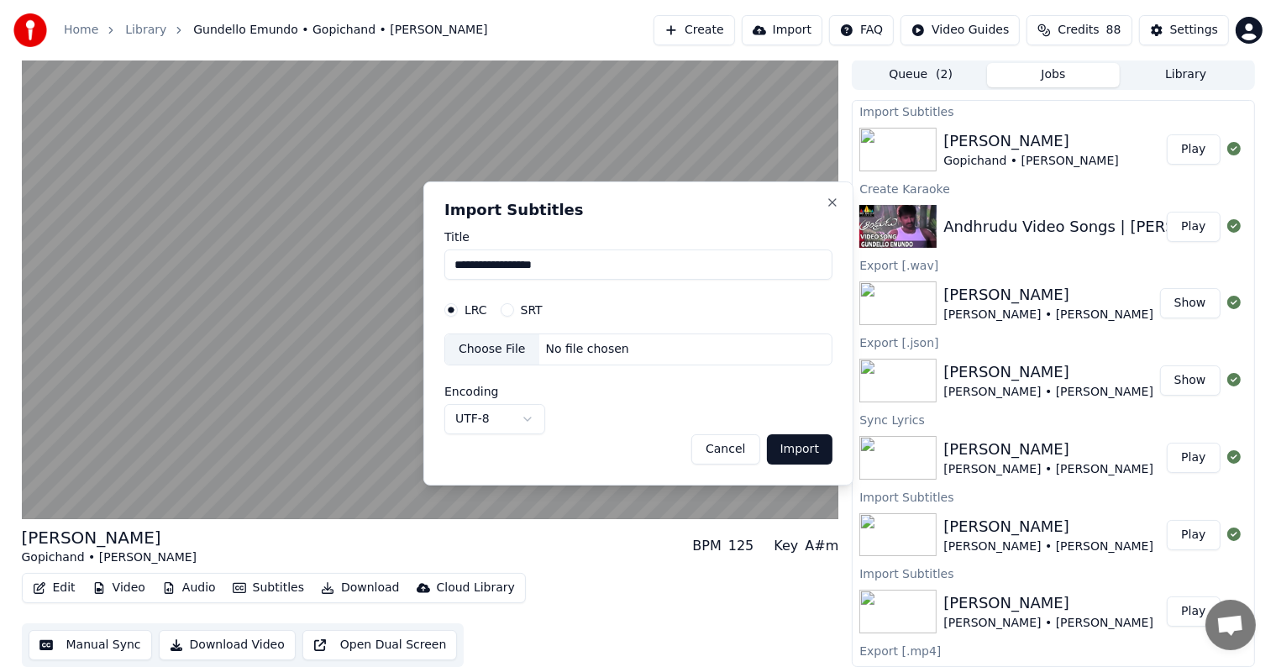
click at [261, 584] on button "Subtitles" at bounding box center [268, 588] width 85 height 24
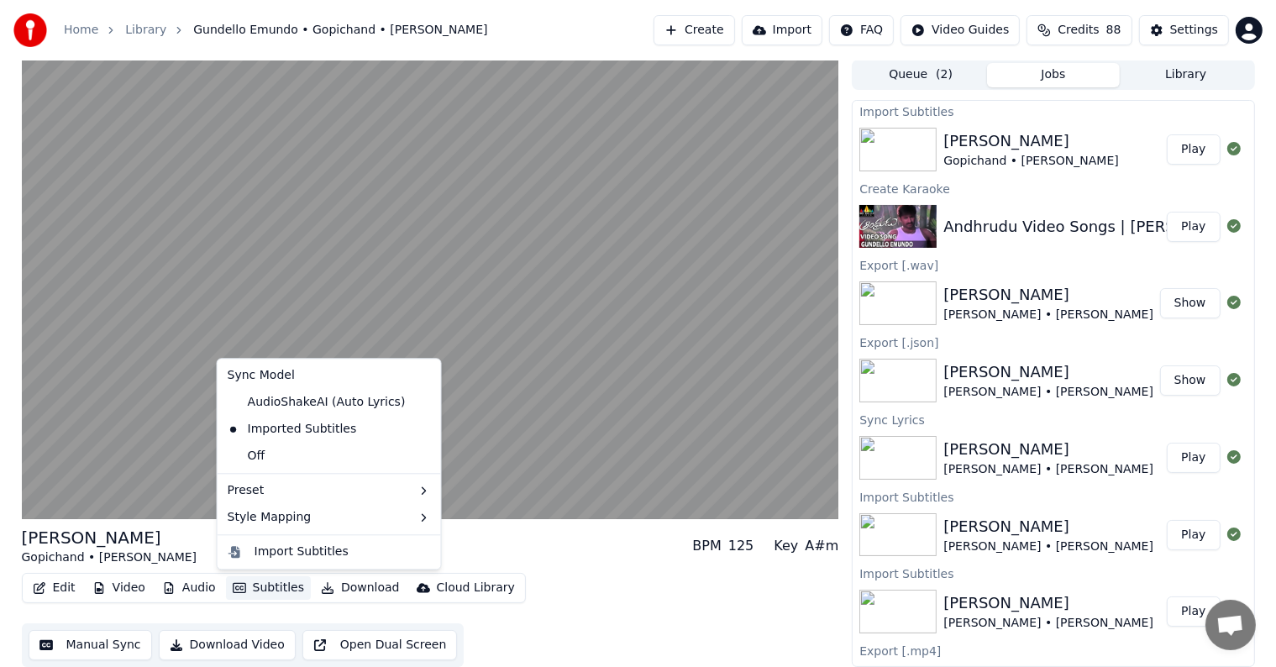
click at [418, 428] on icon at bounding box center [427, 429] width 18 height 13
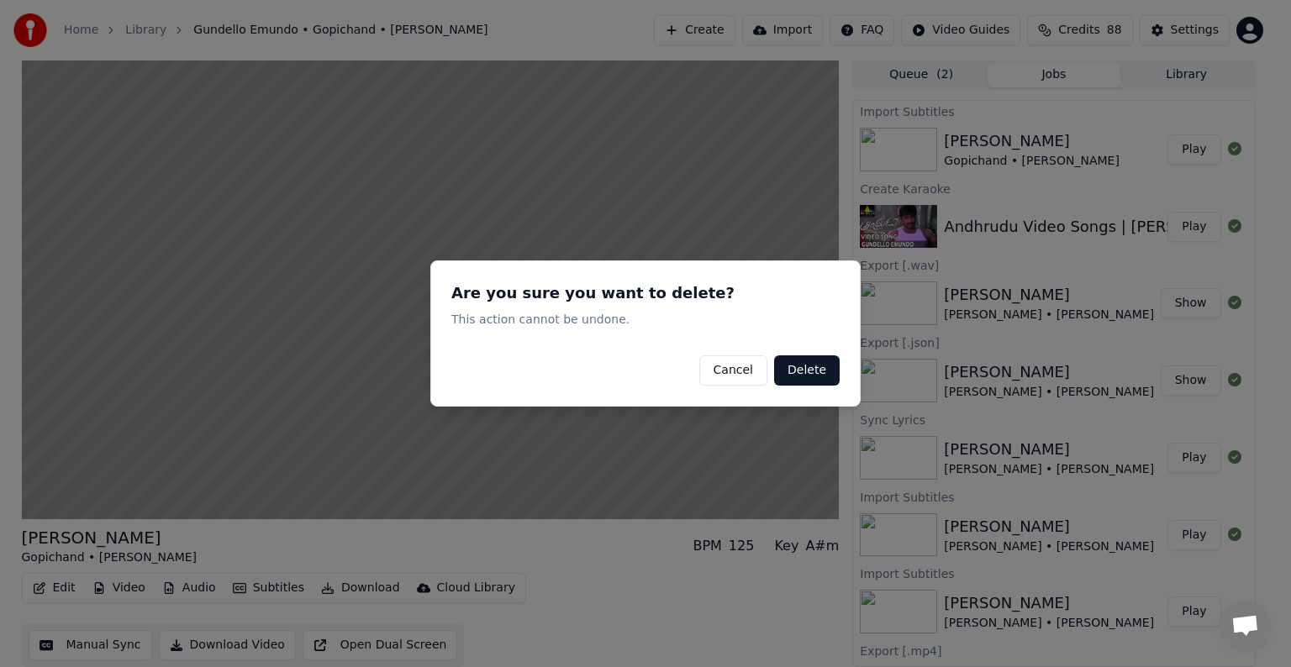
click at [792, 371] on button "Delete" at bounding box center [807, 370] width 66 height 30
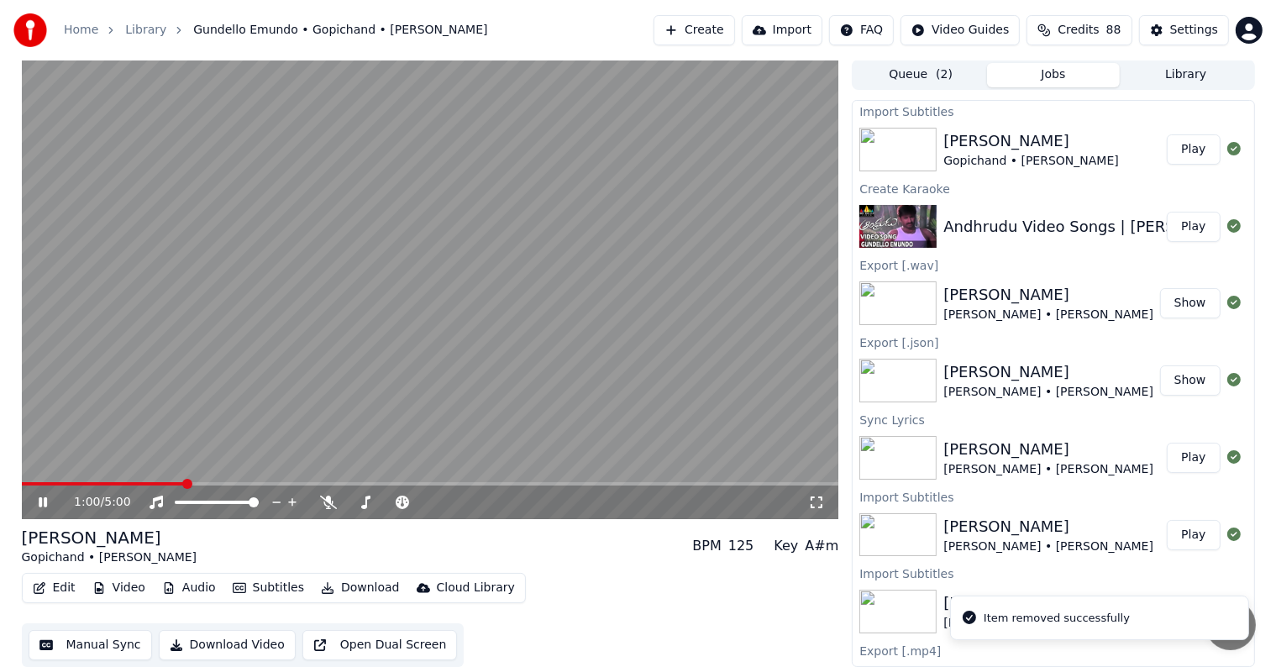
click at [259, 588] on button "Subtitles" at bounding box center [268, 588] width 85 height 24
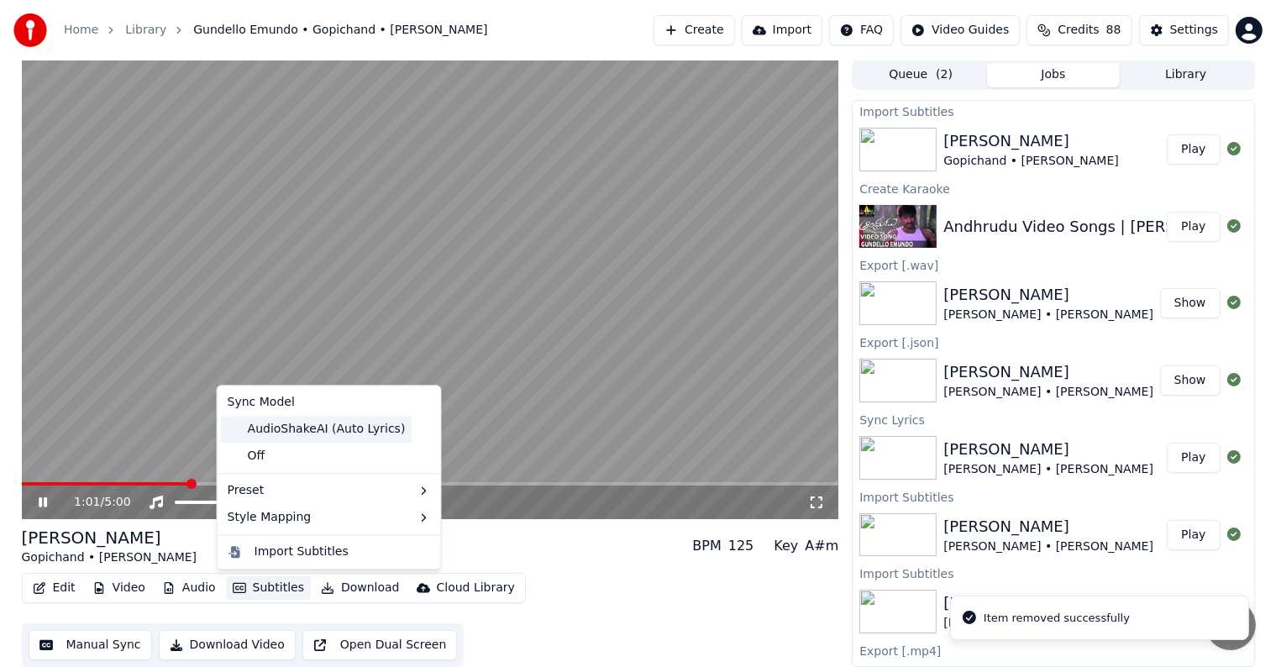
click at [291, 433] on div "AudioShakeAI (Auto Lyrics)" at bounding box center [317, 429] width 192 height 27
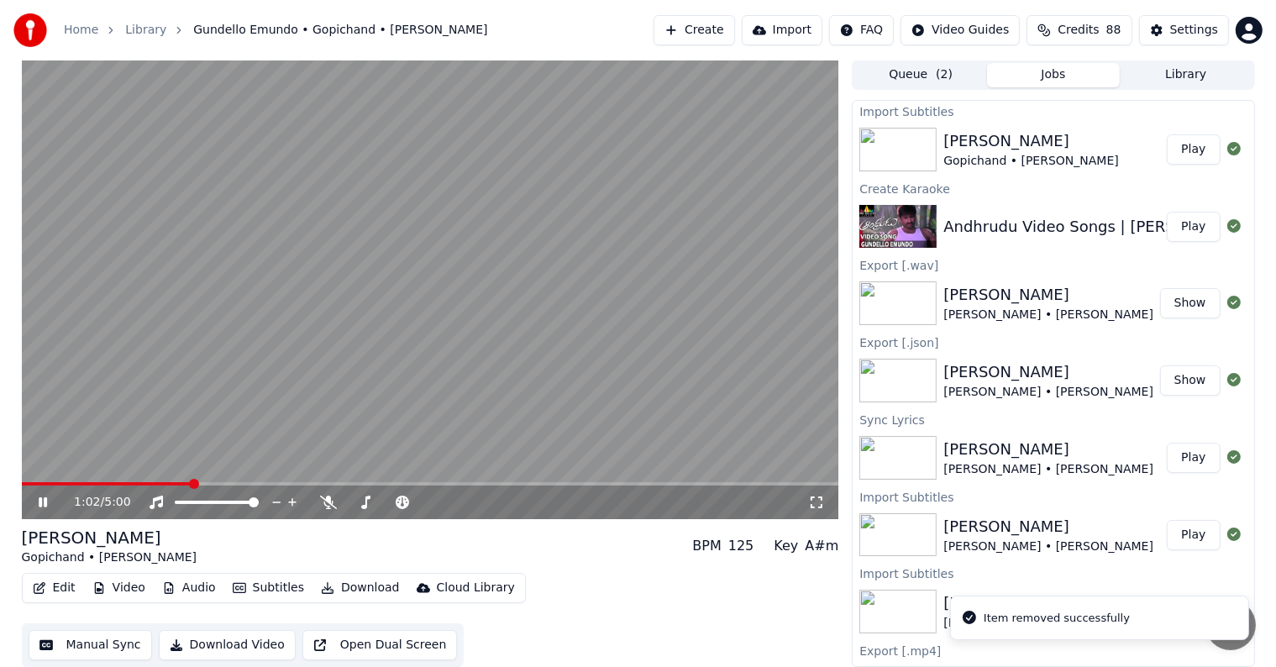
click at [266, 581] on button "Subtitles" at bounding box center [268, 588] width 85 height 24
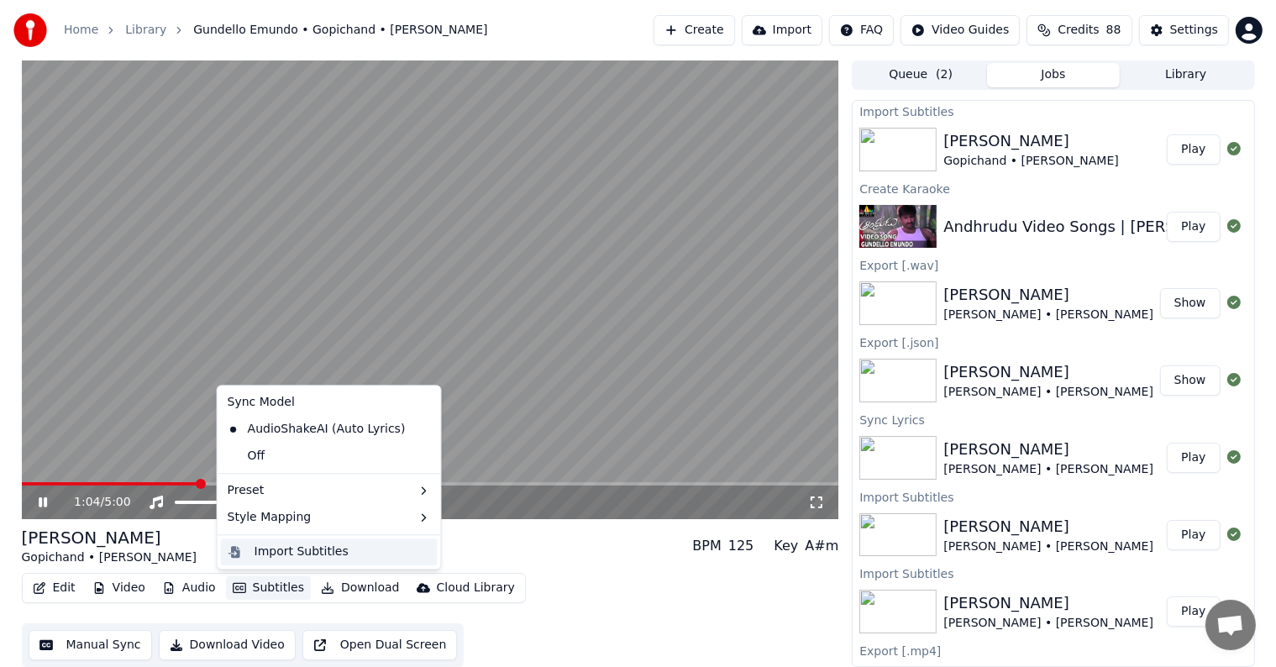
click at [303, 551] on div "Import Subtitles" at bounding box center [302, 552] width 94 height 17
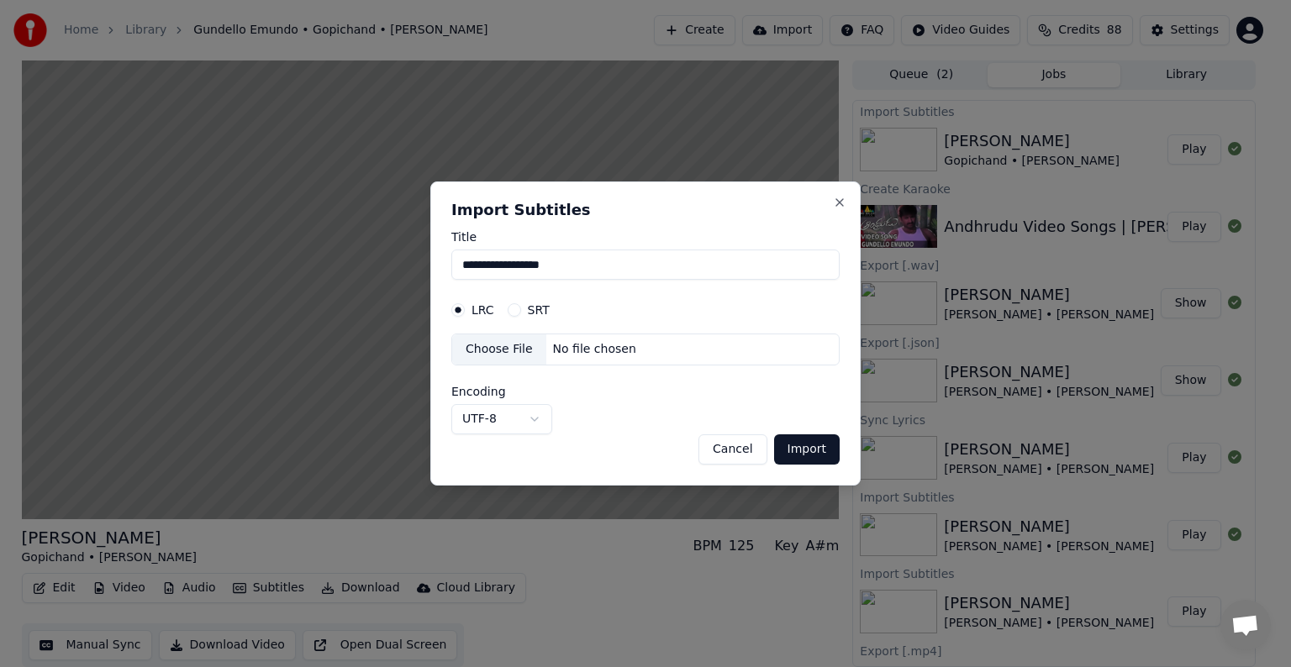
click at [511, 312] on button "SRT" at bounding box center [514, 309] width 13 height 13
click at [510, 350] on div "Choose File" at bounding box center [499, 349] width 94 height 30
click at [538, 411] on body "Home Library Gundello Emundo • Gopichand • [PERSON_NAME] Create Import FAQ Vide…" at bounding box center [638, 332] width 1276 height 667
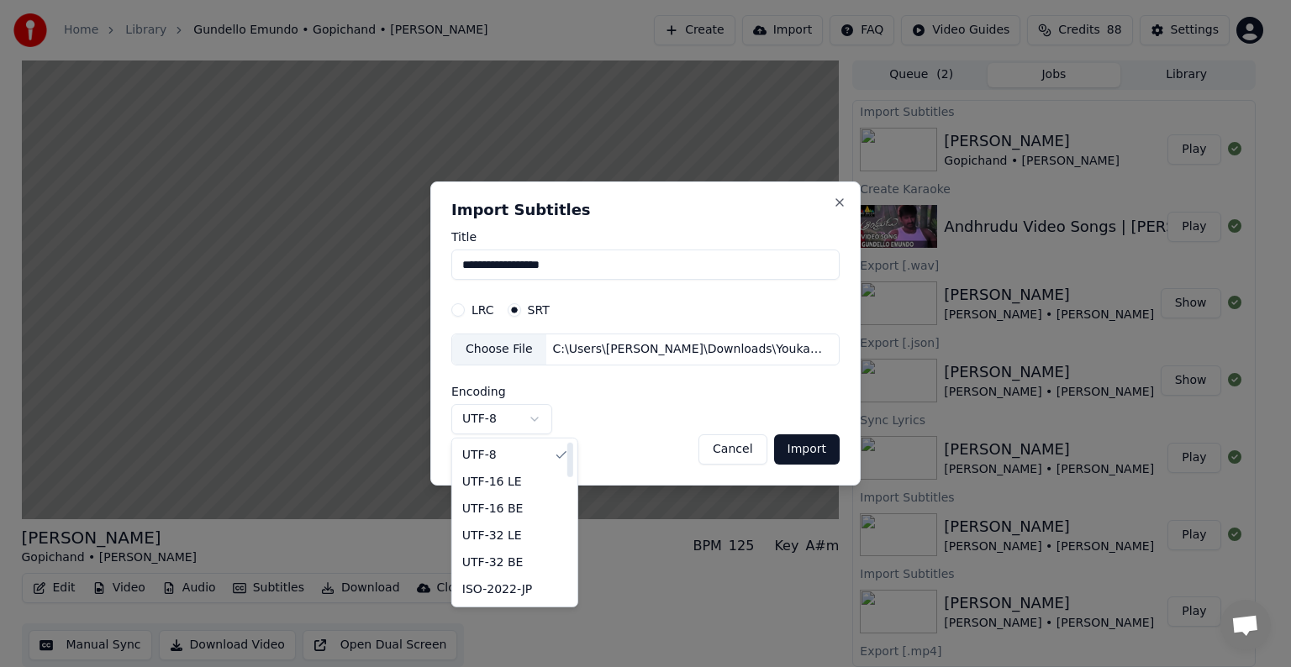
select select "**********"
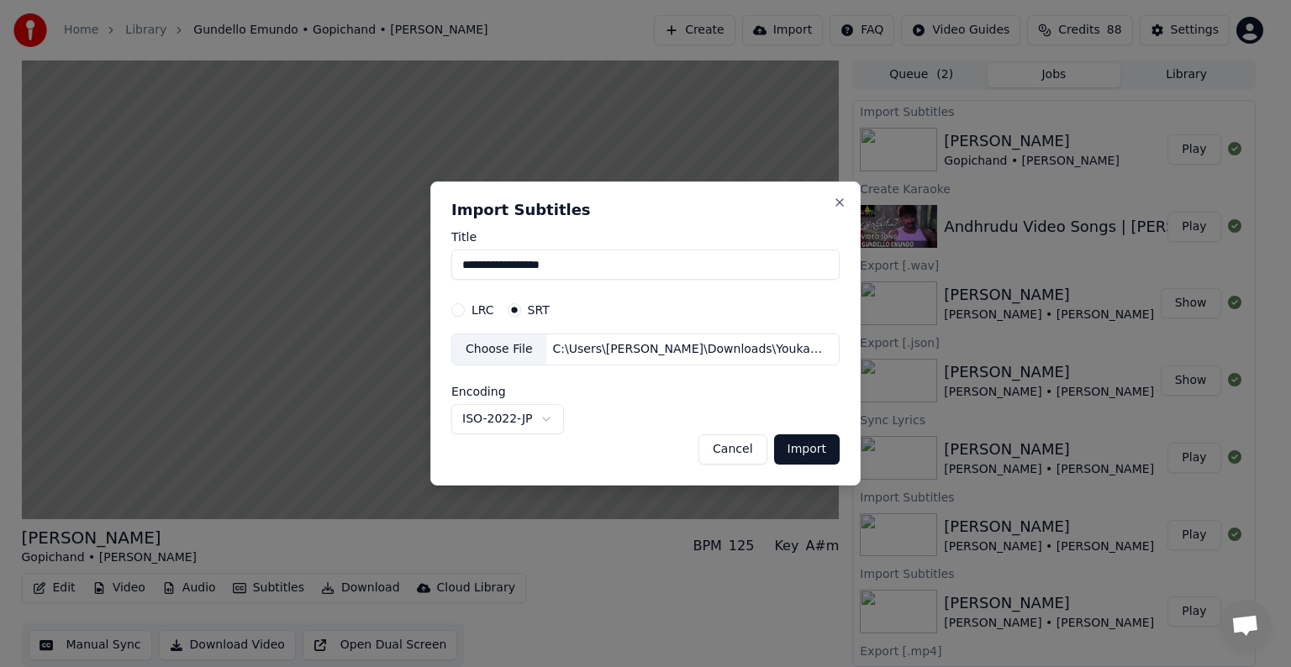
click at [812, 444] on button "Import" at bounding box center [807, 449] width 66 height 30
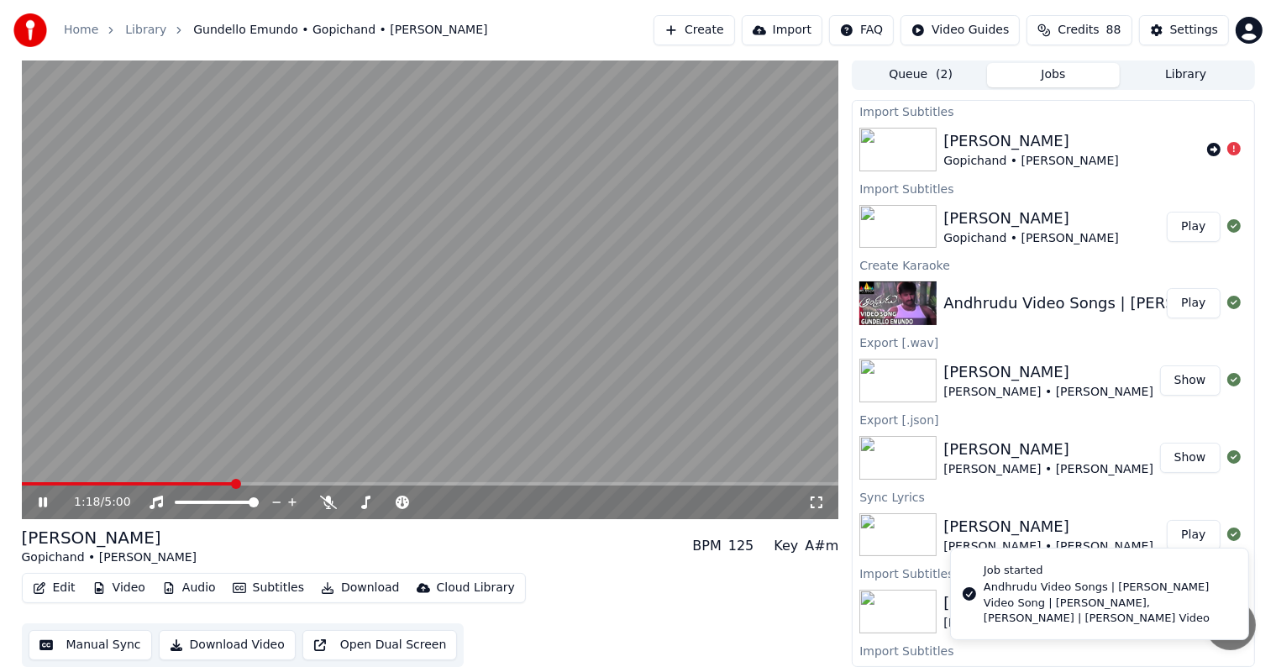
click at [243, 578] on button "Subtitles" at bounding box center [268, 588] width 85 height 24
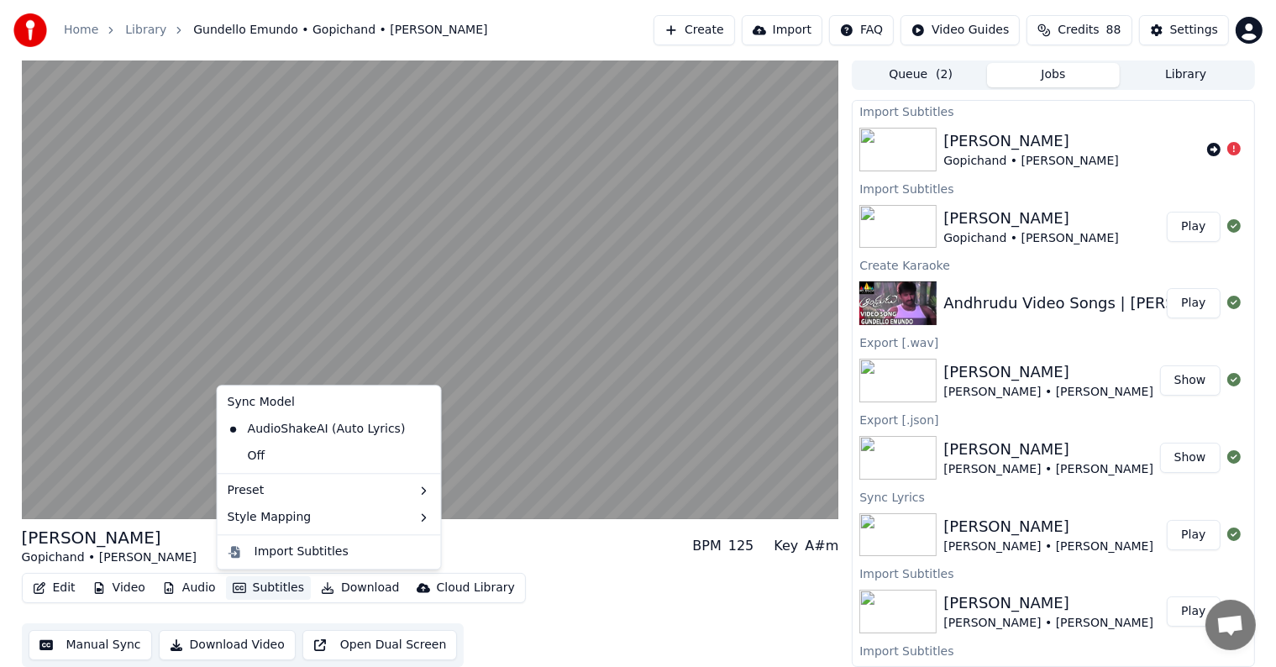
click at [681, 583] on div "Edit Video Audio Subtitles Download Cloud Library Manual Sync Download Video Op…" at bounding box center [431, 620] width 818 height 94
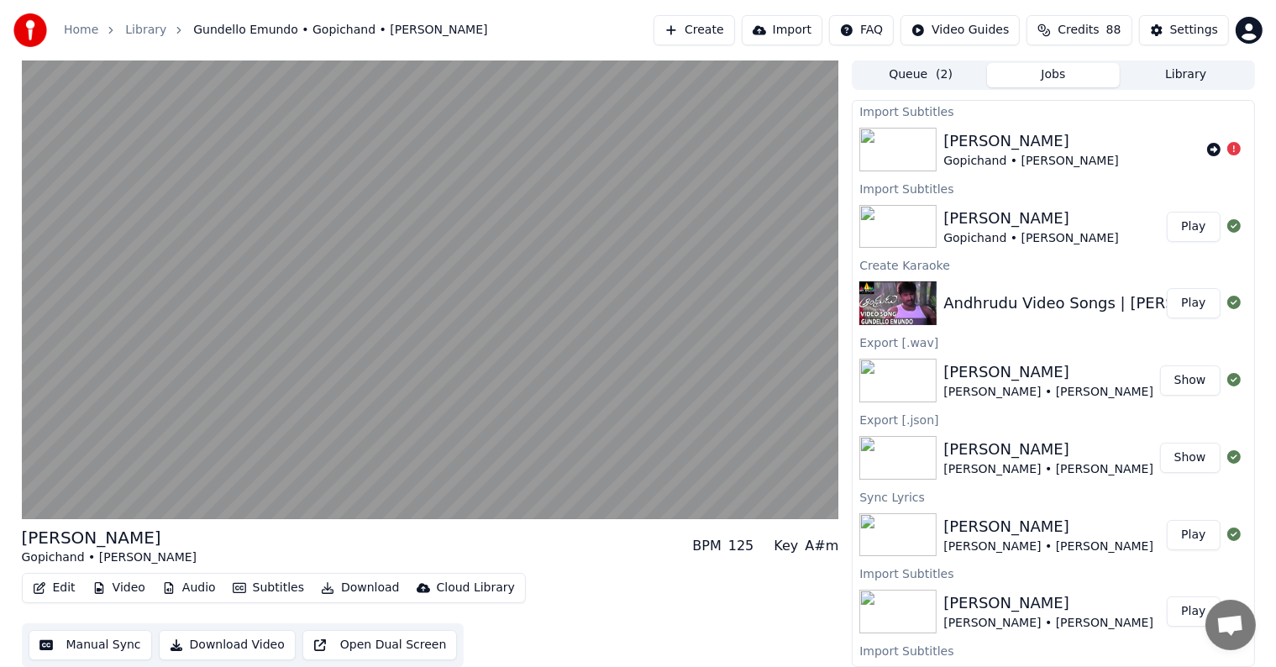
click at [248, 587] on button "Subtitles" at bounding box center [268, 588] width 85 height 24
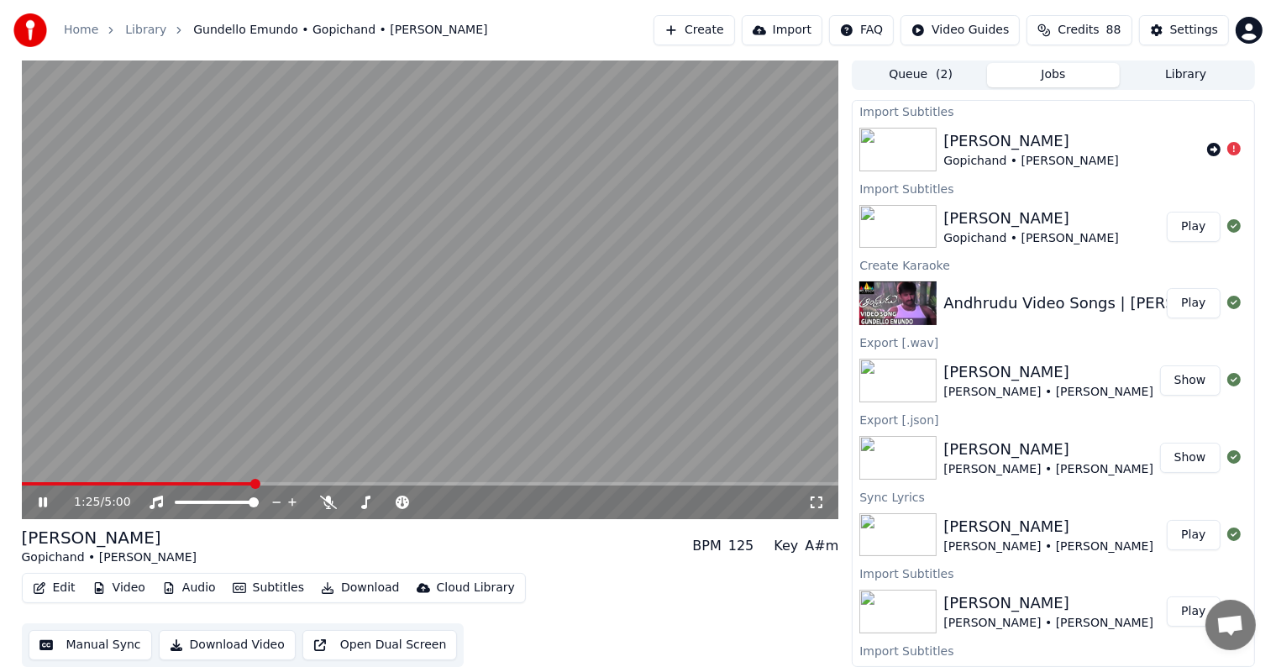
click at [105, 398] on video at bounding box center [431, 290] width 818 height 460
click at [254, 381] on video at bounding box center [431, 290] width 818 height 460
click at [274, 589] on button "Subtitles" at bounding box center [268, 588] width 85 height 24
click at [215, 387] on video at bounding box center [431, 290] width 818 height 460
click at [221, 387] on video at bounding box center [431, 290] width 818 height 460
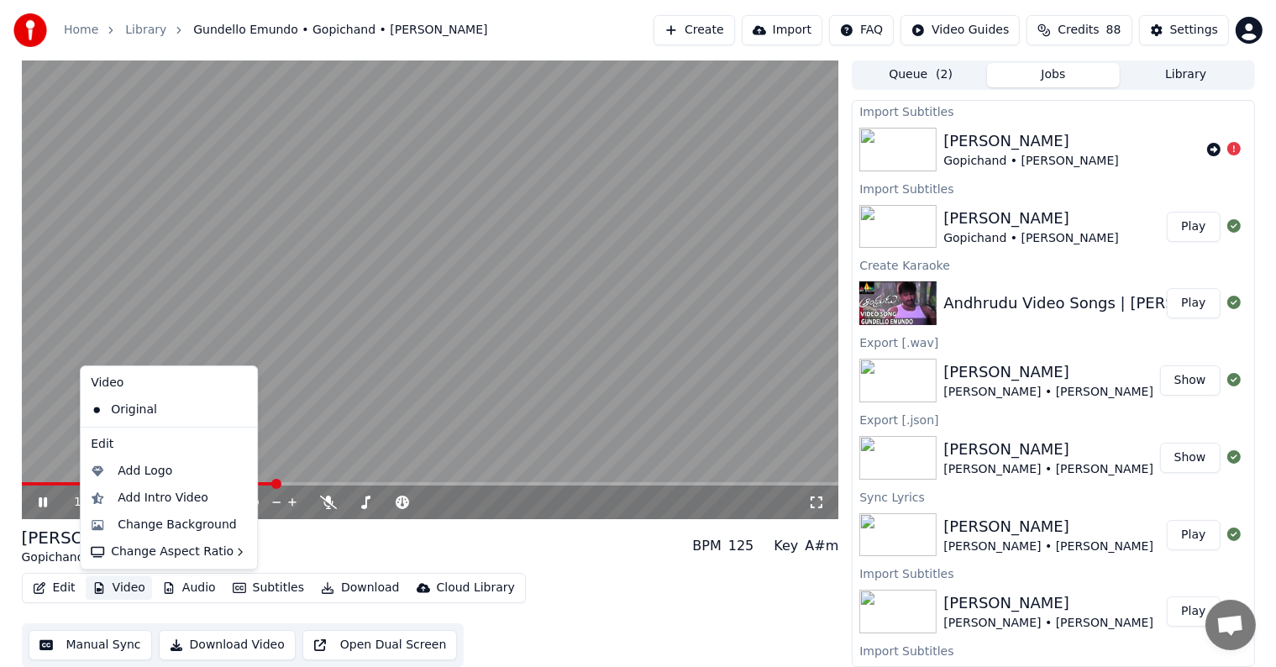
click at [100, 582] on icon "button" at bounding box center [98, 588] width 13 height 12
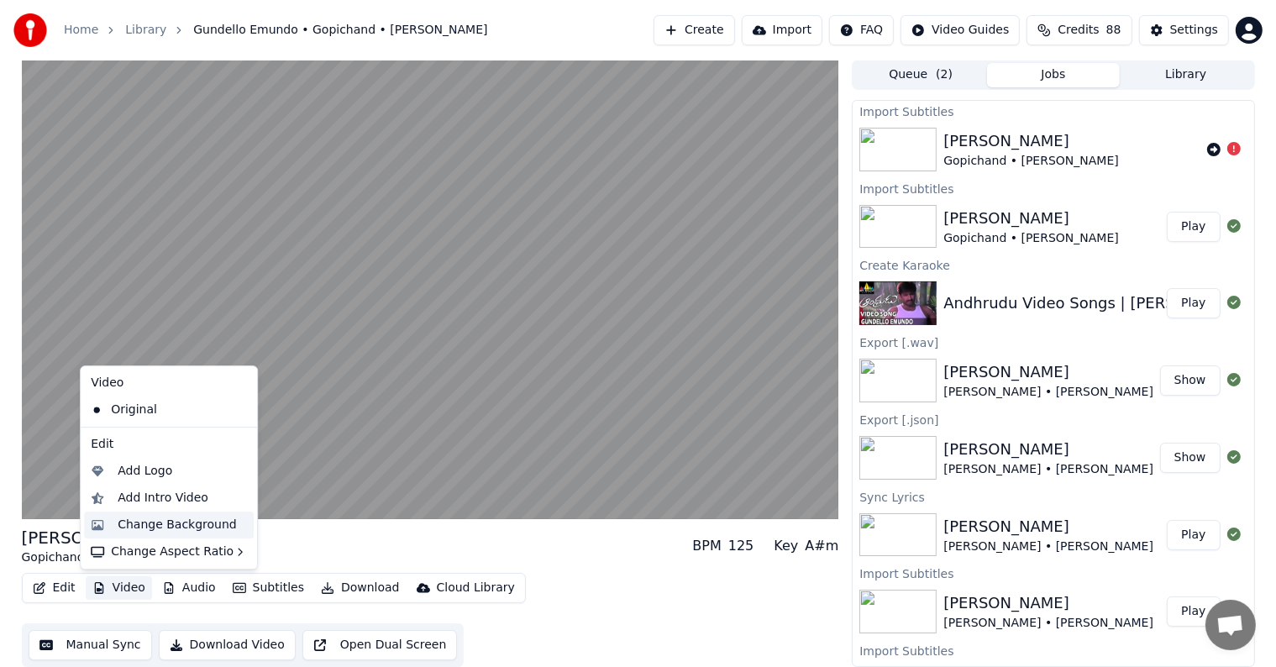
click at [129, 524] on div "Change Background" at bounding box center [177, 525] width 119 height 17
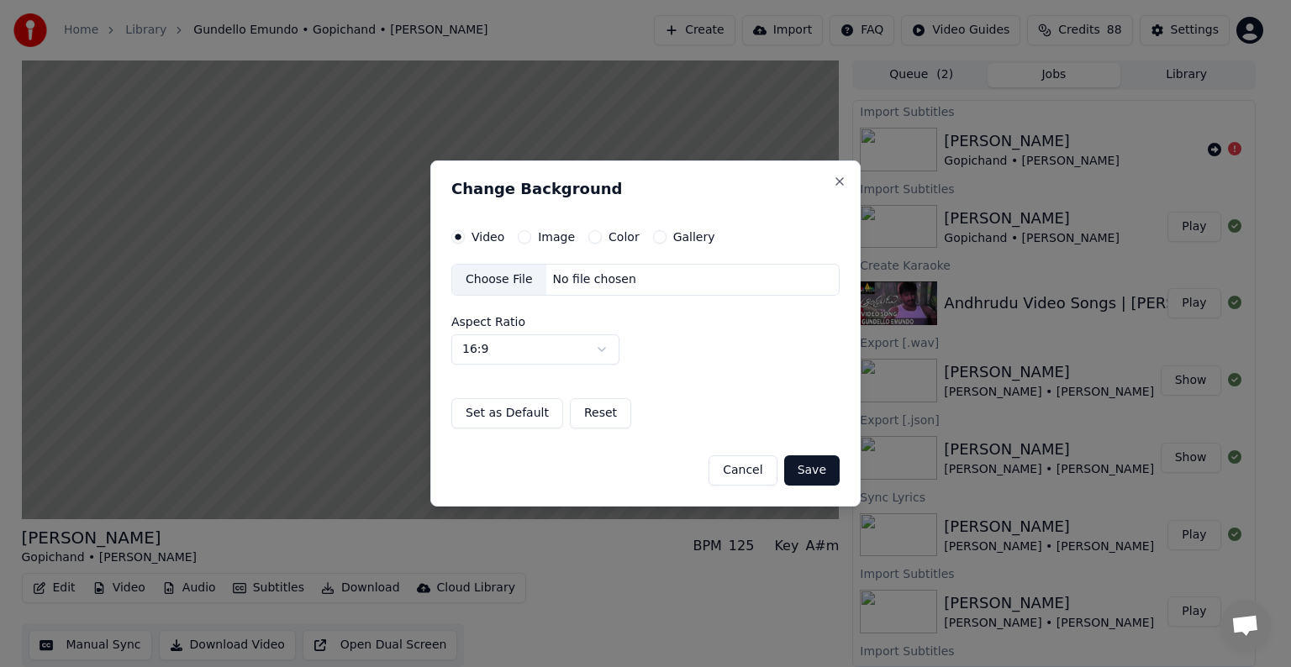
click at [659, 242] on div "Gallery" at bounding box center [684, 236] width 62 height 13
click at [644, 230] on div "Video Image Color Gallery" at bounding box center [583, 236] width 264 height 13
click at [655, 235] on button "Gallery" at bounding box center [659, 236] width 13 height 13
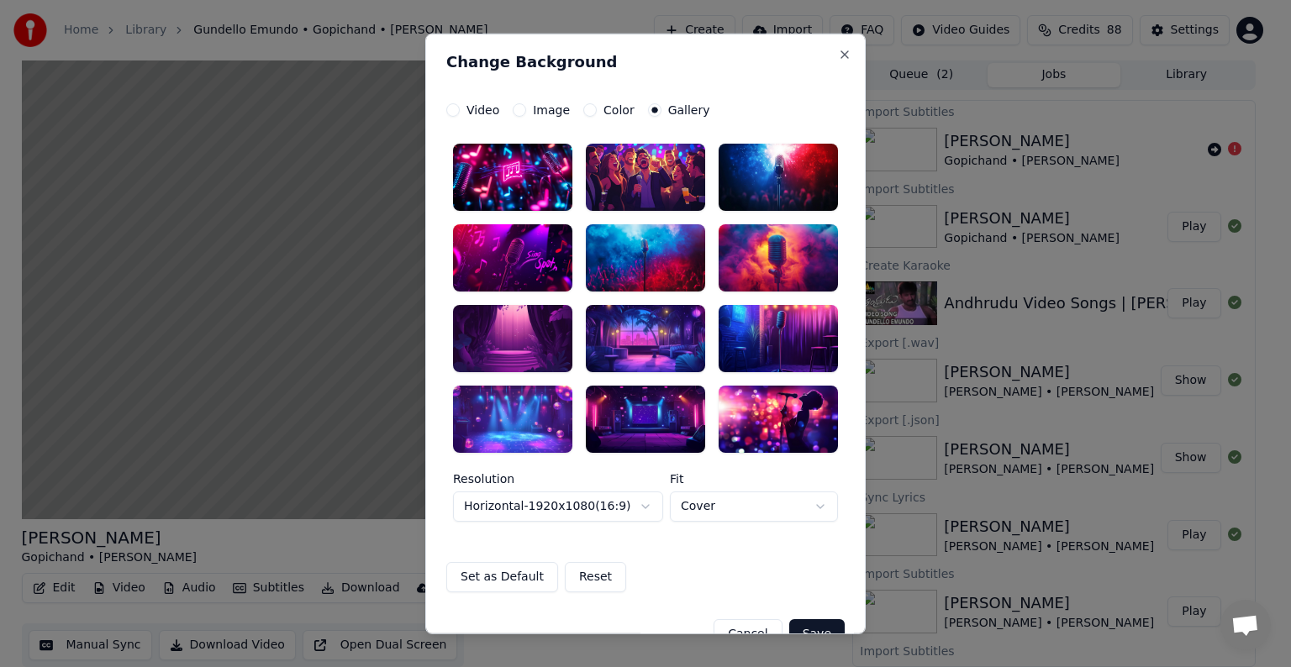
click at [529, 231] on div at bounding box center [512, 257] width 119 height 67
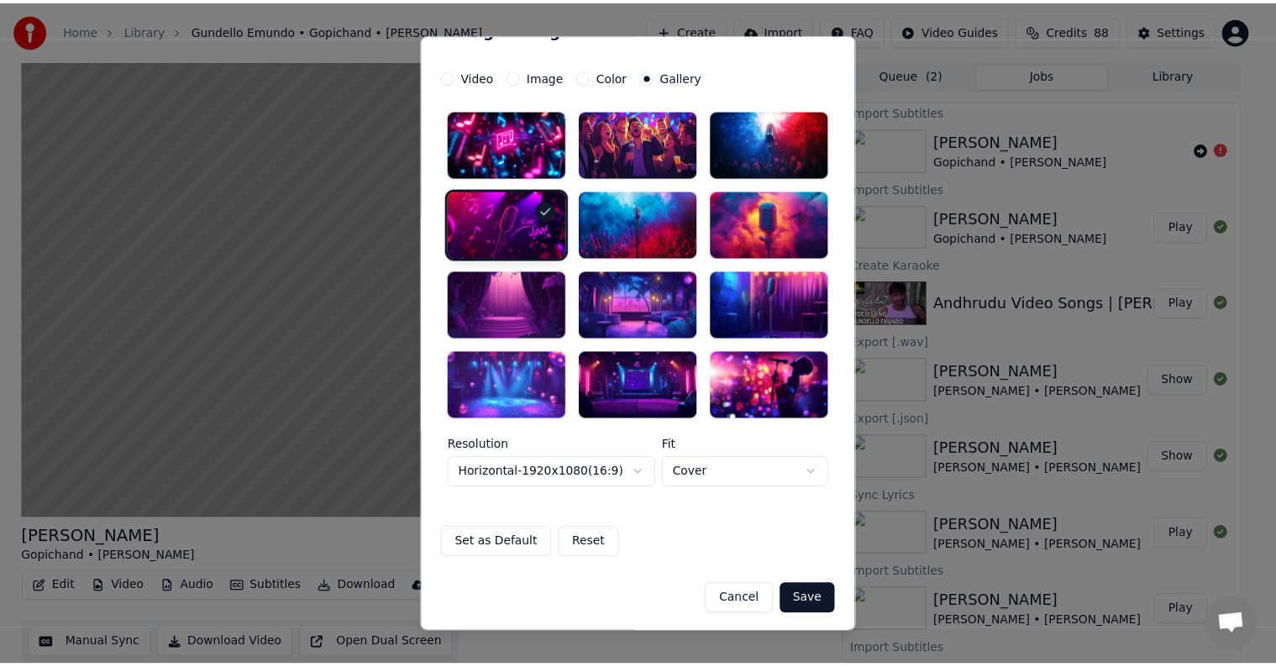
scroll to position [35, 0]
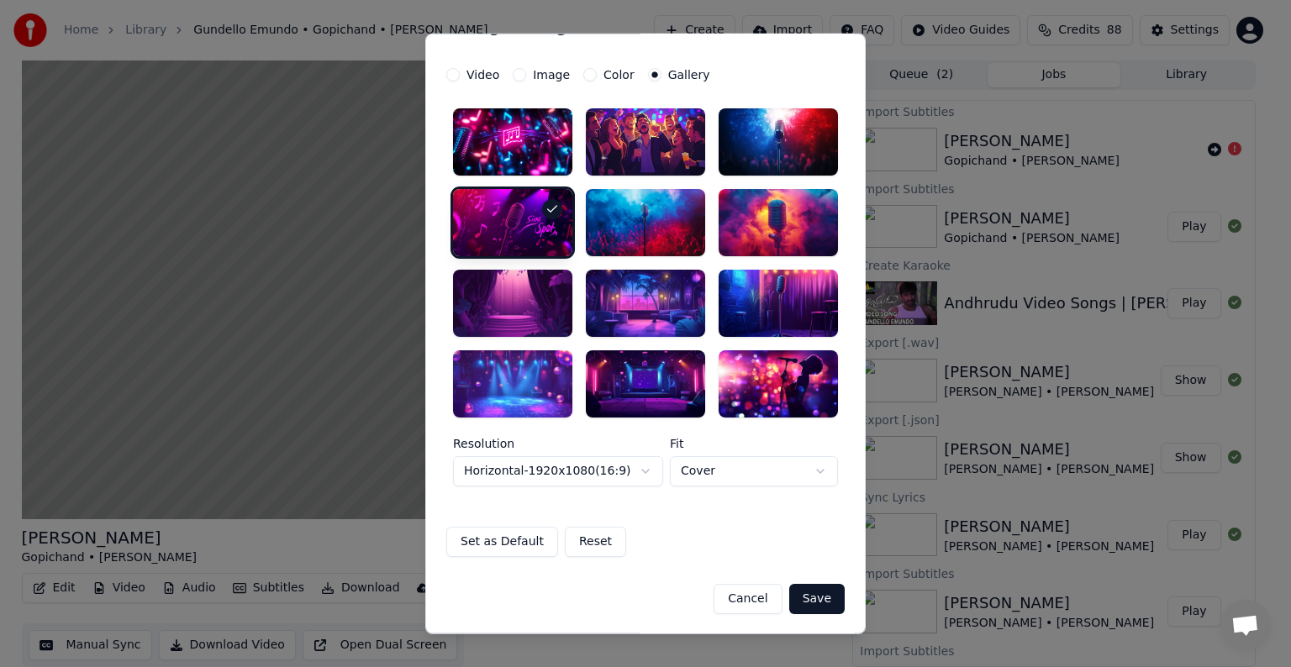
click at [806, 590] on button "Save" at bounding box center [816, 598] width 55 height 30
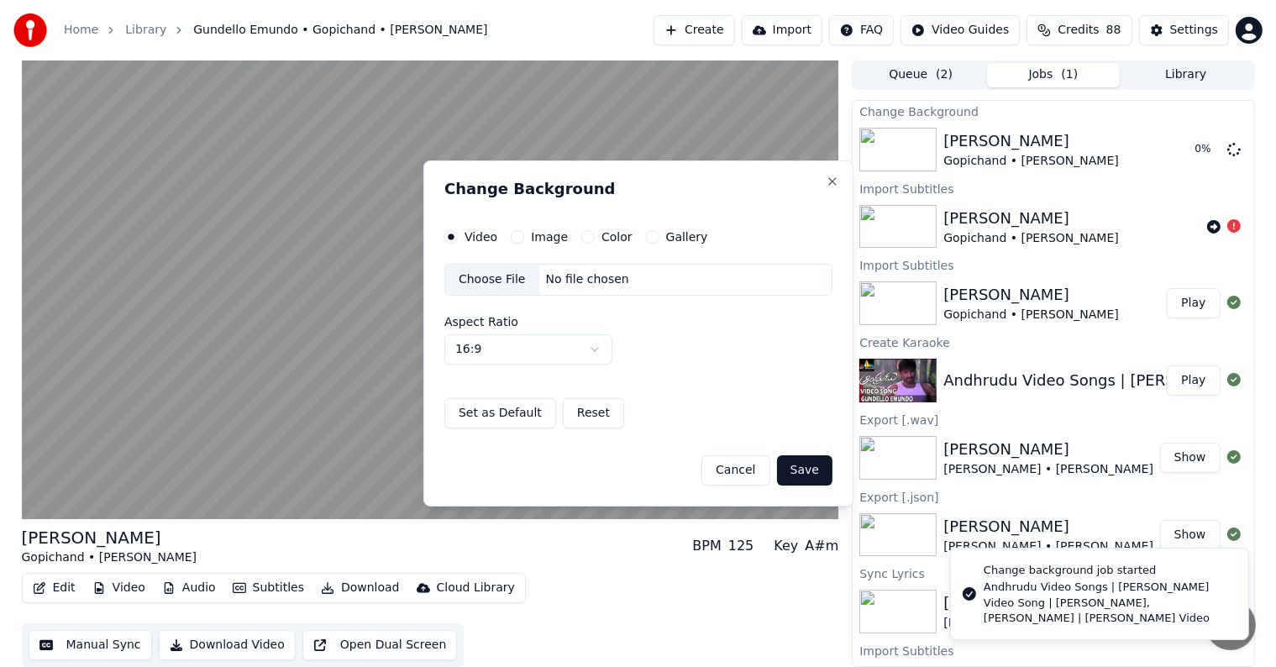
scroll to position [0, 0]
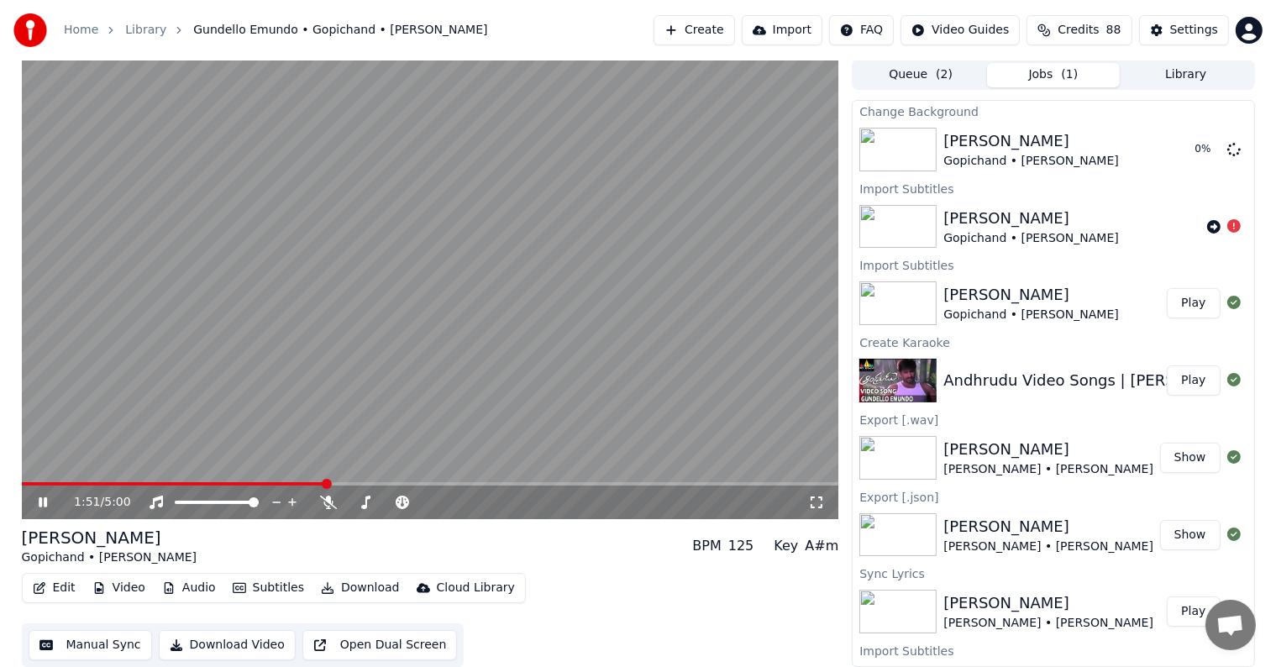
click at [818, 501] on icon at bounding box center [816, 502] width 17 height 13
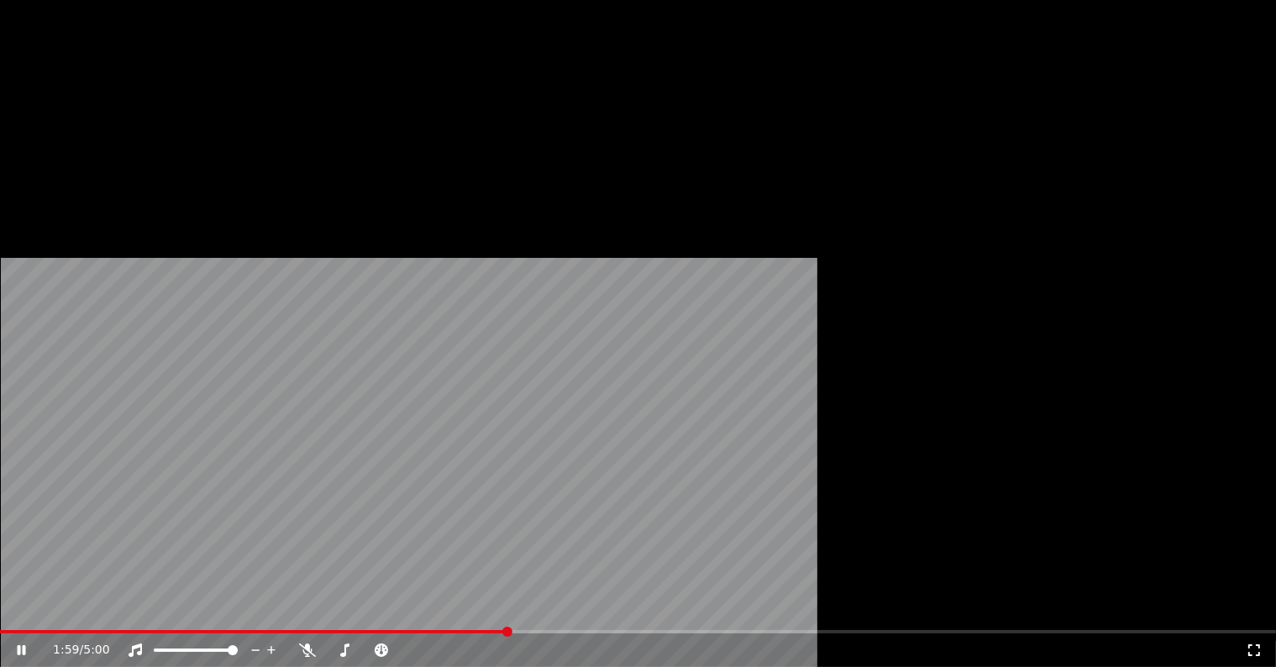
click at [271, 141] on button "Subtitles" at bounding box center [268, 130] width 85 height 24
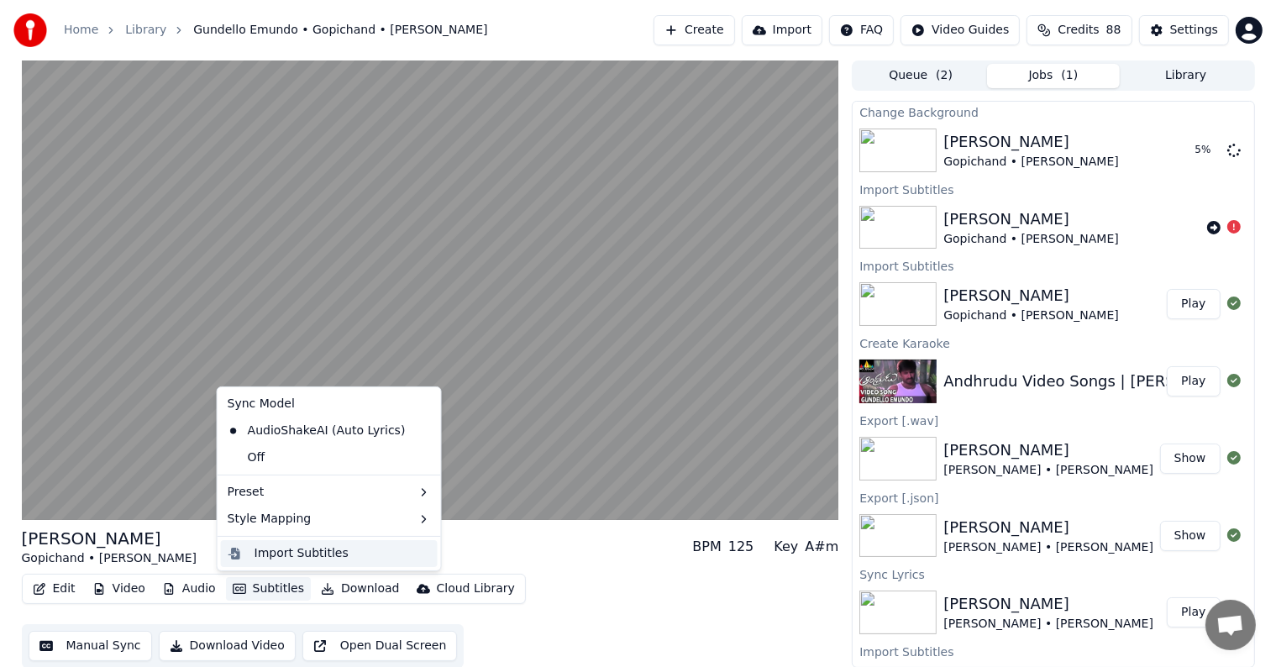
click at [287, 553] on div "Import Subtitles" at bounding box center [302, 553] width 94 height 17
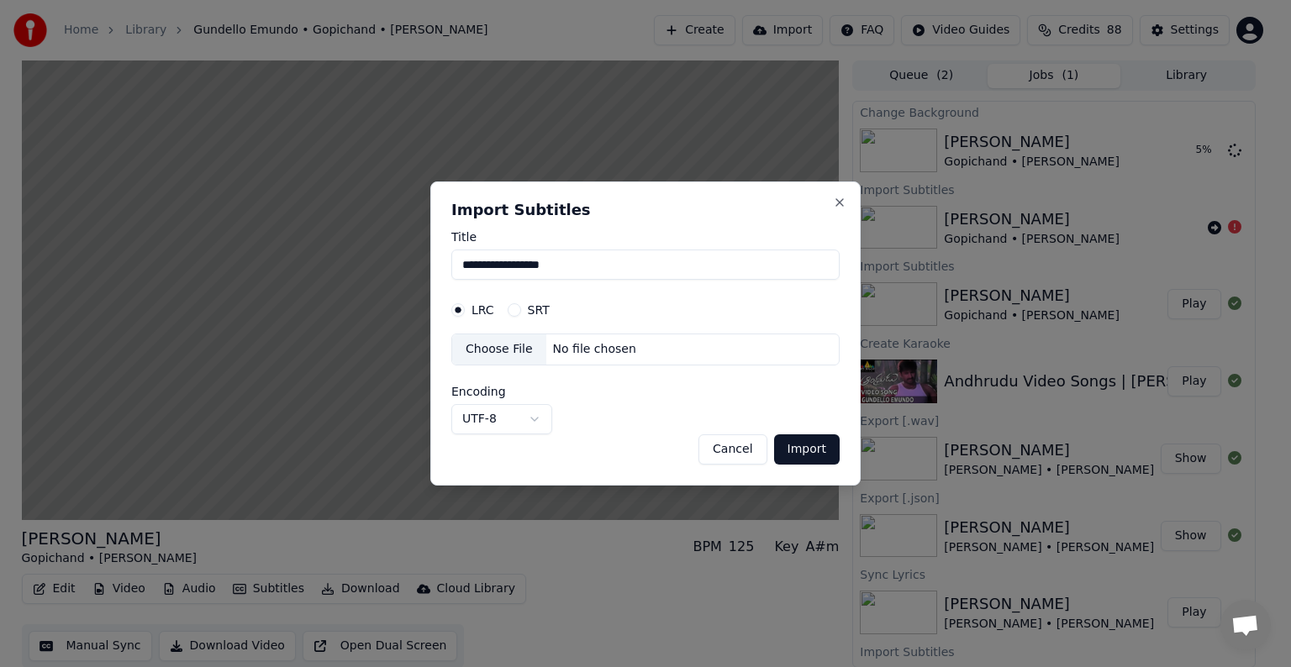
click at [509, 299] on div "LRC SRT" at bounding box center [645, 310] width 388 height 34
click at [514, 312] on button "SRT" at bounding box center [514, 309] width 13 height 13
click at [511, 334] on div "Choose File" at bounding box center [499, 349] width 94 height 30
click at [516, 408] on button "UTF-8" at bounding box center [501, 419] width 101 height 30
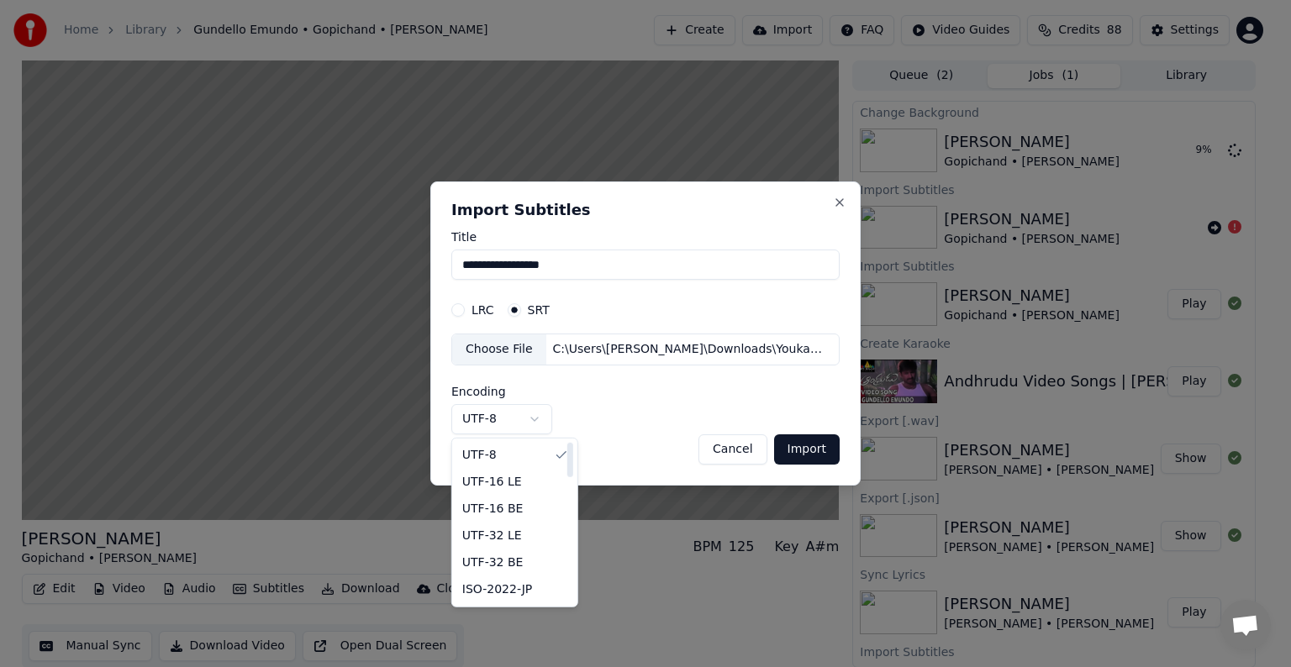
select select "*********"
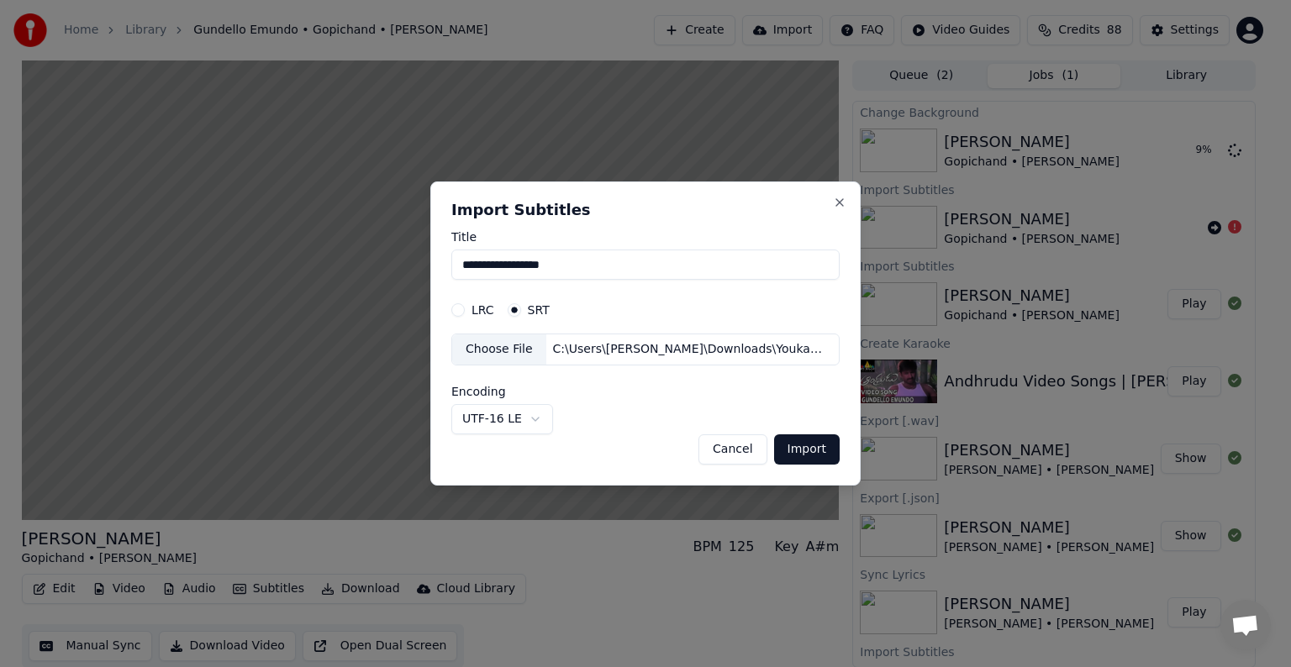
click at [802, 450] on button "Import" at bounding box center [807, 449] width 66 height 30
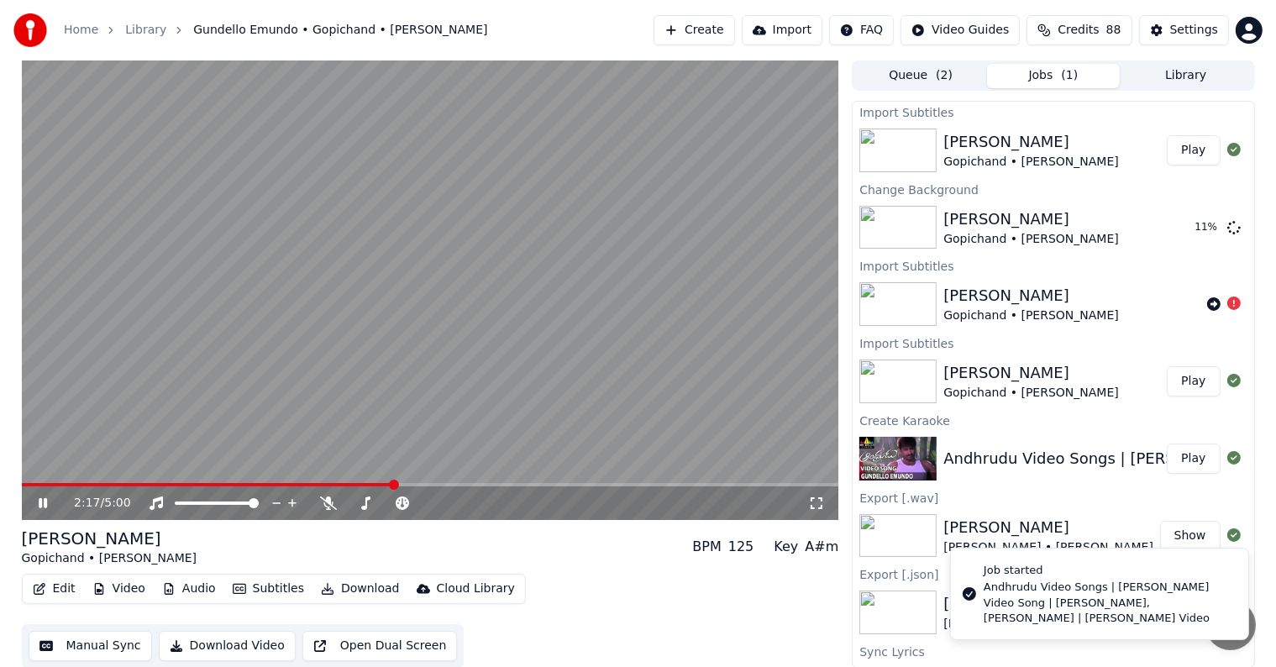
click at [205, 582] on button "Audio" at bounding box center [188, 589] width 67 height 24
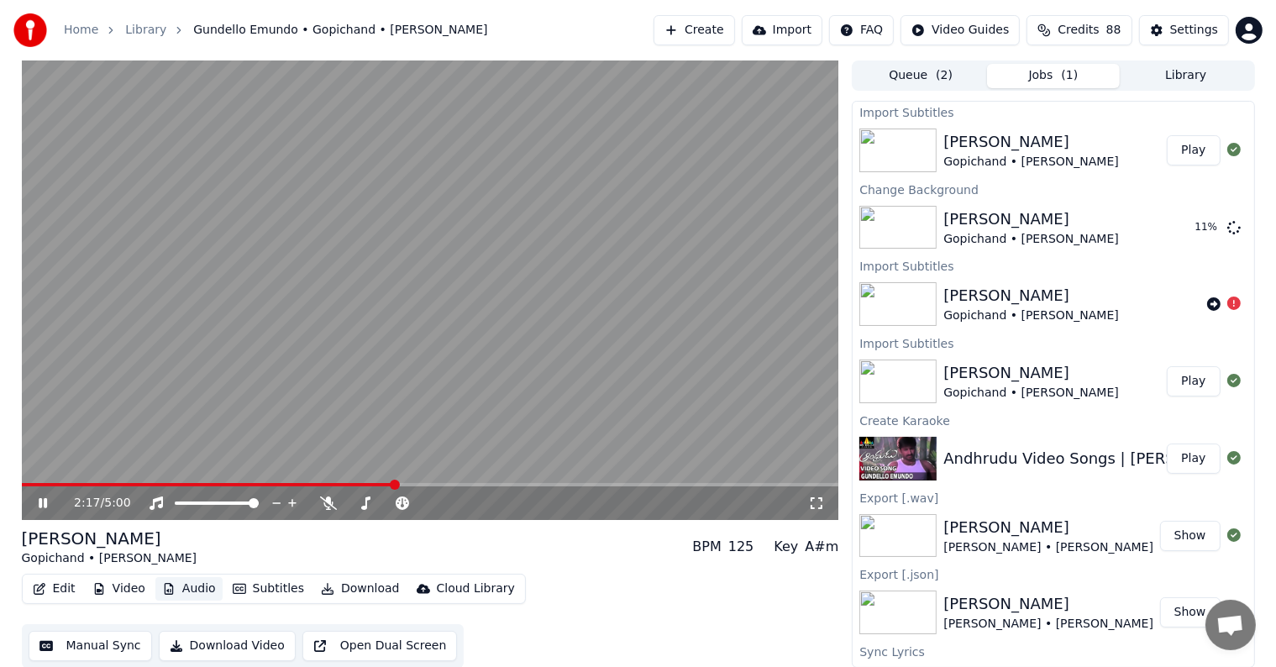
click at [204, 584] on button "Audio" at bounding box center [188, 589] width 67 height 24
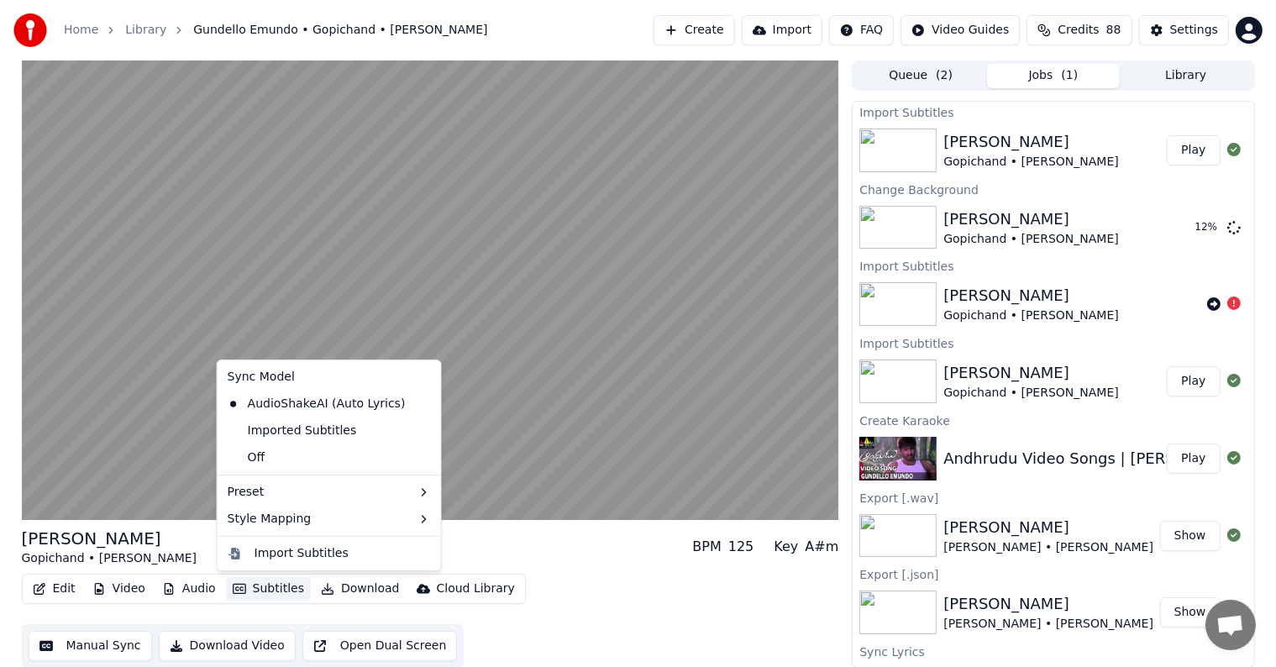
click at [244, 585] on button "Subtitles" at bounding box center [268, 589] width 85 height 24
click at [252, 430] on div "Imported Subtitles" at bounding box center [292, 431] width 143 height 27
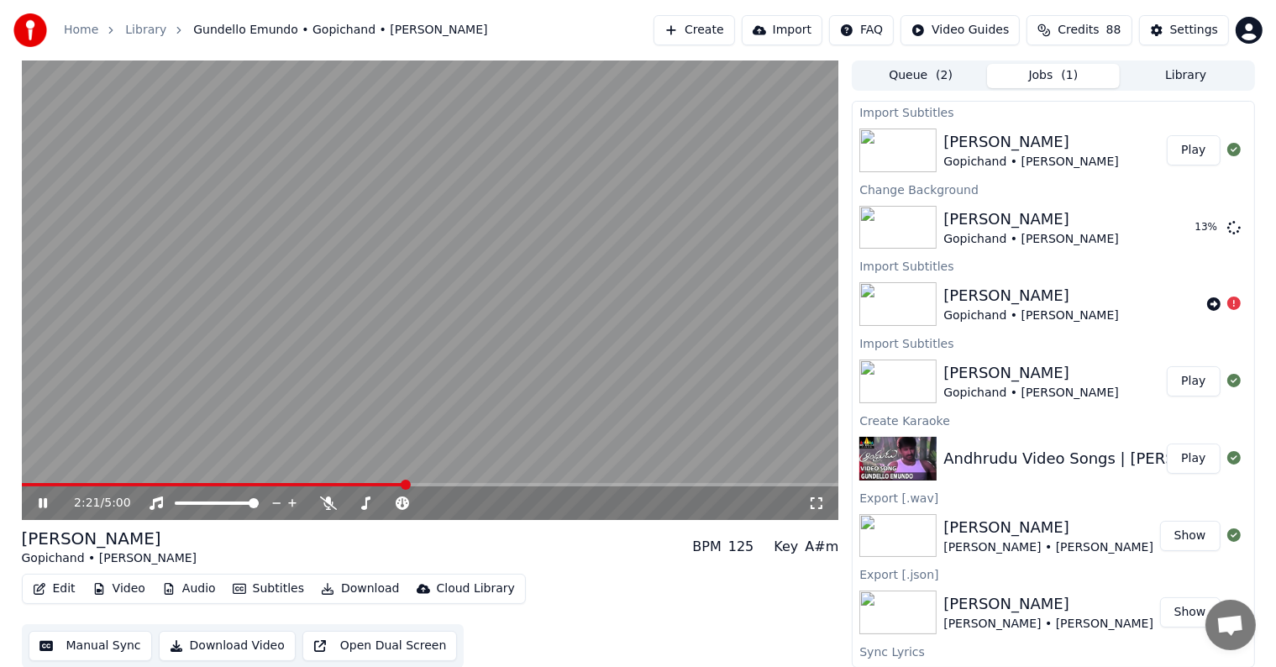
click at [277, 586] on button "Subtitles" at bounding box center [268, 589] width 85 height 24
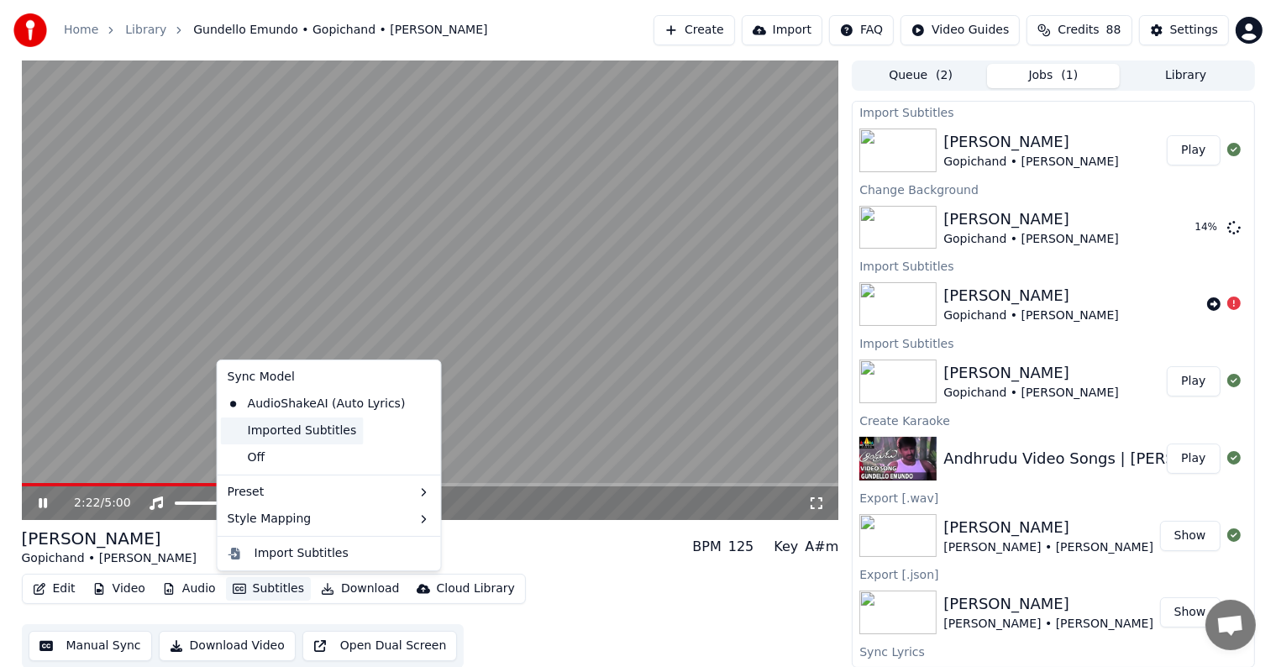
click at [266, 437] on div "Imported Subtitles" at bounding box center [292, 431] width 143 height 27
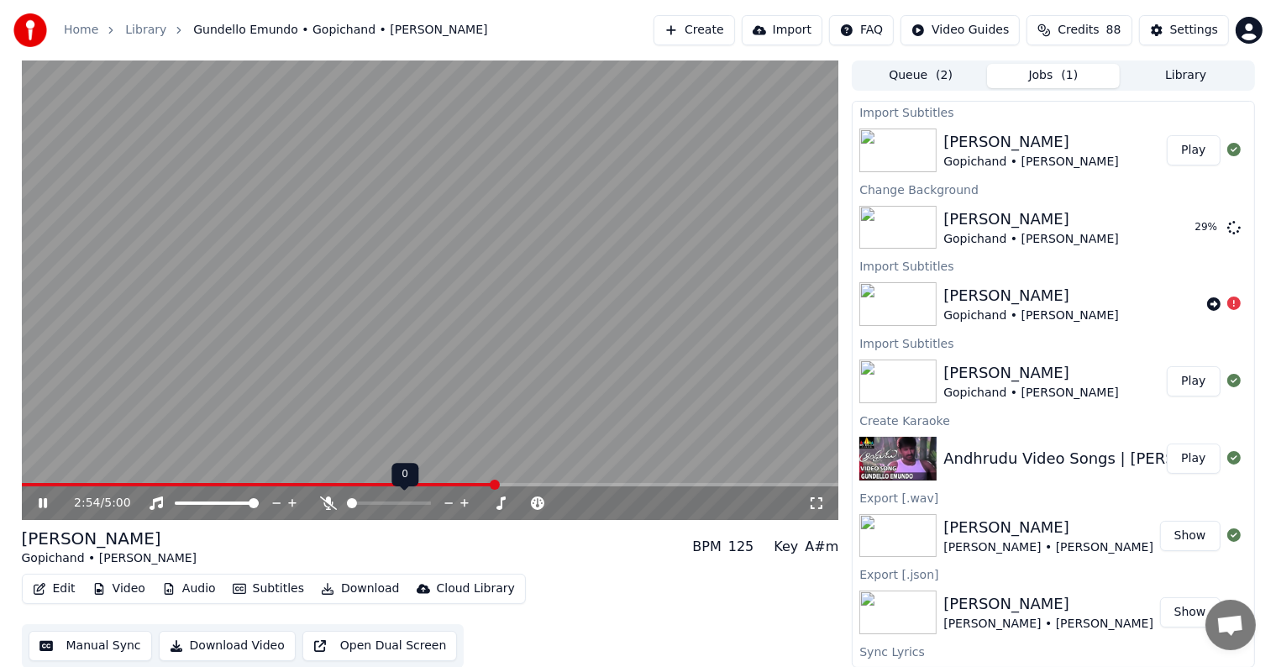
drag, startPoint x: 349, startPoint y: 497, endPoint x: 337, endPoint y: 497, distance: 11.8
click at [337, 497] on div at bounding box center [404, 503] width 135 height 17
click at [276, 503] on icon at bounding box center [276, 503] width 8 height 2
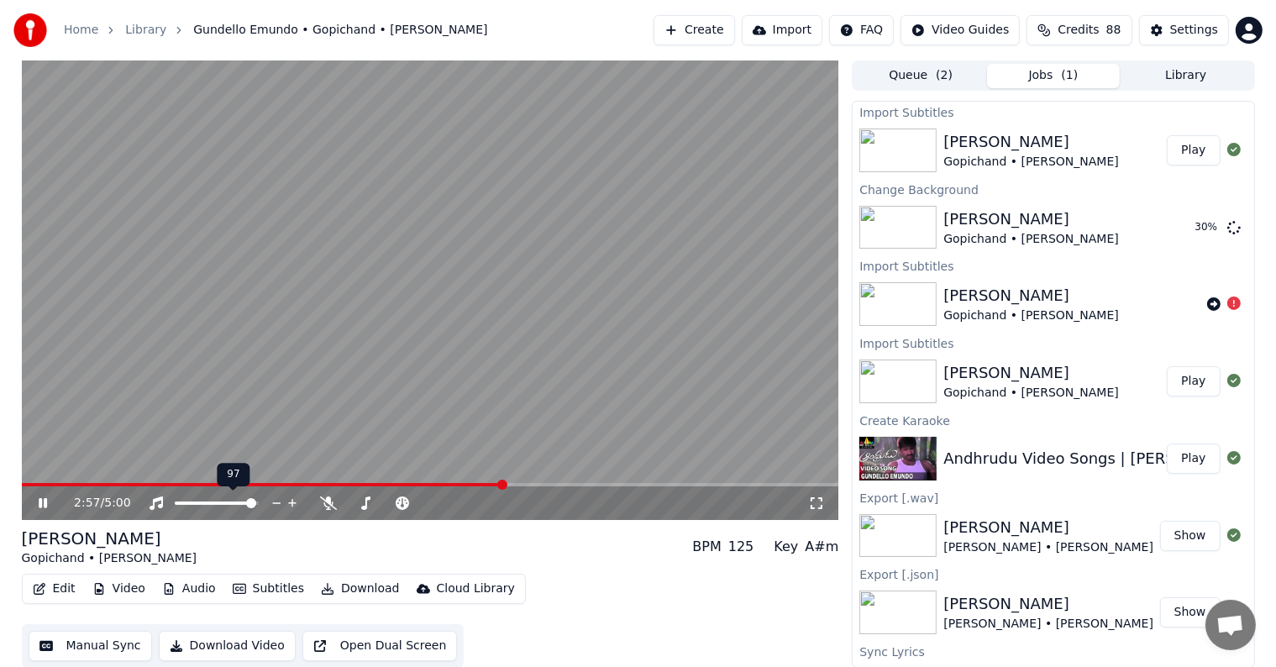
click at [276, 503] on icon at bounding box center [276, 503] width 8 height 2
click at [292, 501] on icon at bounding box center [293, 503] width 16 height 17
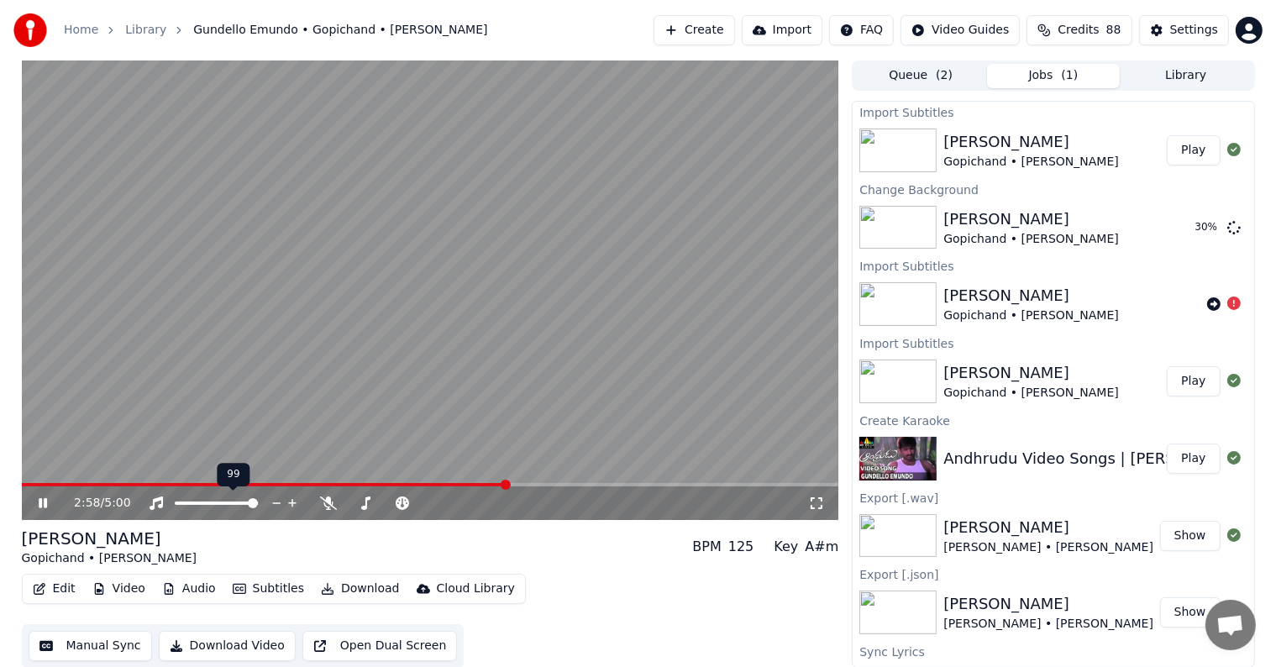
click at [292, 501] on icon at bounding box center [293, 503] width 16 height 17
click at [527, 505] on icon at bounding box center [523, 503] width 16 height 17
click at [535, 502] on icon at bounding box center [539, 503] width 16 height 17
click at [526, 502] on icon at bounding box center [523, 503] width 16 height 17
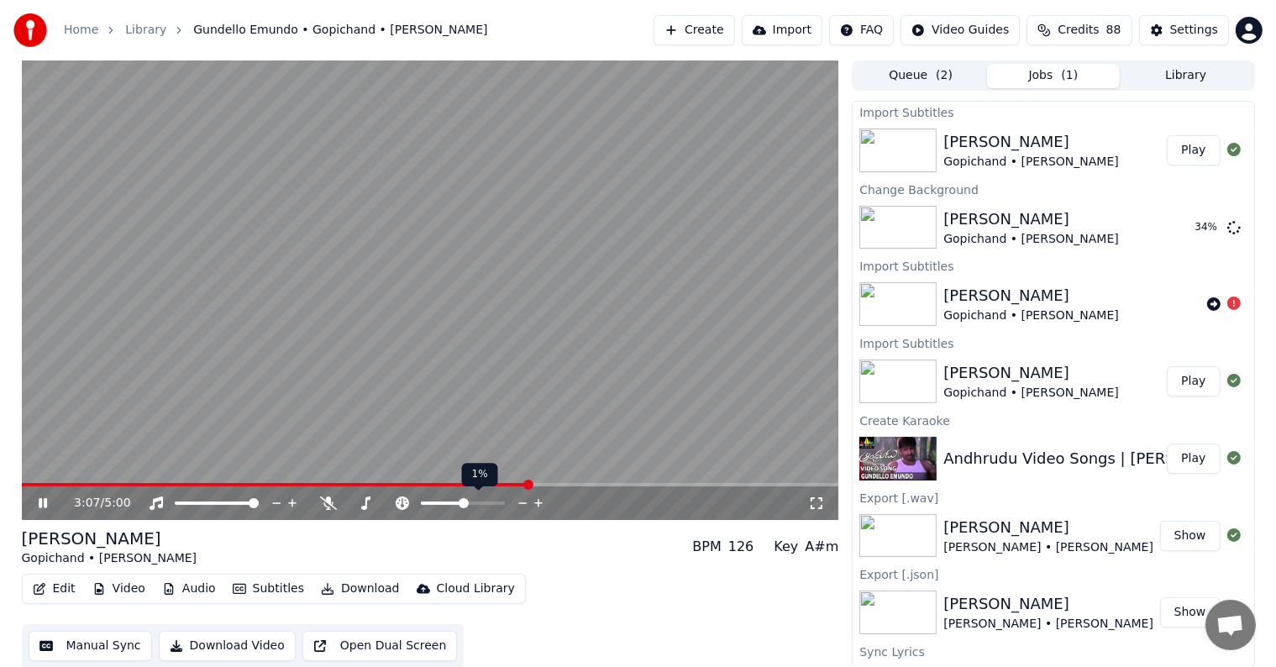
click at [526, 502] on icon at bounding box center [523, 503] width 16 height 17
click at [534, 502] on icon at bounding box center [539, 503] width 16 height 17
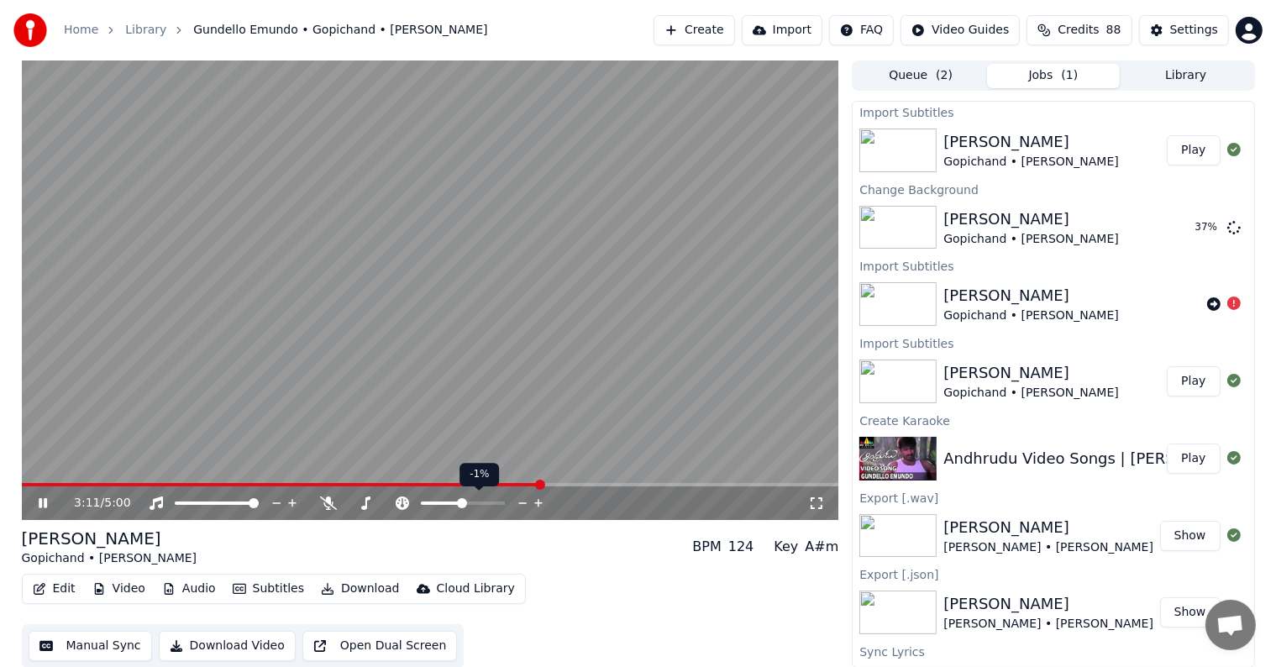
click at [534, 502] on icon at bounding box center [539, 503] width 16 height 17
click at [540, 544] on div "[PERSON_NAME] • [PERSON_NAME] BPM 125 Key A#m" at bounding box center [431, 547] width 818 height 40
click at [340, 592] on button "Download" at bounding box center [360, 589] width 92 height 24
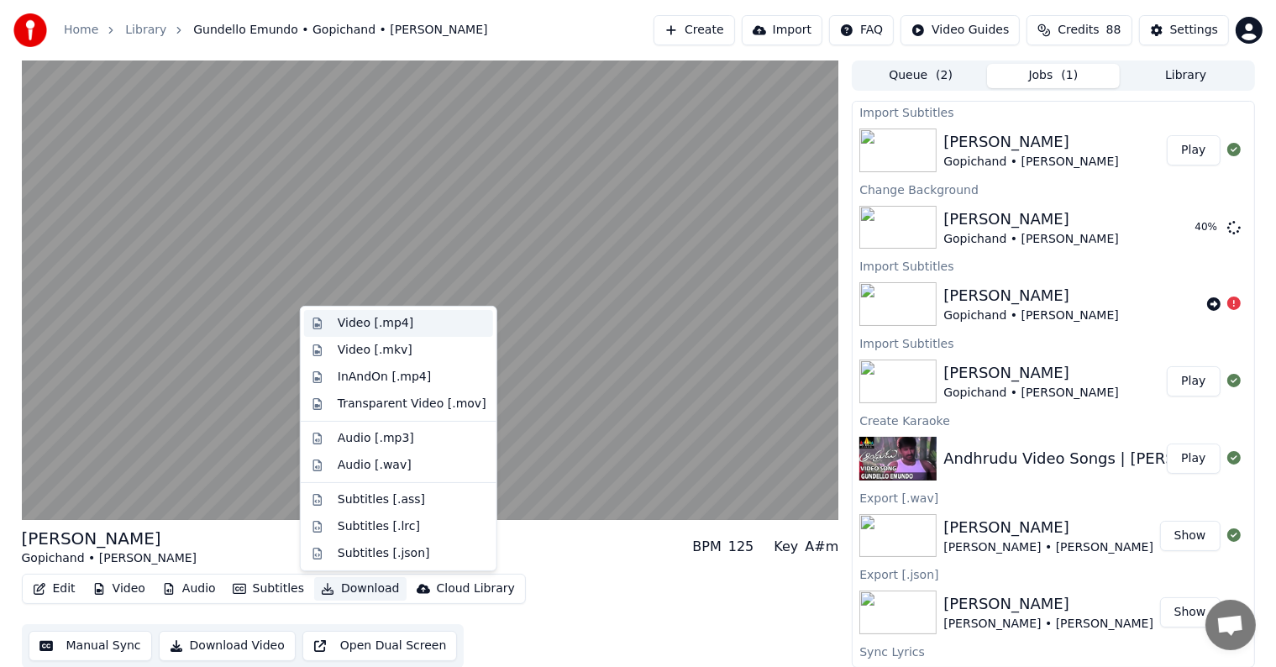
click at [338, 321] on div "Video [.mp4]" at bounding box center [376, 323] width 76 height 17
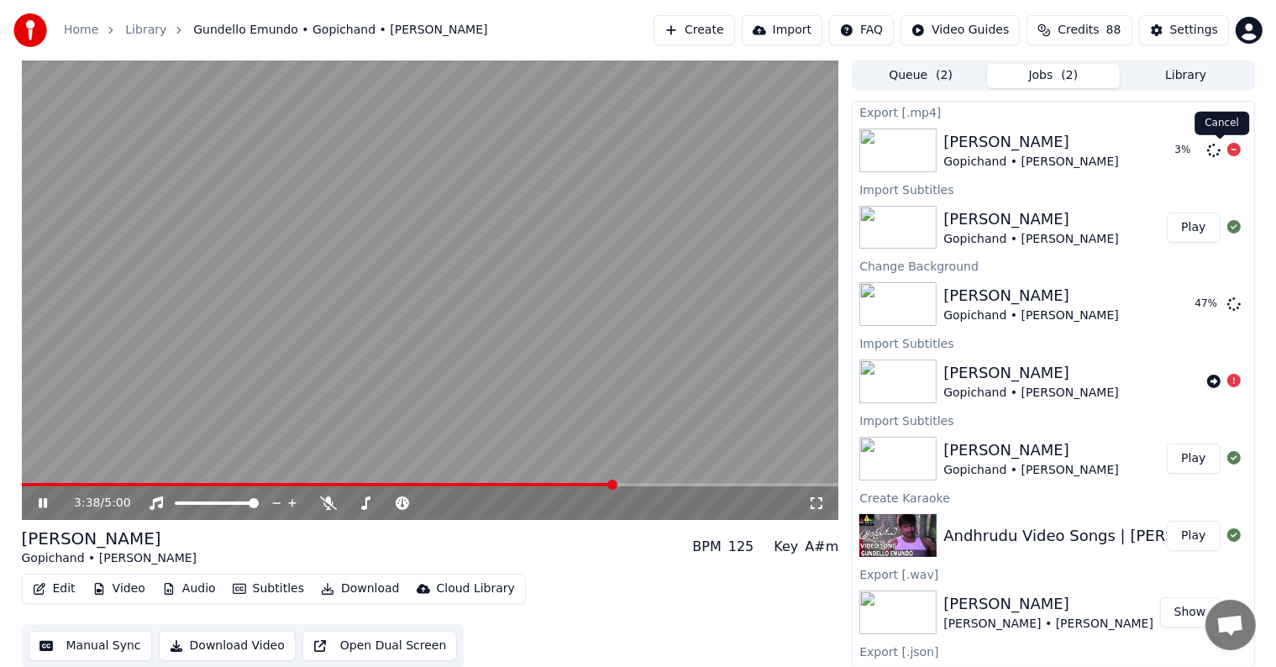
click at [1228, 145] on icon at bounding box center [1234, 149] width 13 height 13
click at [268, 589] on button "Subtitles" at bounding box center [268, 589] width 85 height 24
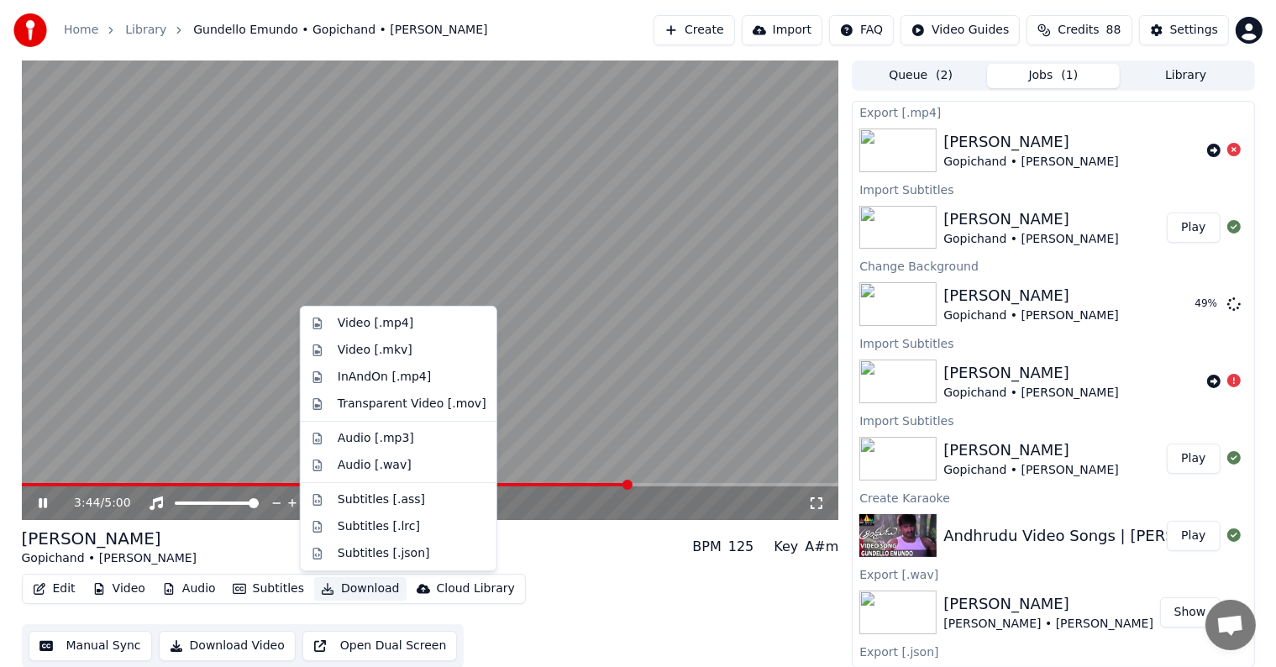
click at [587, 560] on div "[PERSON_NAME] • [PERSON_NAME] BPM 125 Key A#m" at bounding box center [431, 547] width 818 height 40
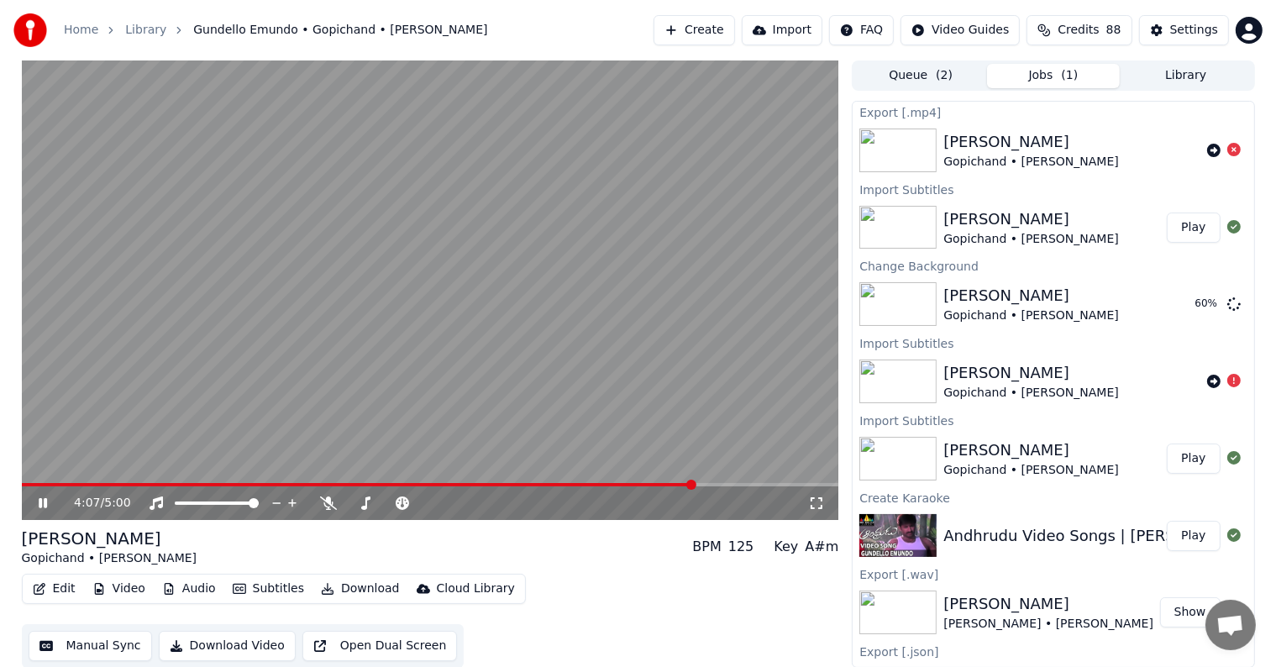
click at [39, 497] on icon at bounding box center [54, 503] width 39 height 13
click at [334, 589] on button "Download" at bounding box center [360, 589] width 92 height 24
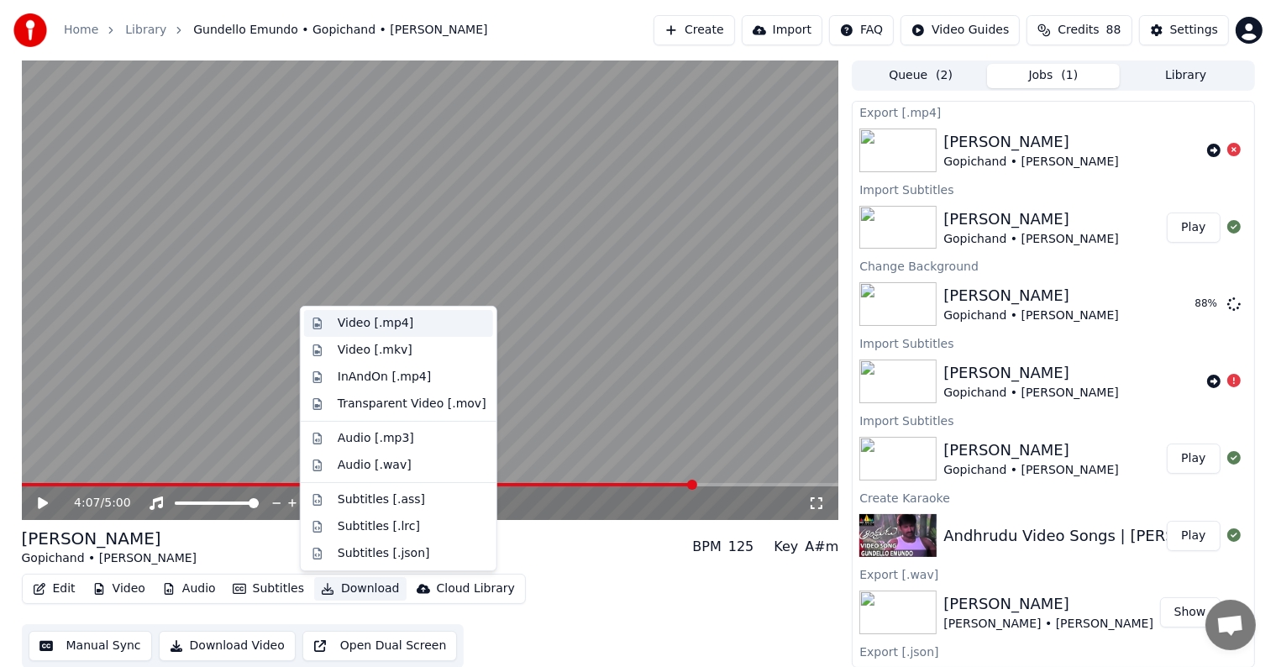
click at [352, 326] on div "Video [.mp4]" at bounding box center [376, 323] width 76 height 17
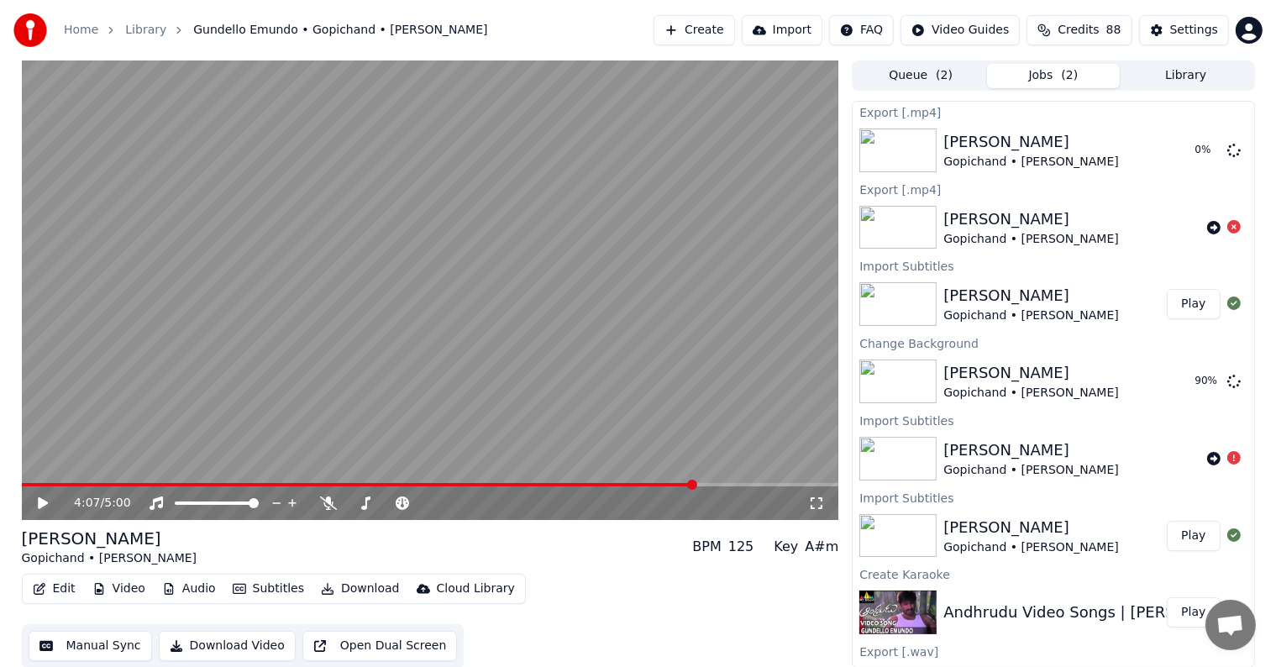
click at [593, 562] on div "[PERSON_NAME] • [PERSON_NAME] BPM 125 Key A#m" at bounding box center [431, 547] width 818 height 40
click at [315, 577] on body "Home Library Gundello Emundo • Gopichand • [PERSON_NAME] Create Import FAQ Vide…" at bounding box center [638, 333] width 1276 height 667
click at [330, 594] on button "Download" at bounding box center [360, 589] width 92 height 24
click at [330, 592] on button "Download" at bounding box center [360, 589] width 92 height 24
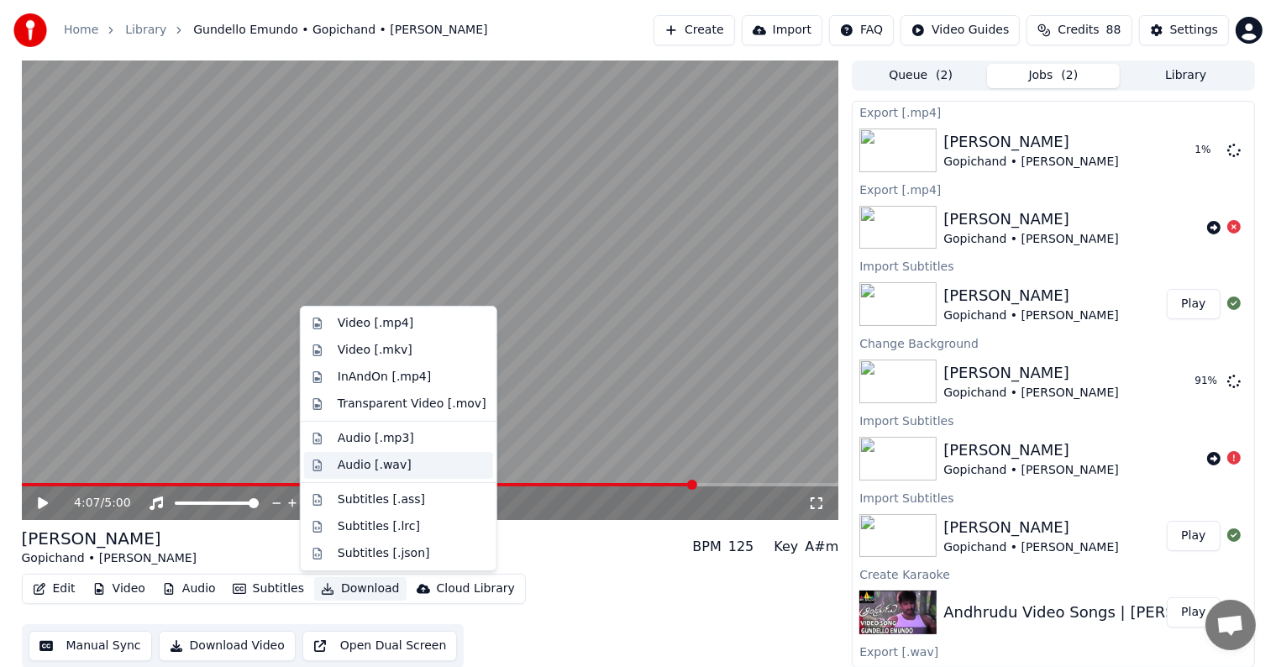
click at [371, 464] on div "Audio [.wav]" at bounding box center [375, 465] width 74 height 17
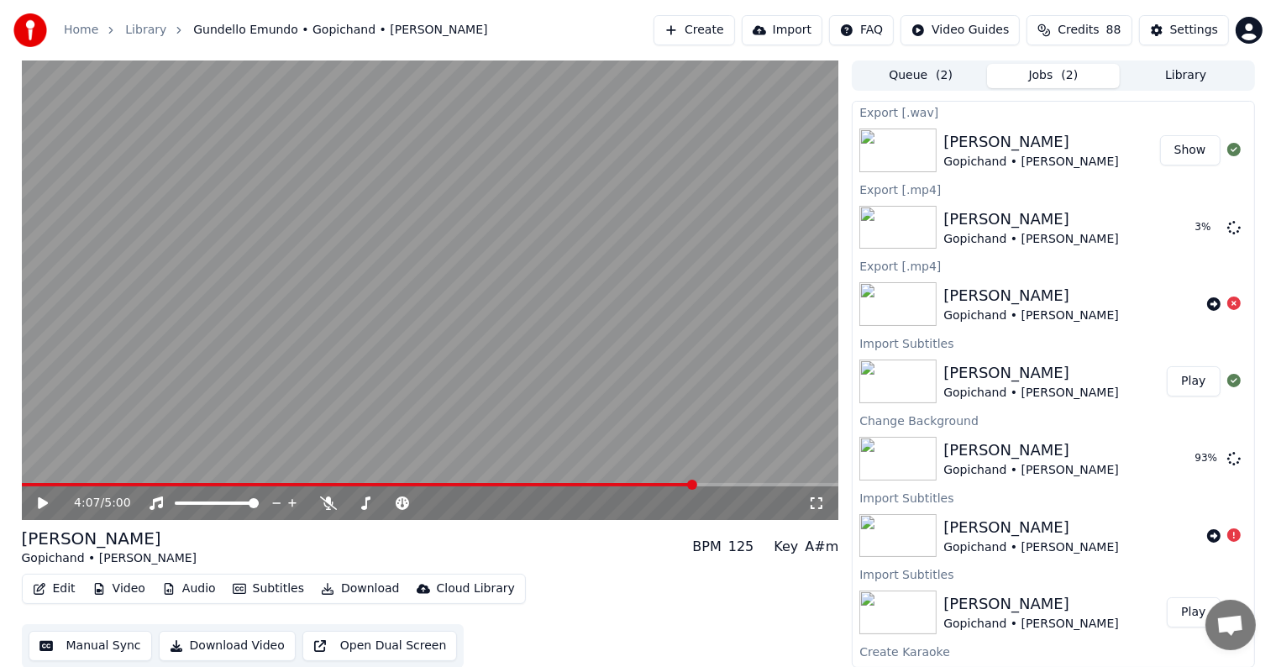
click at [810, 30] on button "Import" at bounding box center [782, 30] width 81 height 30
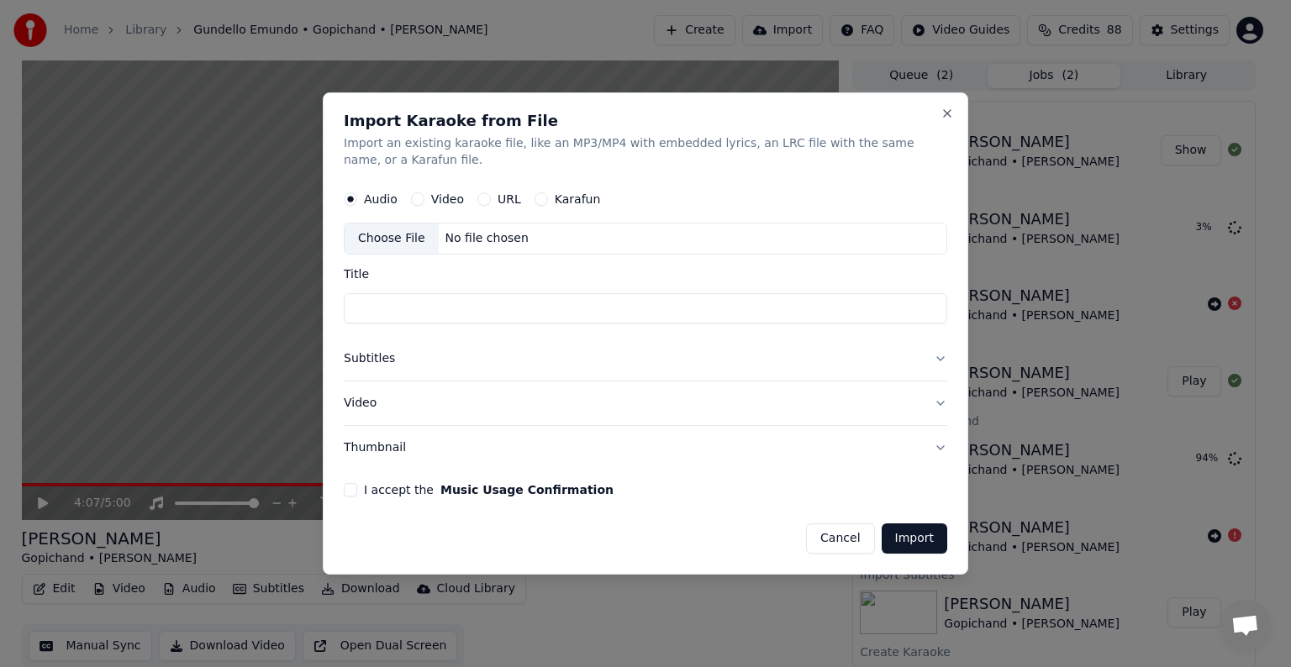
click at [534, 196] on button "Karafun" at bounding box center [540, 198] width 13 height 13
click at [370, 244] on div "Choose File" at bounding box center [392, 239] width 94 height 30
click at [353, 488] on button "I accept the Music Usage Confirmation" at bounding box center [350, 489] width 13 height 13
click at [433, 147] on p "Import an existing karaoke file, like an MP3/MP4 with embedded lyrics, an LRC f…" at bounding box center [645, 152] width 603 height 34
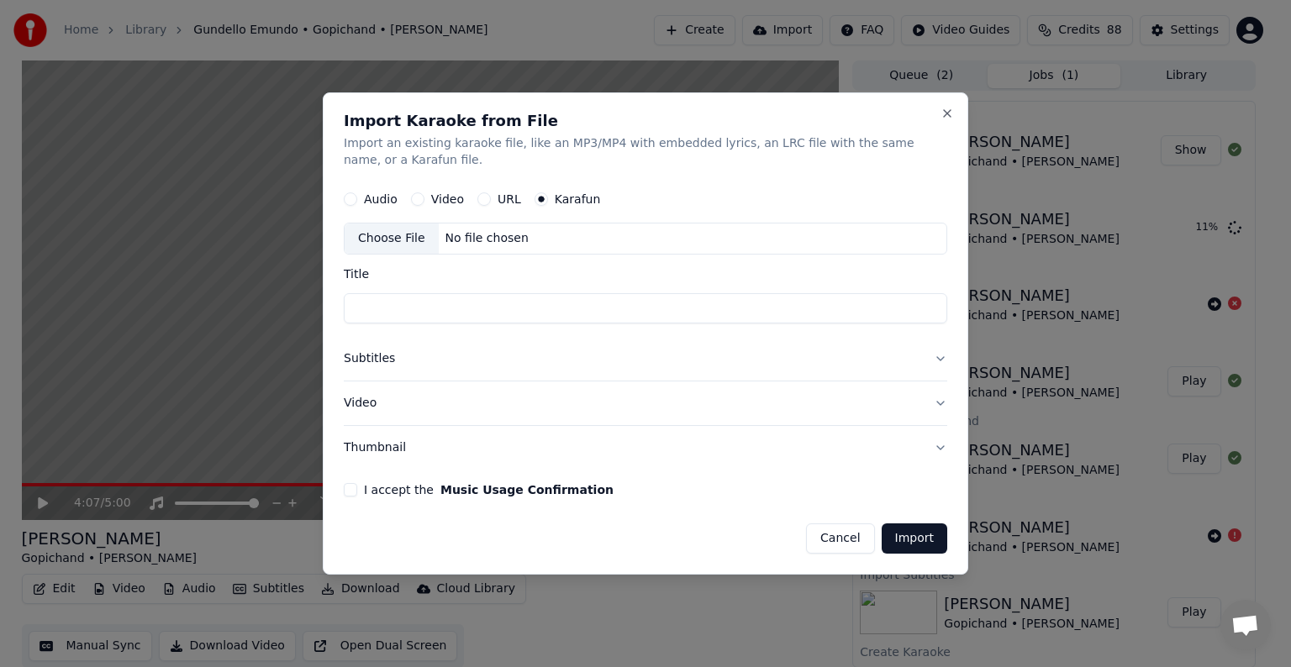
click at [433, 147] on p "Import an existing karaoke file, like an MP3/MP4 with embedded lyrics, an LRC f…" at bounding box center [645, 152] width 603 height 34
click at [503, 145] on p "Import an existing karaoke file, like an MP3/MP4 with embedded lyrics, an LRC f…" at bounding box center [645, 152] width 603 height 34
click at [596, 148] on p "Import an existing karaoke file, like an MP3/MP4 with embedded lyrics, an LRC f…" at bounding box center [645, 152] width 603 height 34
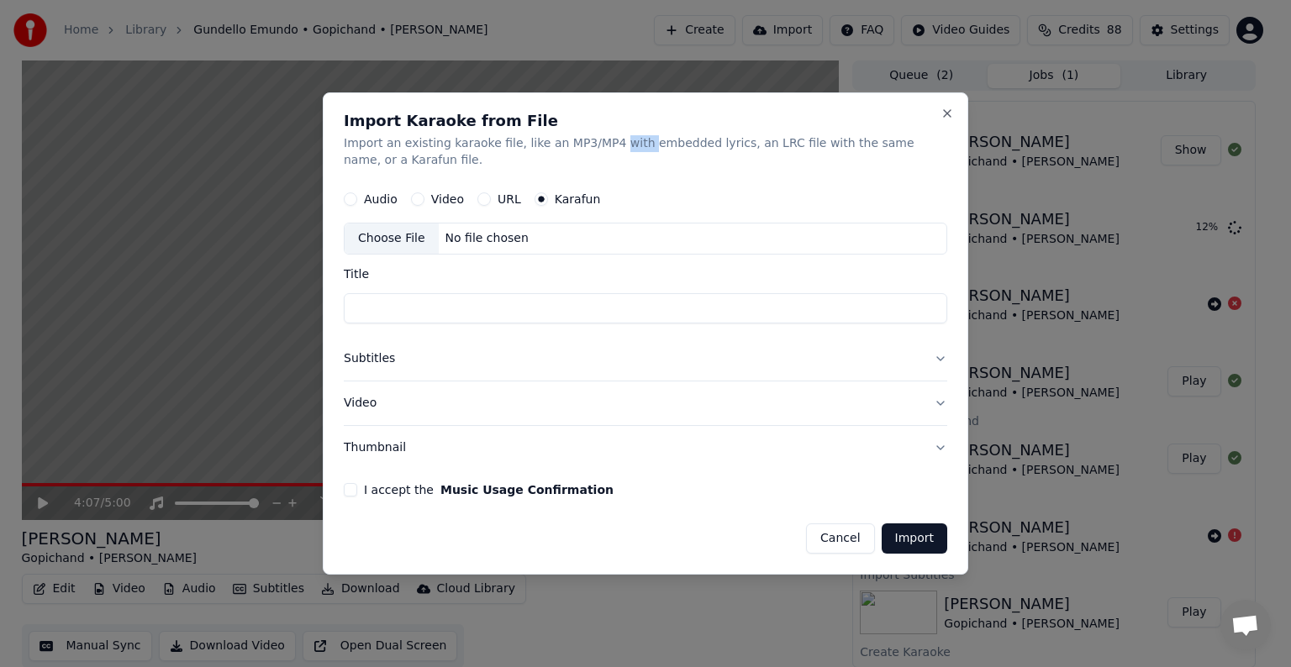
click at [652, 148] on p "Import an existing karaoke file, like an MP3/MP4 with embedded lyrics, an LRC f…" at bounding box center [645, 152] width 603 height 34
click at [654, 148] on p "Import an existing karaoke file, like an MP3/MP4 with embedded lyrics, an LRC f…" at bounding box center [645, 152] width 603 height 34
click at [681, 150] on p "Import an existing karaoke file, like an MP3/MP4 with embedded lyrics, an LRC f…" at bounding box center [645, 152] width 603 height 34
click at [701, 149] on p "Import an existing karaoke file, like an MP3/MP4 with embedded lyrics, an LRC f…" at bounding box center [645, 152] width 603 height 34
click at [702, 149] on p "Import an existing karaoke file, like an MP3/MP4 with embedded lyrics, an LRC f…" at bounding box center [645, 152] width 603 height 34
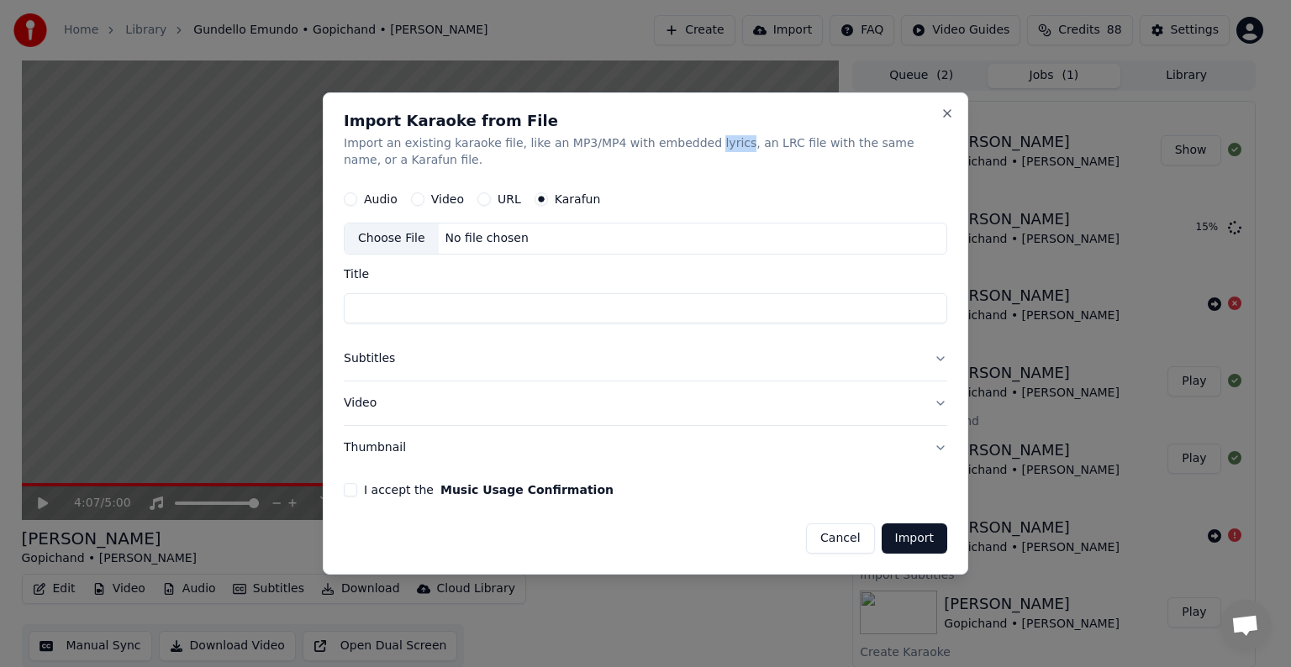
click at [939, 441] on button "Thumbnail" at bounding box center [645, 448] width 603 height 44
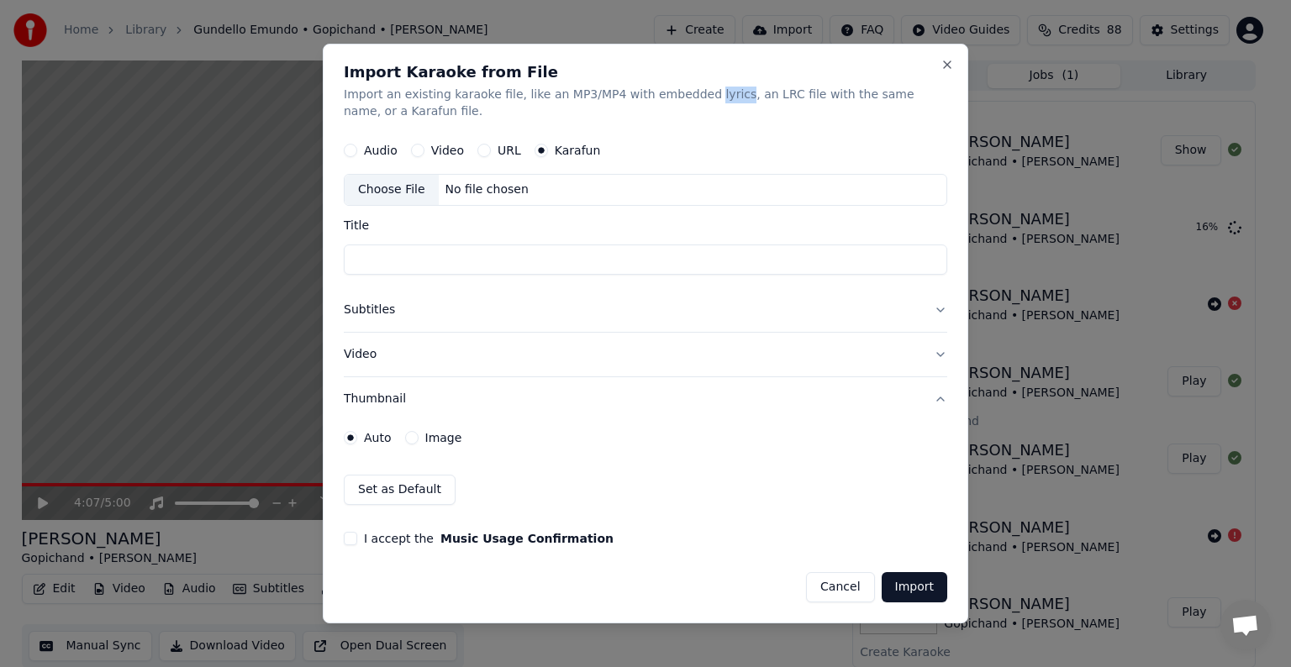
click at [938, 393] on button "Thumbnail" at bounding box center [645, 399] width 603 height 44
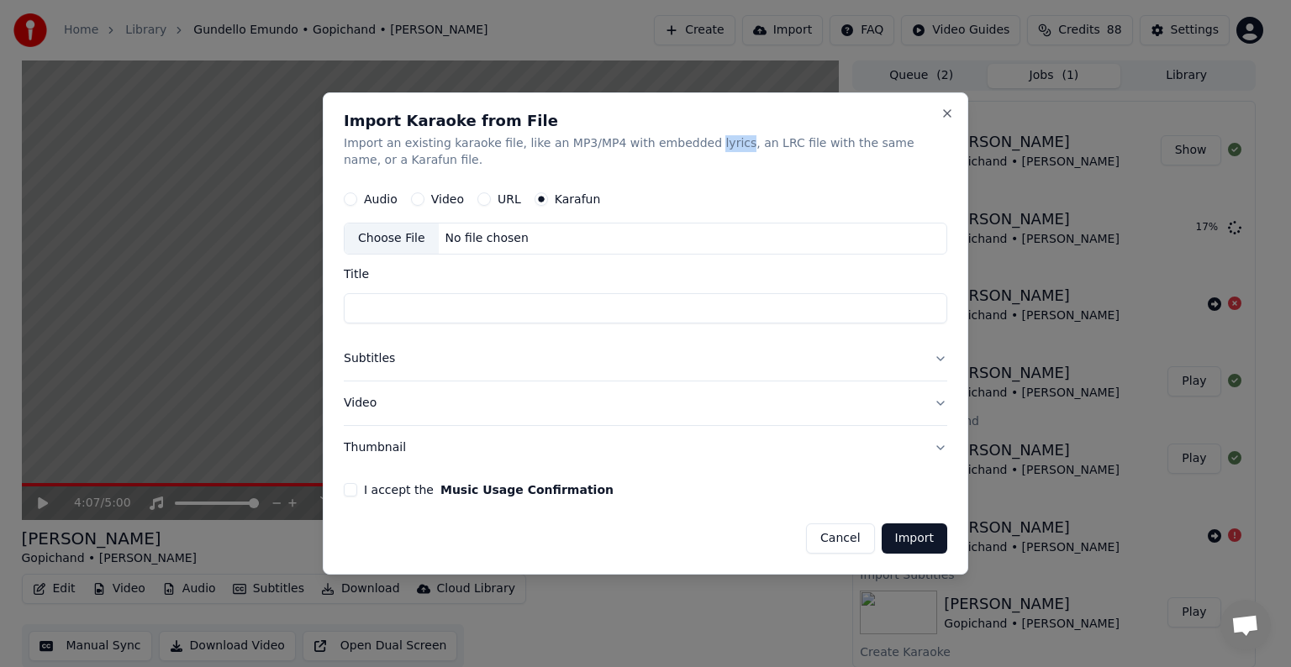
click at [934, 443] on button "Thumbnail" at bounding box center [645, 448] width 603 height 44
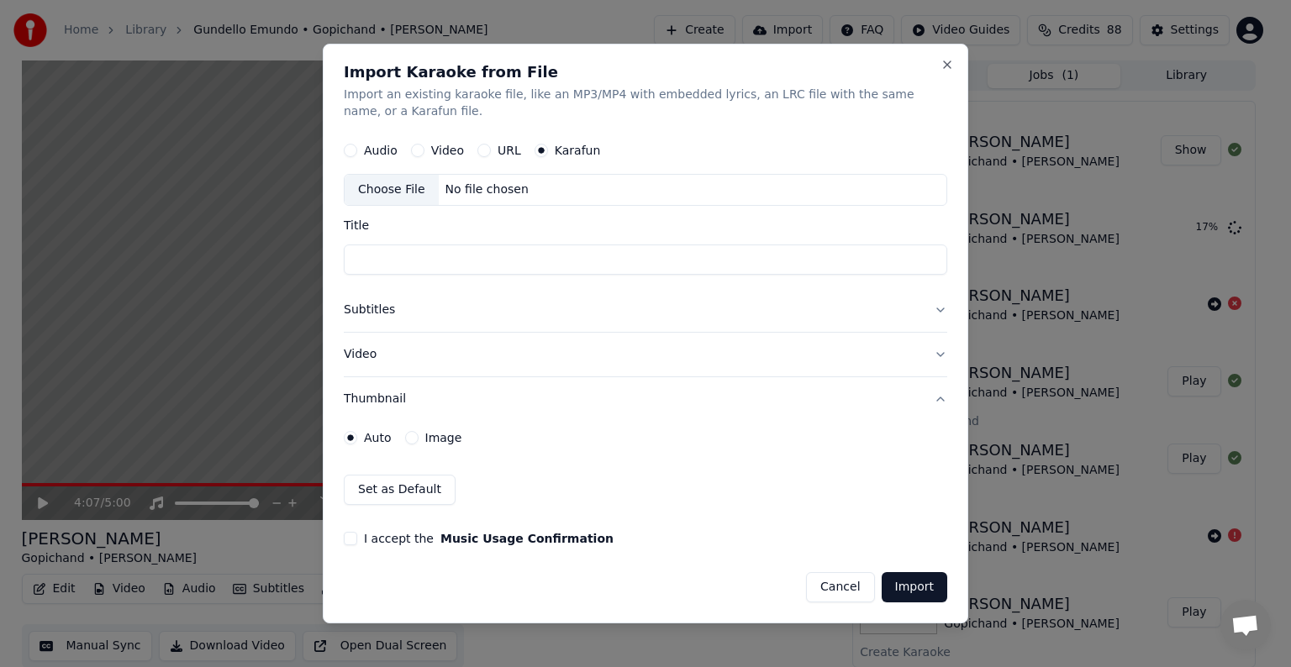
click at [934, 443] on div "Auto Image" at bounding box center [645, 438] width 603 height 34
click at [931, 393] on button "Thumbnail" at bounding box center [645, 399] width 603 height 44
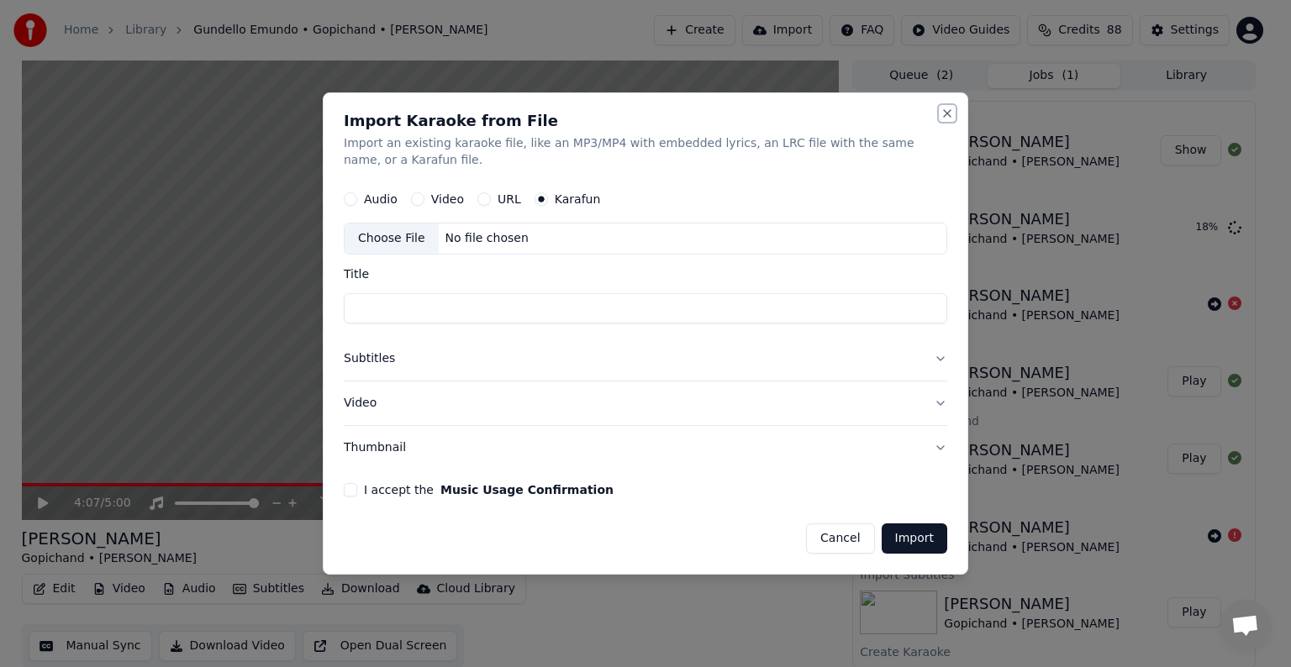
click at [951, 114] on button "Close" at bounding box center [946, 113] width 13 height 13
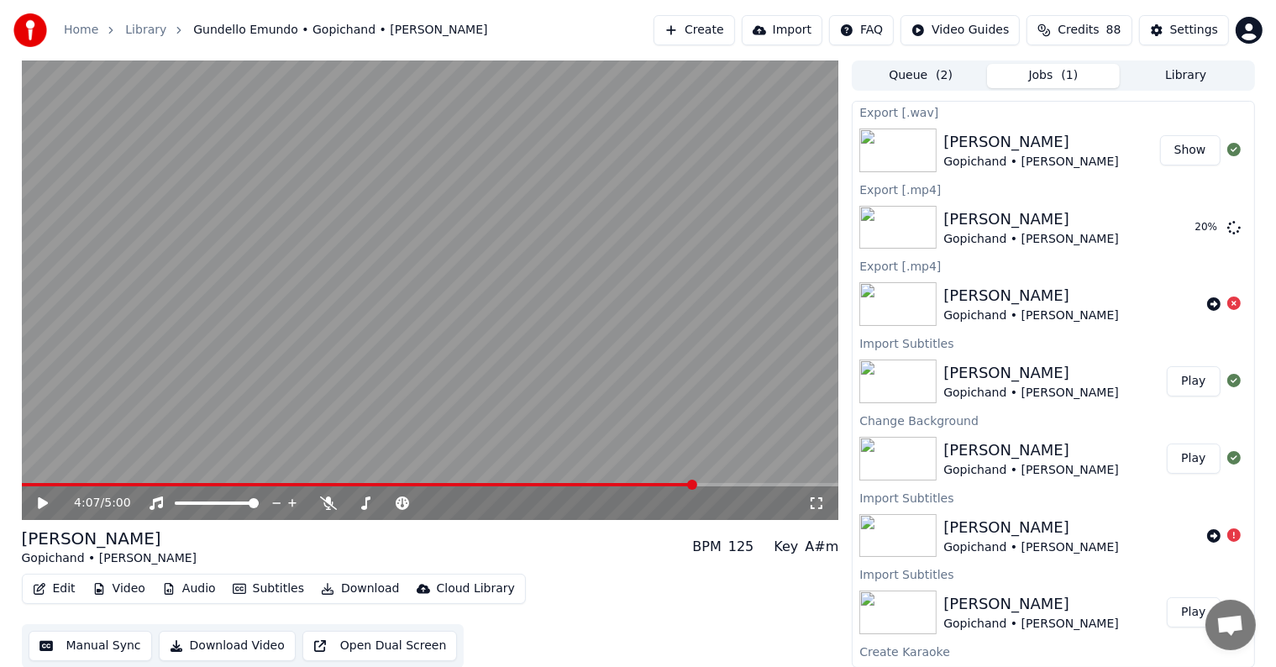
click at [1189, 154] on button "Show" at bounding box center [1190, 150] width 60 height 30
click at [807, 495] on div "4:07 / 5:00" at bounding box center [441, 503] width 734 height 17
click at [811, 499] on icon at bounding box center [817, 503] width 12 height 12
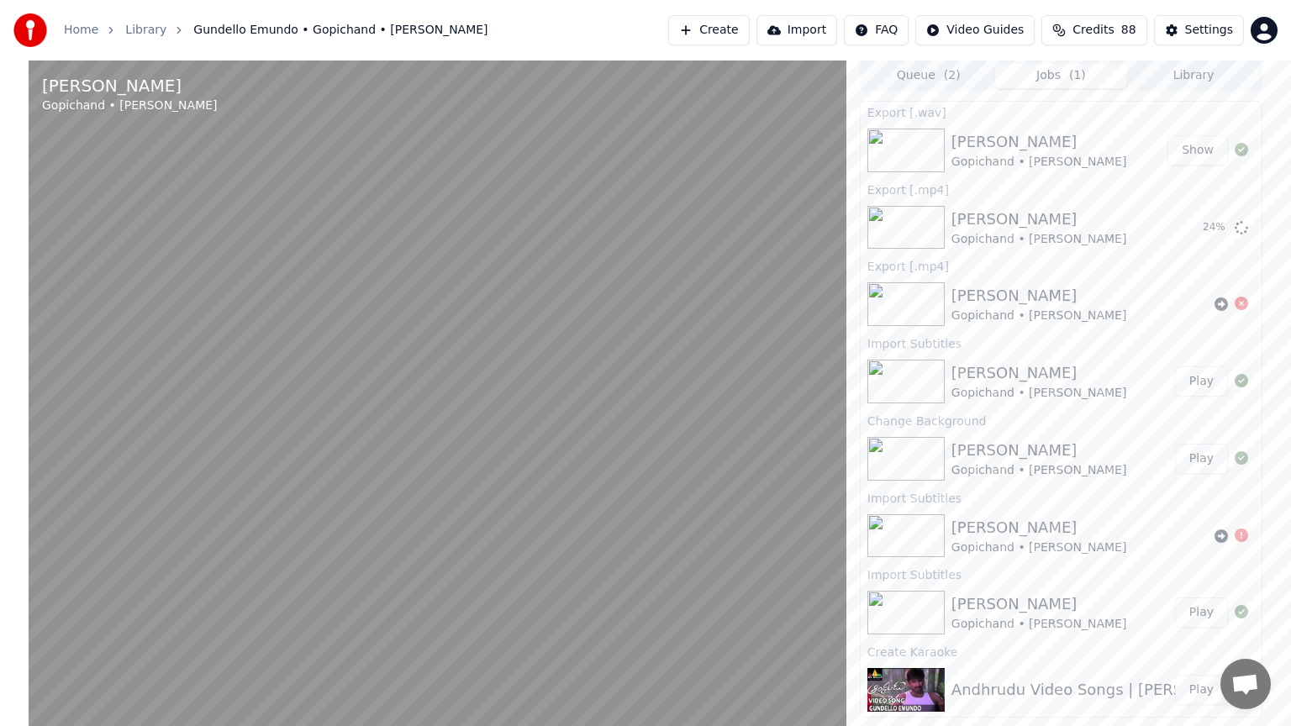
click at [701, 455] on video at bounding box center [438, 423] width 818 height 726
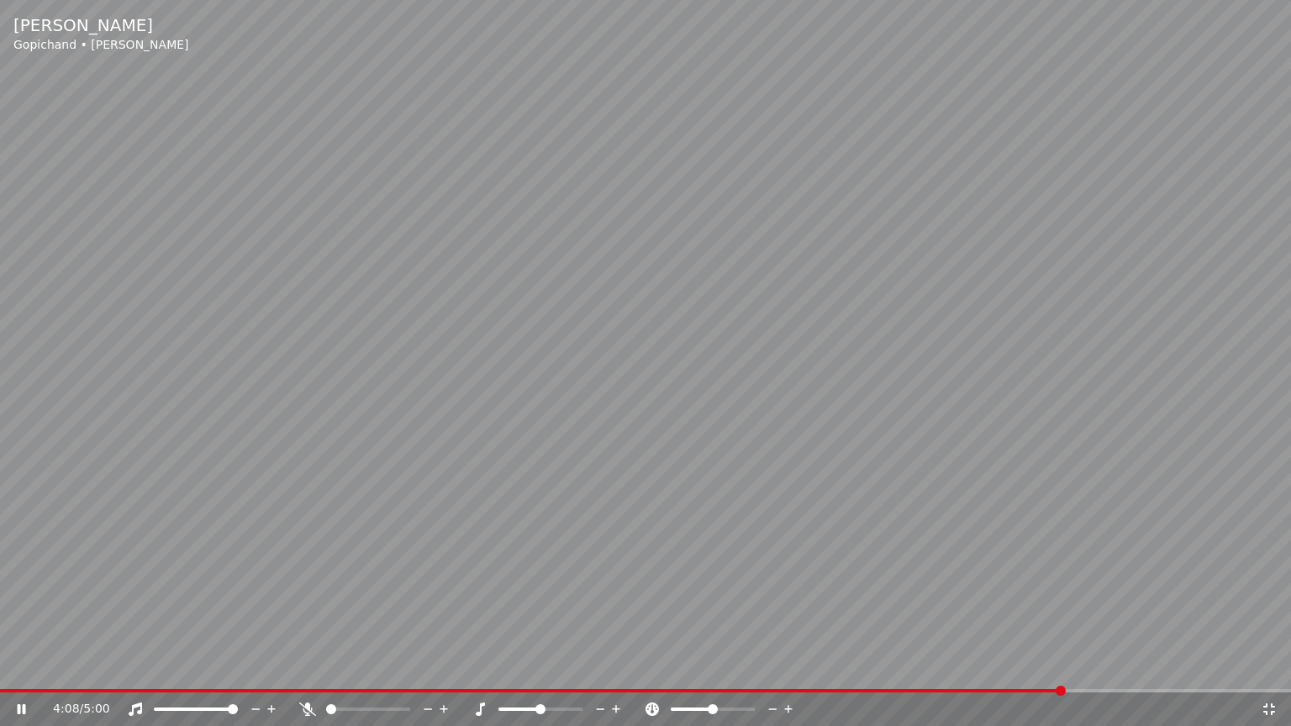
click at [701, 455] on video at bounding box center [645, 363] width 1291 height 726
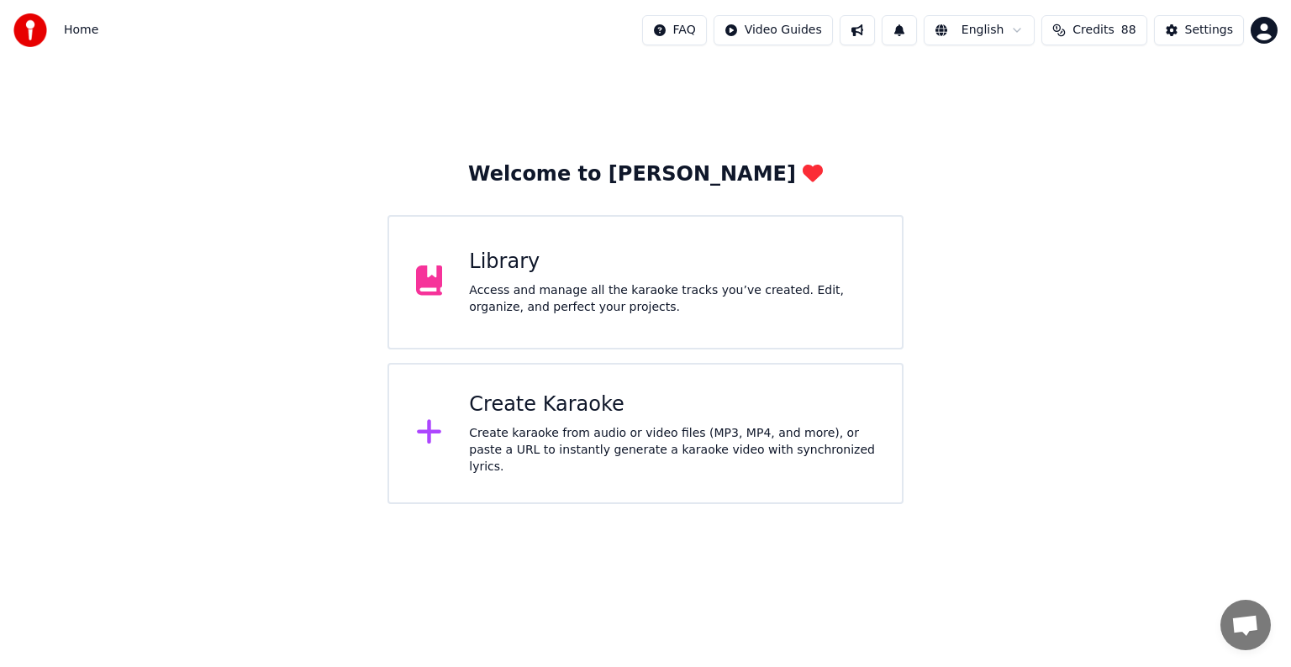
click at [477, 321] on div "Library Access and manage all the karaoke tracks you’ve created. Edit, organize…" at bounding box center [645, 282] width 516 height 134
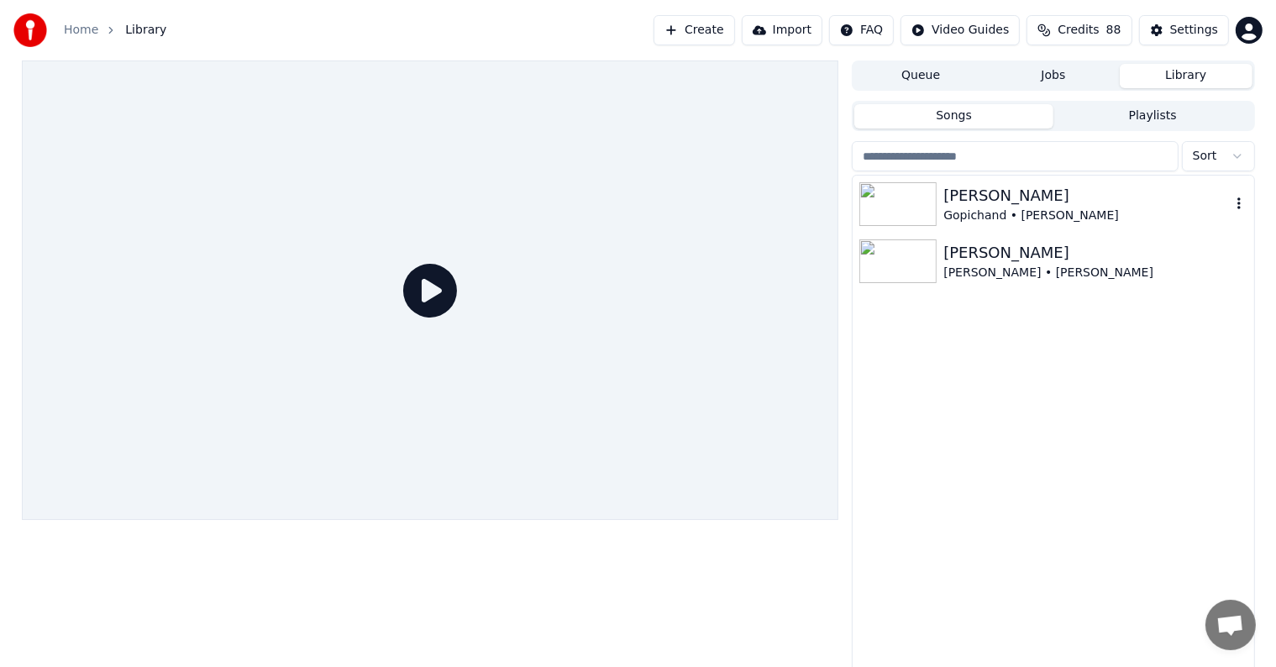
click at [1137, 198] on div "[PERSON_NAME]" at bounding box center [1087, 196] width 287 height 24
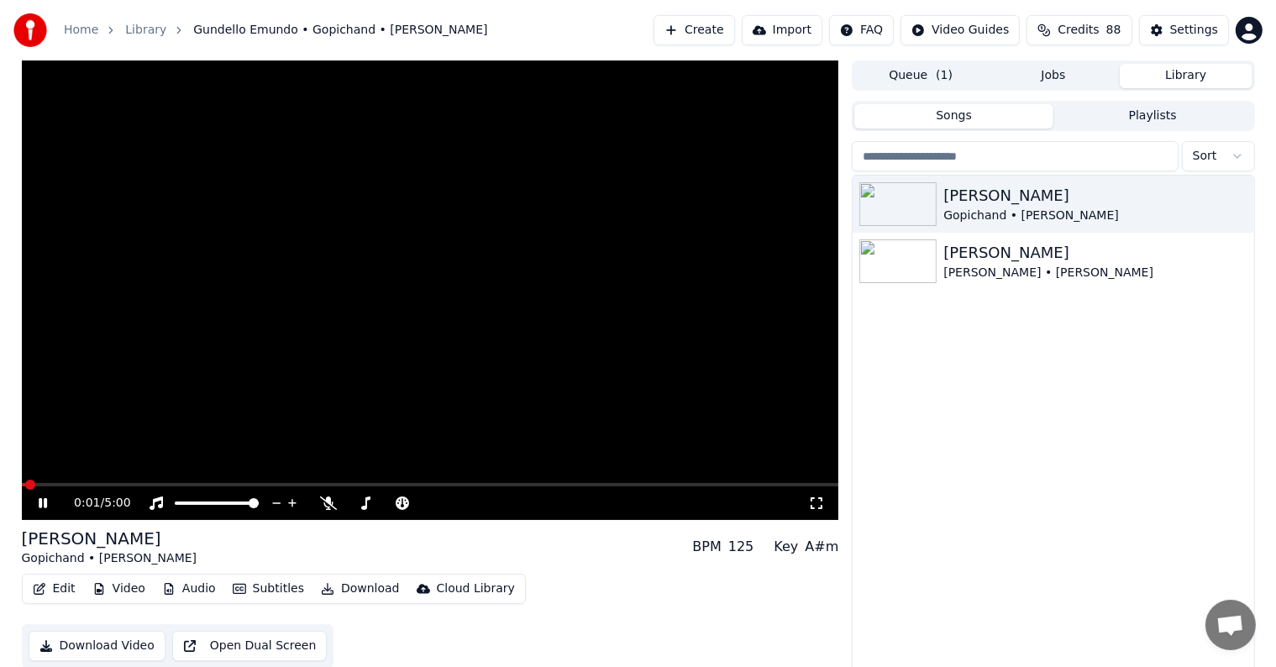
click at [178, 476] on video at bounding box center [431, 290] width 818 height 460
click at [183, 486] on span at bounding box center [431, 484] width 818 height 3
click at [47, 497] on icon at bounding box center [54, 503] width 39 height 13
click at [317, 481] on video at bounding box center [431, 290] width 818 height 460
click at [630, 487] on span at bounding box center [431, 484] width 818 height 3
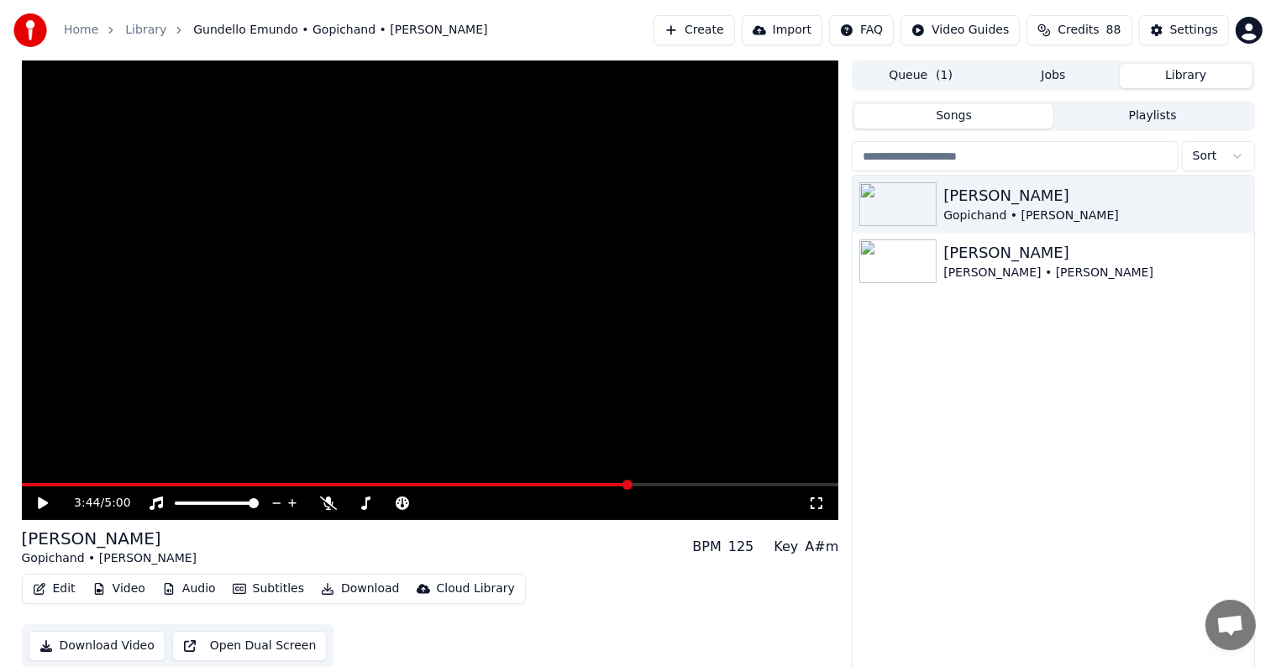
click at [710, 485] on span at bounding box center [431, 484] width 818 height 3
click at [38, 504] on icon at bounding box center [43, 503] width 10 height 12
click at [124, 484] on span at bounding box center [73, 484] width 103 height 3
click at [166, 631] on button "Download Video" at bounding box center [97, 646] width 137 height 30
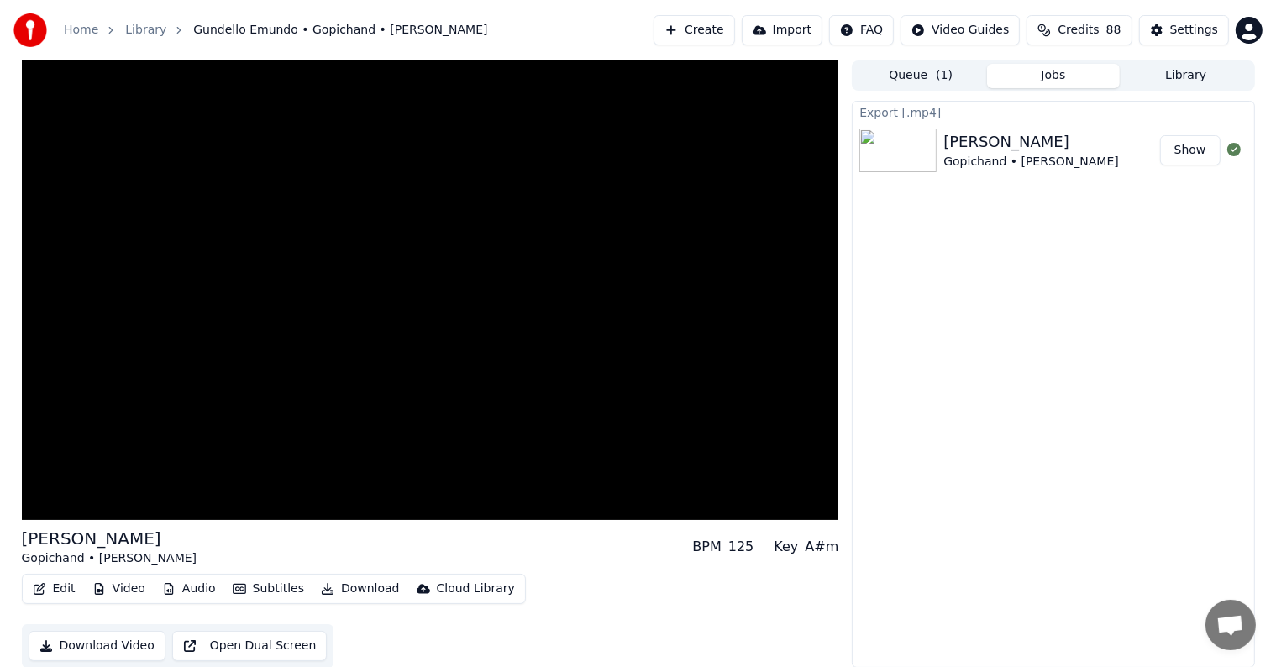
click at [1187, 158] on button "Show" at bounding box center [1190, 150] width 60 height 30
